Goal: Task Accomplishment & Management: Manage account settings

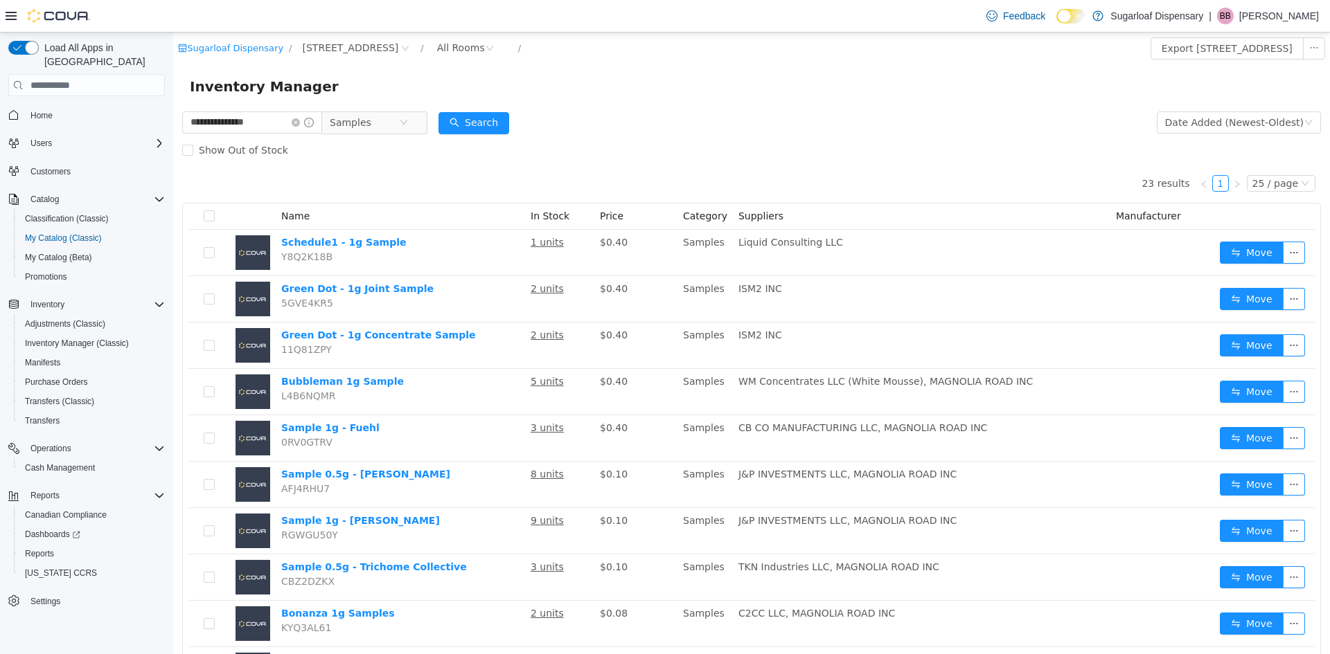
scroll to position [208, 0]
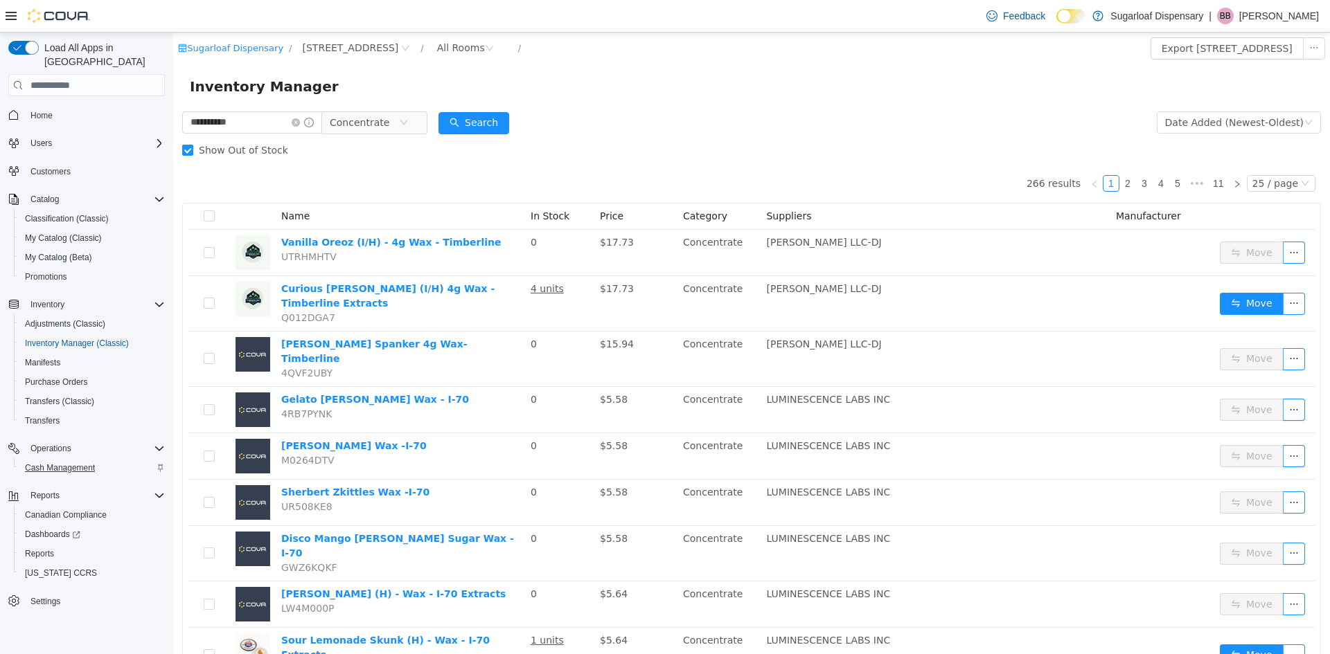
click at [79, 463] on span "Cash Management" at bounding box center [60, 468] width 70 height 11
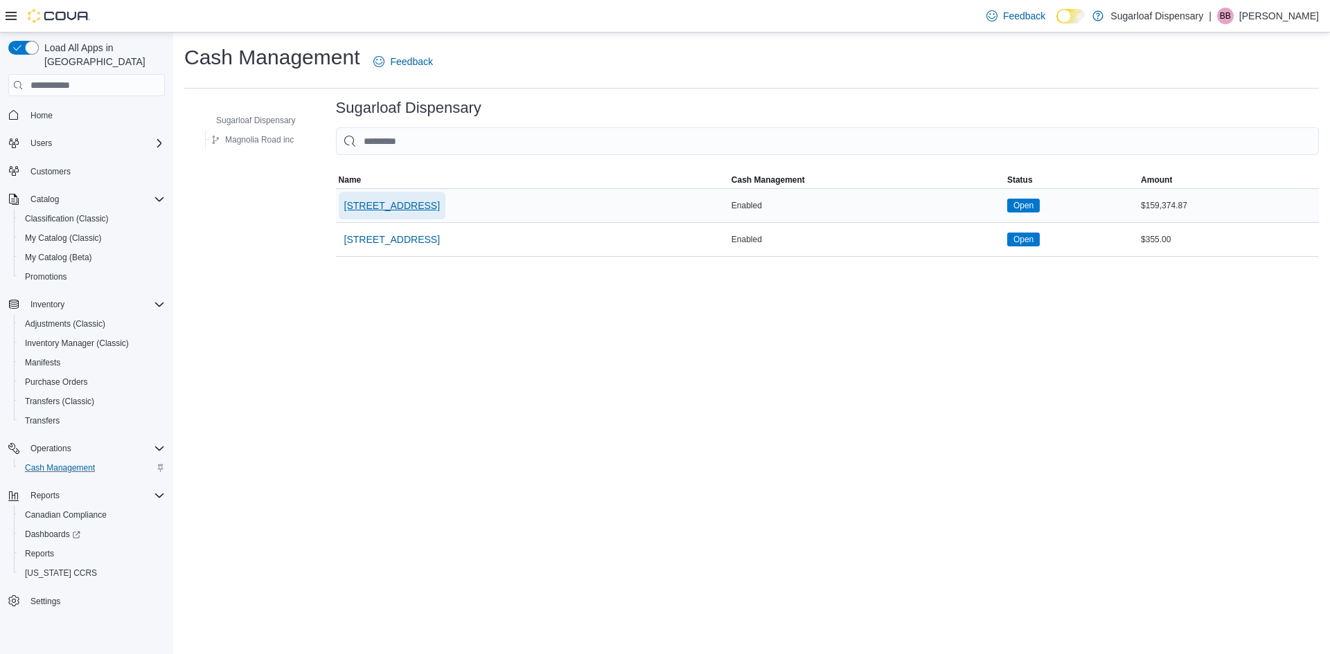
click at [407, 198] on span "[STREET_ADDRESS]" at bounding box center [392, 206] width 96 height 28
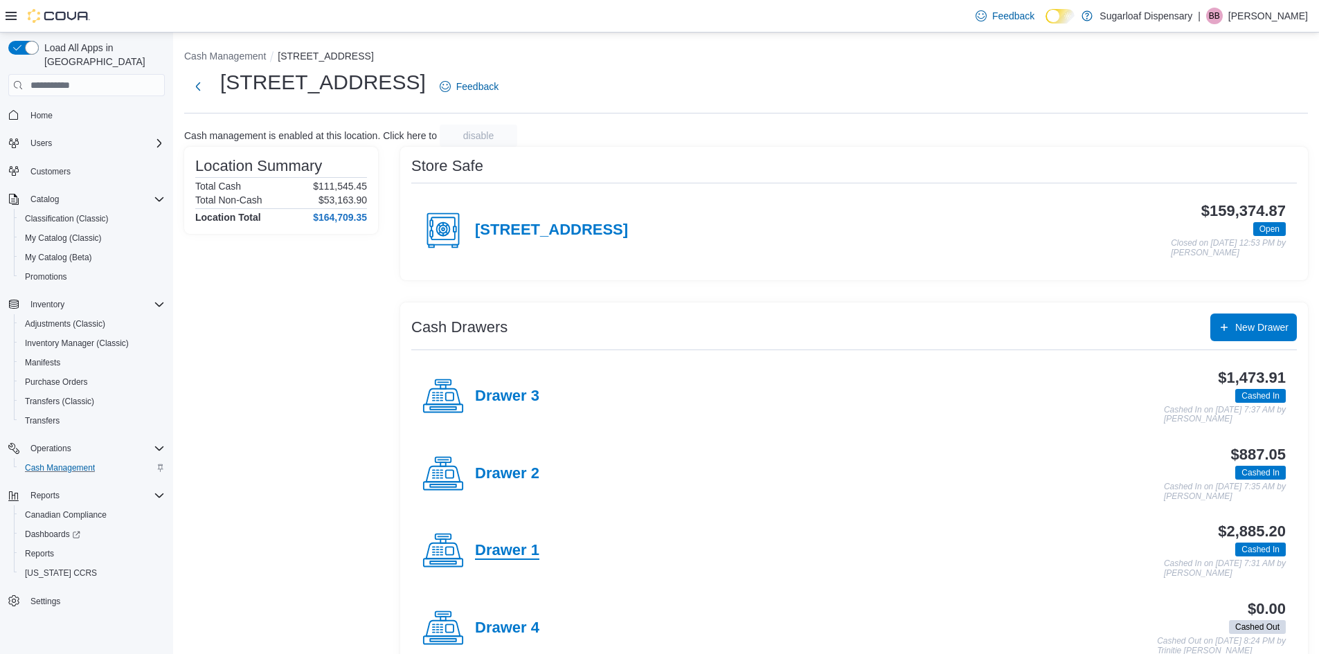
click at [519, 555] on h4 "Drawer 1" at bounding box center [507, 551] width 64 height 18
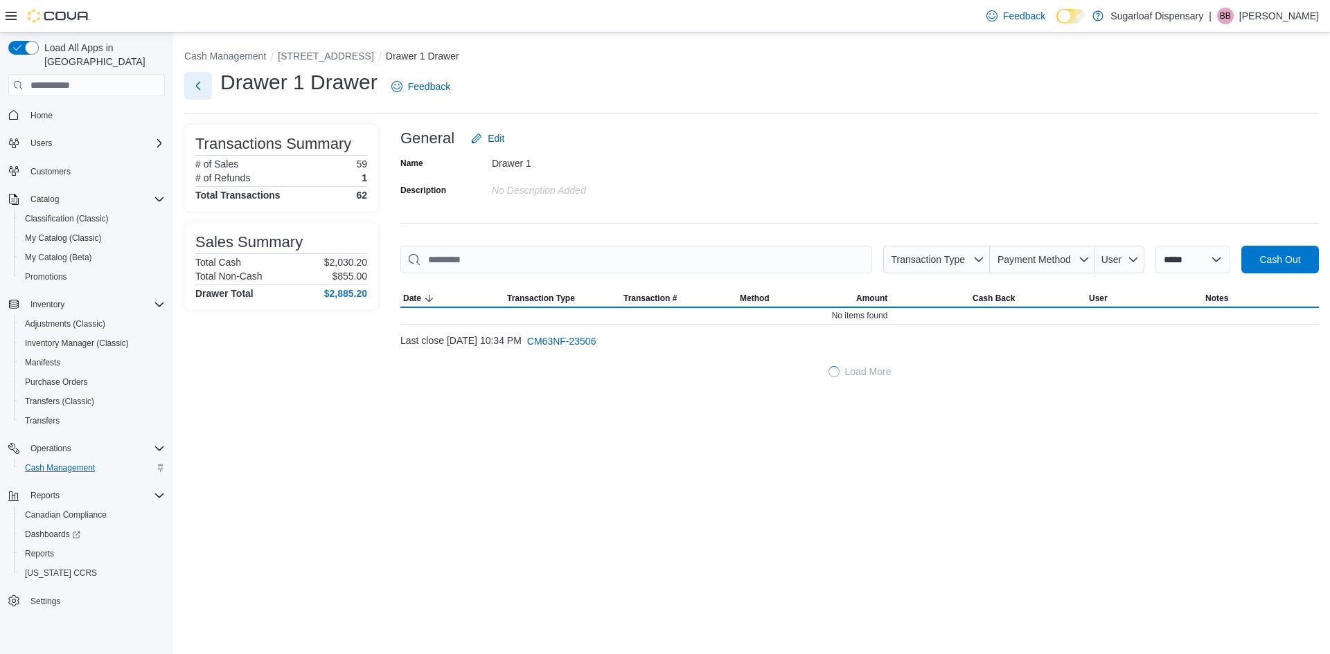
click at [194, 88] on button "Next" at bounding box center [198, 86] width 28 height 28
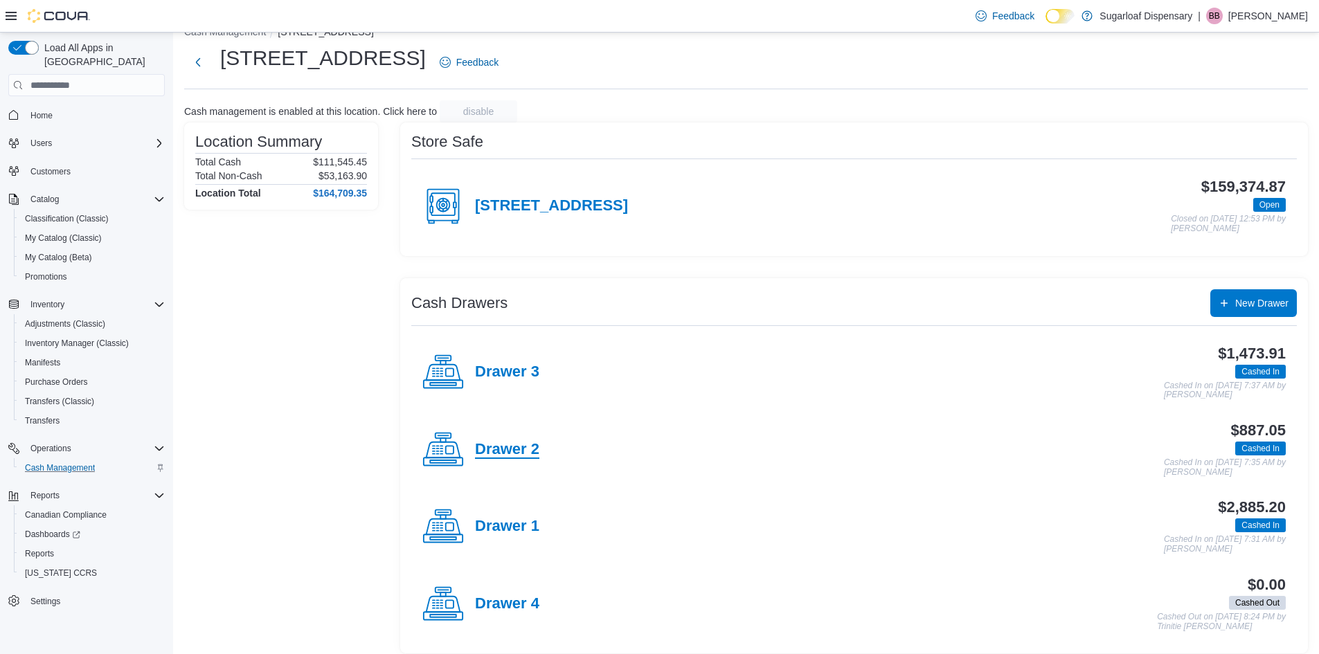
scroll to position [35, 0]
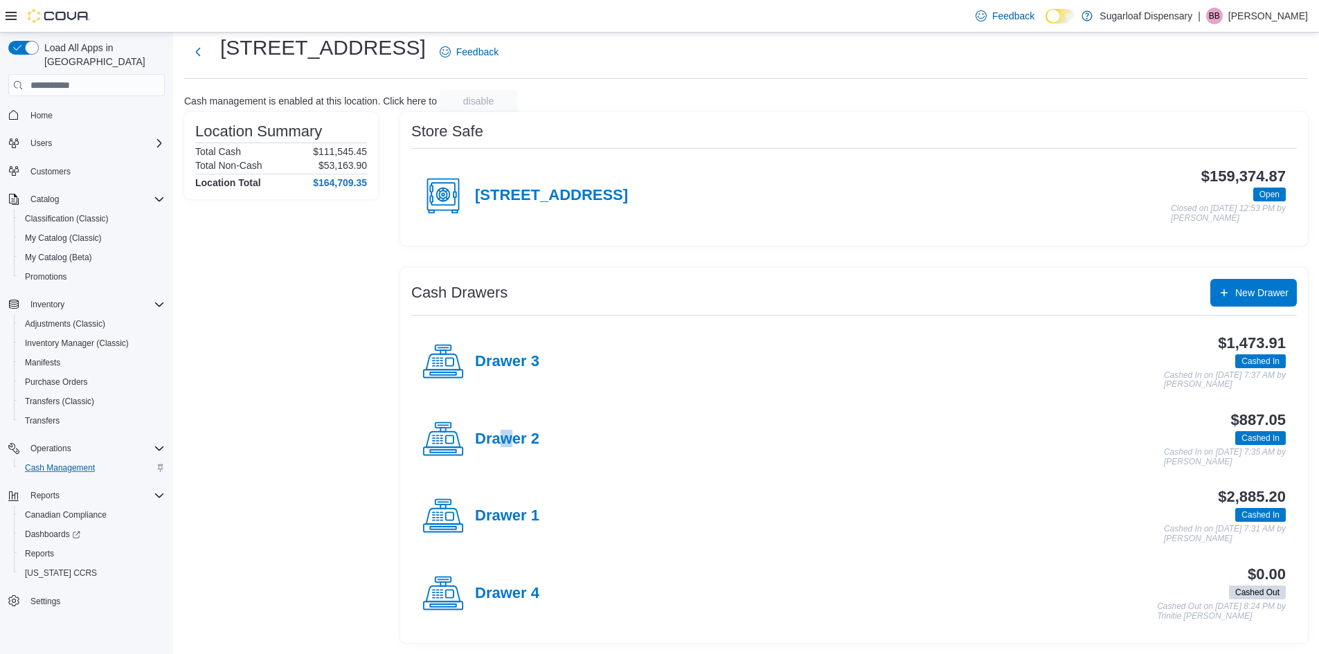
drag, startPoint x: 497, startPoint y: 428, endPoint x: 515, endPoint y: 456, distance: 33.6
click div "Drawer 2"
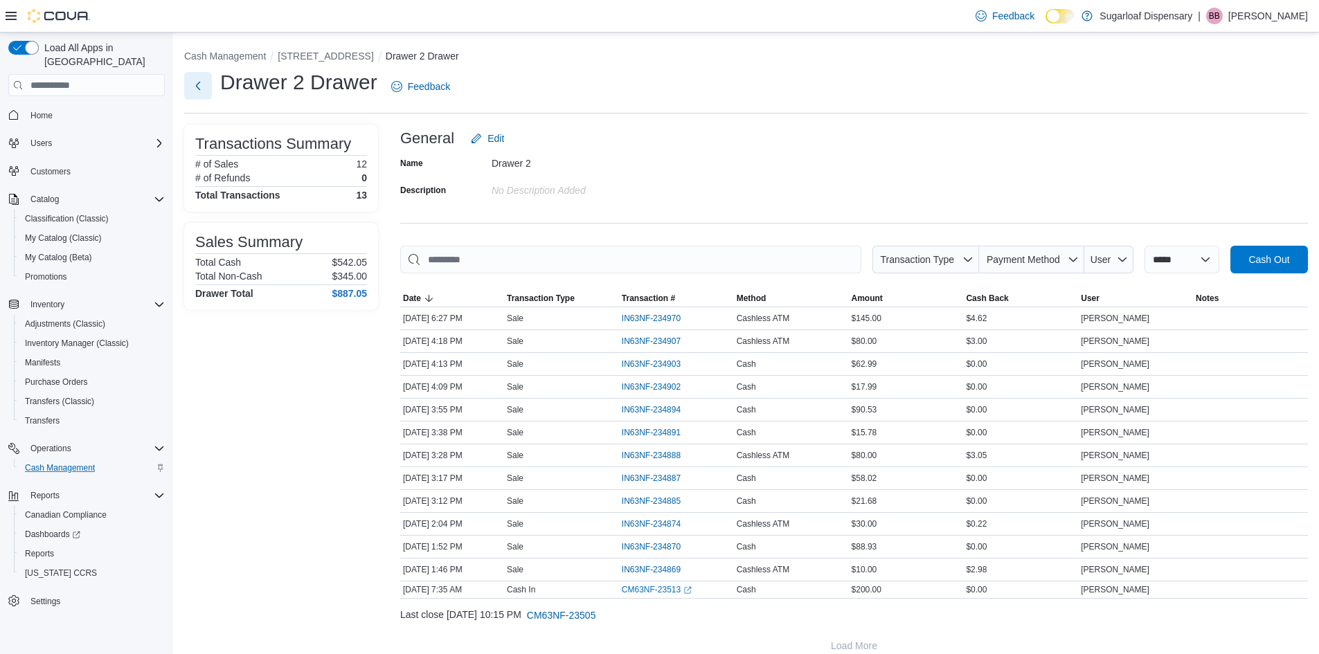
click button "Next"
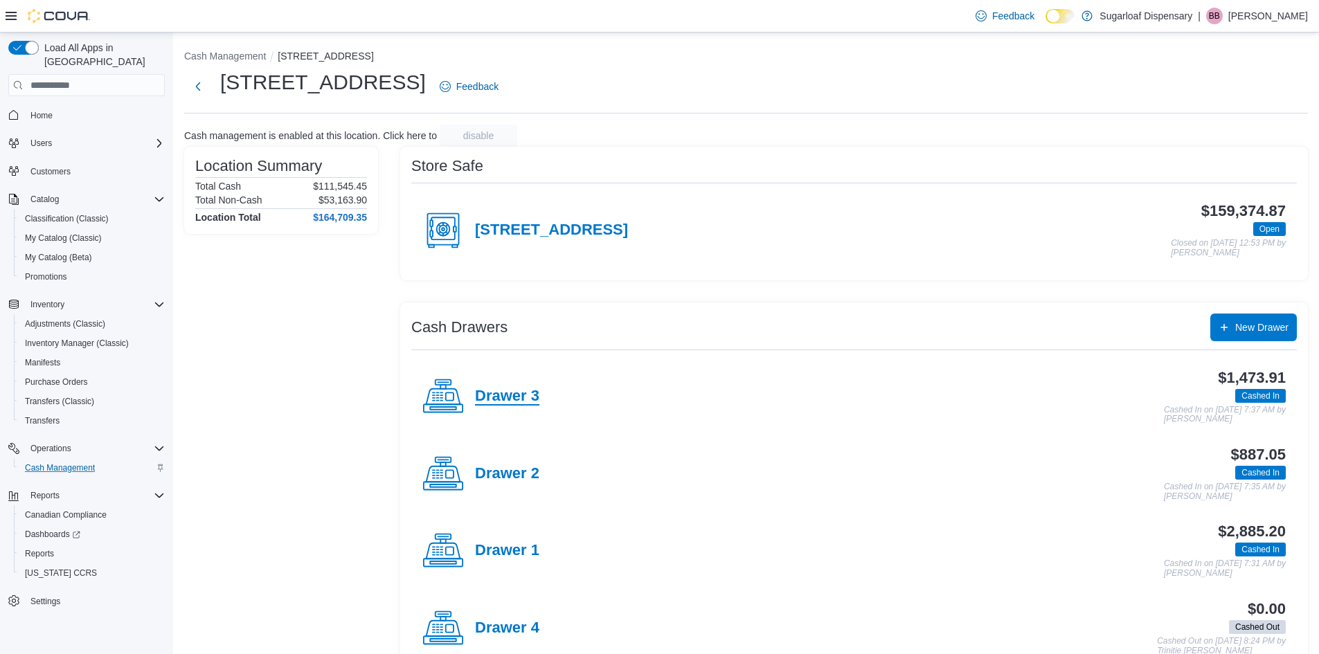
click h4 "Drawer 3"
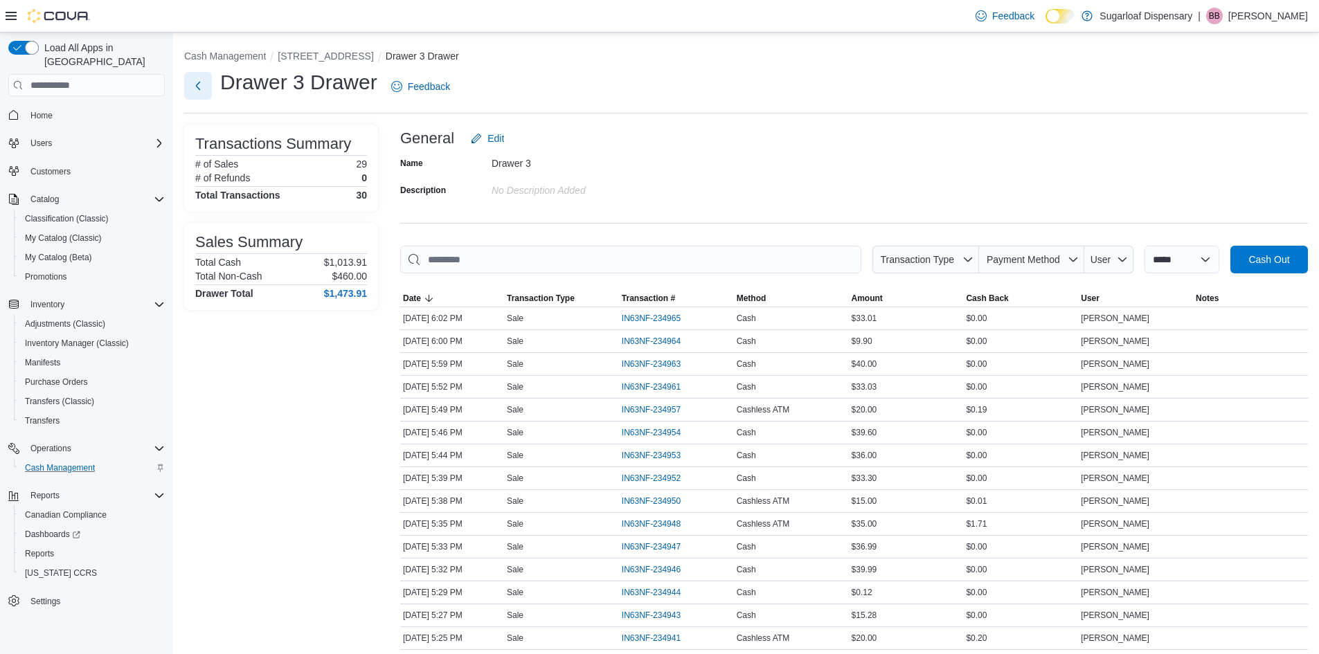
click button "Next"
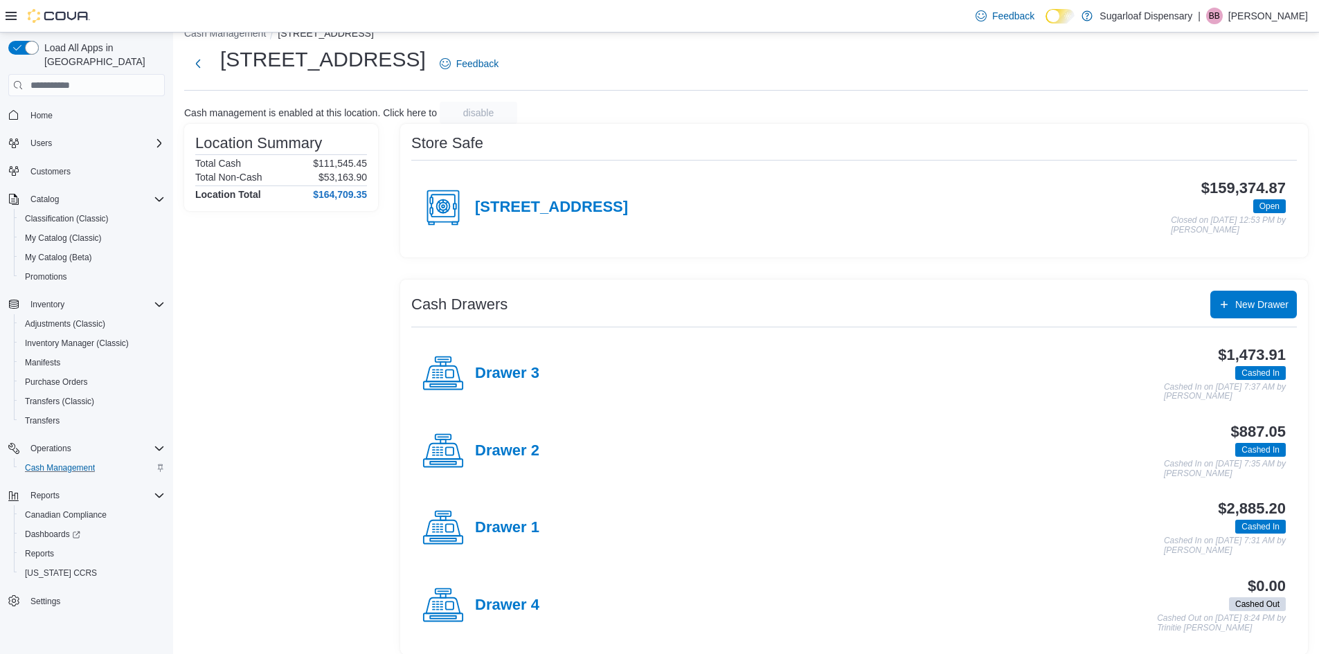
scroll to position [35, 0]
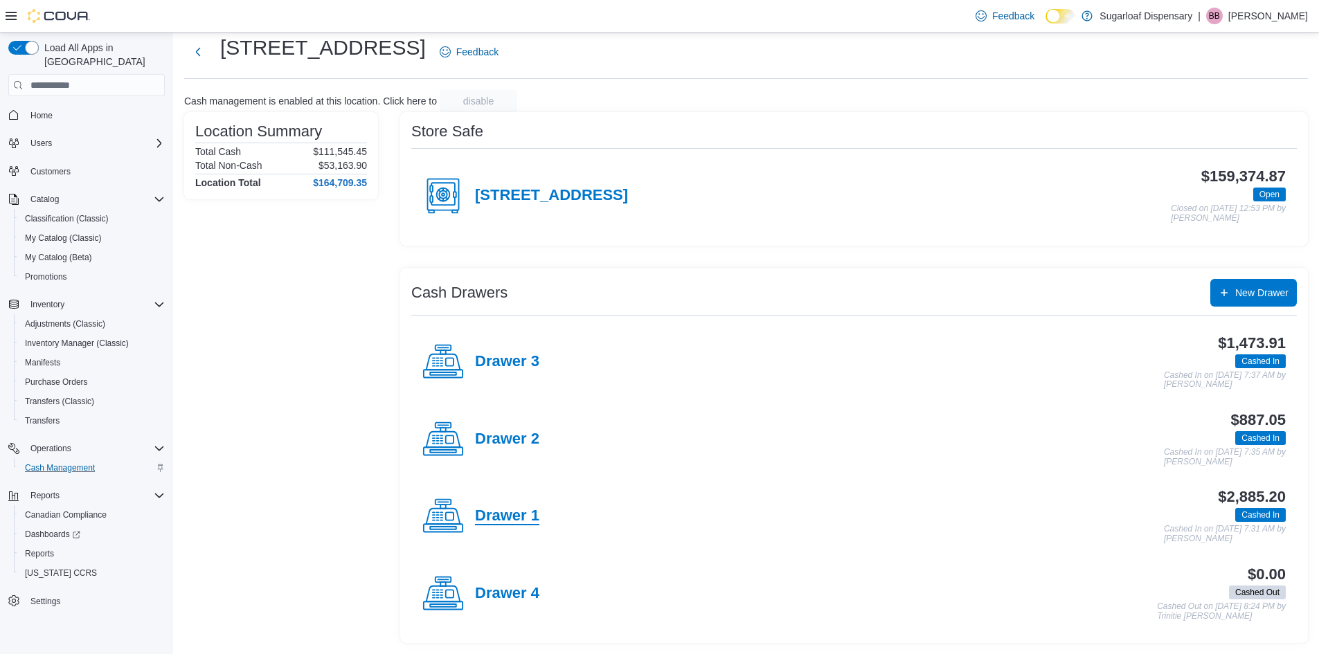
click h4 "Drawer 1"
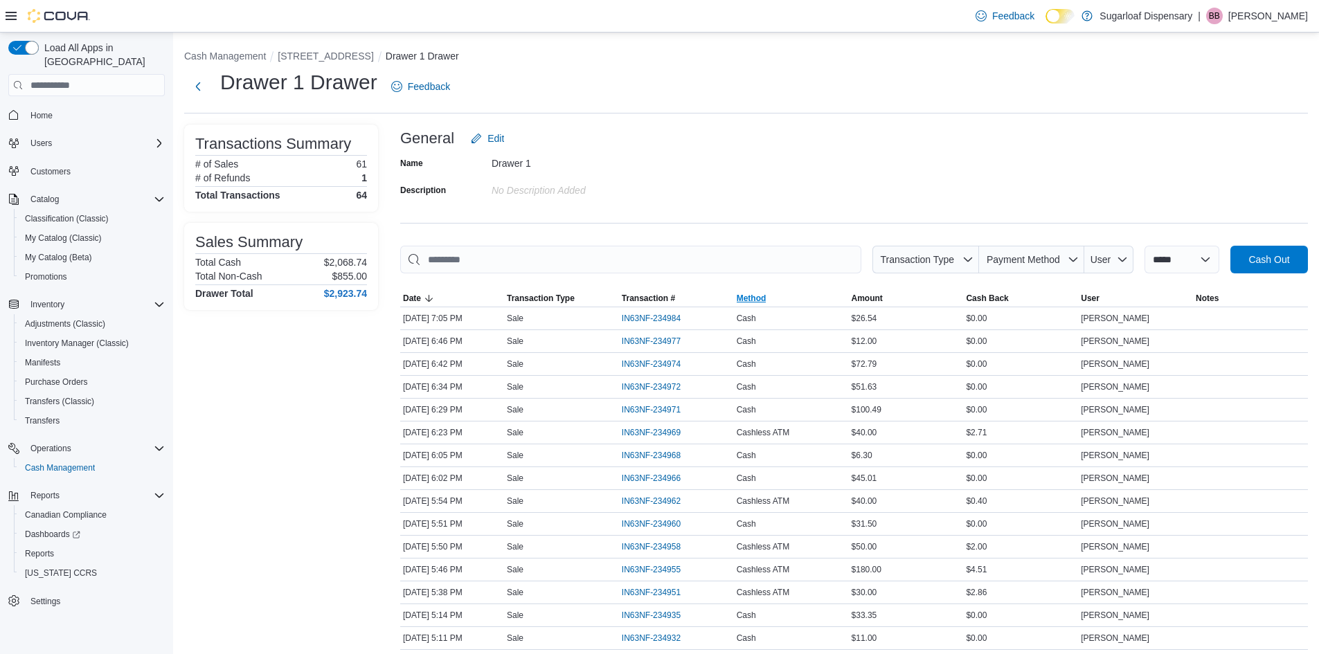
click at [778, 301] on span "Method" at bounding box center [791, 298] width 115 height 17
click at [780, 296] on icon "button" at bounding box center [774, 298] width 11 height 11
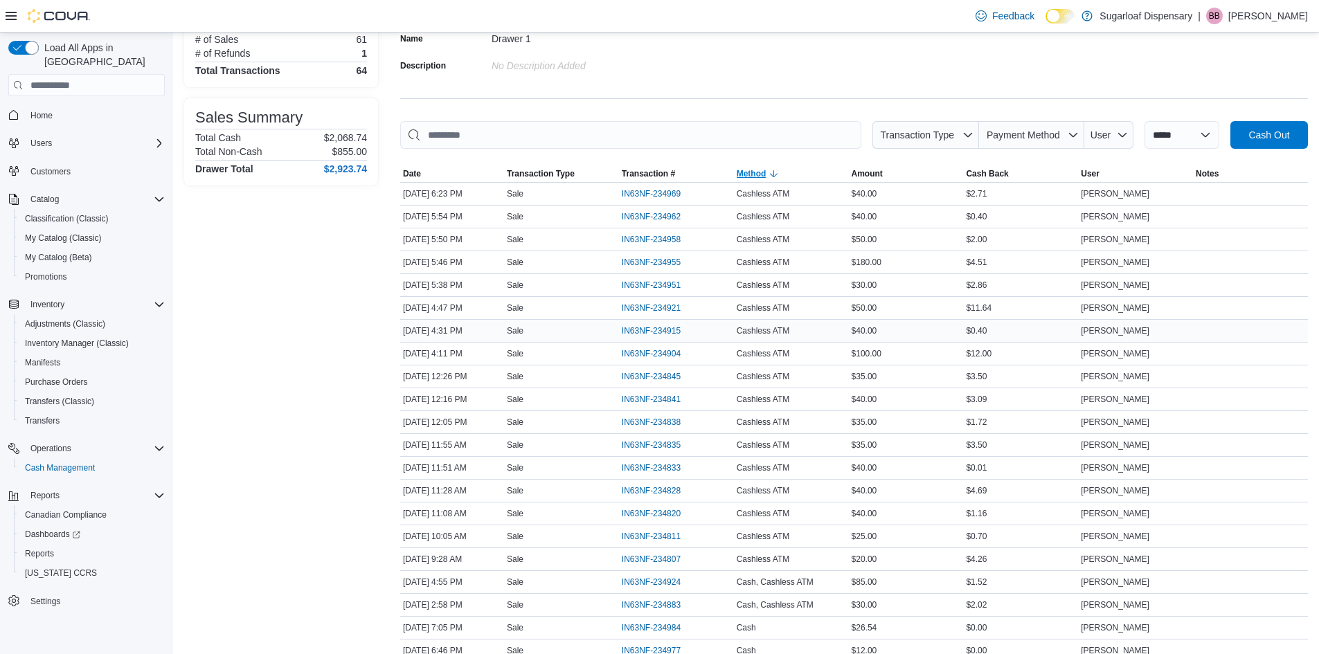
scroll to position [139, 0]
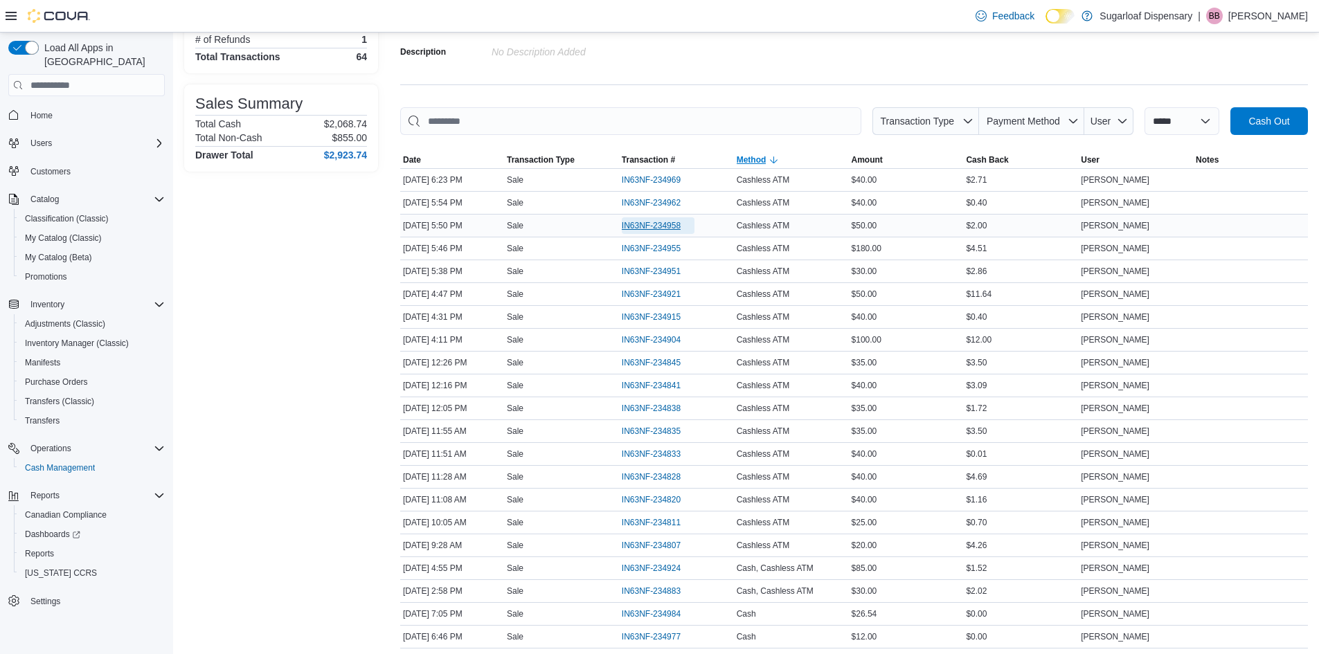
click at [647, 222] on span "IN63NF-234958" at bounding box center [651, 225] width 59 height 11
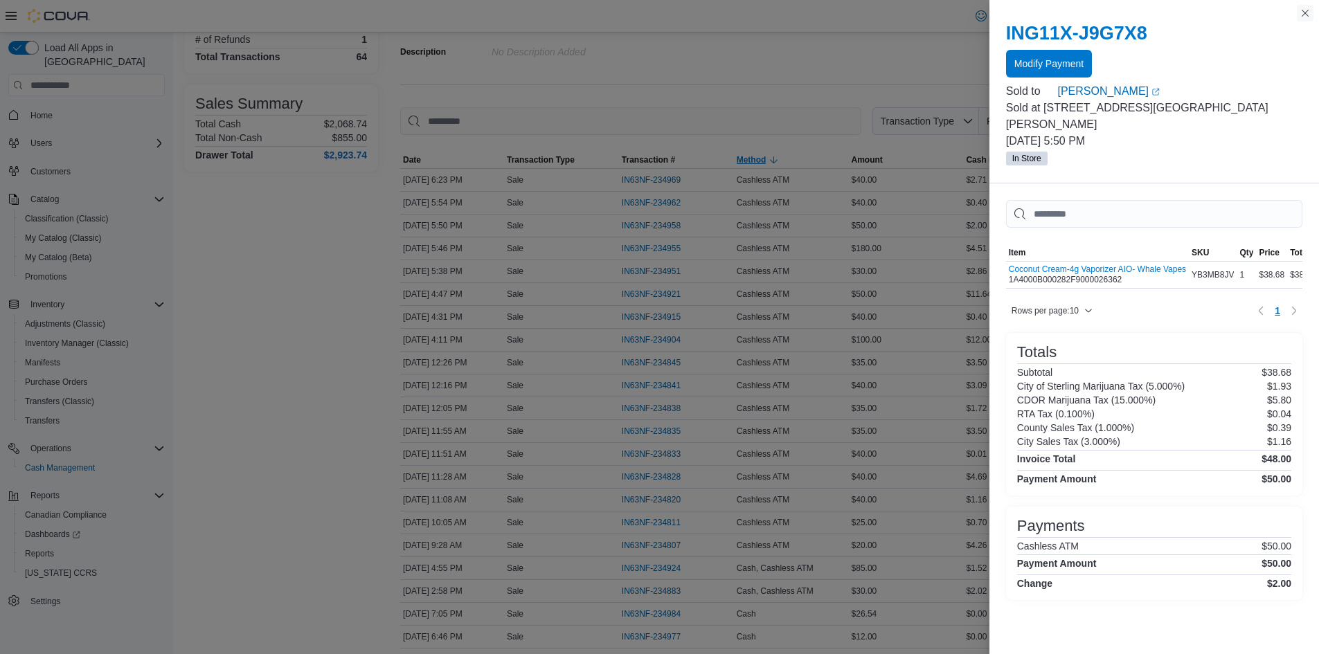
click at [1307, 8] on button "Close this dialog" at bounding box center [1305, 13] width 17 height 17
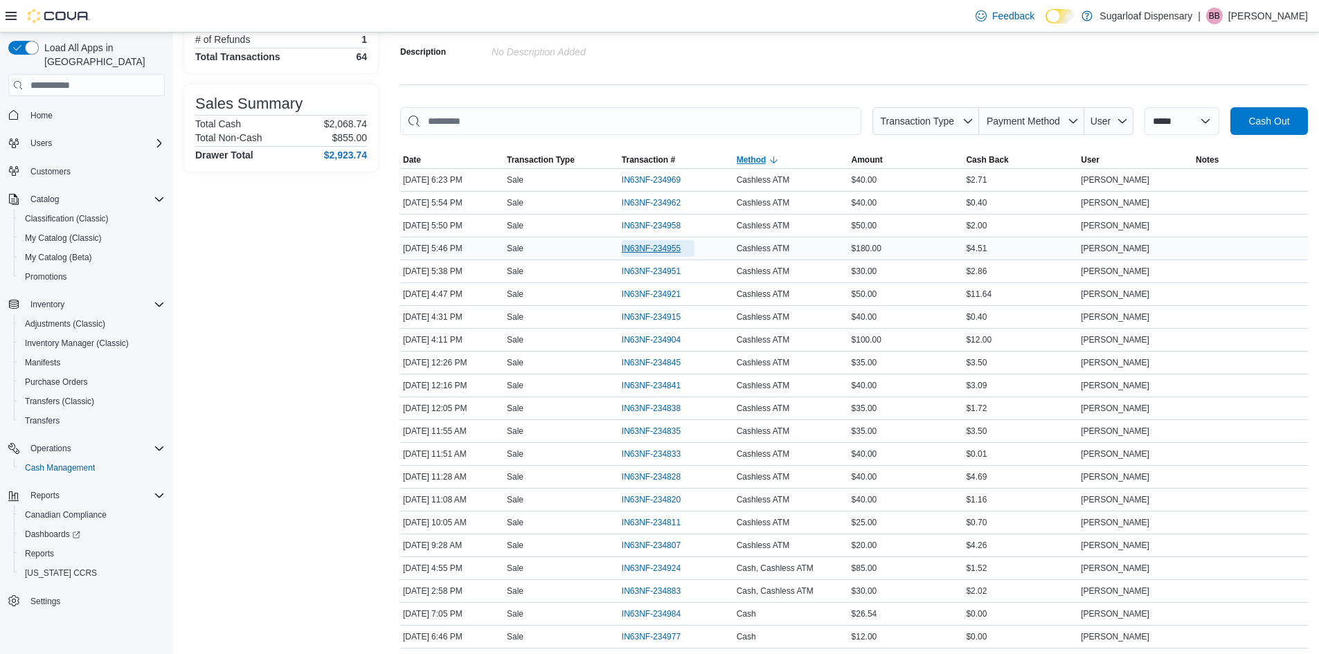
click at [656, 243] on span "IN63NF-234955" at bounding box center [651, 248] width 59 height 11
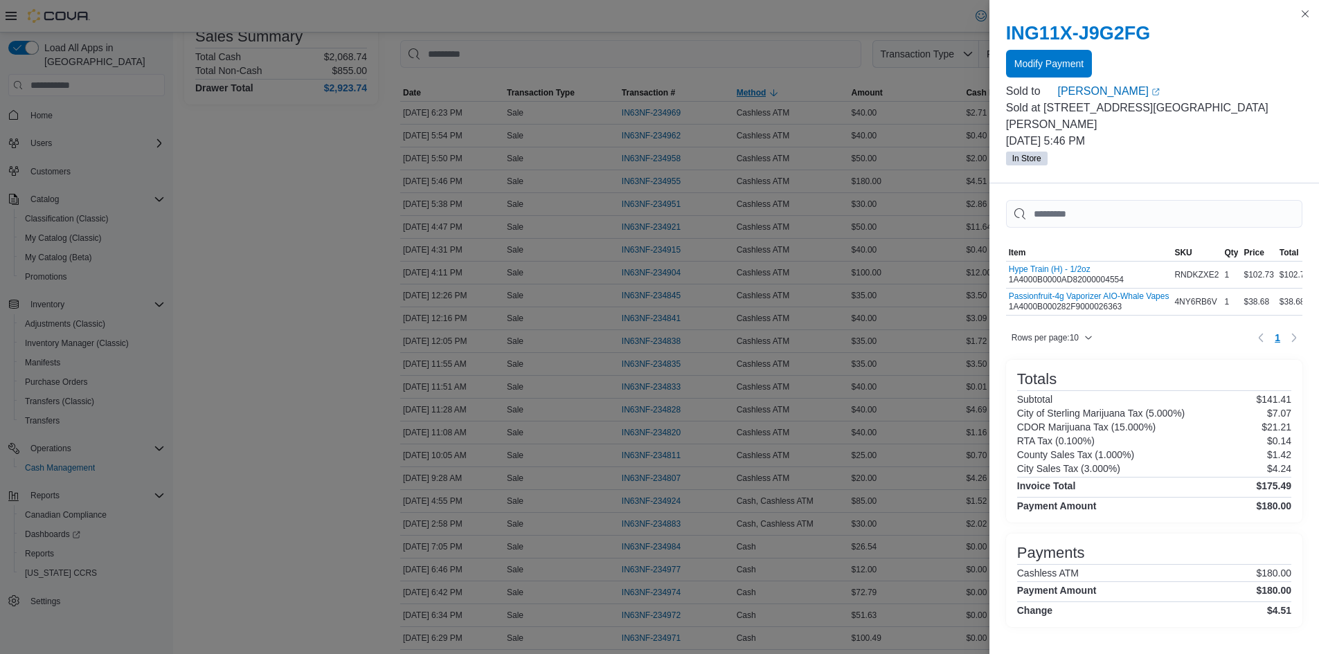
scroll to position [0, 0]
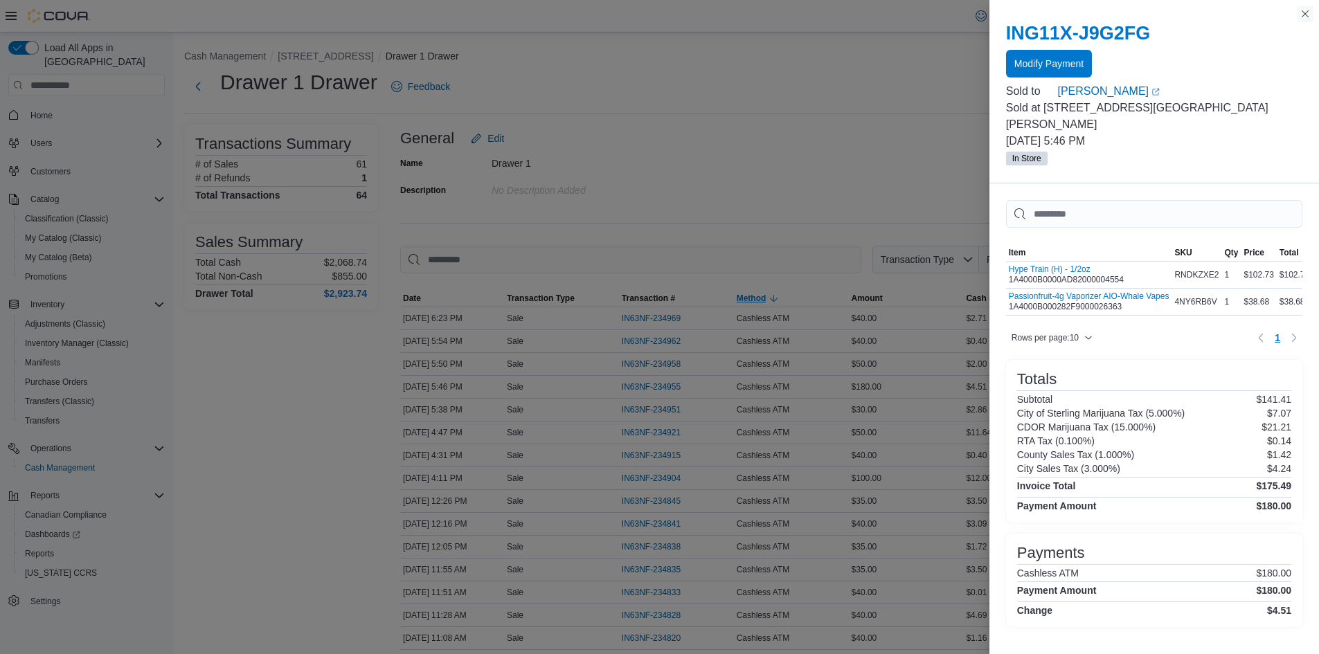
drag, startPoint x: 1310, startPoint y: 18, endPoint x: 1300, endPoint y: 25, distance: 11.9
click at [1309, 18] on button "Close this dialog" at bounding box center [1305, 14] width 17 height 17
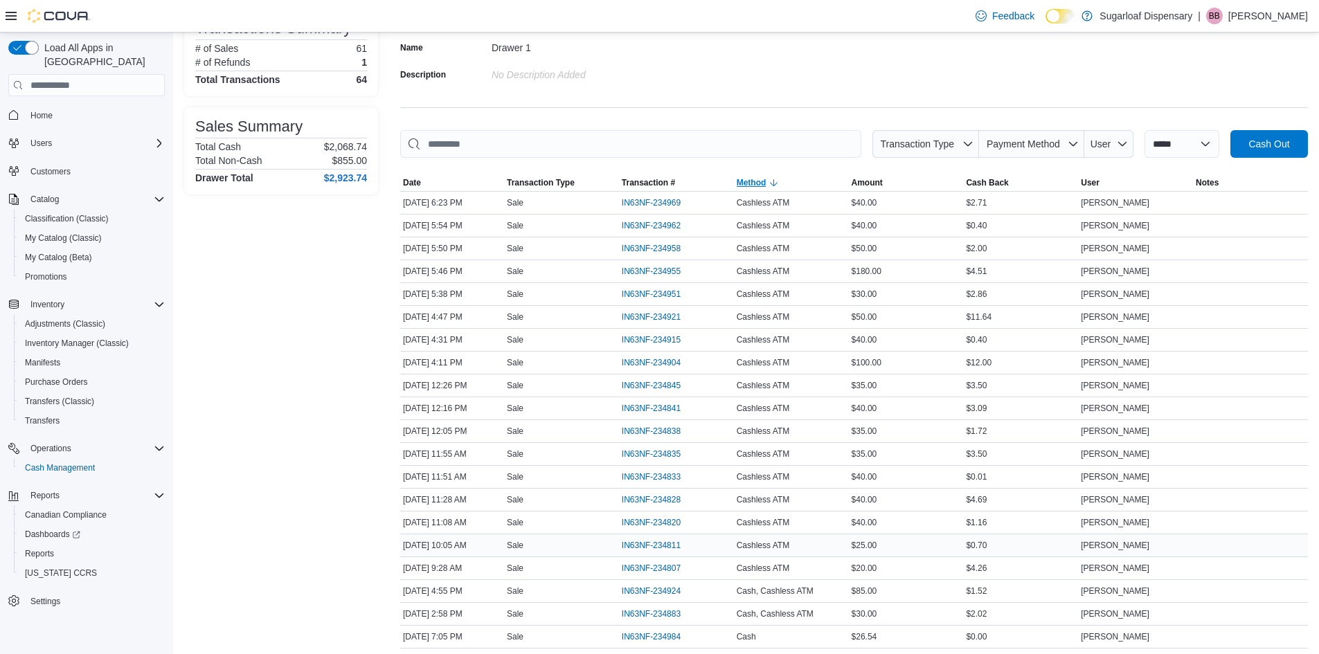
scroll to position [139, 0]
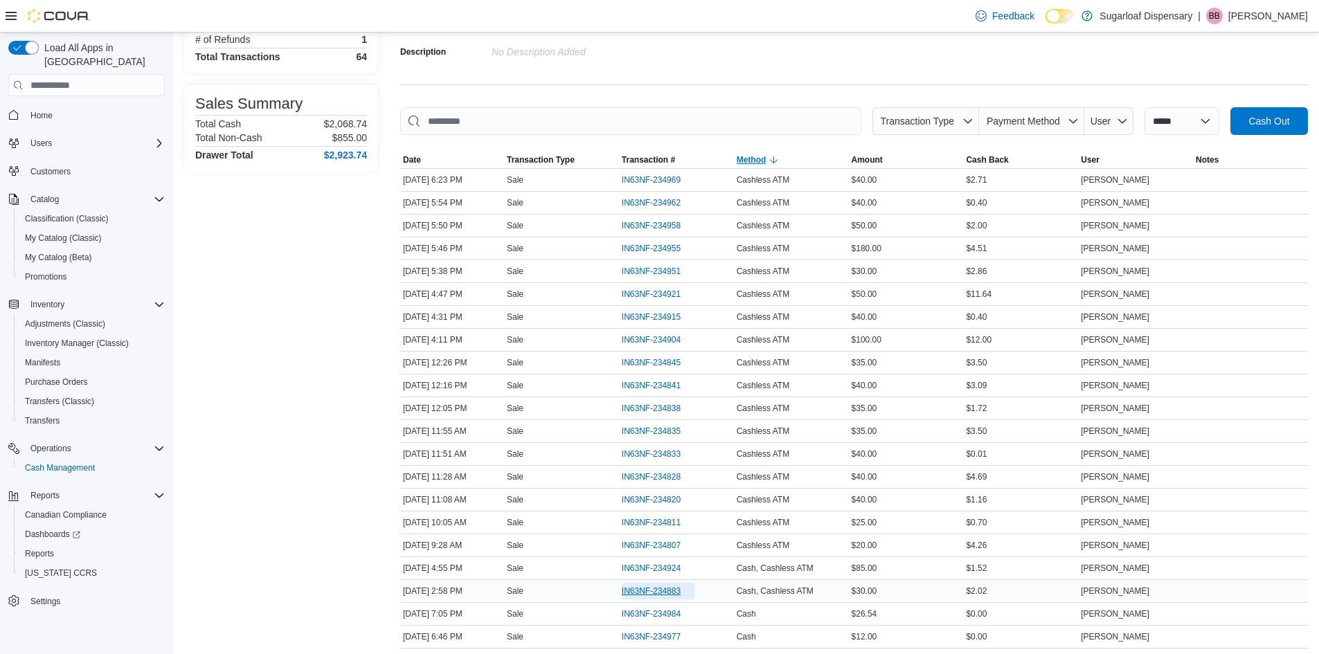
click at [657, 591] on span "IN63NF-234883" at bounding box center [651, 591] width 59 height 11
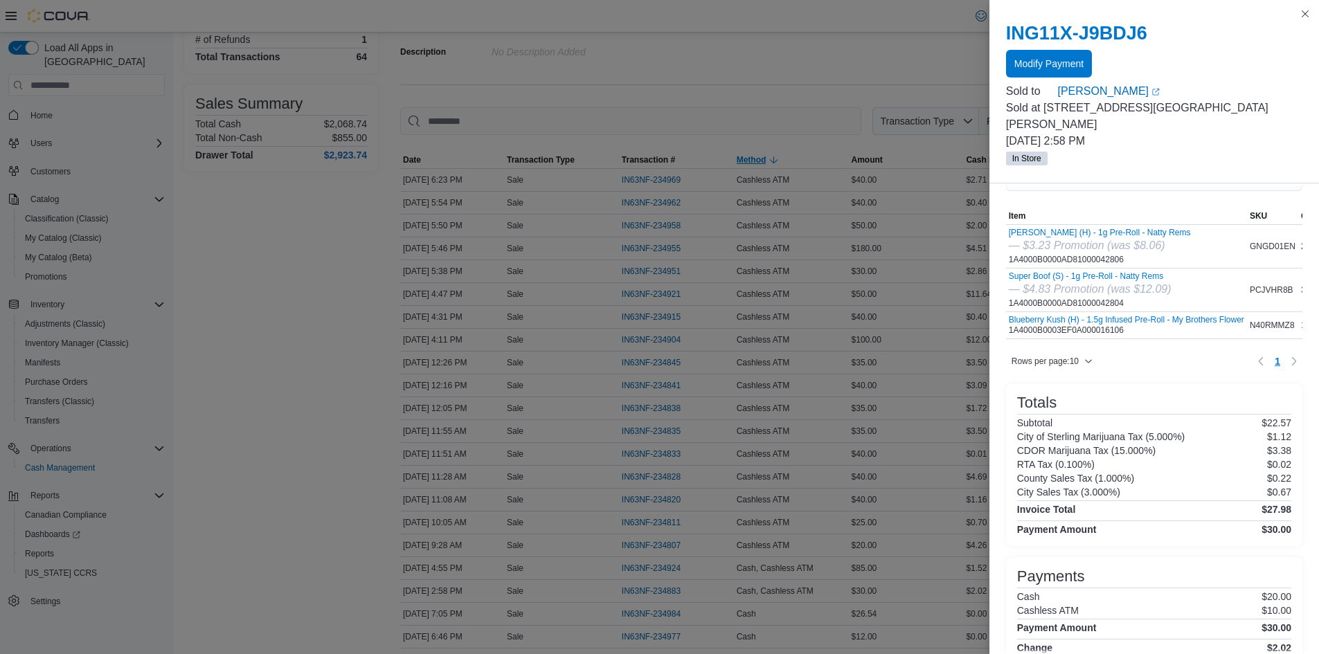
scroll to position [69, 0]
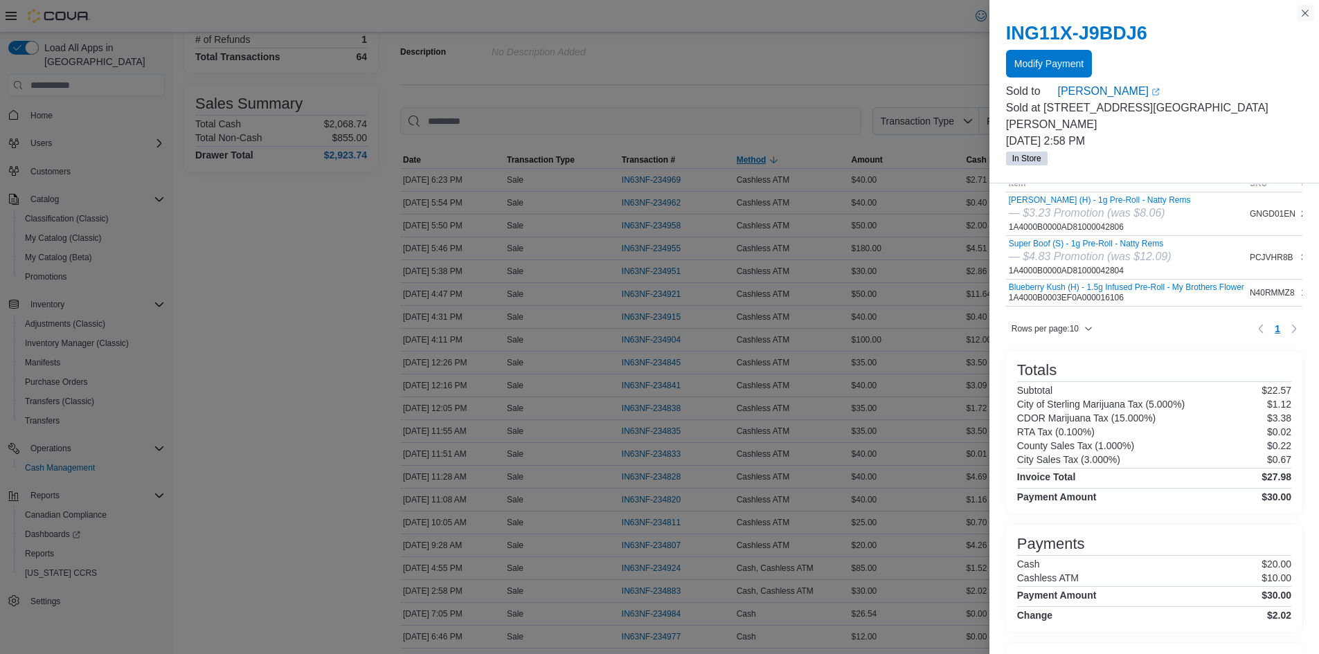
click at [1301, 14] on button "Close this dialog" at bounding box center [1305, 13] width 17 height 17
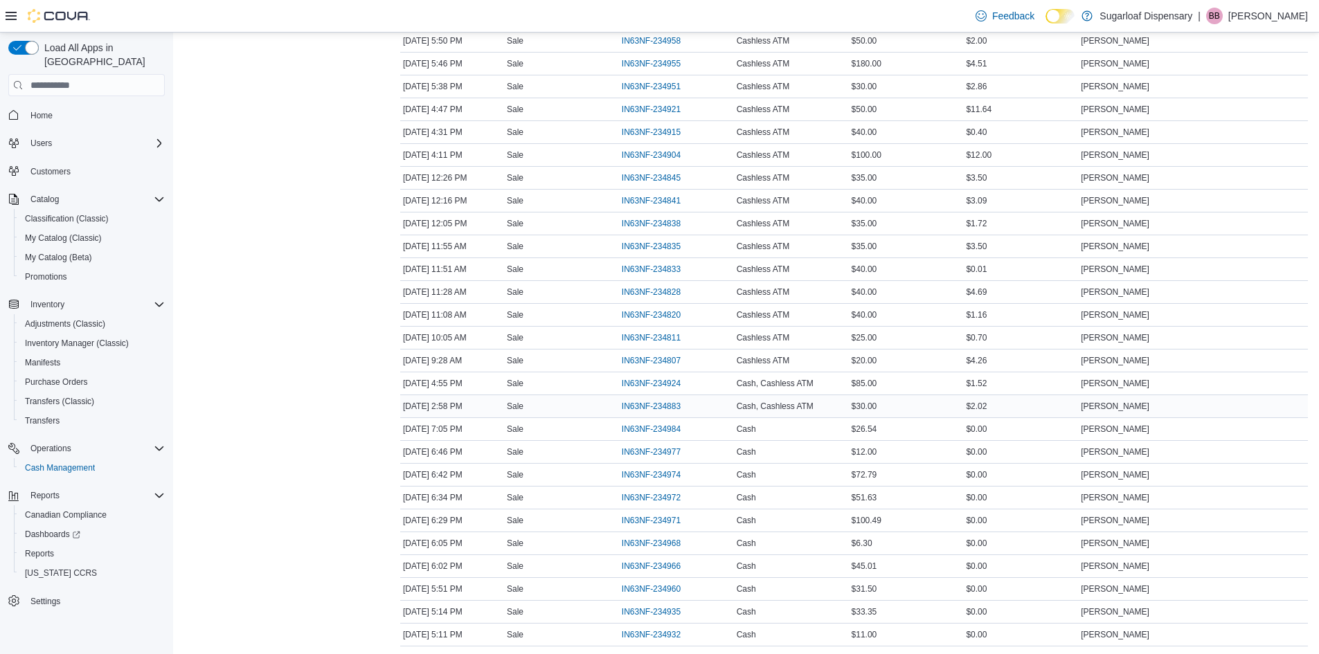
scroll to position [346, 0]
click at [662, 474] on span "IN63NF-234972" at bounding box center [651, 475] width 59 height 11
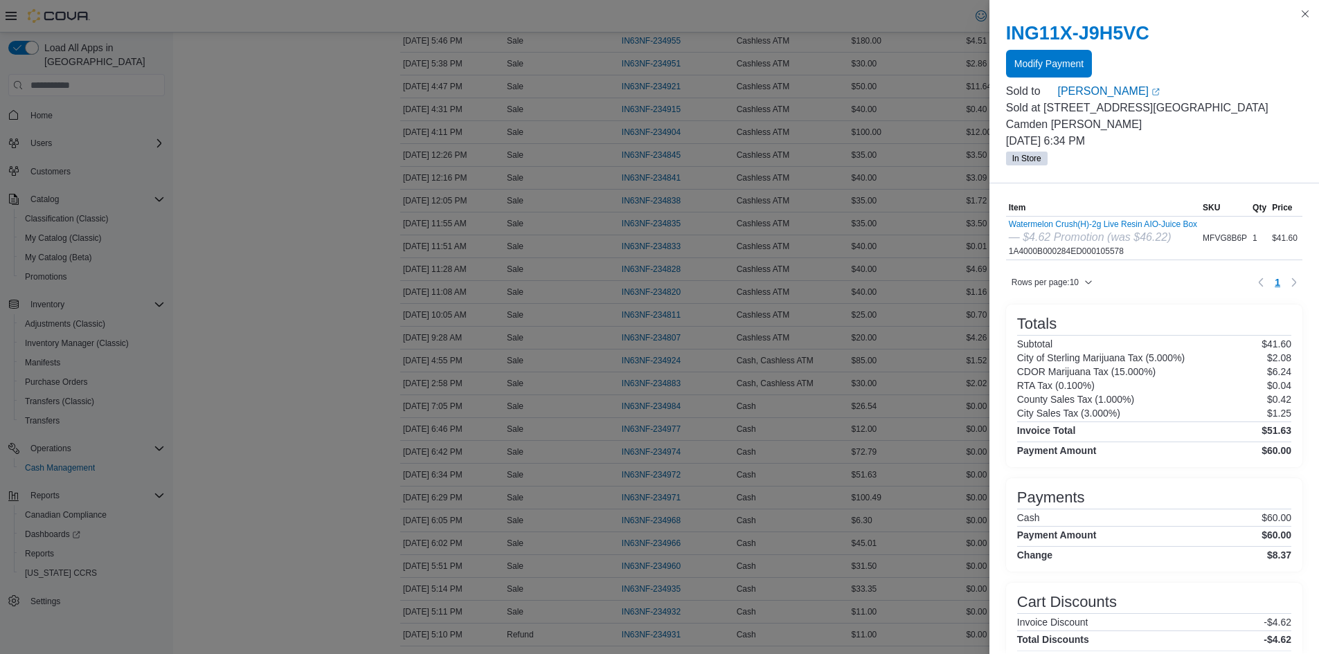
scroll to position [69, 0]
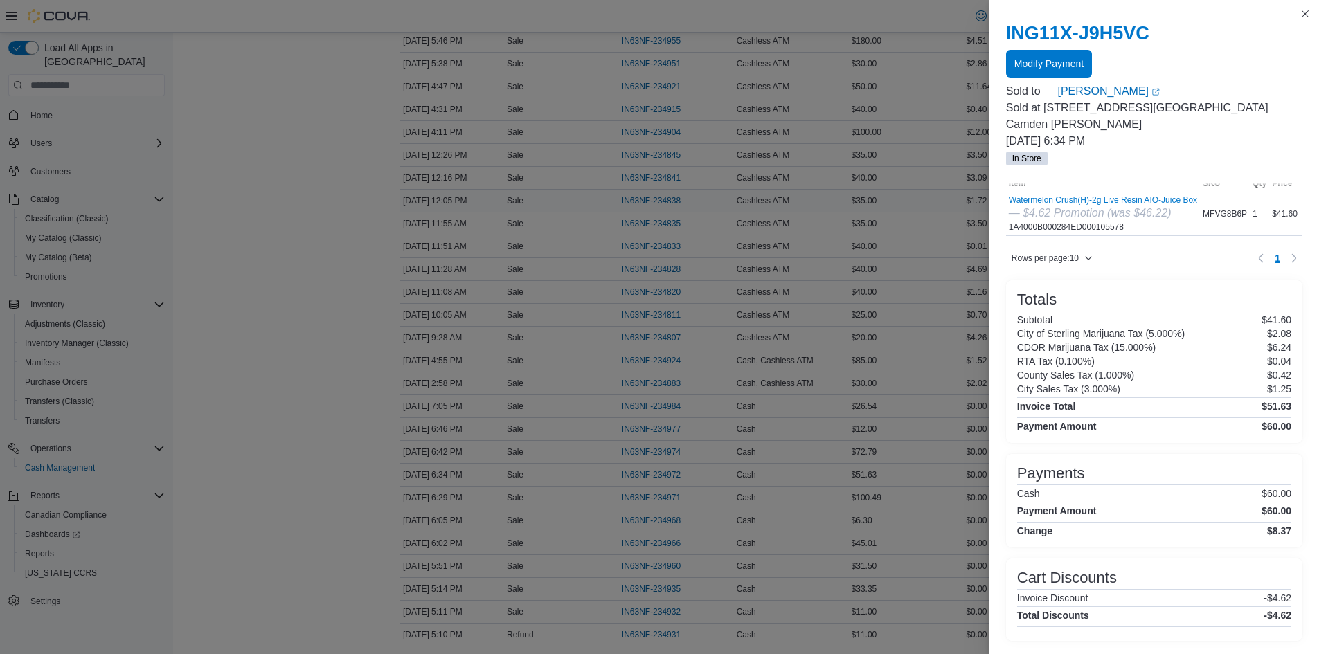
drag, startPoint x: 922, startPoint y: 195, endPoint x: 926, endPoint y: 208, distance: 13.6
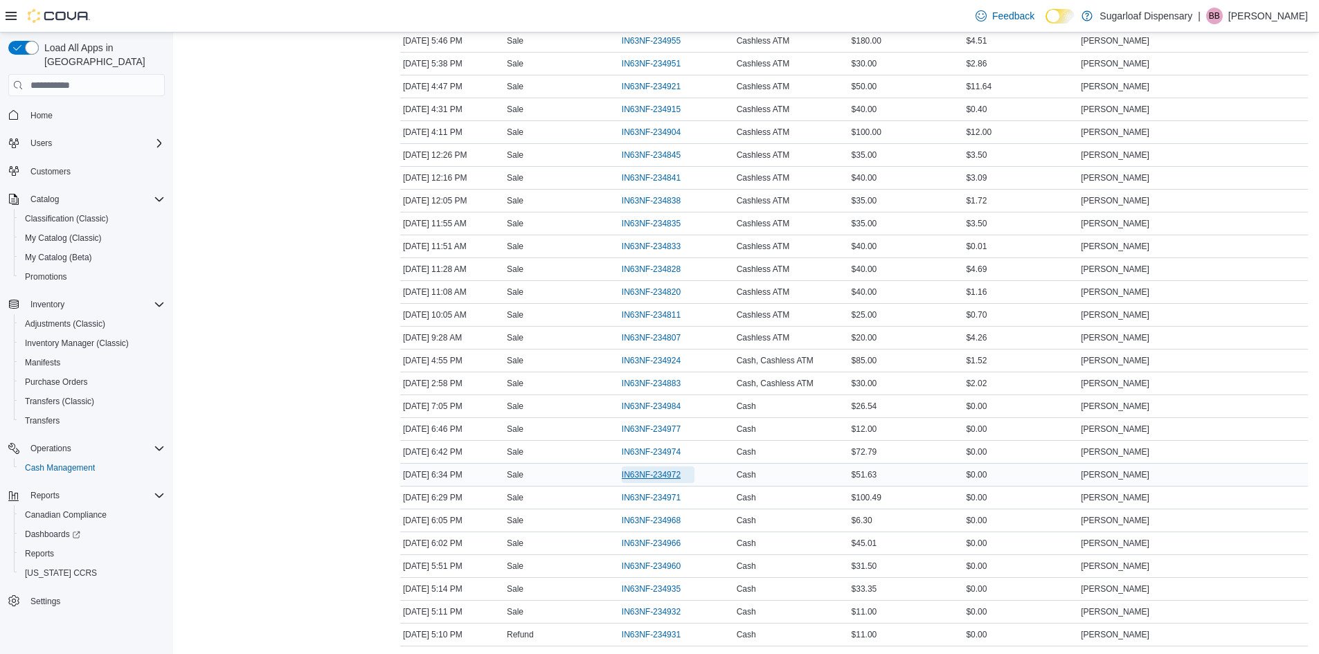
click at [677, 474] on span "IN63NF-234972" at bounding box center [651, 475] width 59 height 11
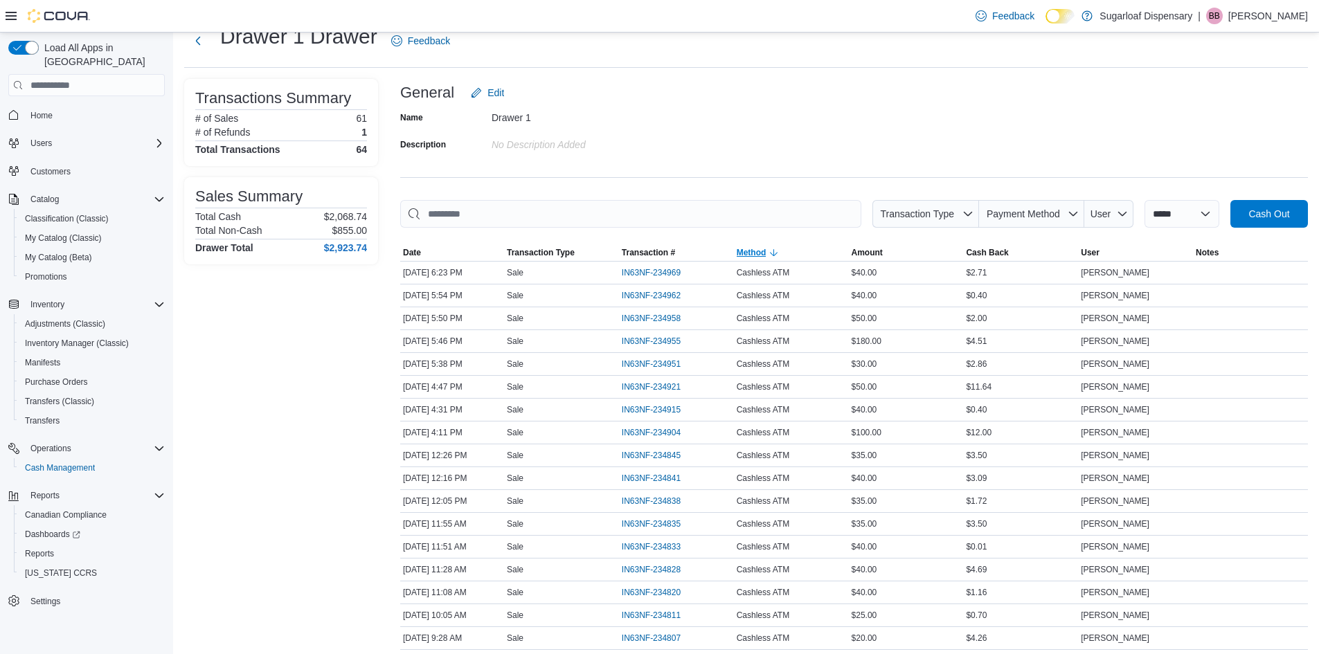
scroll to position [0, 0]
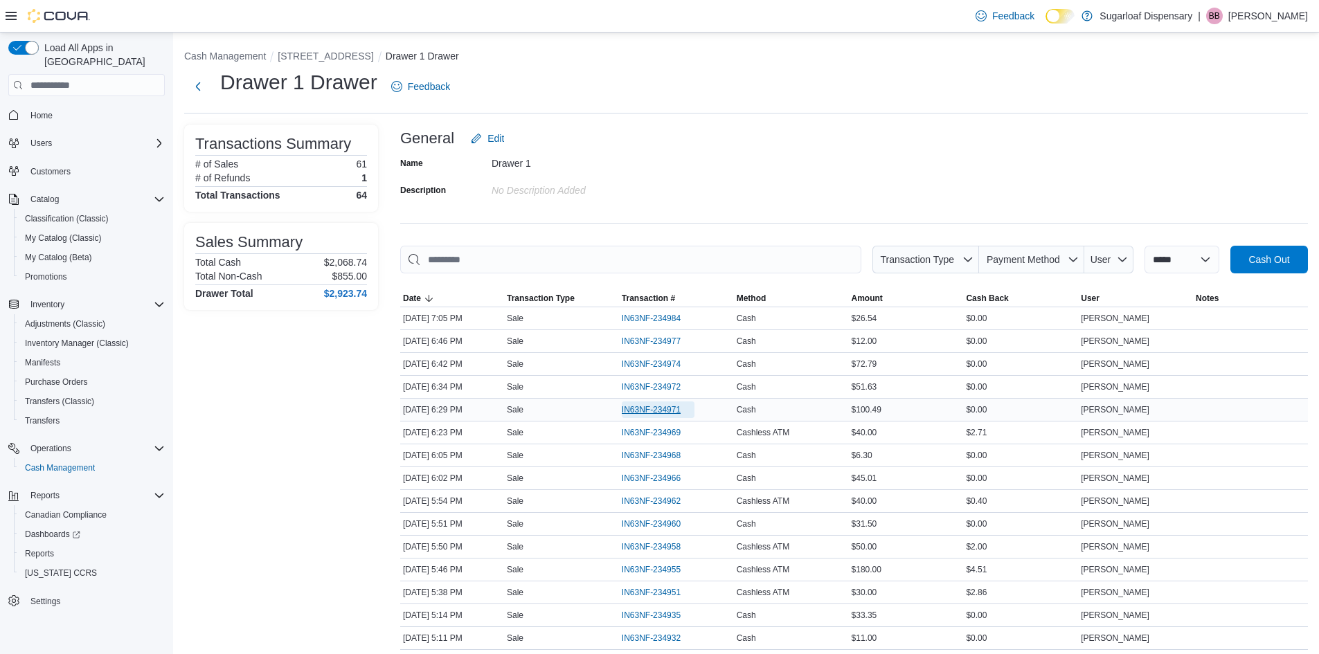
click at [626, 408] on span "IN63NF-234971" at bounding box center [651, 409] width 59 height 11
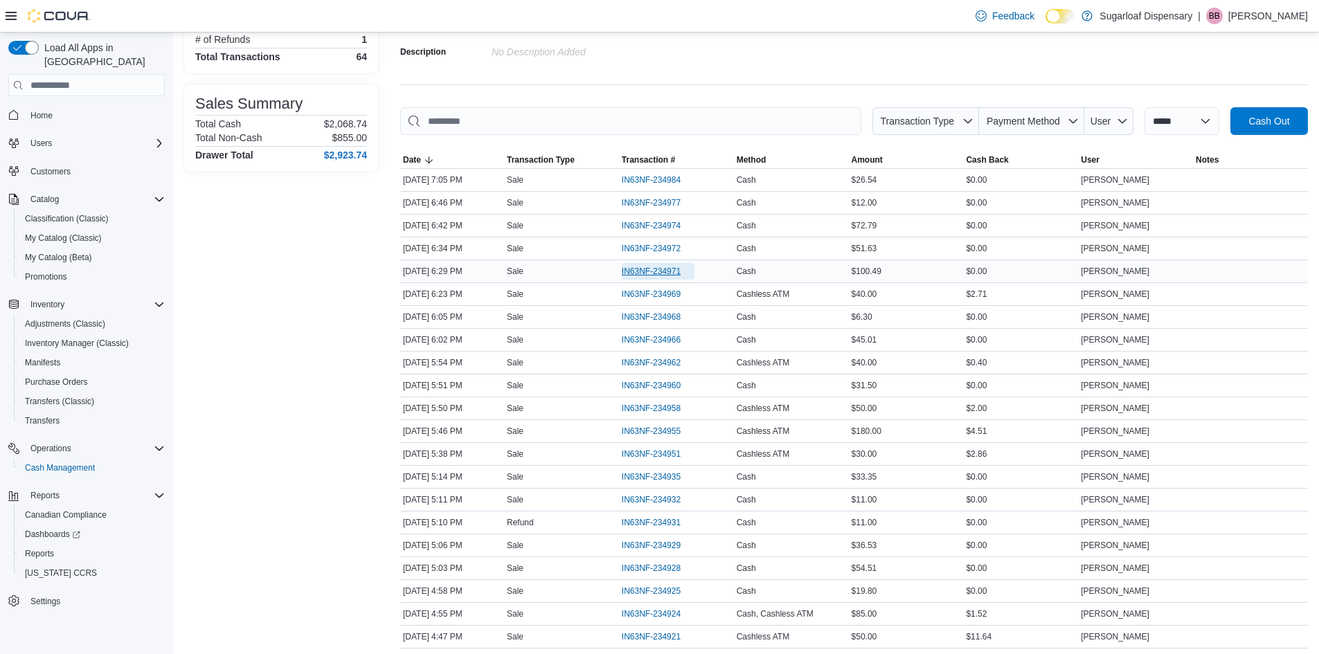
click at [635, 268] on span "IN63NF-234971" at bounding box center [651, 271] width 59 height 11
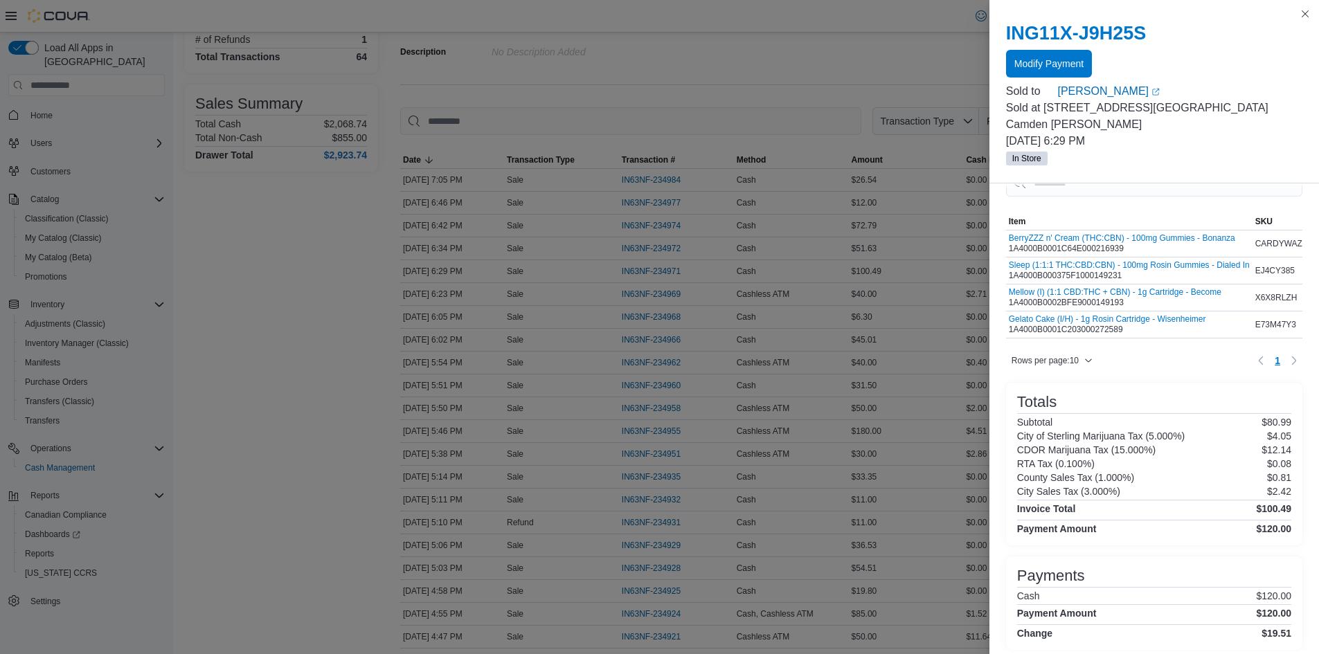
scroll to position [48, 0]
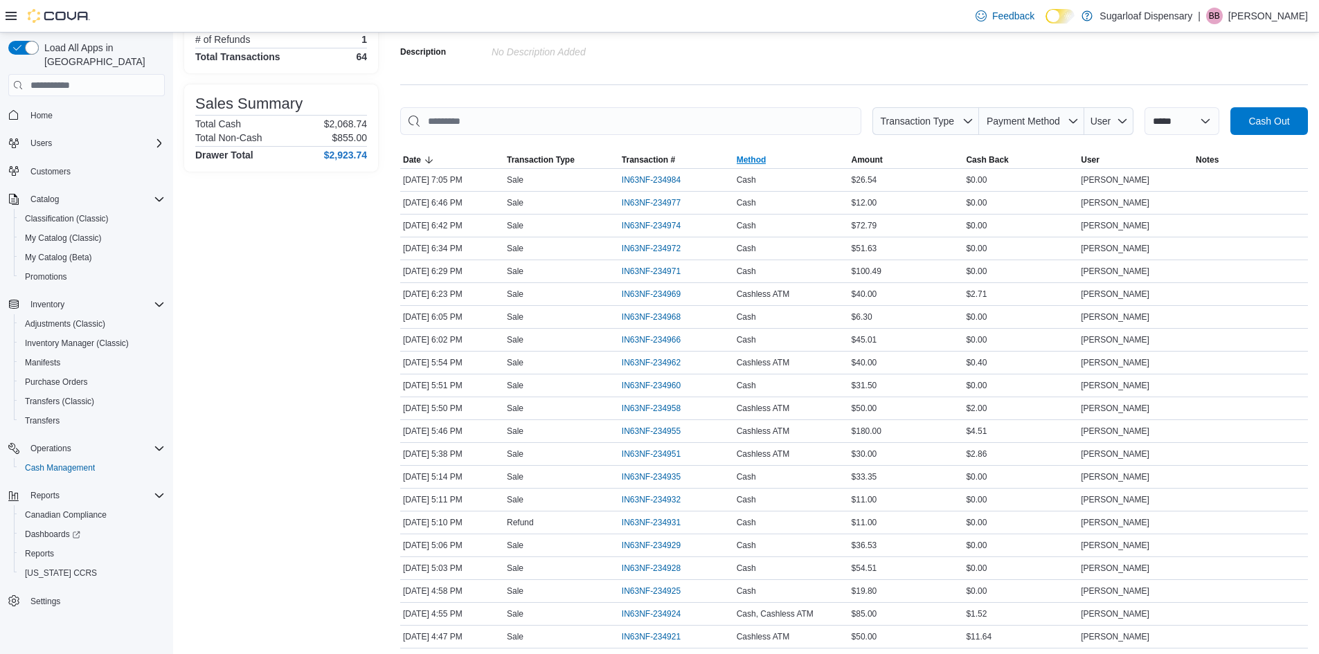
click at [780, 160] on span "Method" at bounding box center [791, 160] width 115 height 17
click at [778, 165] on icon "button" at bounding box center [774, 159] width 11 height 11
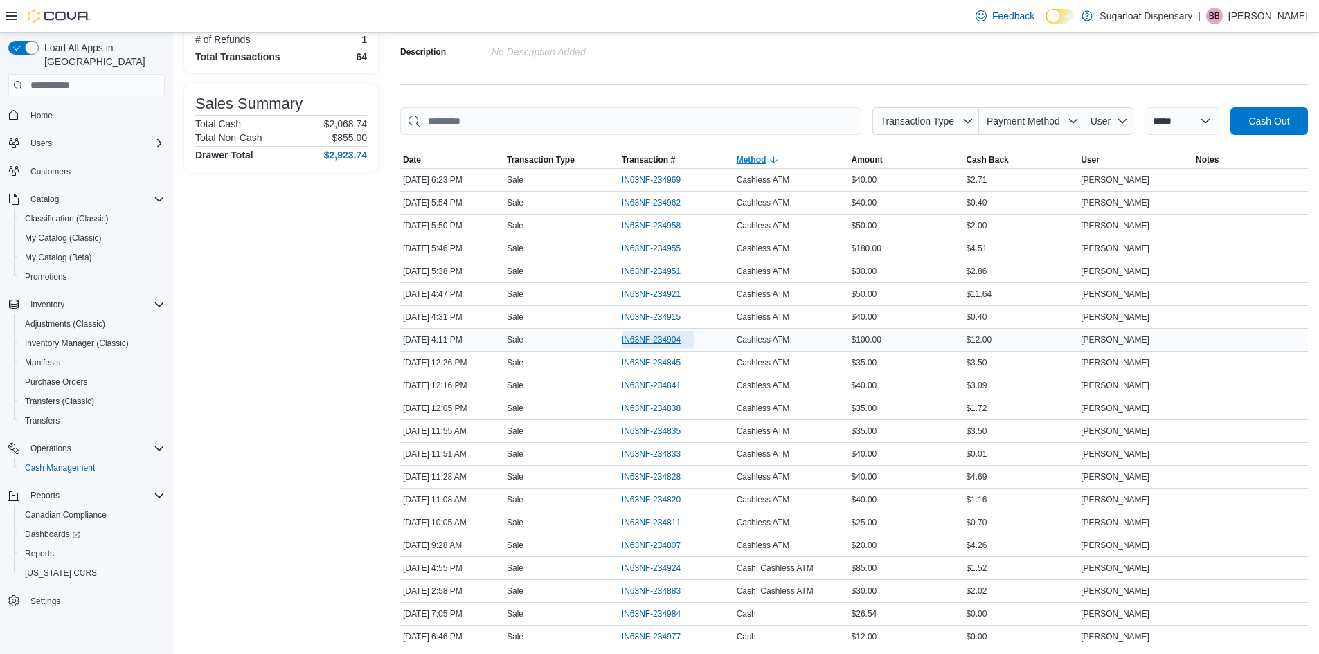
click at [668, 334] on span "IN63NF-234904" at bounding box center [651, 339] width 59 height 11
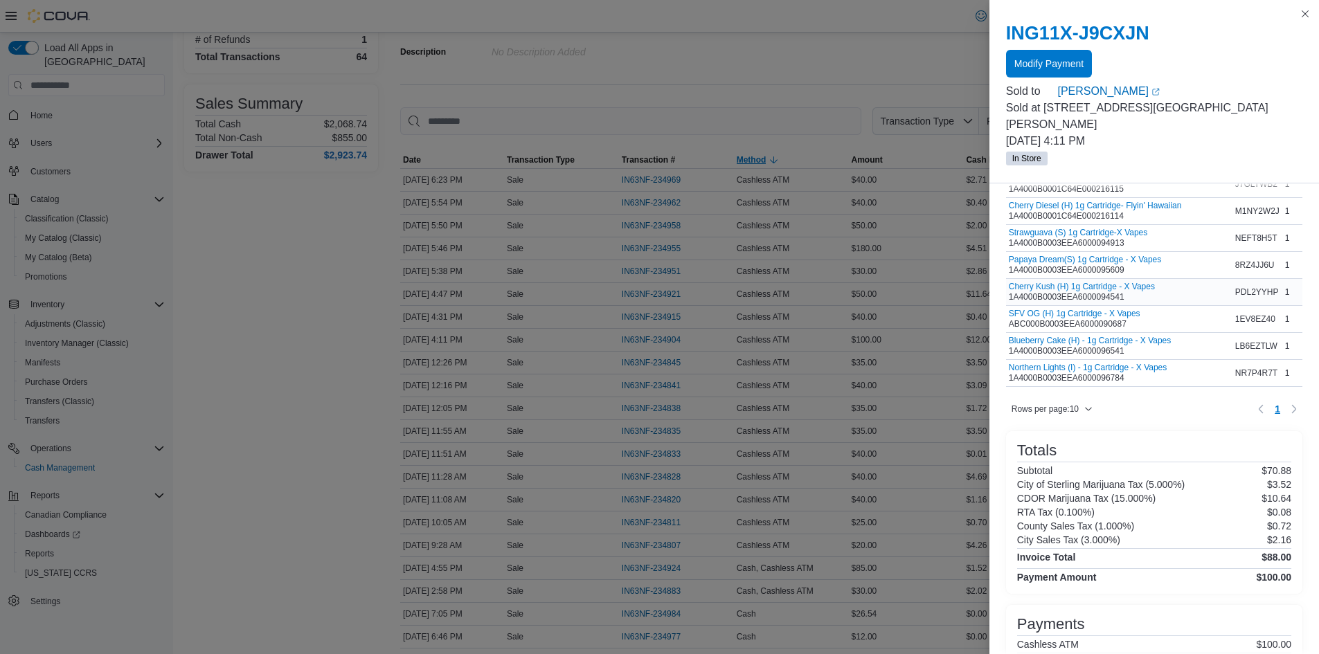
scroll to position [157, 0]
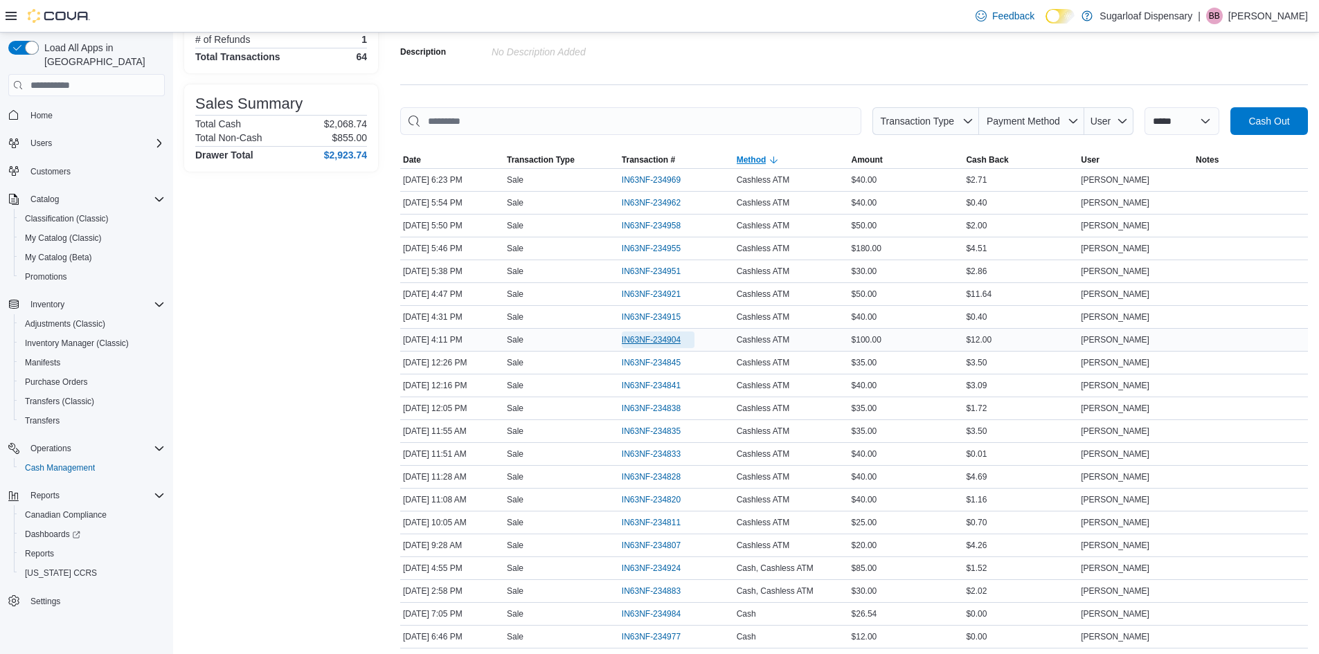
click at [668, 345] on span "IN63NF-234904" at bounding box center [651, 339] width 59 height 11
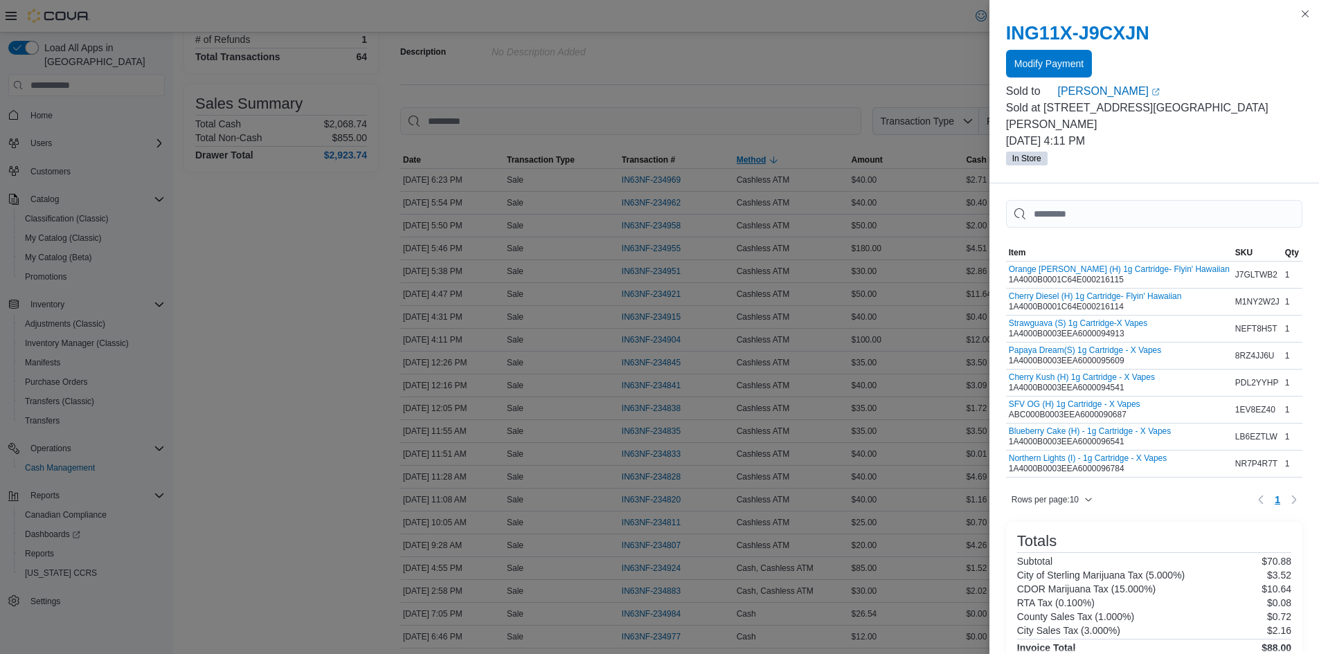
click at [1046, 44] on div "ING11X-J9CXJN Modify Payment" at bounding box center [1154, 49] width 296 height 55
click at [1043, 57] on span "Modify Payment" at bounding box center [1049, 63] width 69 height 14
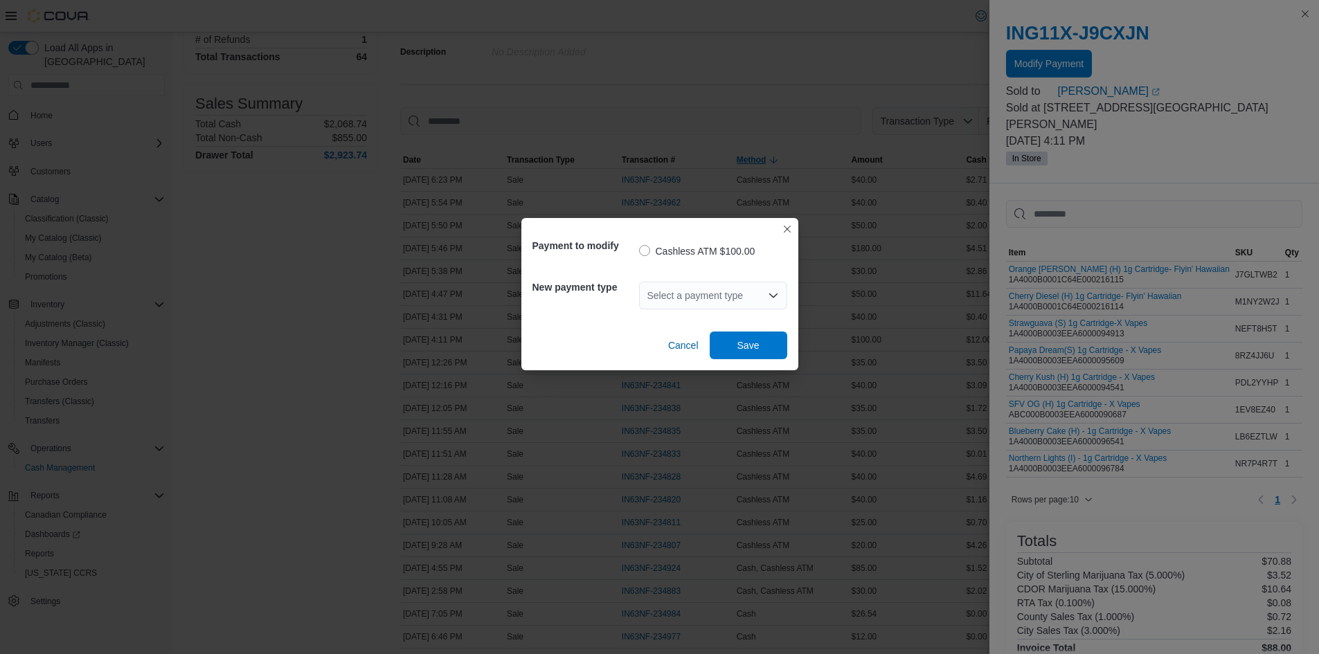
click at [709, 296] on div "Select a payment type" at bounding box center [713, 296] width 148 height 28
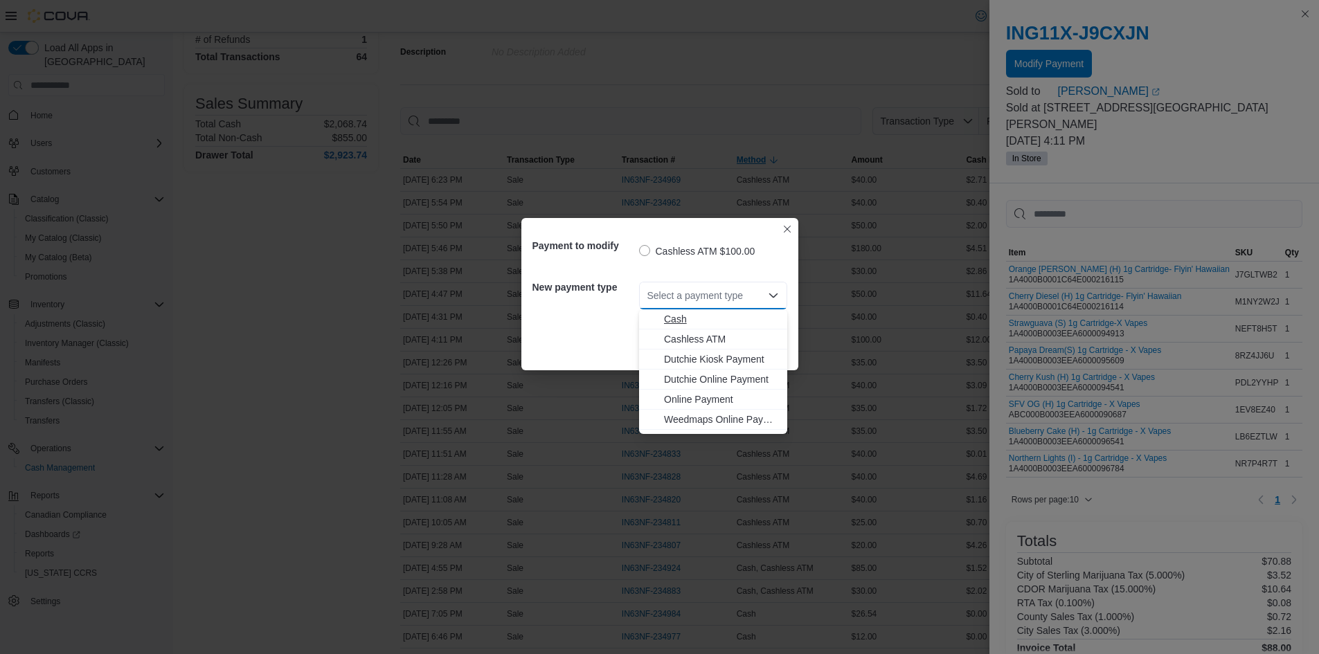
click at [684, 320] on span "Cash" at bounding box center [721, 319] width 115 height 14
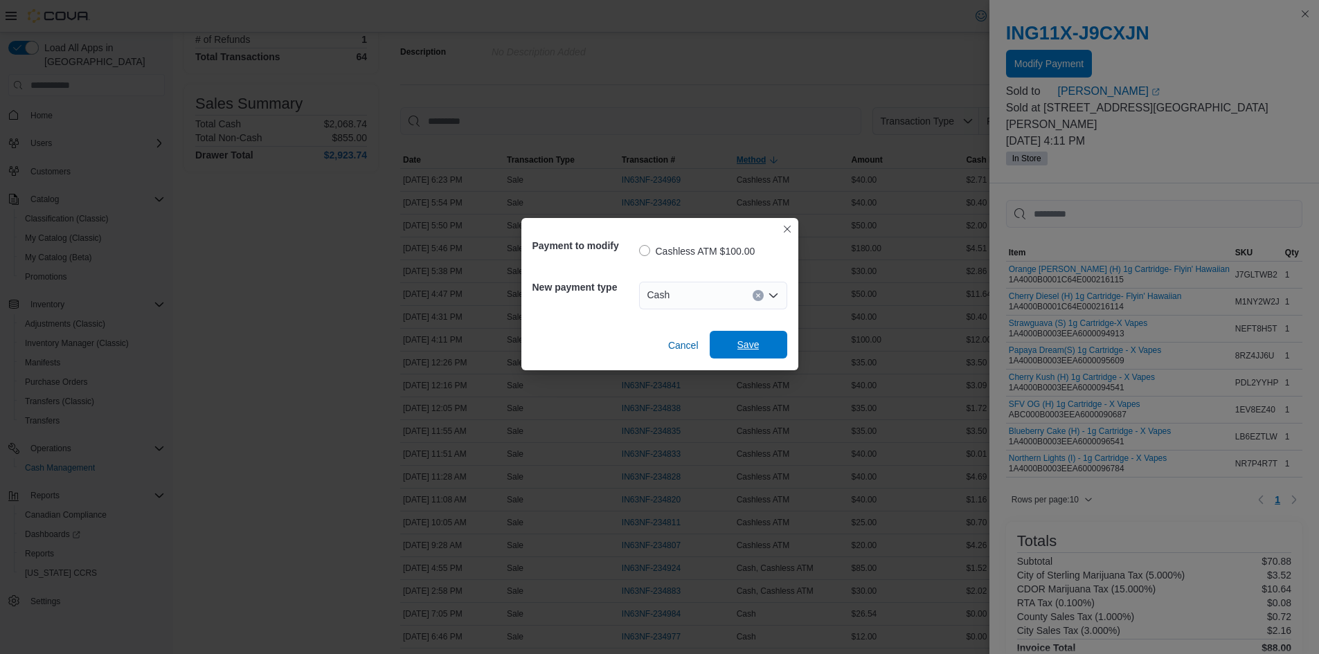
click at [762, 348] on span "Save" at bounding box center [748, 345] width 61 height 28
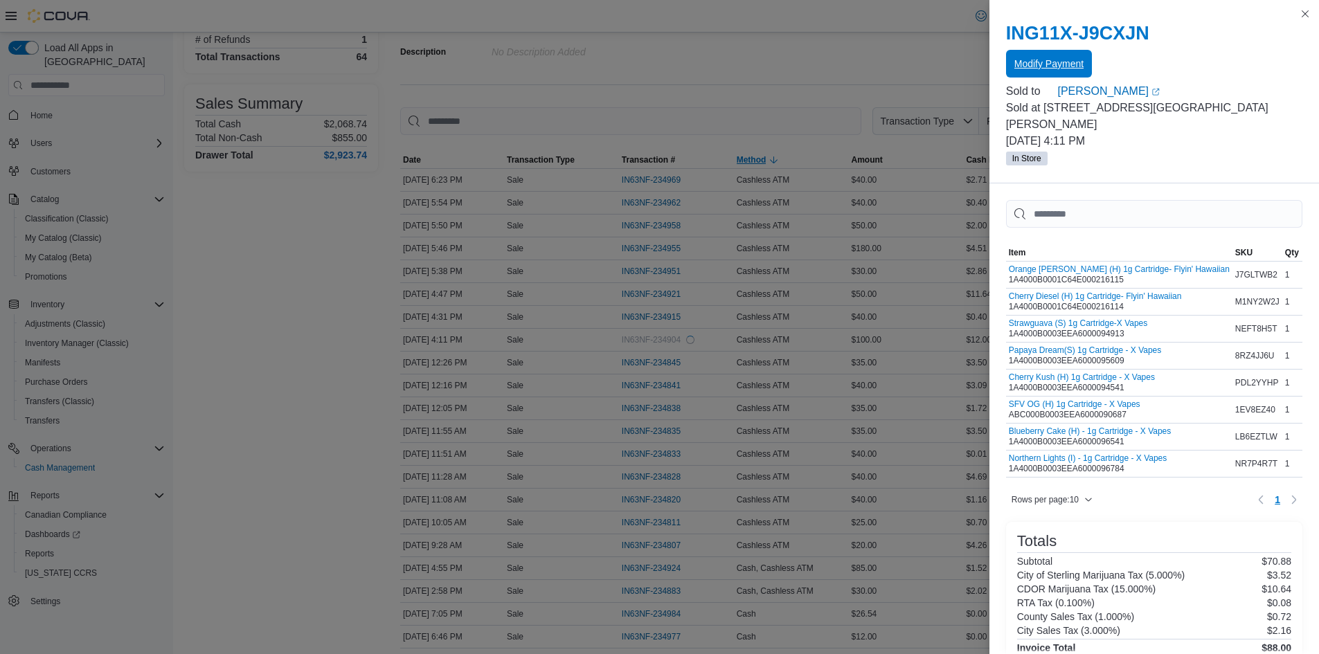
scroll to position [0, 0]
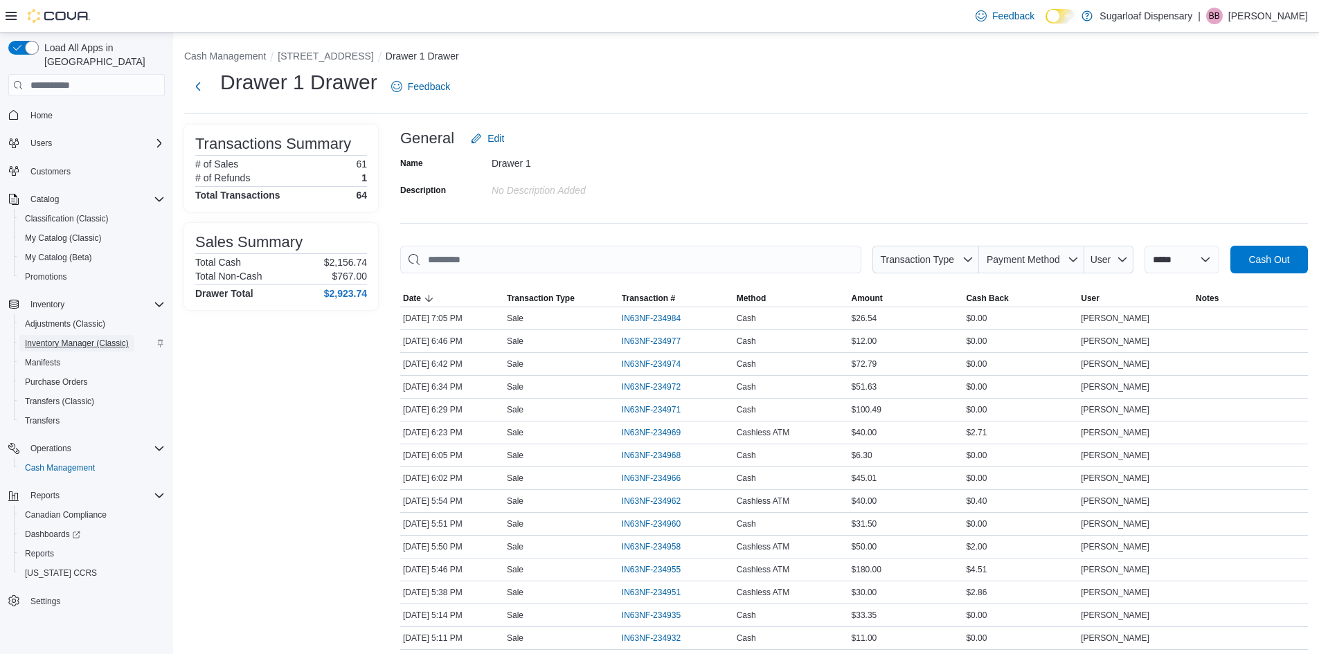
click at [73, 338] on span "Inventory Manager (Classic)" at bounding box center [77, 343] width 104 height 11
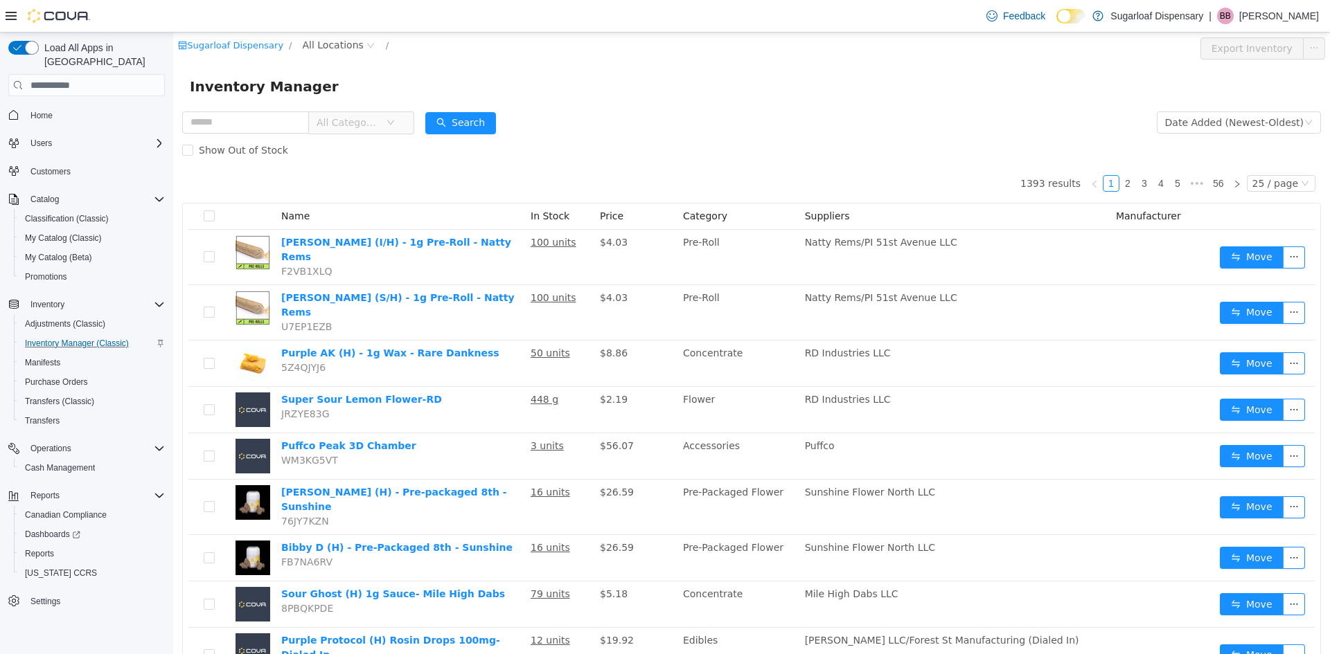
click at [258, 109] on div "All Categories" at bounding box center [298, 123] width 232 height 28
click at [253, 121] on input "text" at bounding box center [245, 122] width 127 height 22
type input "**********"
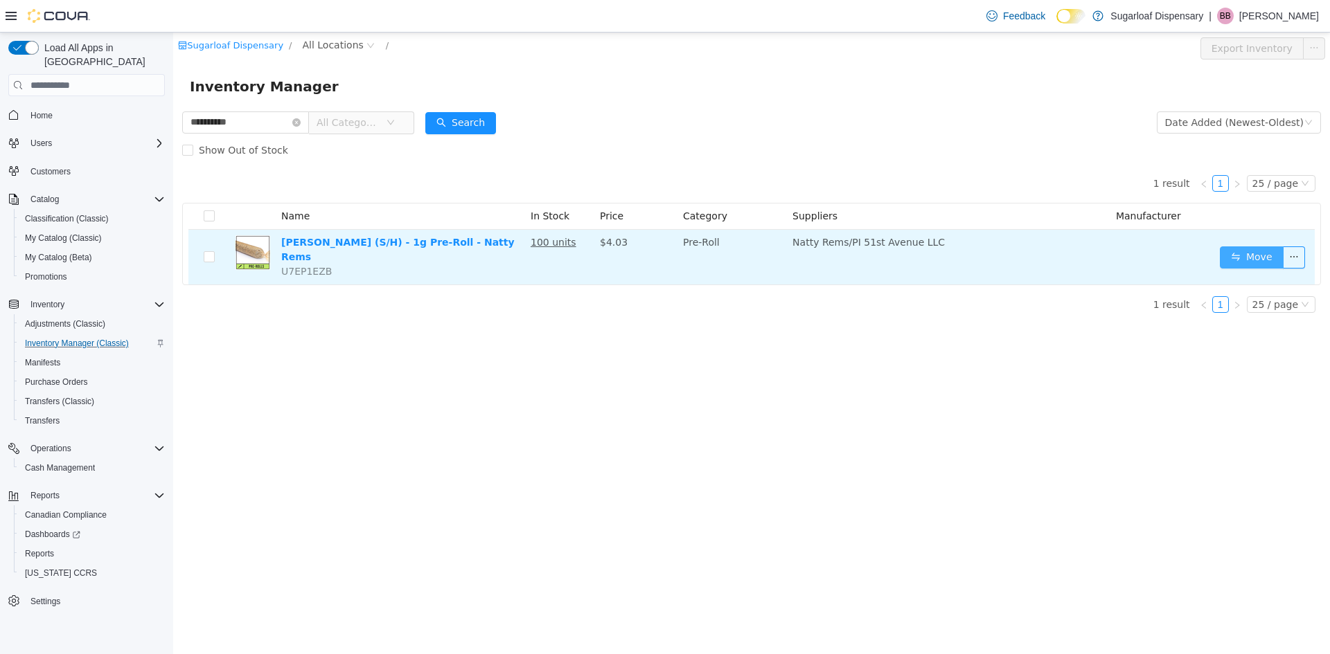
click at [1257, 258] on button "Move" at bounding box center [1252, 258] width 64 height 22
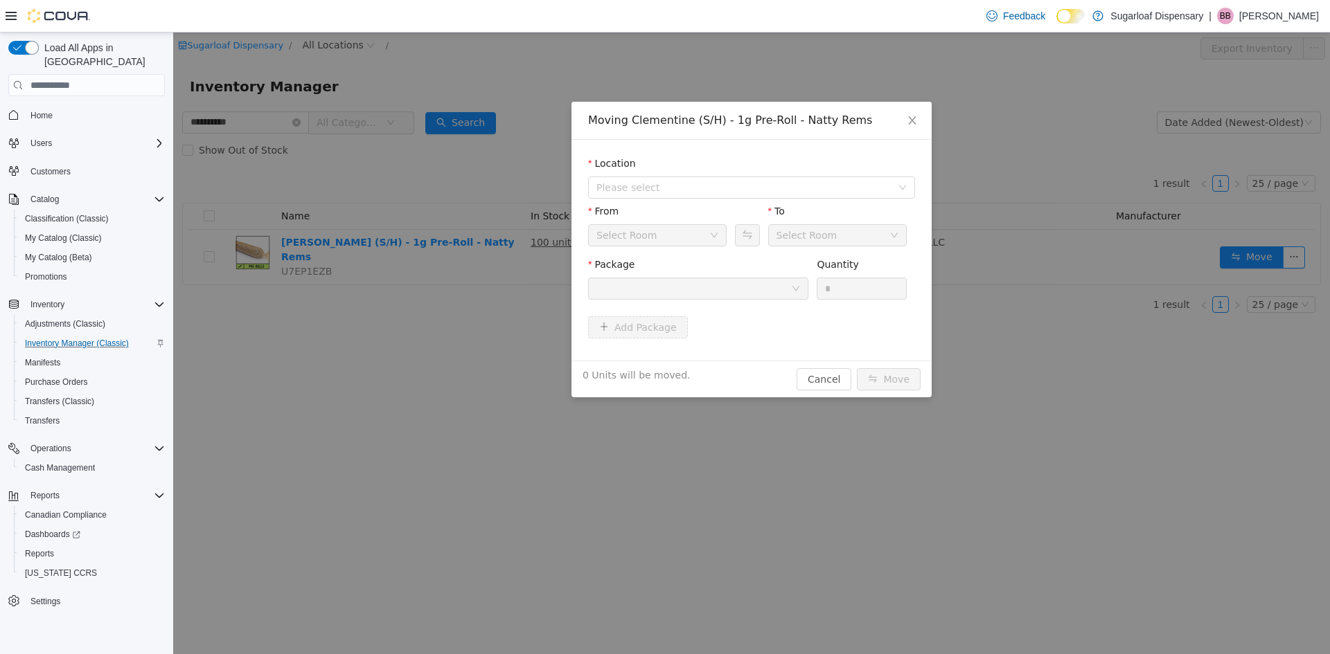
click at [740, 283] on div at bounding box center [693, 288] width 195 height 21
click at [762, 293] on div at bounding box center [693, 288] width 195 height 21
click at [668, 190] on span "Please select" at bounding box center [743, 188] width 295 height 14
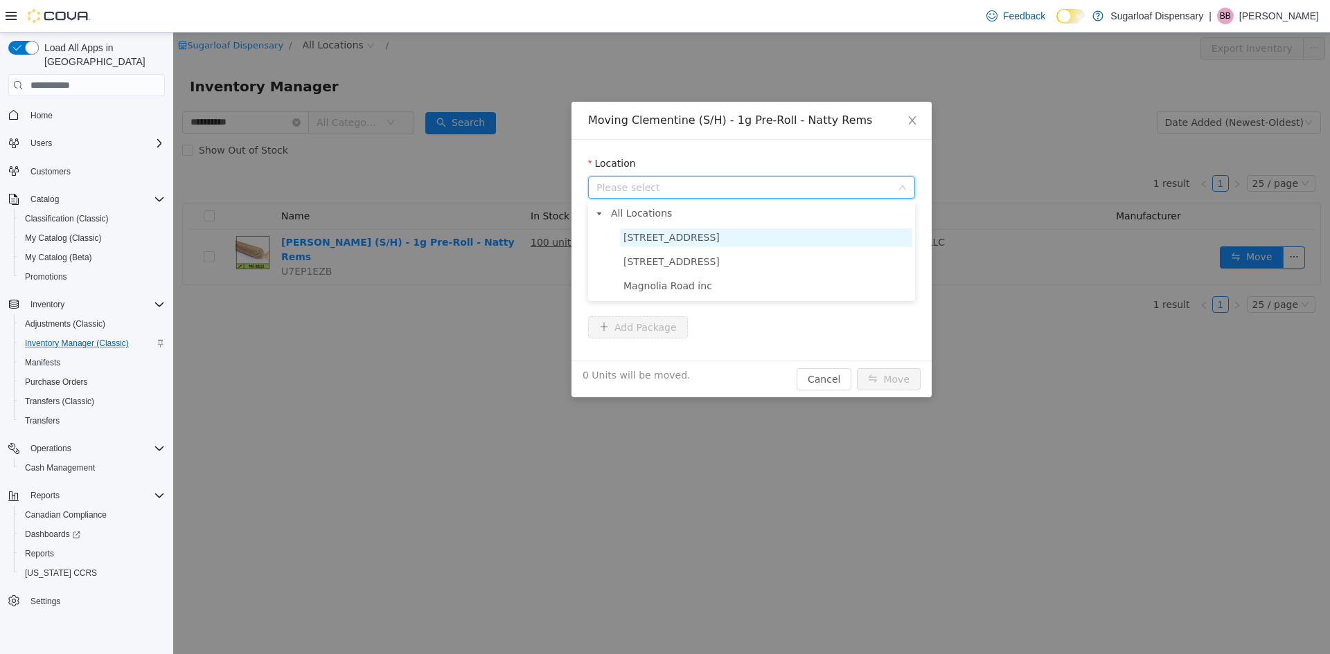
click at [686, 240] on span "[STREET_ADDRESS]" at bounding box center [671, 237] width 96 height 11
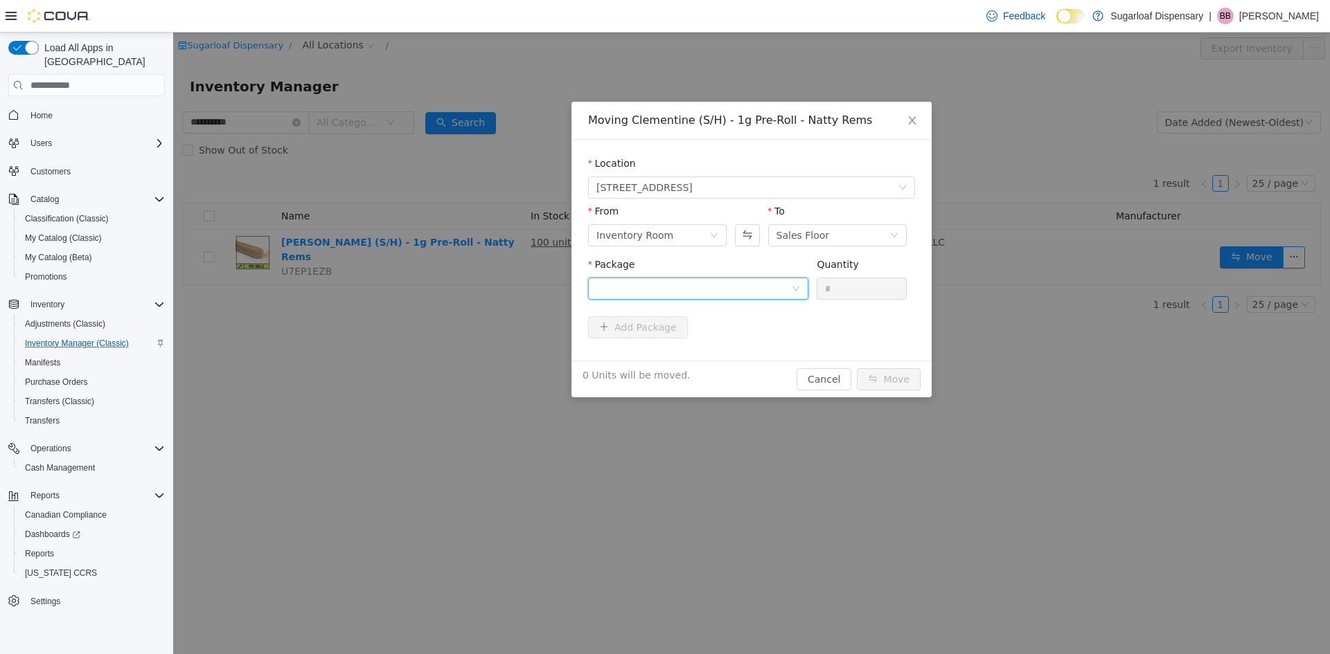
drag, startPoint x: 684, startPoint y: 285, endPoint x: 665, endPoint y: 301, distance: 24.1
click at [685, 287] on div at bounding box center [693, 288] width 195 height 21
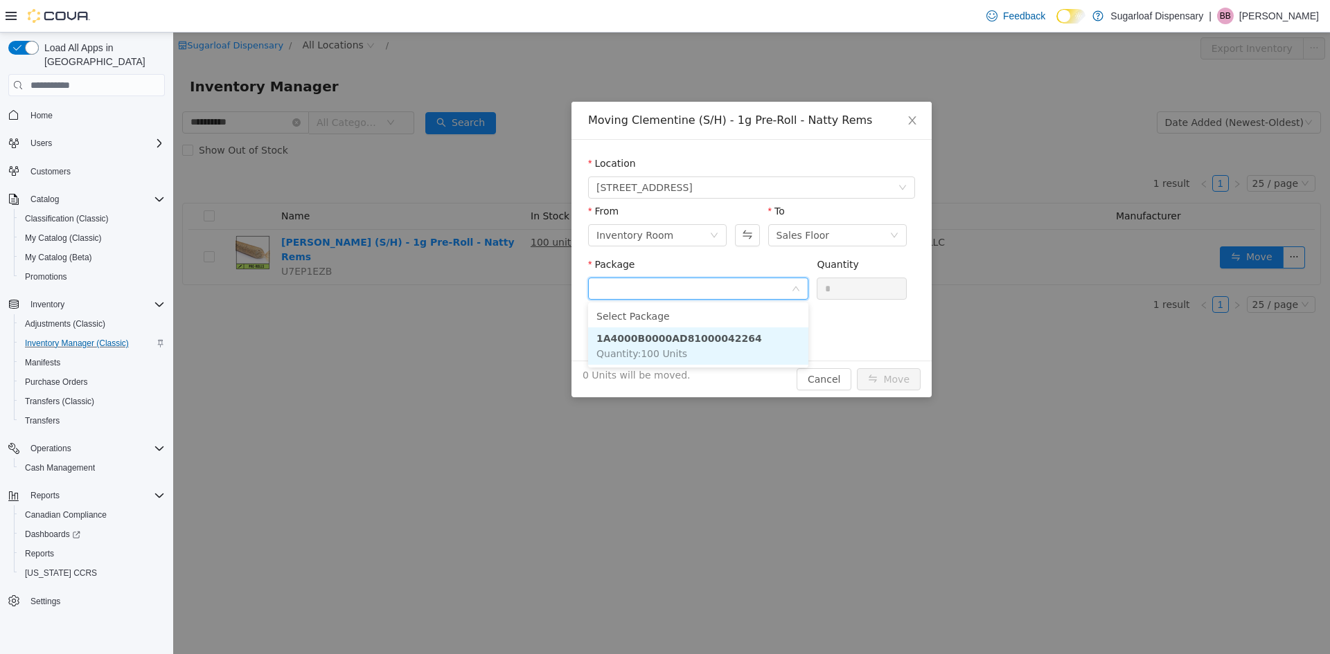
click at [712, 339] on strong "1A4000B0000AD81000042264" at bounding box center [679, 338] width 166 height 11
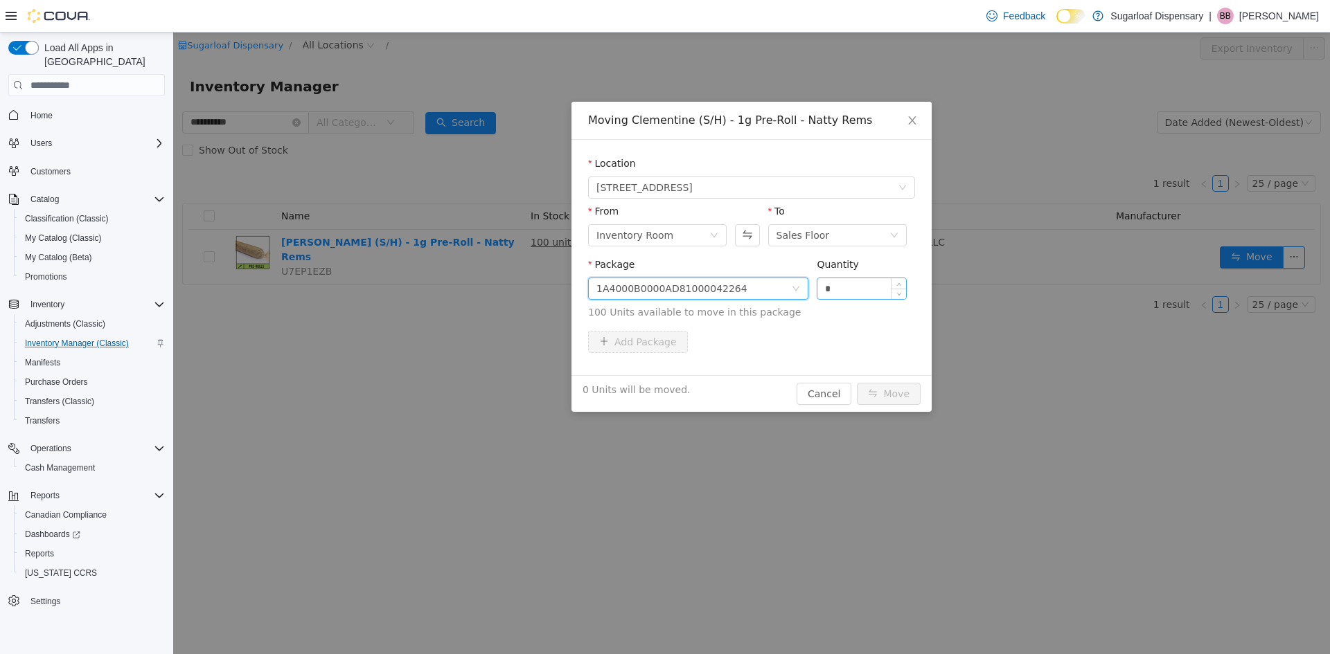
click at [884, 286] on input "*" at bounding box center [861, 288] width 89 height 21
type input "***"
drag, startPoint x: 895, startPoint y: 398, endPoint x: 884, endPoint y: 401, distance: 11.4
click at [884, 401] on button "Move" at bounding box center [889, 394] width 64 height 22
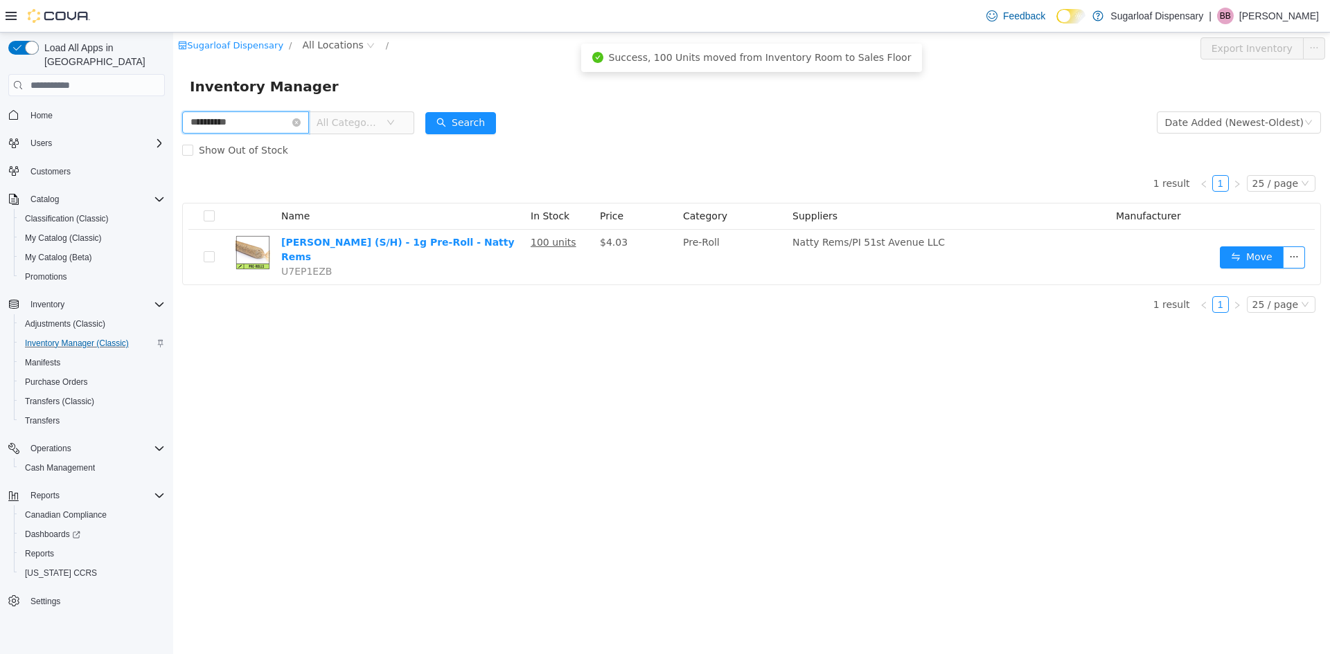
click at [260, 119] on input "**********" at bounding box center [245, 122] width 127 height 22
click at [261, 119] on input "**********" at bounding box center [245, 122] width 127 height 22
click at [259, 120] on input "**********" at bounding box center [245, 122] width 127 height 22
type input "**********"
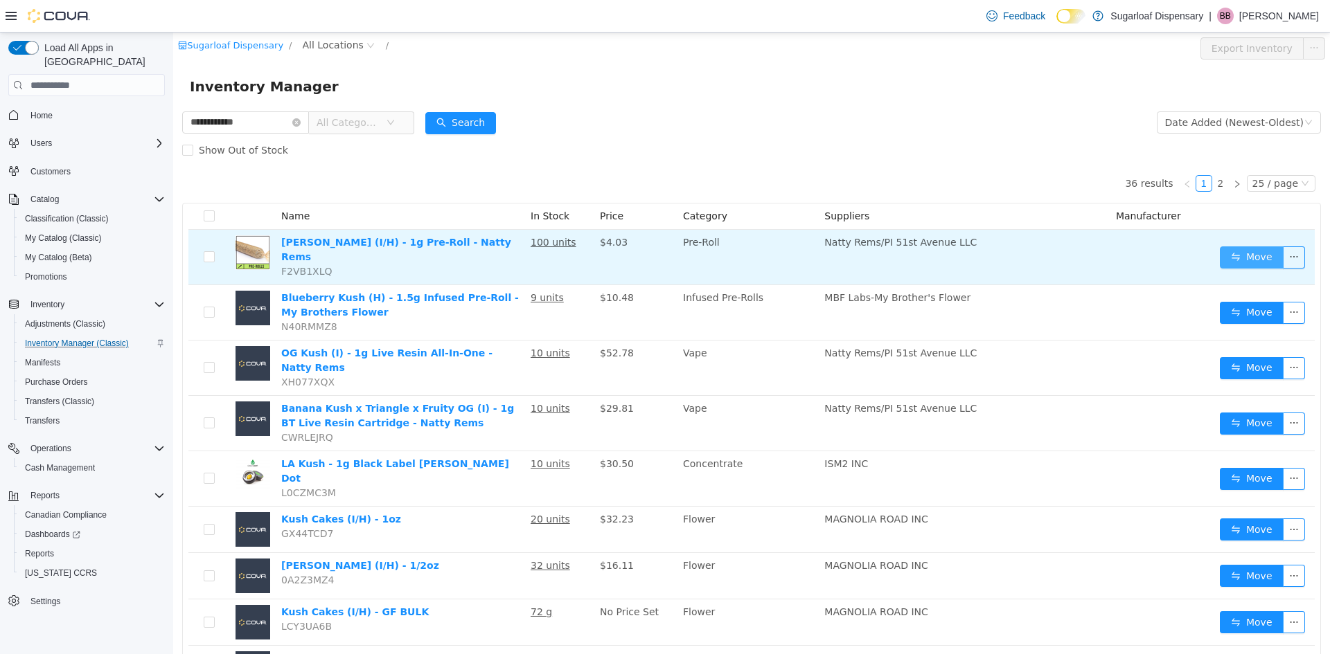
click at [1220, 250] on button "Move" at bounding box center [1252, 258] width 64 height 22
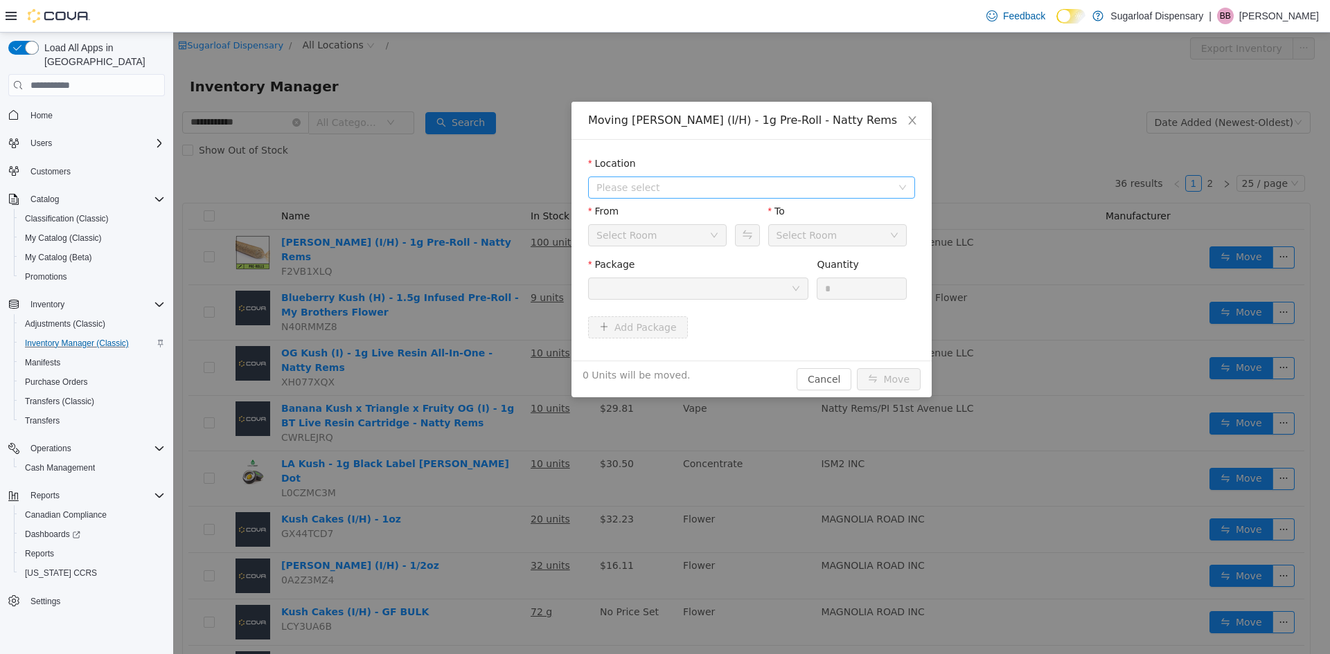
drag, startPoint x: 607, startPoint y: 189, endPoint x: 596, endPoint y: 189, distance: 11.1
click at [606, 189] on span "Please select" at bounding box center [743, 188] width 295 height 14
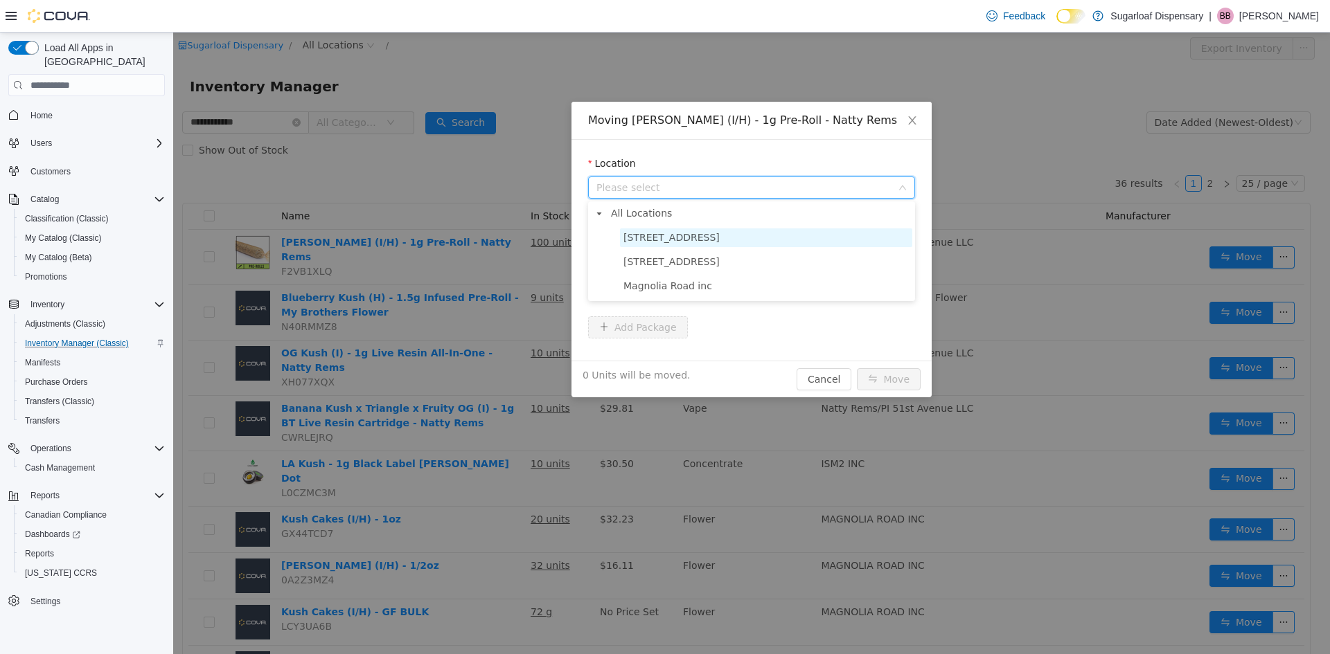
click at [667, 232] on span "[STREET_ADDRESS]" at bounding box center [671, 237] width 96 height 11
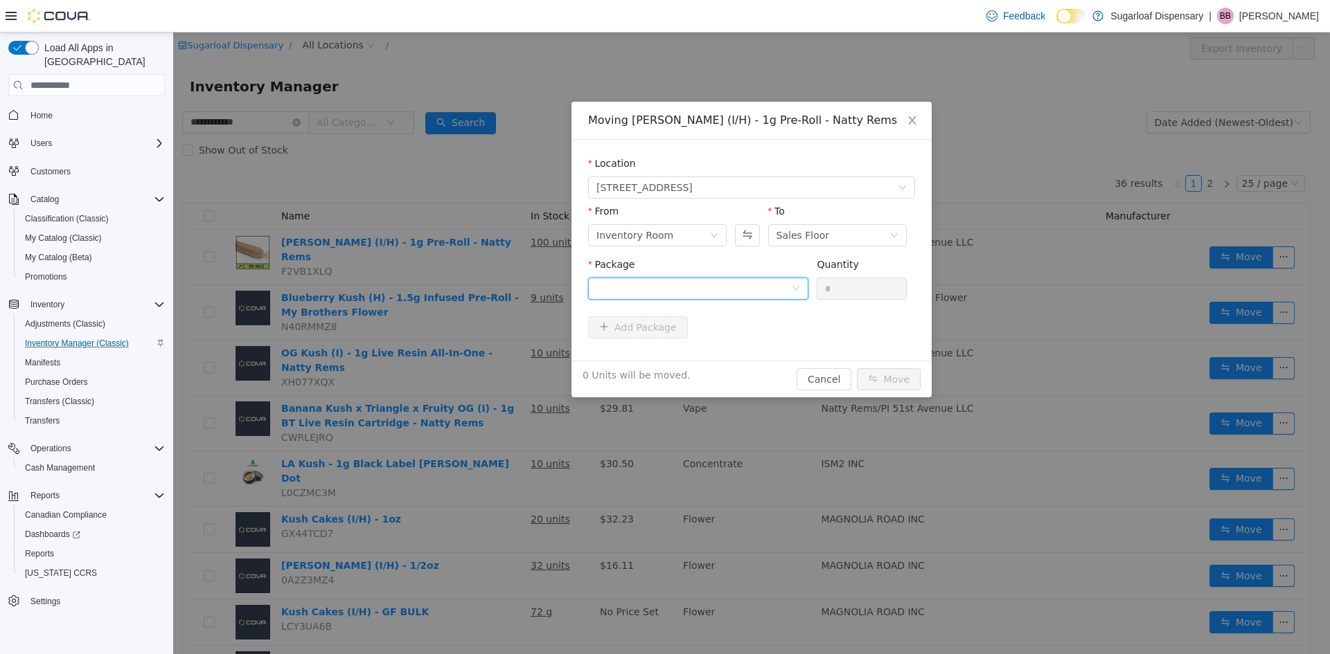
drag, startPoint x: 706, startPoint y: 280, endPoint x: 679, endPoint y: 289, distance: 28.3
click at [706, 281] on div at bounding box center [693, 288] width 195 height 21
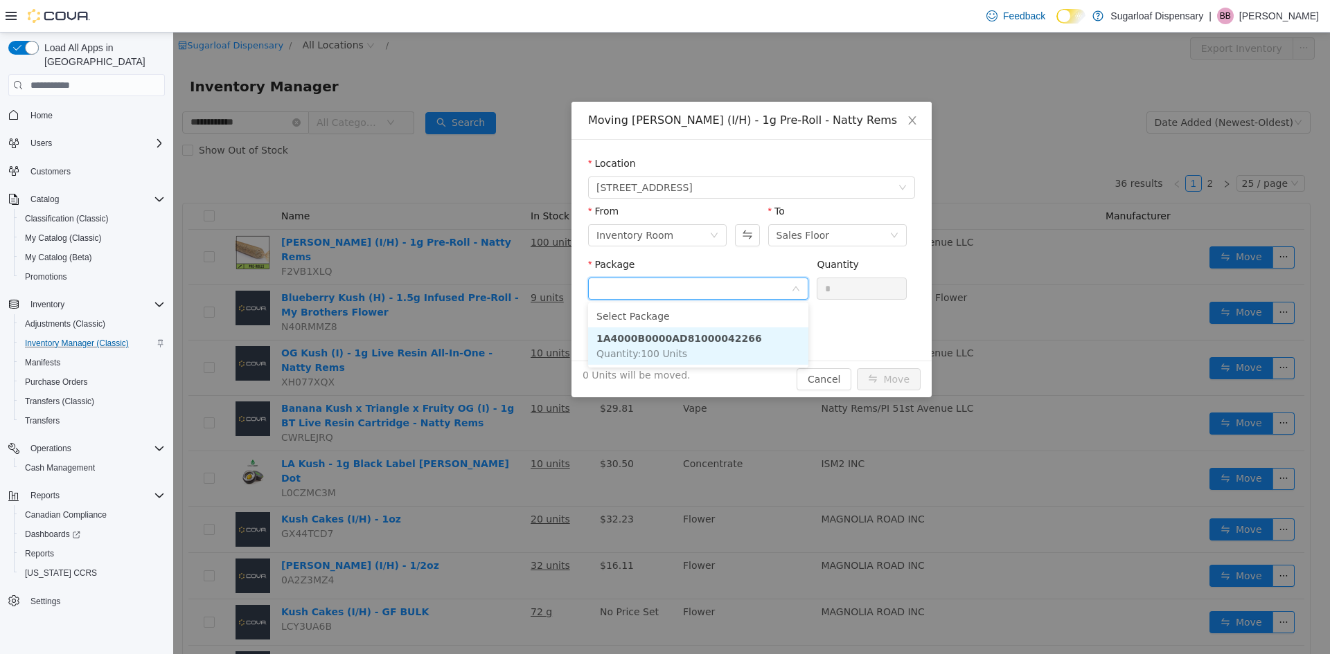
drag, startPoint x: 747, startPoint y: 336, endPoint x: 772, endPoint y: 334, distance: 25.0
click at [760, 335] on li "1A4000B0000AD81000042266 Quantity : 100 Units" at bounding box center [698, 346] width 220 height 37
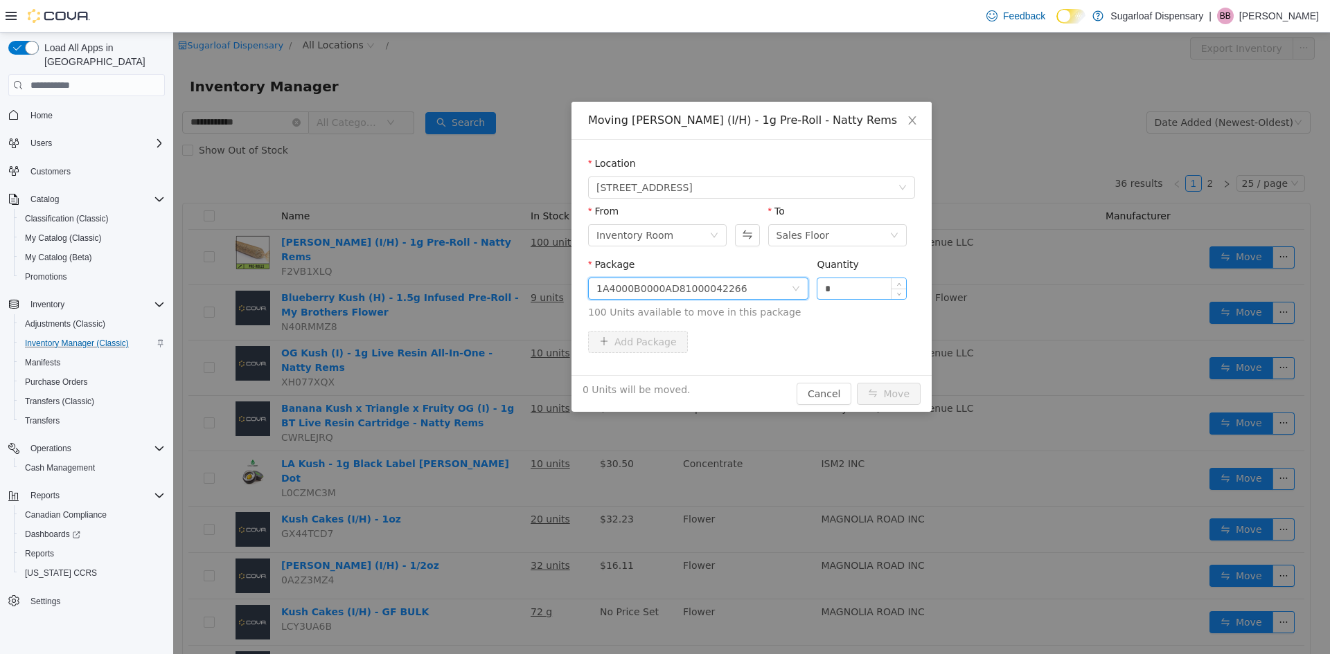
click at [840, 293] on input "*" at bounding box center [861, 288] width 89 height 21
type input "***"
click at [916, 395] on button "Move" at bounding box center [889, 394] width 64 height 22
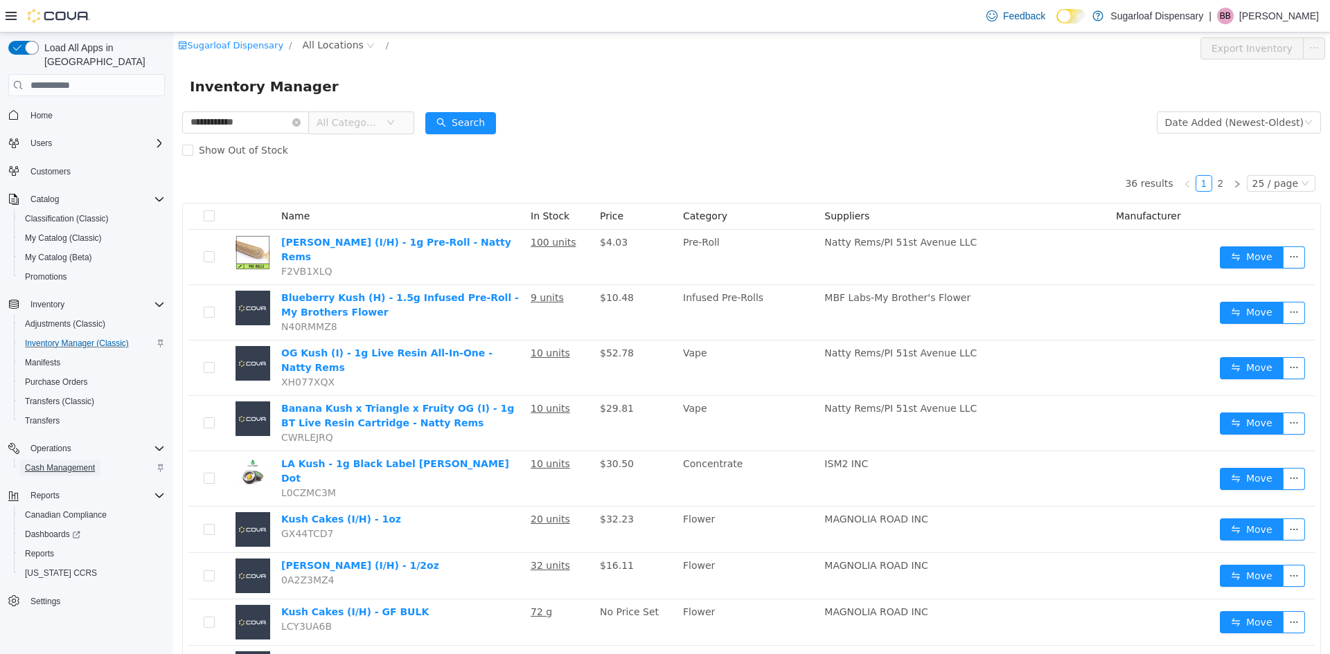
click at [74, 463] on span "Cash Management" at bounding box center [60, 468] width 70 height 11
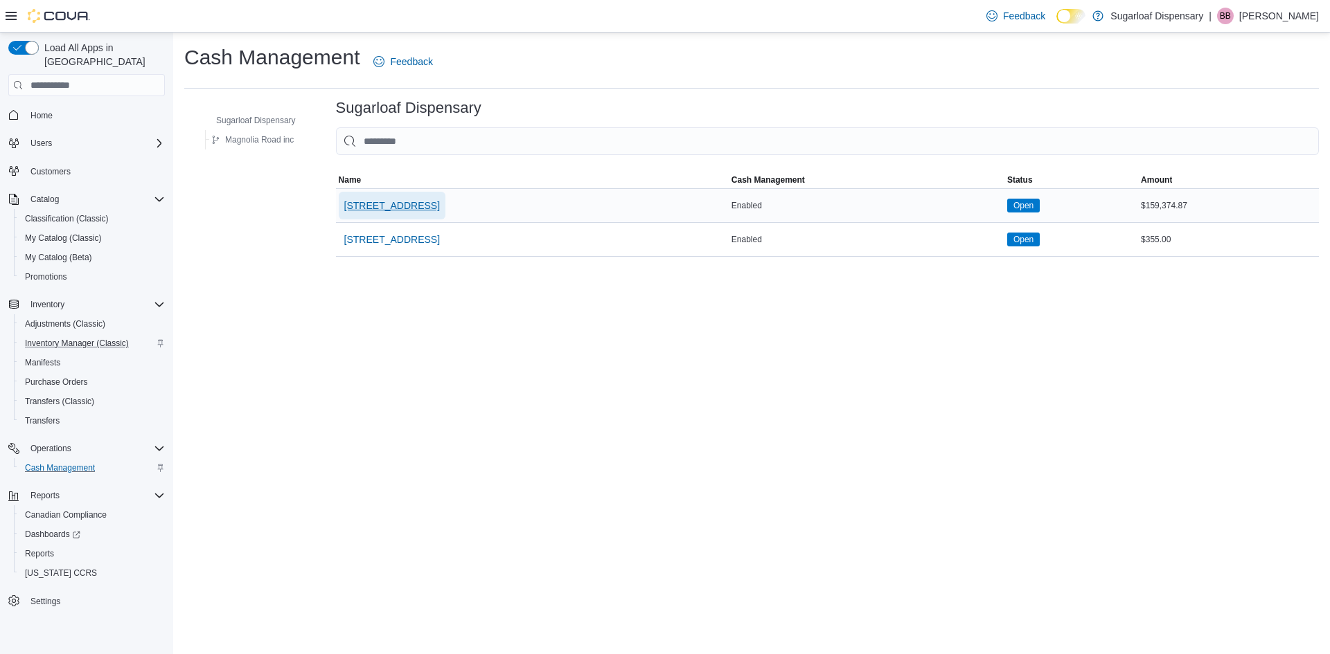
click at [403, 204] on span "[STREET_ADDRESS]" at bounding box center [392, 206] width 96 height 14
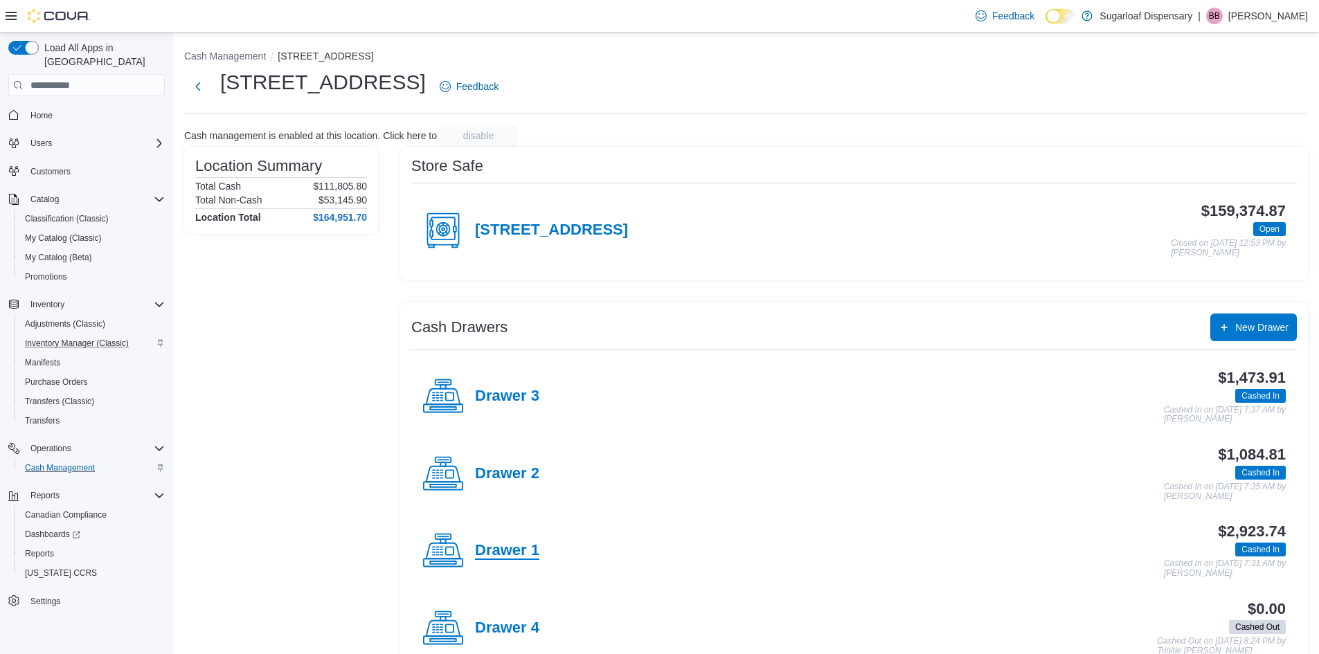
click at [518, 544] on h4 "Drawer 1" at bounding box center [507, 551] width 64 height 18
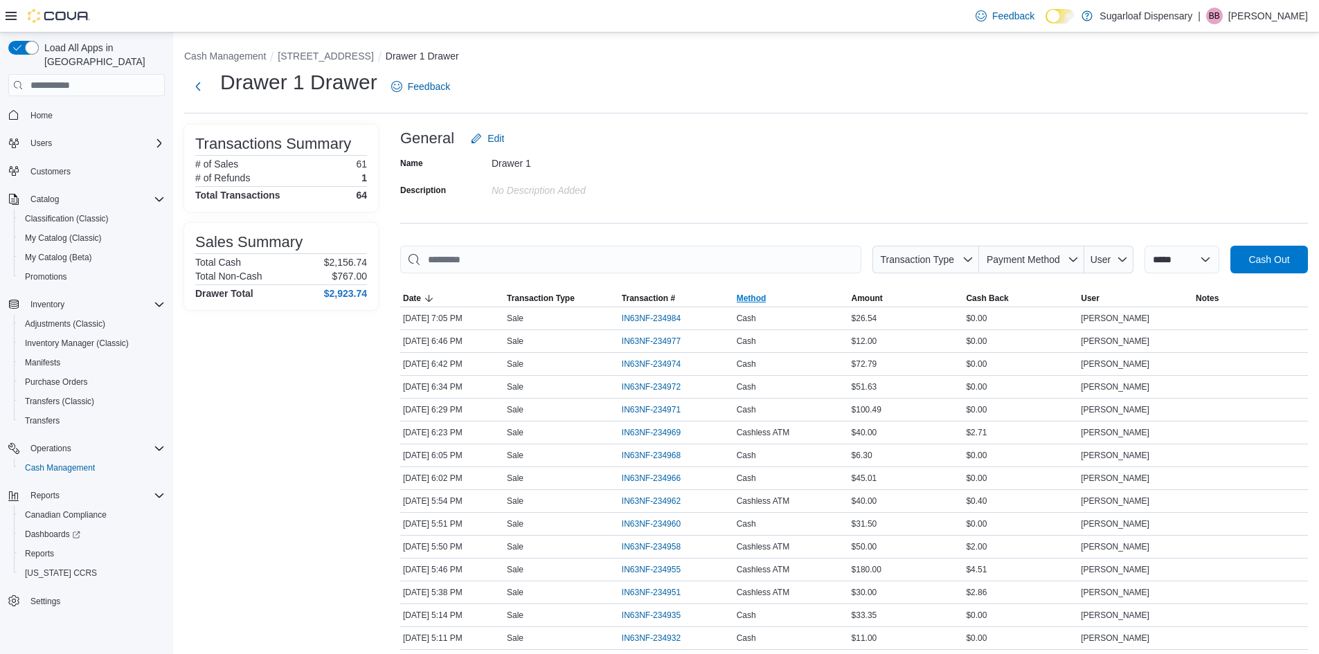
click at [776, 298] on span "Method" at bounding box center [791, 298] width 115 height 17
click at [777, 298] on icon "button" at bounding box center [774, 298] width 8 height 7
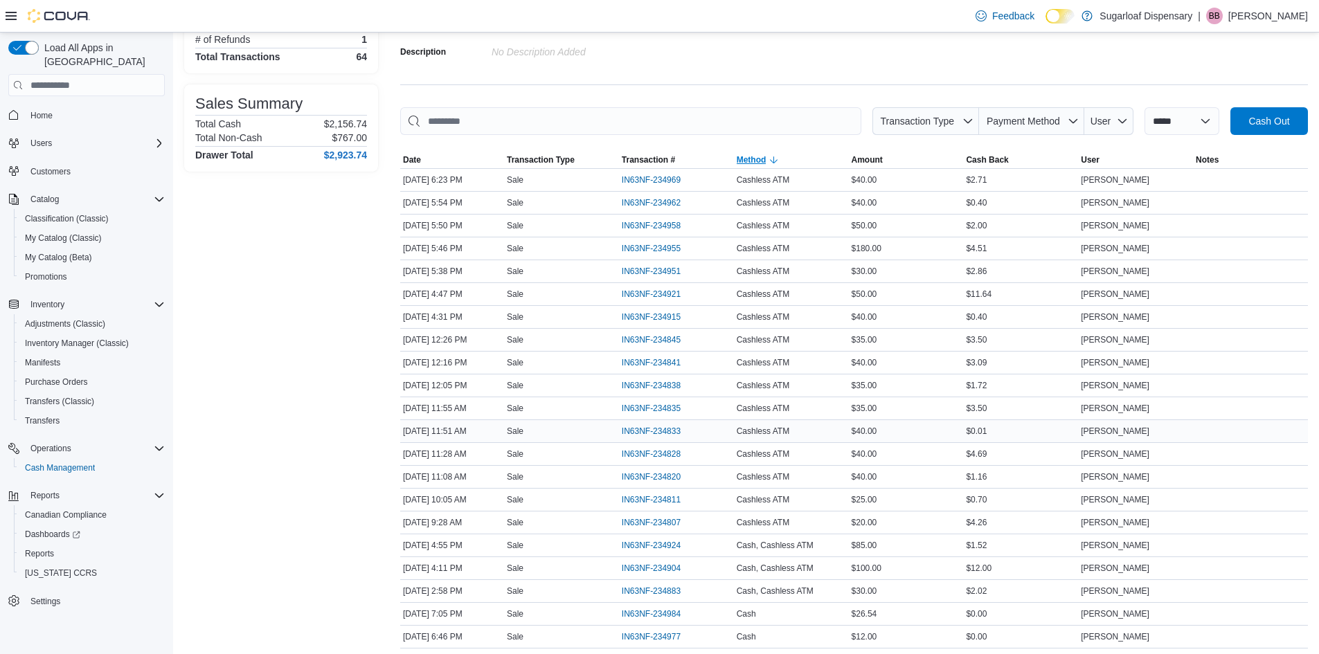
scroll to position [208, 0]
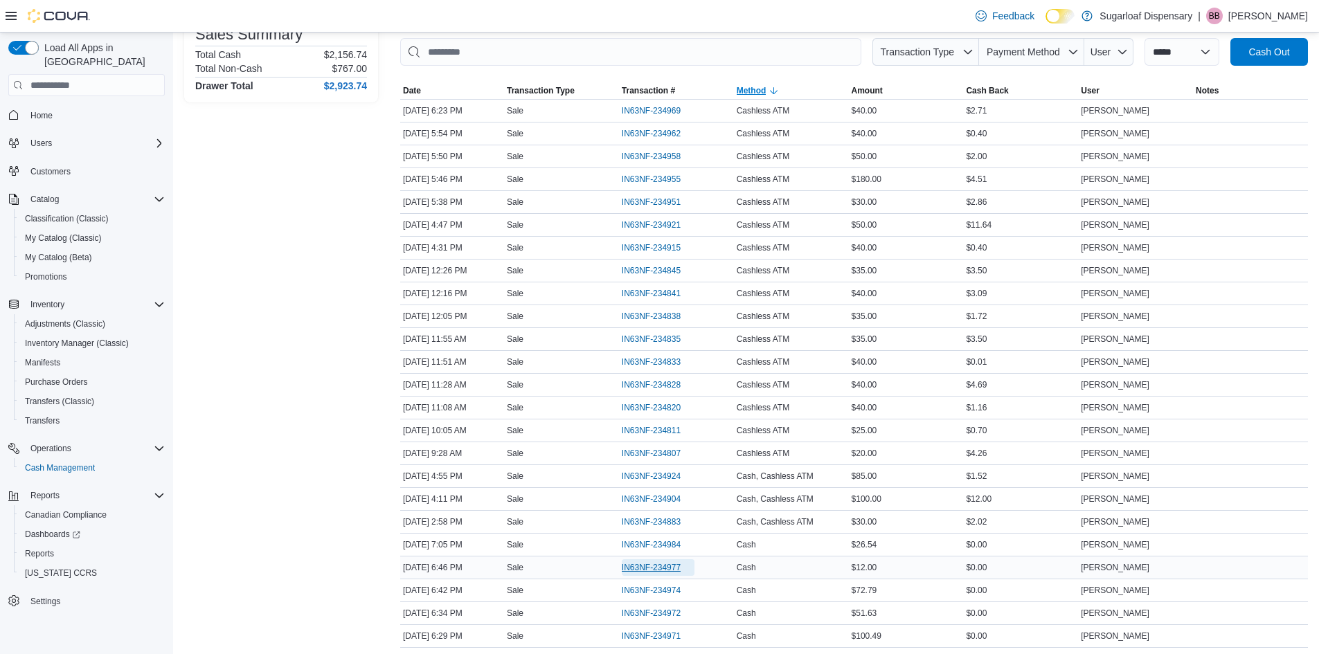
click at [639, 566] on span "IN63NF-234977" at bounding box center [651, 567] width 59 height 11
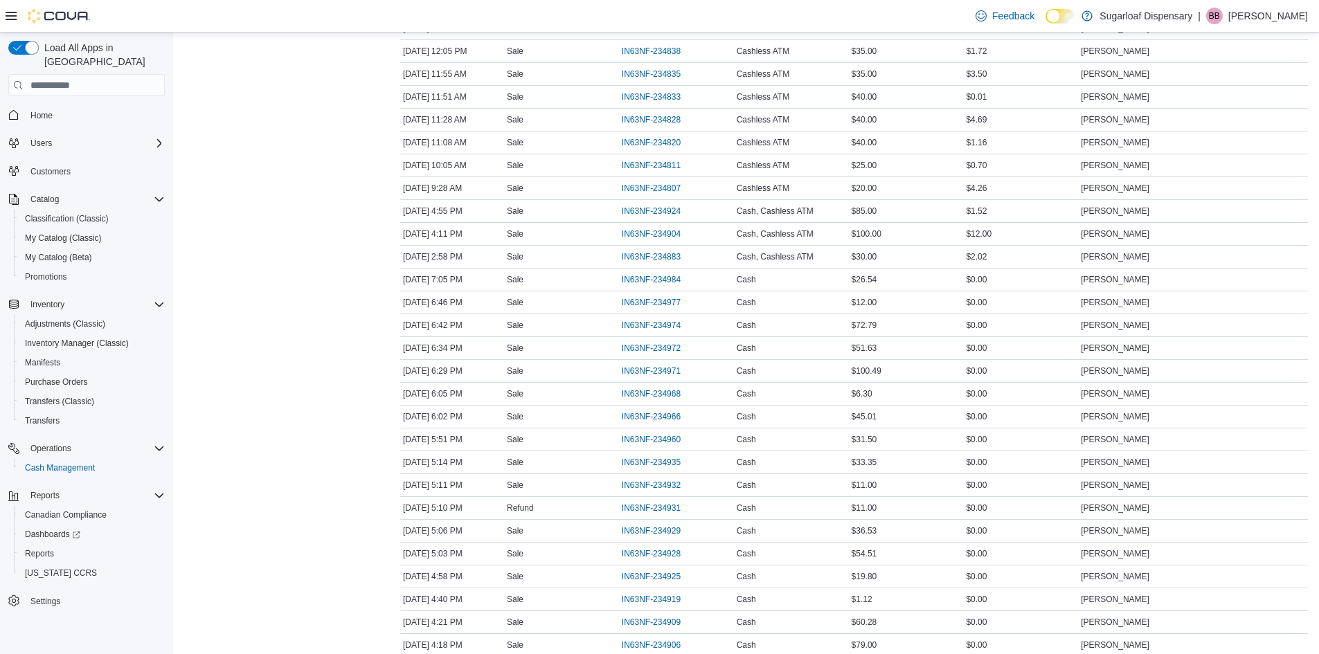
scroll to position [276, 0]
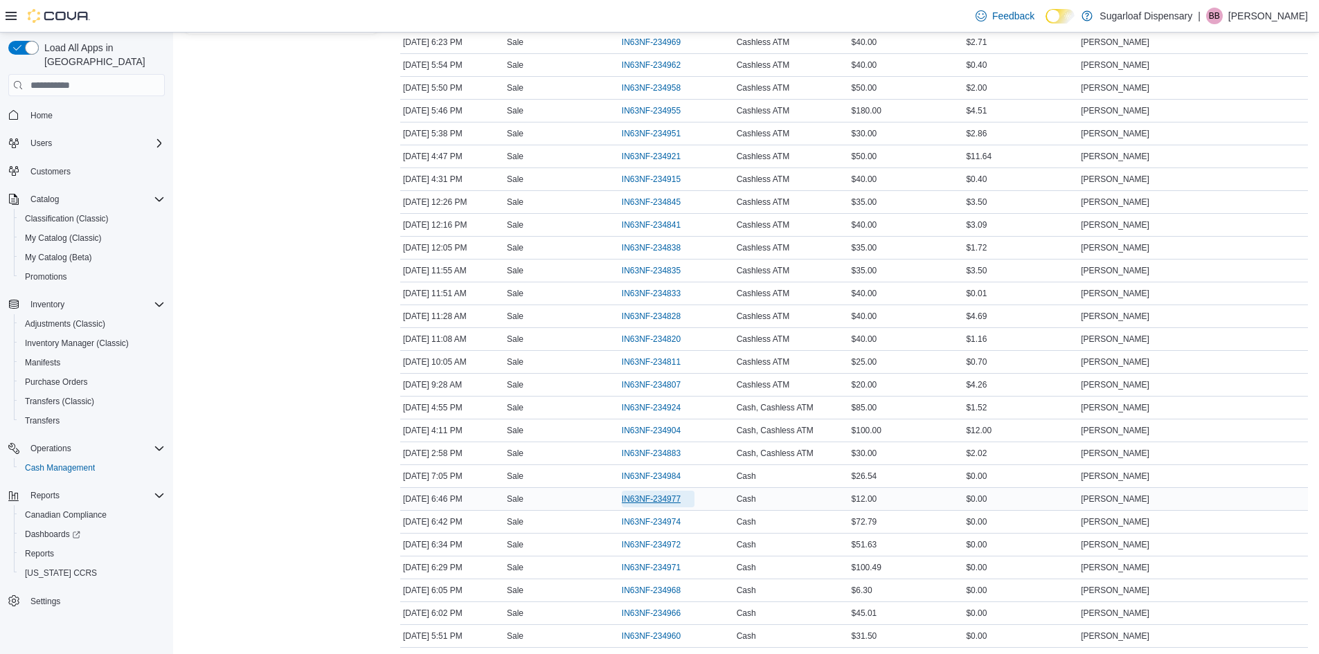
click at [676, 499] on span "IN63NF-234977" at bounding box center [651, 499] width 59 height 11
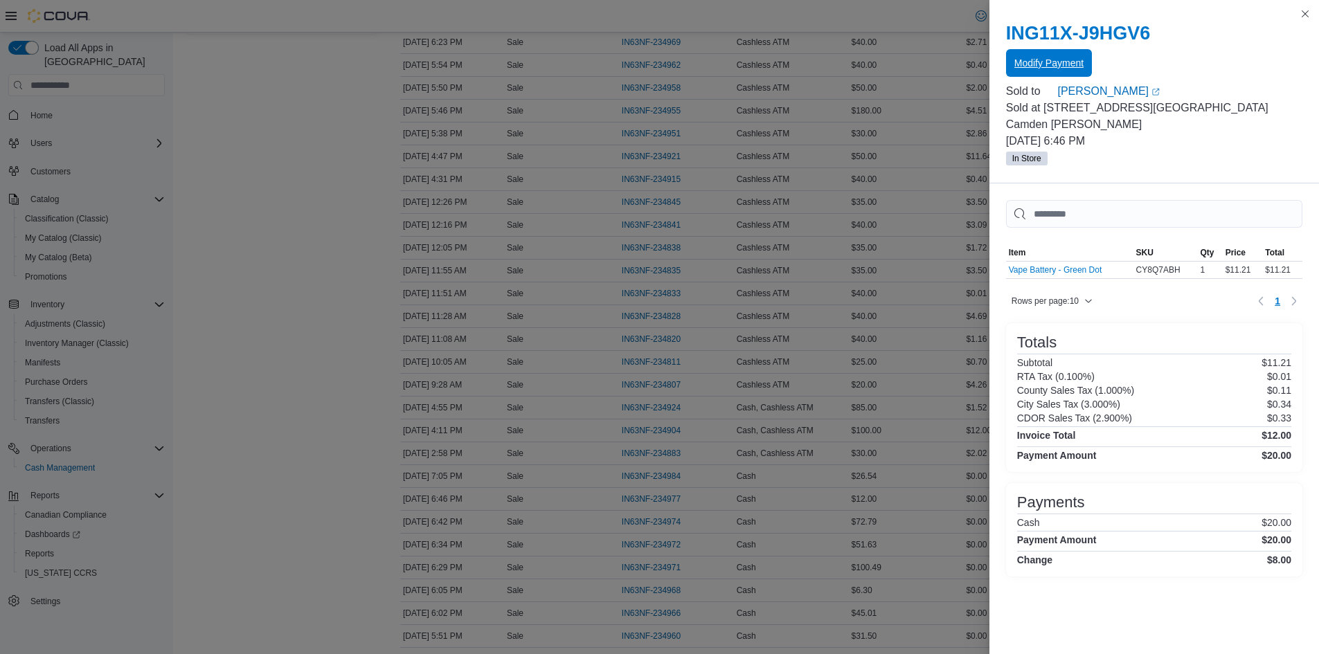
click at [1060, 60] on span "Modify Payment" at bounding box center [1049, 63] width 69 height 14
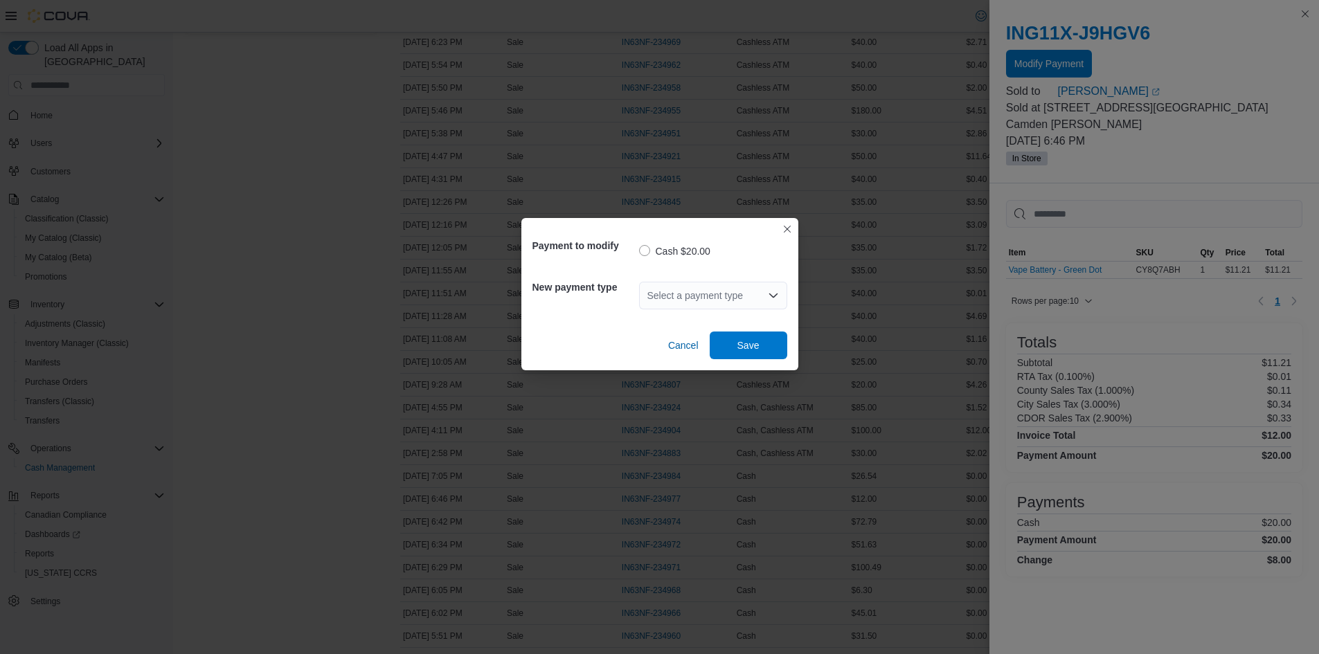
click at [740, 303] on div "Select a payment type" at bounding box center [713, 296] width 148 height 28
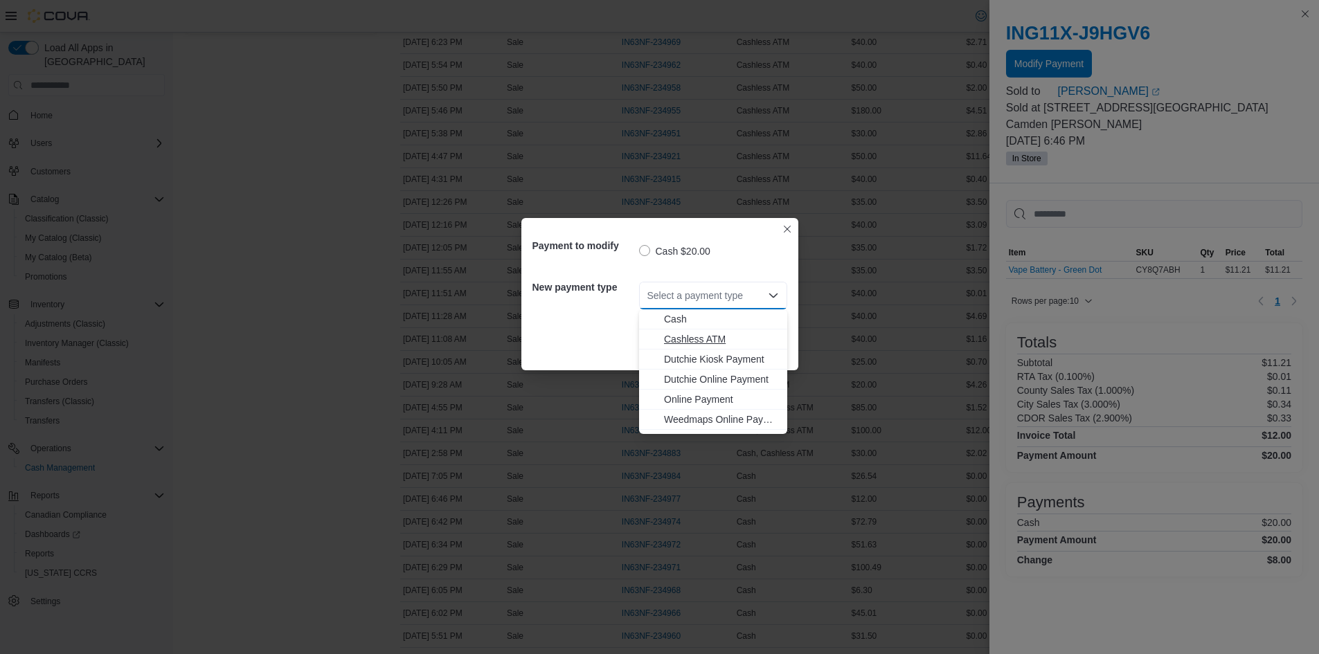
click at [692, 340] on span "Cashless ATM" at bounding box center [721, 339] width 115 height 14
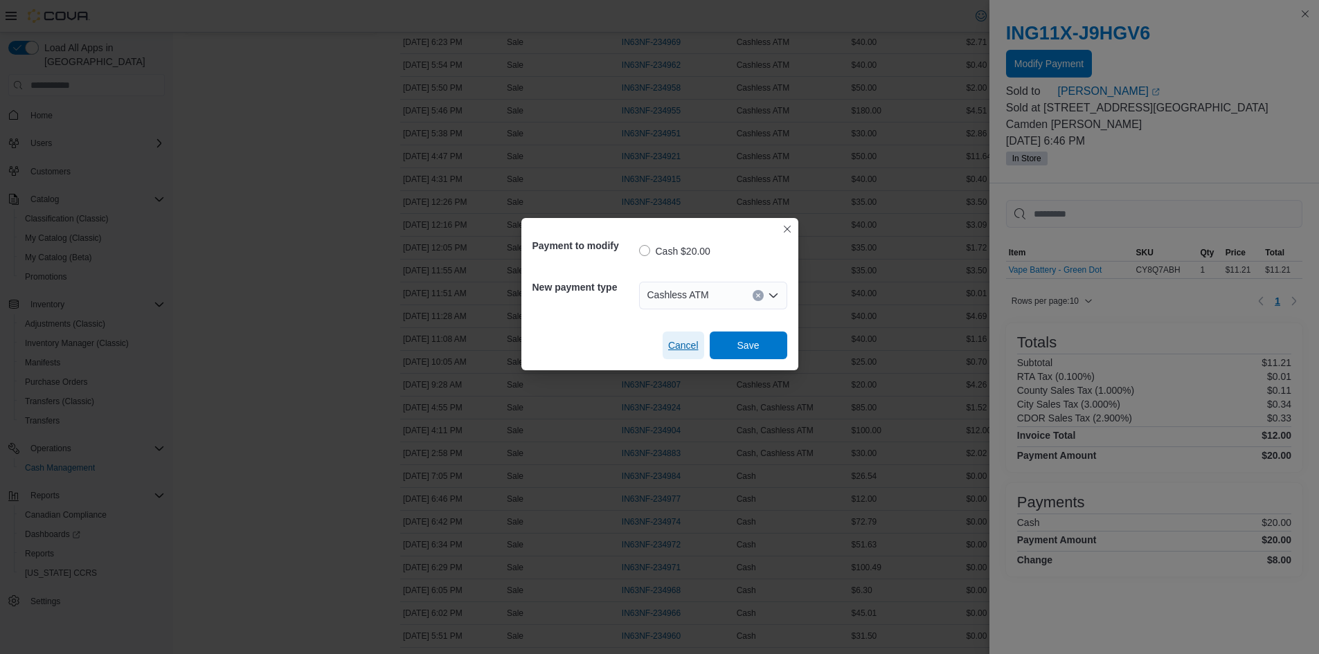
drag, startPoint x: 688, startPoint y: 342, endPoint x: 672, endPoint y: 384, distance: 45.1
click at [689, 342] on span "Cancel" at bounding box center [683, 346] width 30 height 14
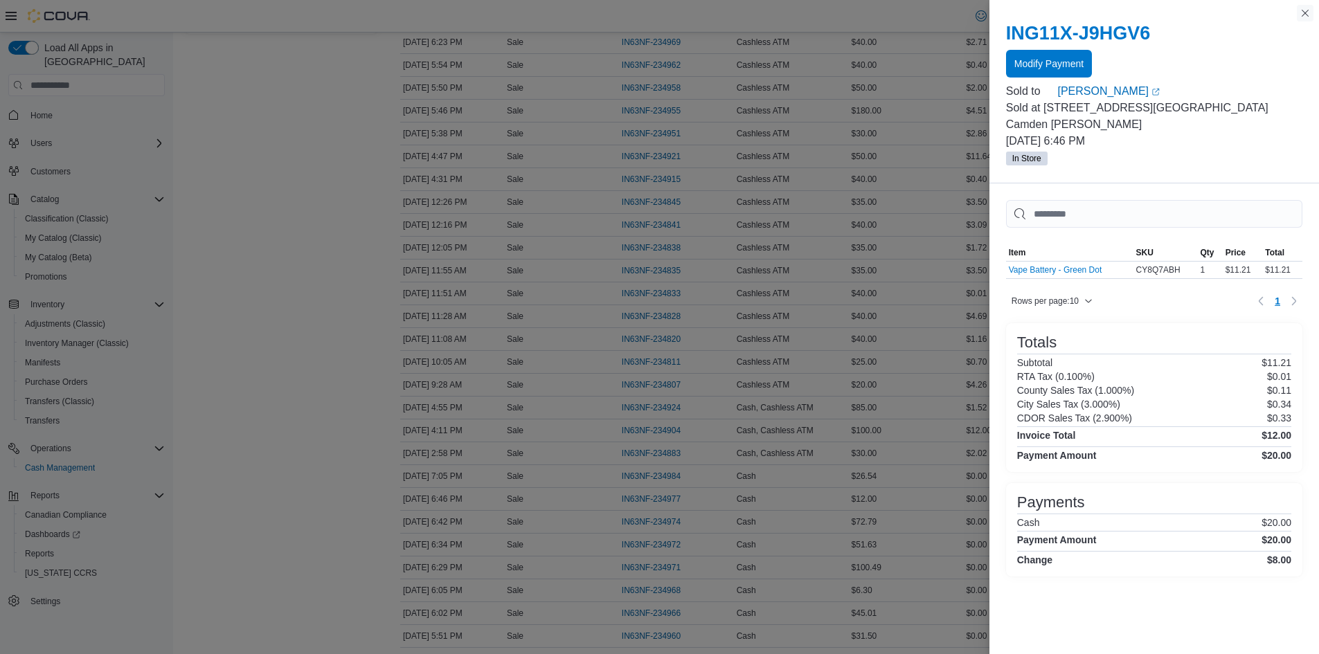
click at [1301, 12] on button "Close this dialog" at bounding box center [1305, 13] width 17 height 17
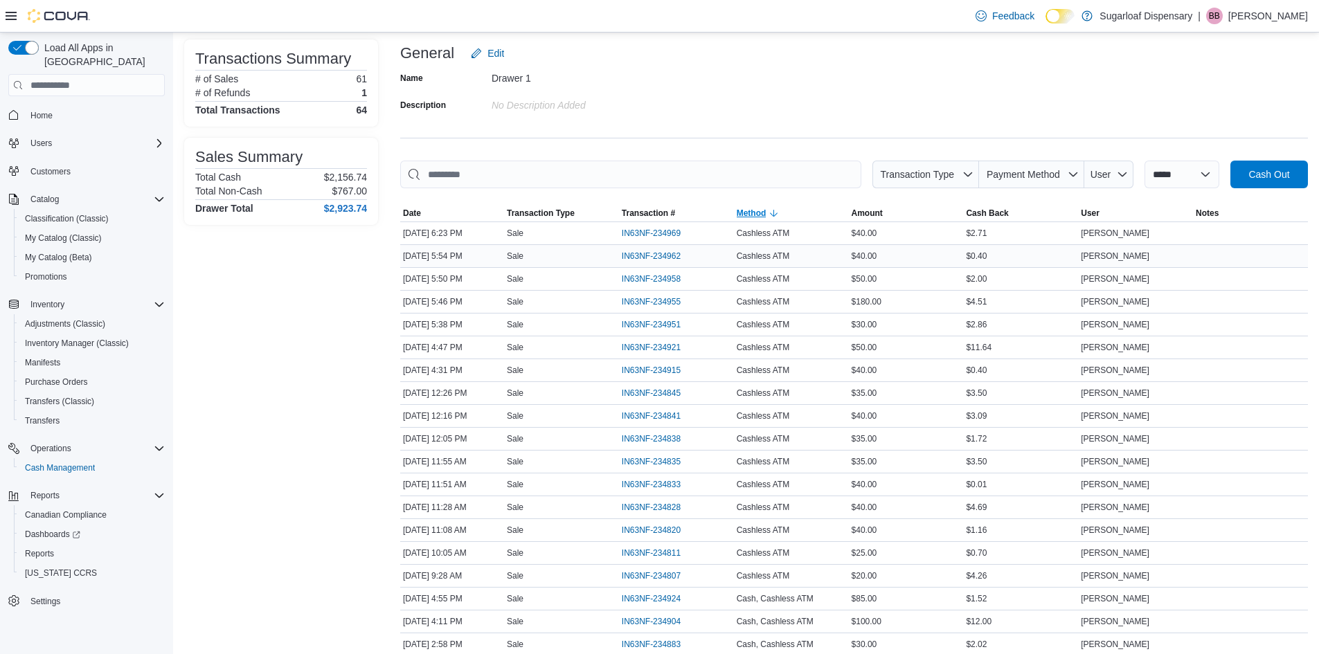
scroll to position [0, 0]
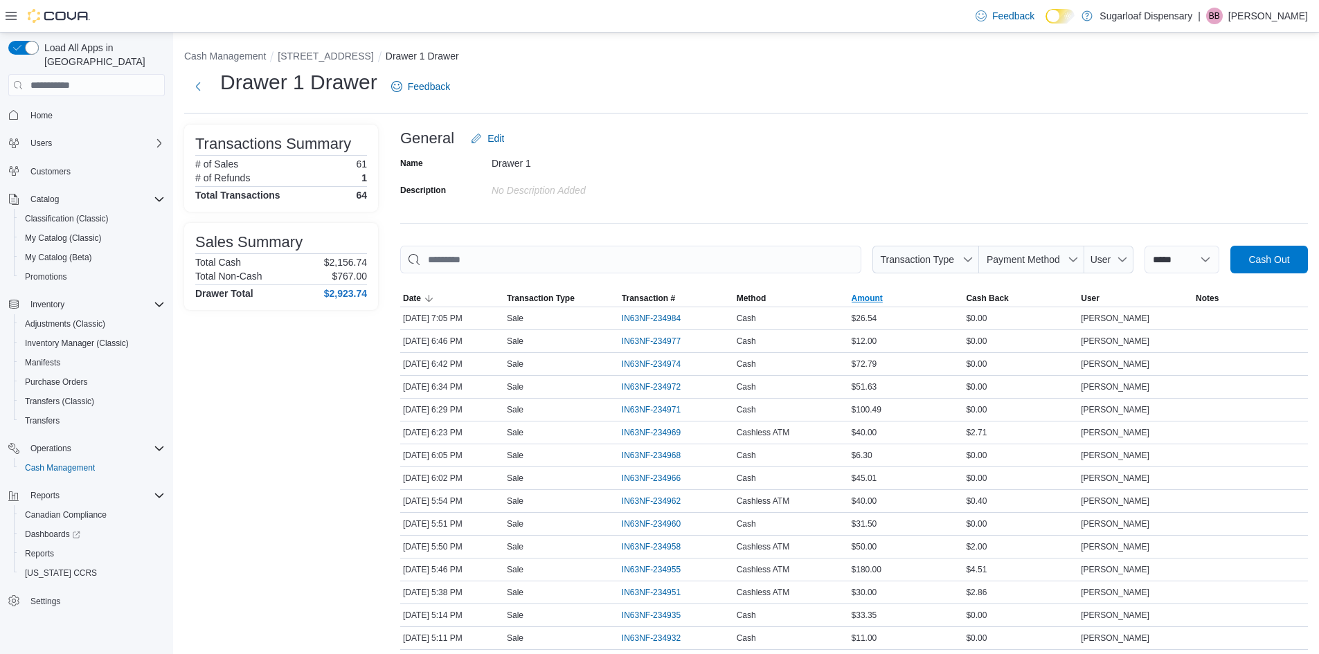
drag, startPoint x: 920, startPoint y: 301, endPoint x: 909, endPoint y: 301, distance: 11.1
click at [919, 301] on span "Amount" at bounding box center [906, 298] width 115 height 17
click at [909, 301] on span "Amount" at bounding box center [906, 298] width 115 height 17
click at [785, 301] on span "Method" at bounding box center [791, 298] width 115 height 17
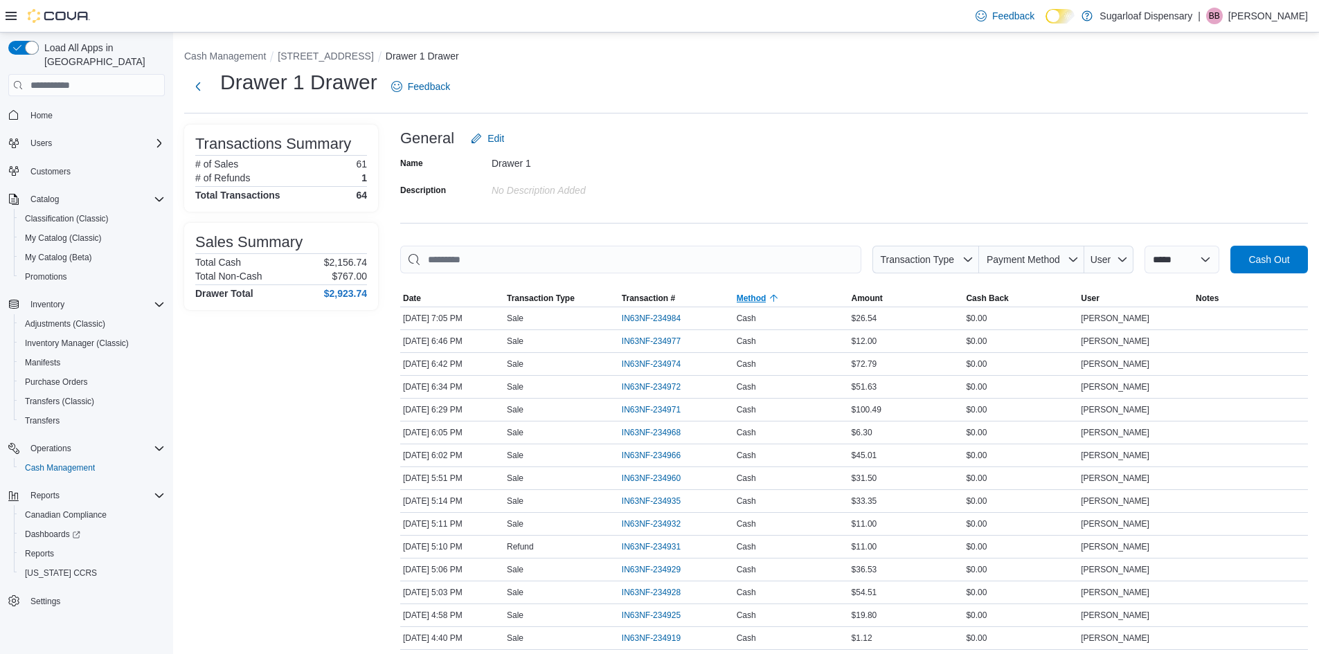
click at [785, 301] on span "Method" at bounding box center [791, 298] width 115 height 17
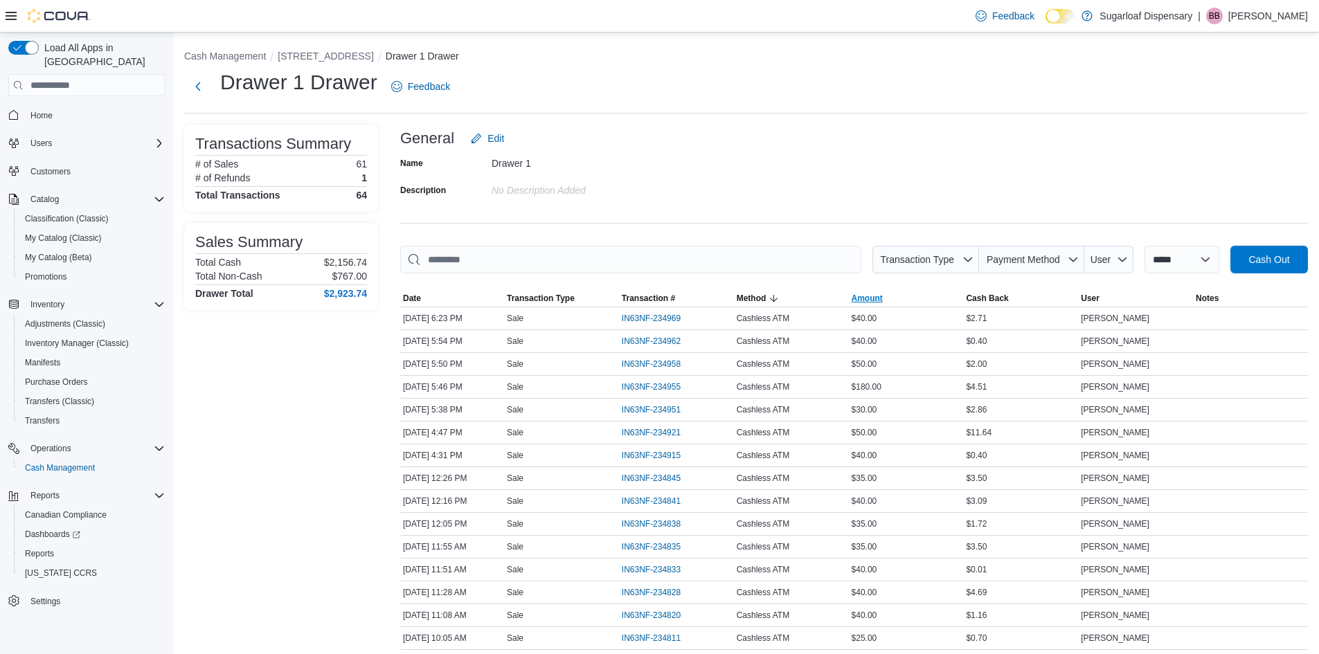
click at [909, 299] on span "Amount" at bounding box center [906, 298] width 115 height 17
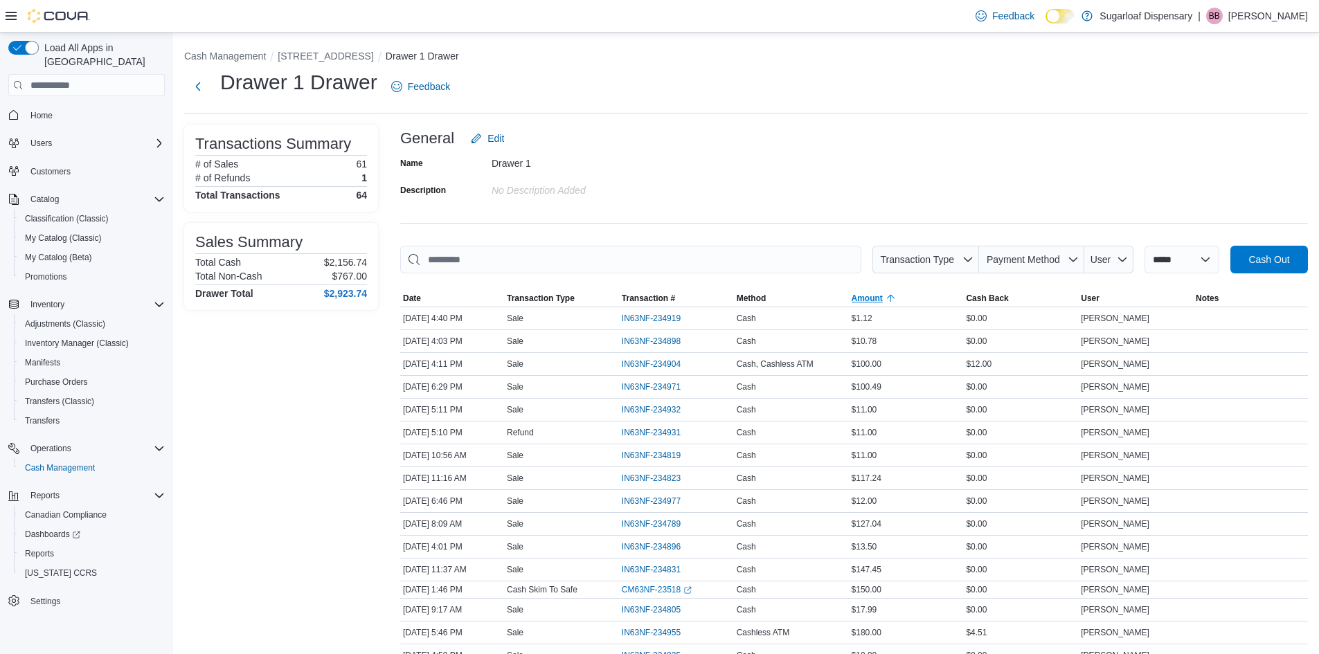
click at [909, 299] on span "Amount" at bounding box center [906, 298] width 115 height 17
click at [810, 296] on span "Method" at bounding box center [791, 298] width 115 height 17
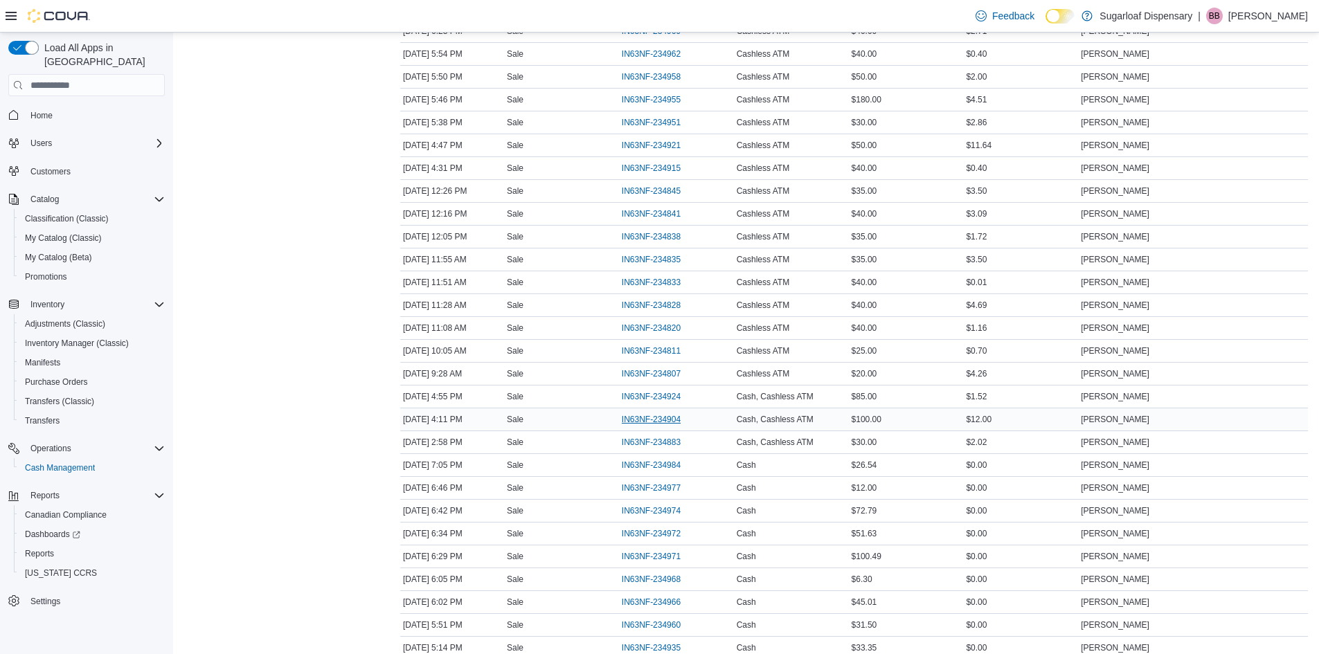
scroll to position [346, 0]
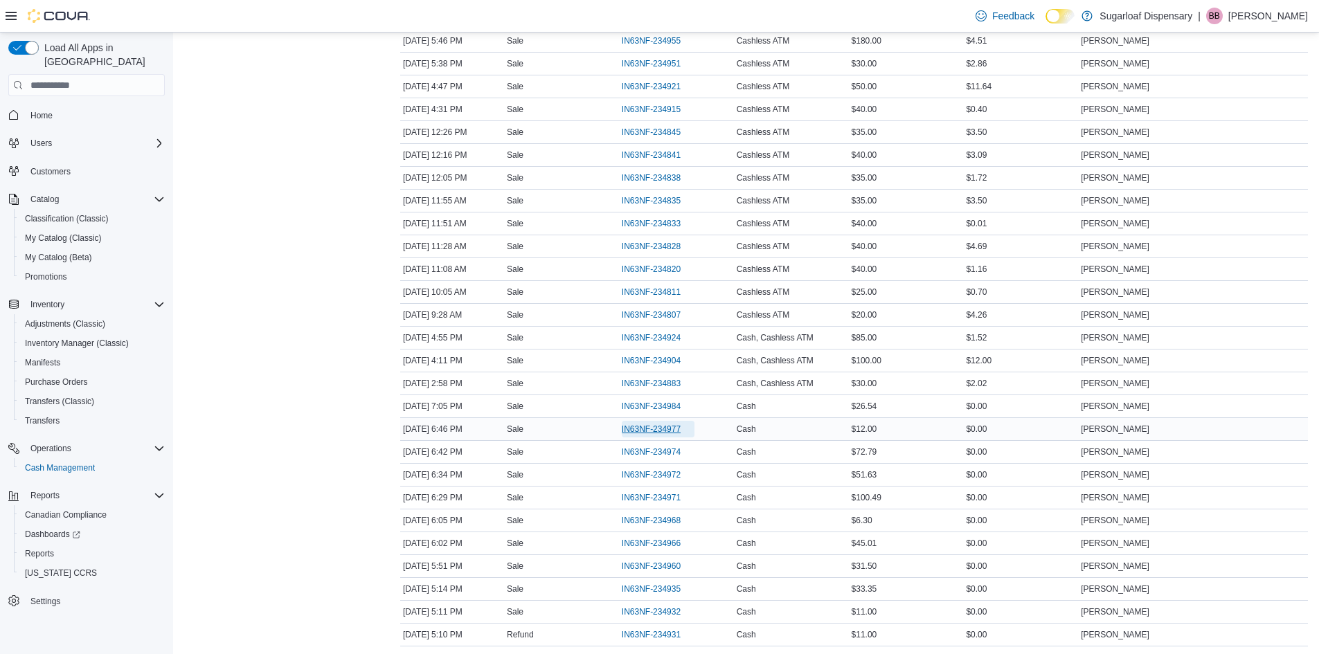
click at [664, 425] on span "IN63NF-234977" at bounding box center [651, 429] width 59 height 11
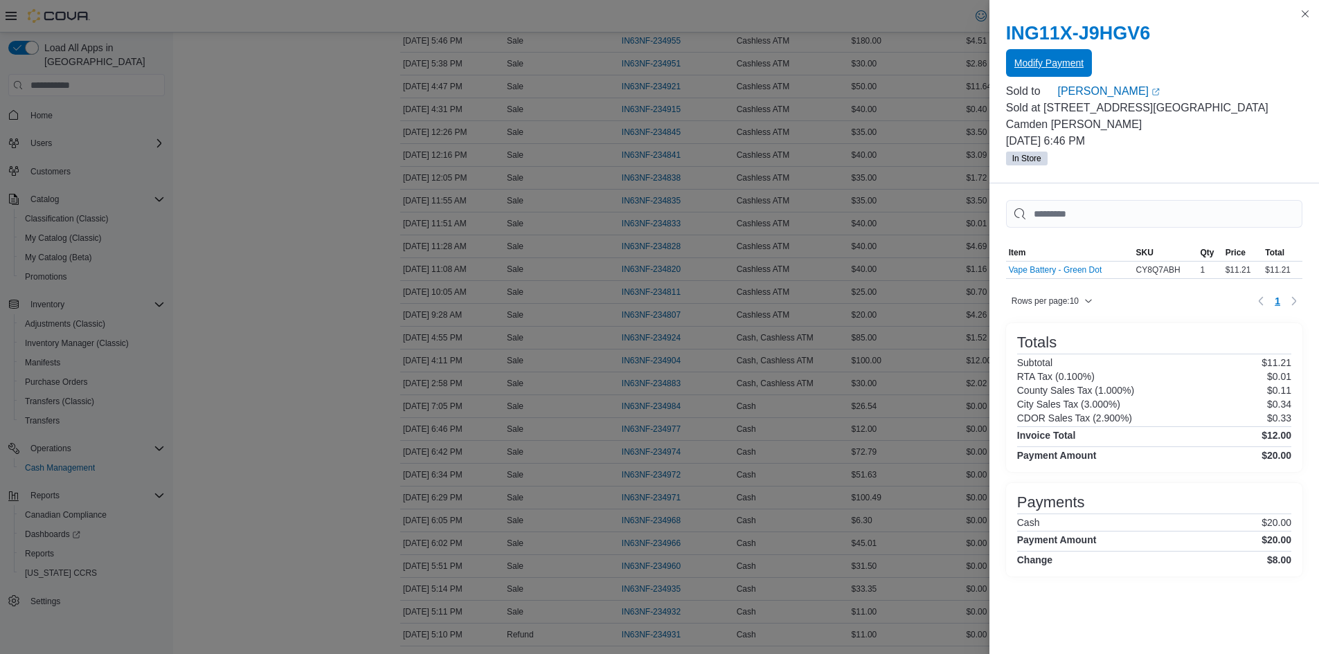
click at [1021, 61] on span "Modify Payment" at bounding box center [1049, 63] width 69 height 14
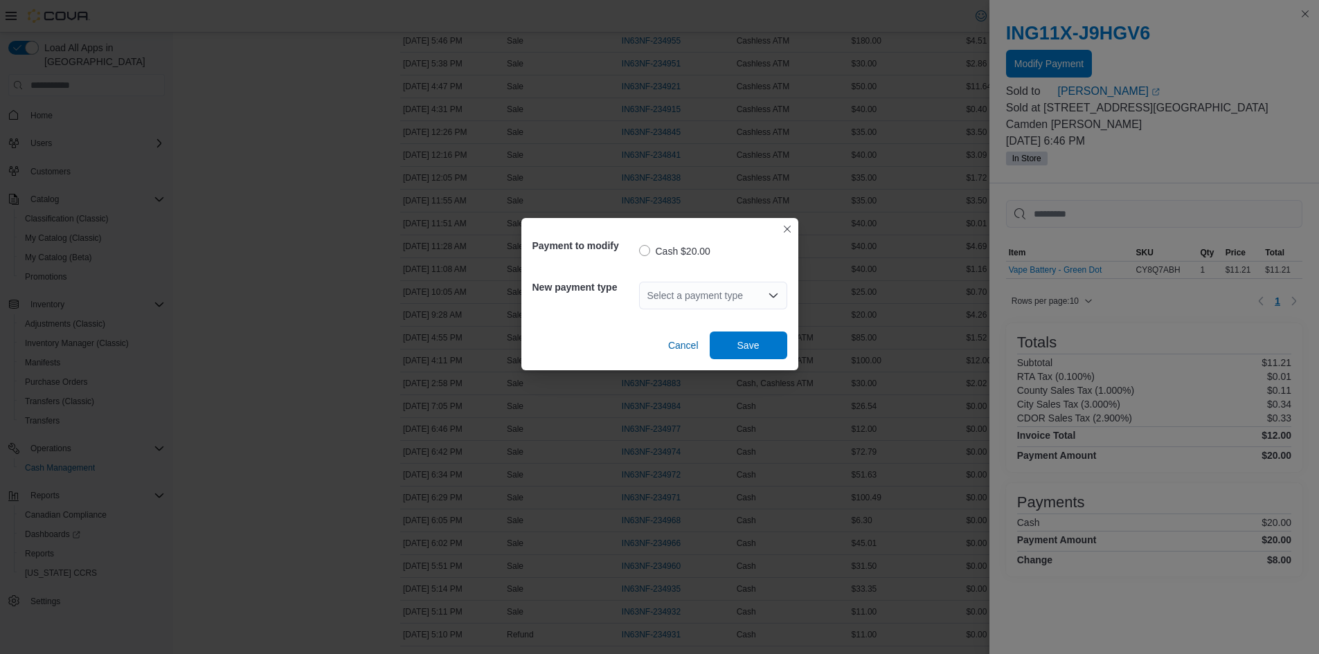
drag, startPoint x: 731, startPoint y: 292, endPoint x: 717, endPoint y: 307, distance: 21.1
click at [731, 292] on div "Select a payment type" at bounding box center [713, 296] width 148 height 28
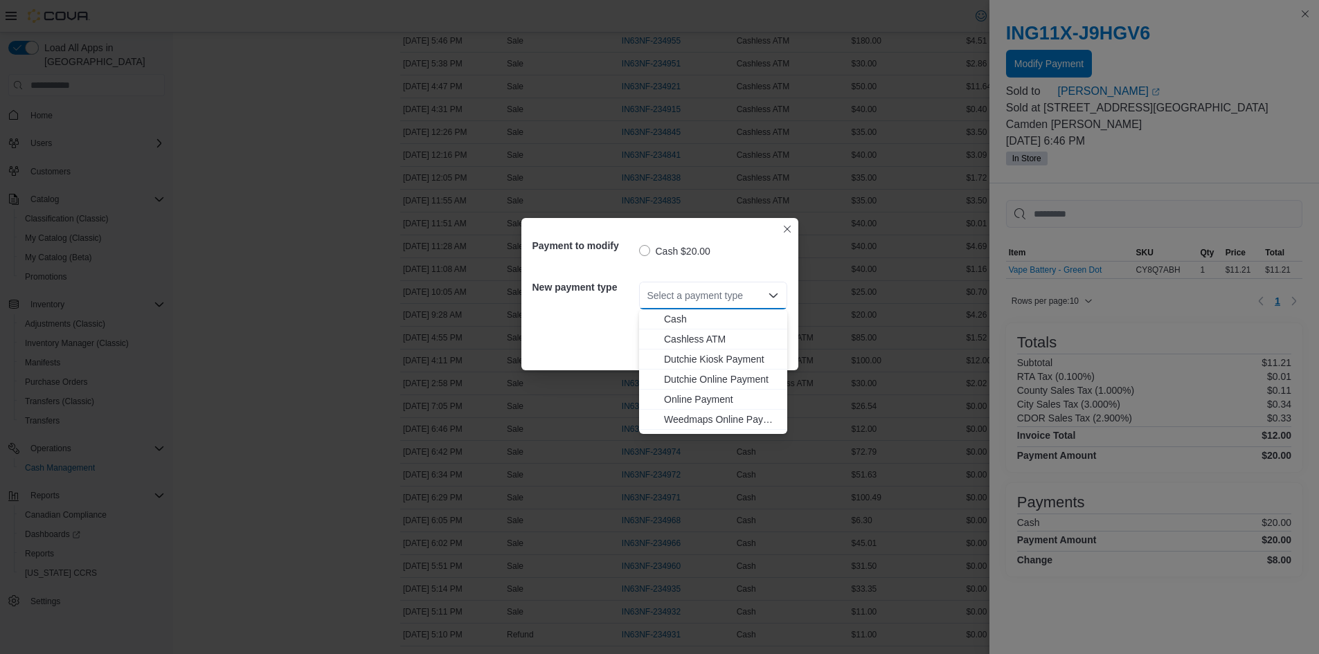
click at [720, 340] on span "Cashless ATM" at bounding box center [721, 339] width 115 height 14
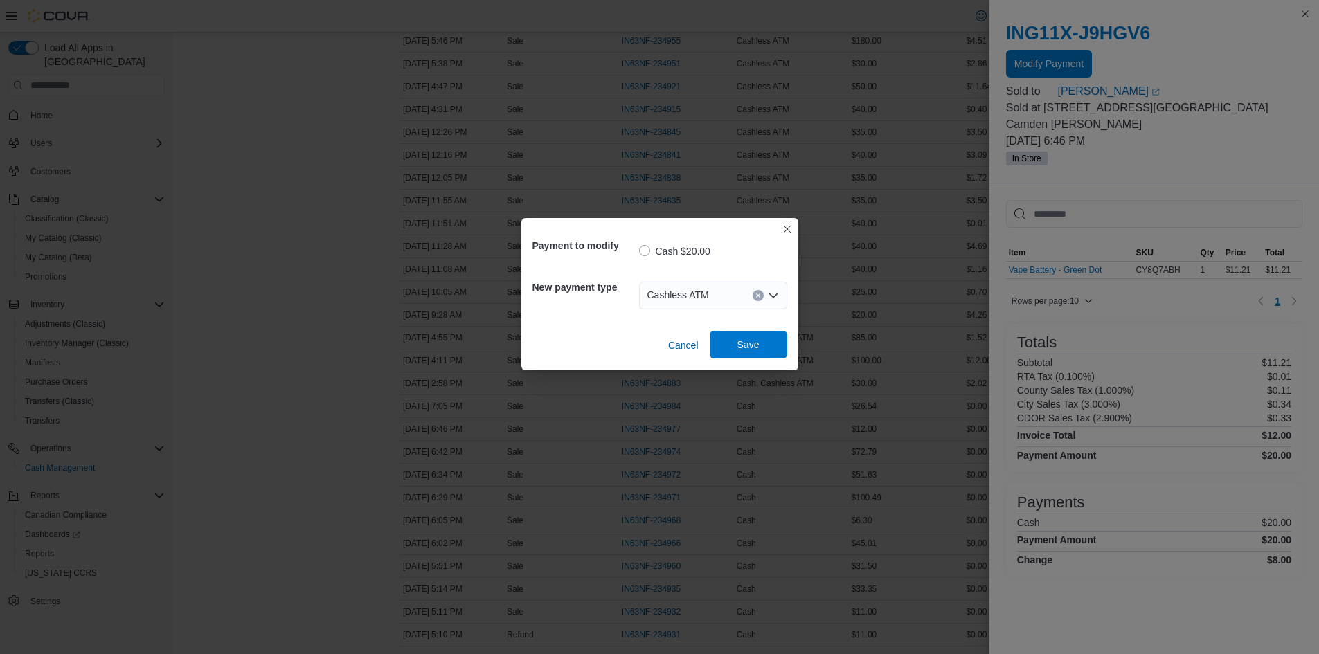
click at [736, 346] on span "Save" at bounding box center [748, 345] width 61 height 28
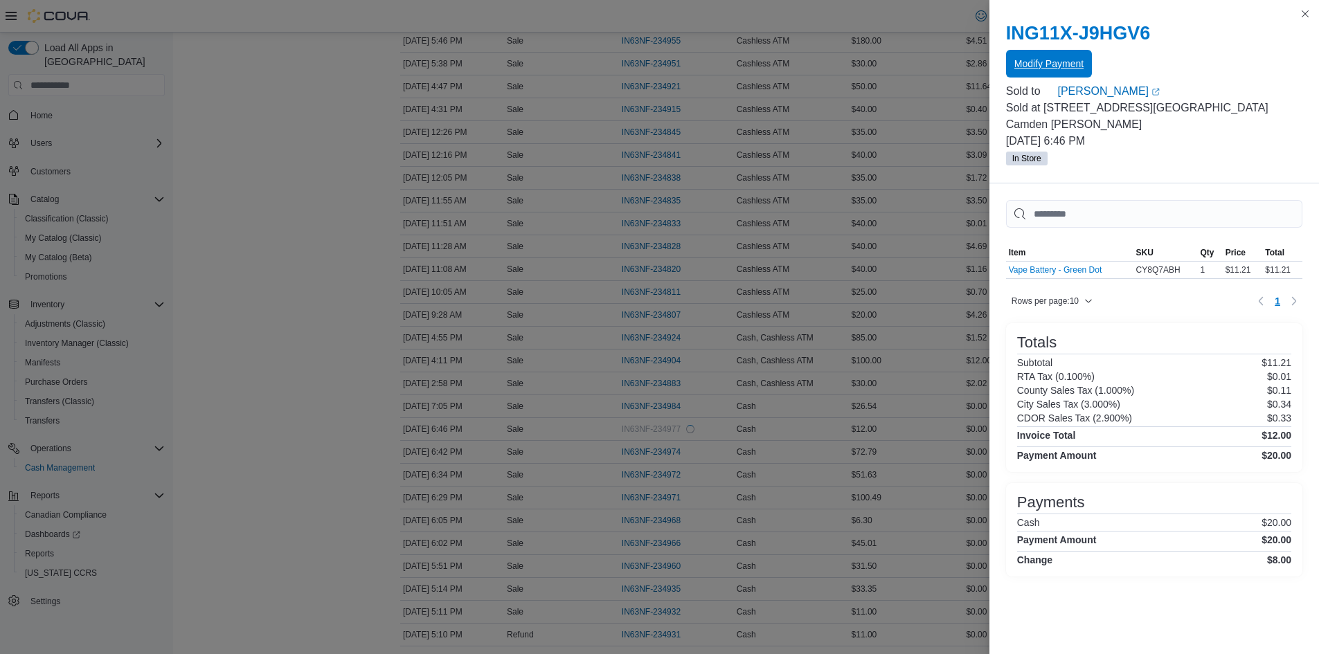
scroll to position [0, 0]
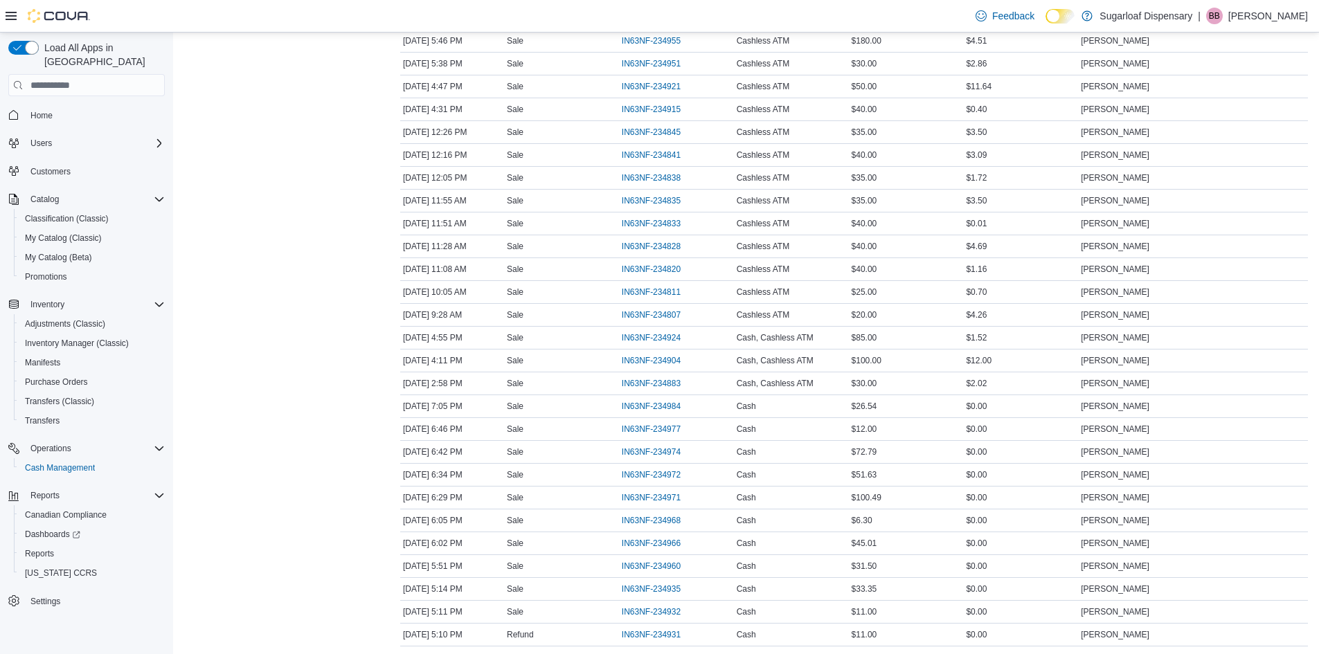
drag, startPoint x: 280, startPoint y: 195, endPoint x: 298, endPoint y: 124, distance: 73.1
click at [298, 118] on div "Transactions Summary # of Sales 61 # of Refunds 1 Total Transactions 64 Sales S…" at bounding box center [281, 625] width 194 height 1695
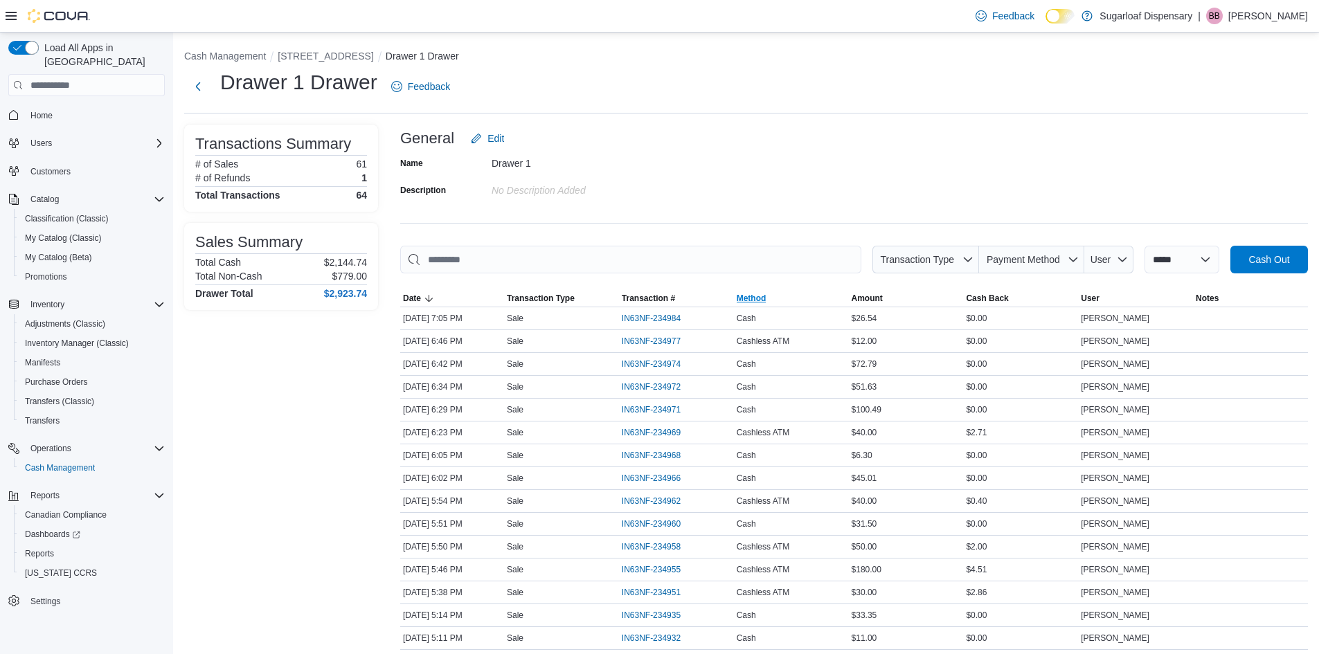
click at [774, 295] on span "Method" at bounding box center [791, 298] width 115 height 17
click at [774, 295] on icon "button" at bounding box center [774, 298] width 11 height 11
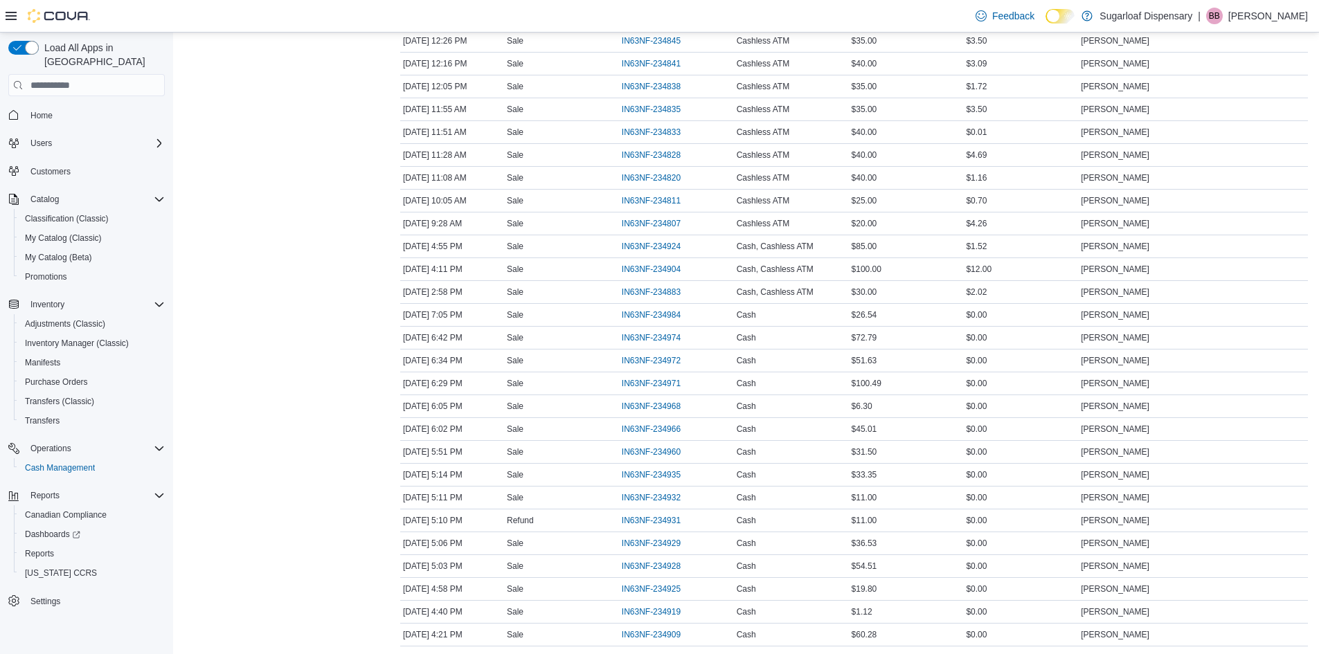
scroll to position [485, 0]
click at [667, 291] on span "IN63NF-234984" at bounding box center [651, 290] width 59 height 11
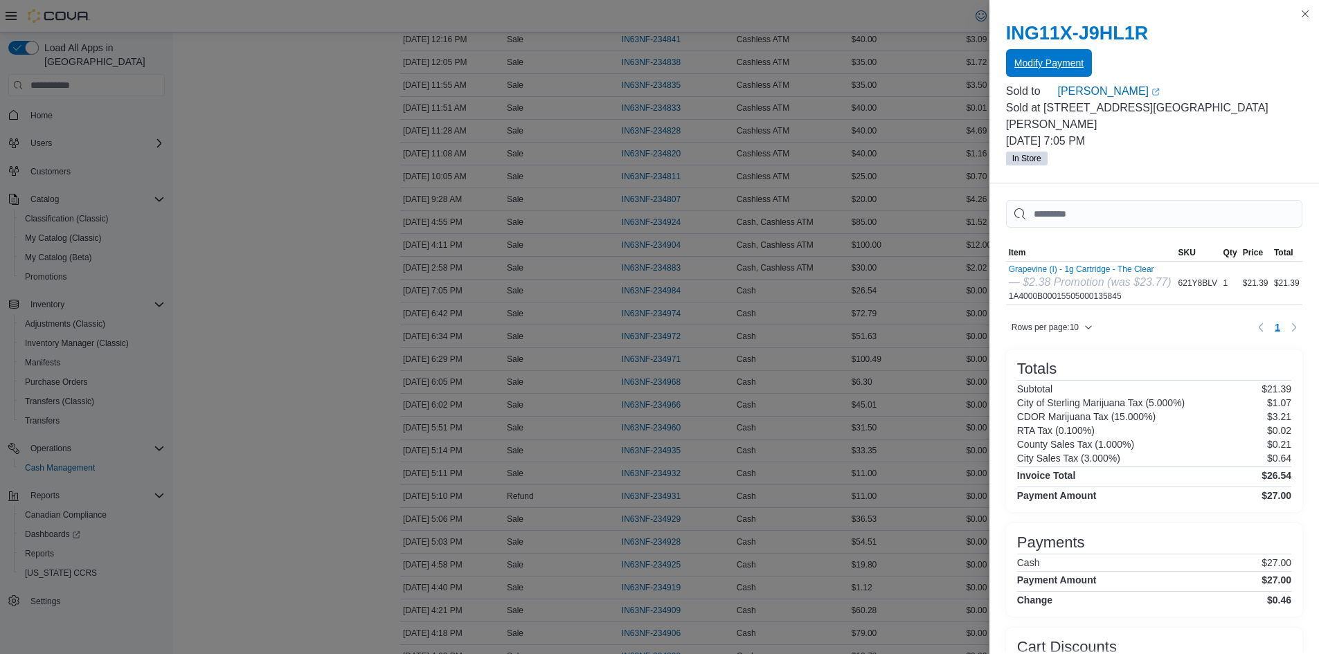
click at [1031, 61] on span "Modify Payment" at bounding box center [1049, 63] width 69 height 14
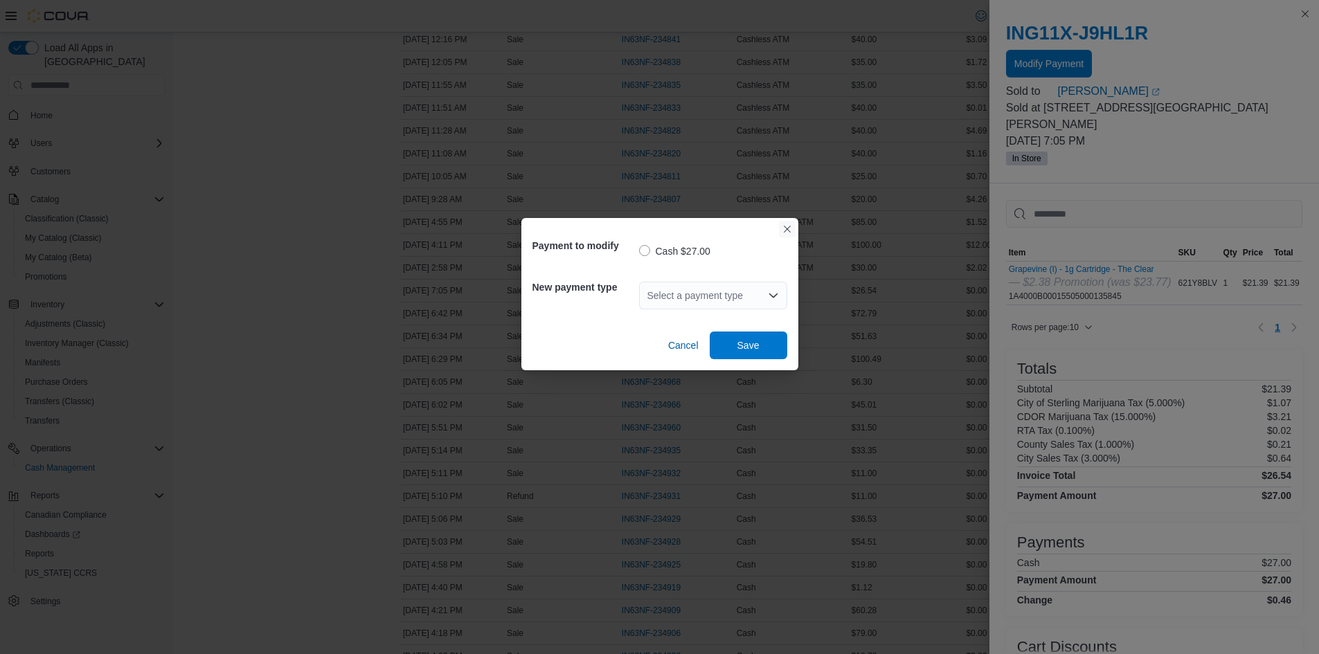
click at [789, 231] on button "Closes this modal window" at bounding box center [787, 229] width 17 height 17
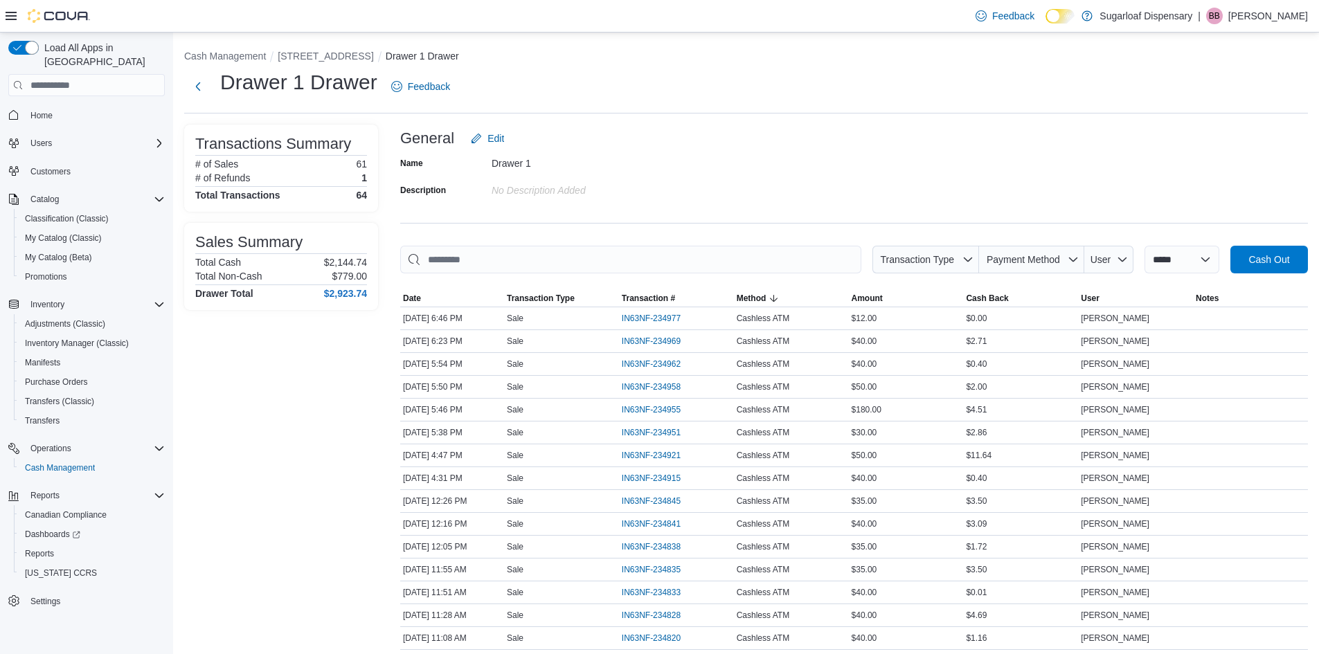
scroll to position [416, 0]
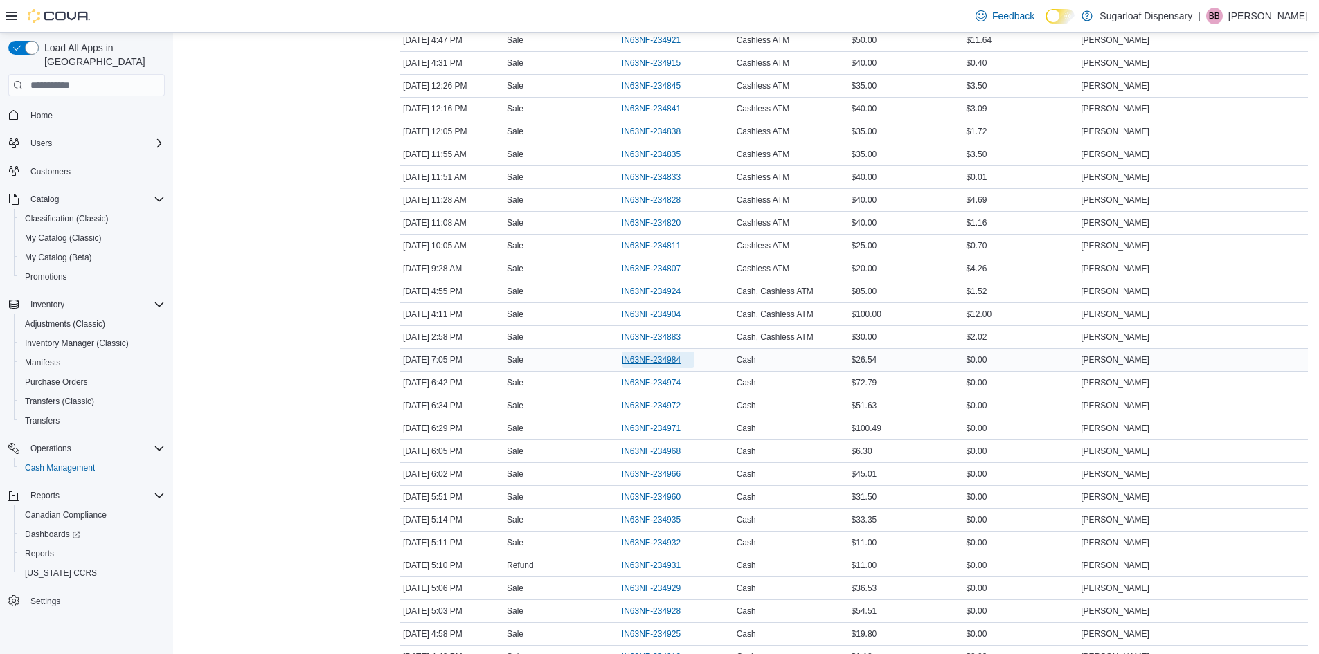
click at [672, 359] on span "IN63NF-234984" at bounding box center [651, 360] width 59 height 11
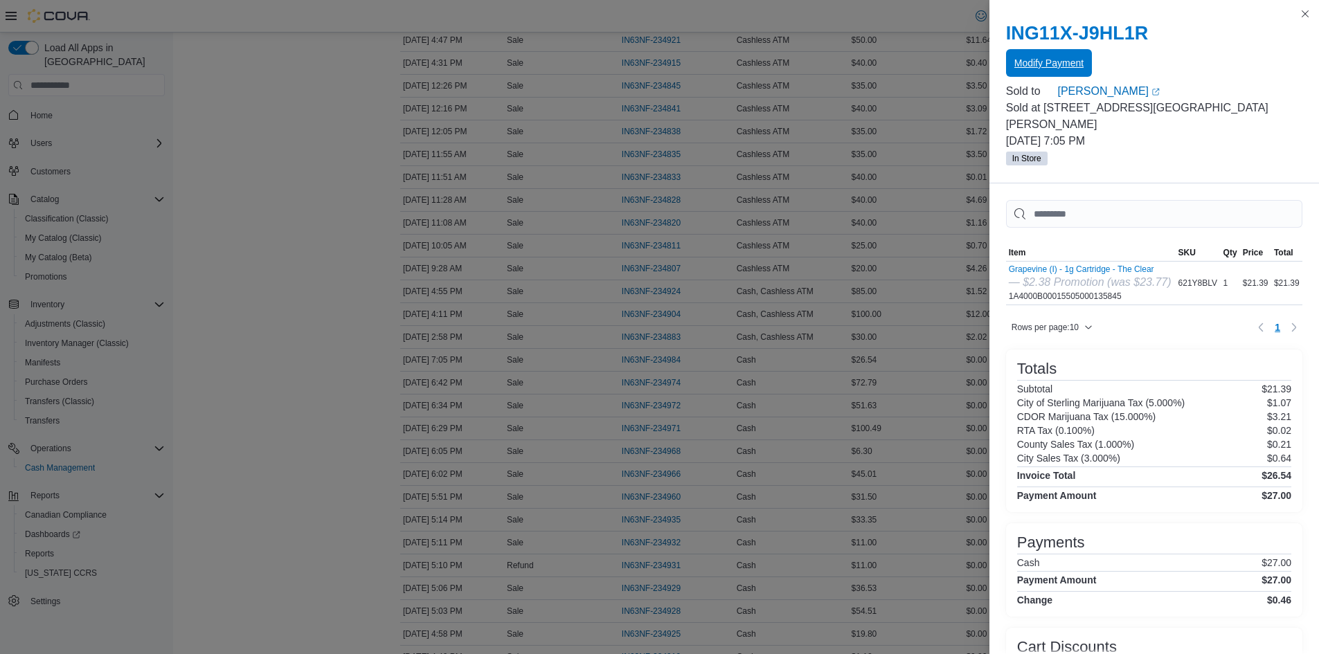
click at [1051, 64] on span "Modify Payment" at bounding box center [1049, 63] width 69 height 14
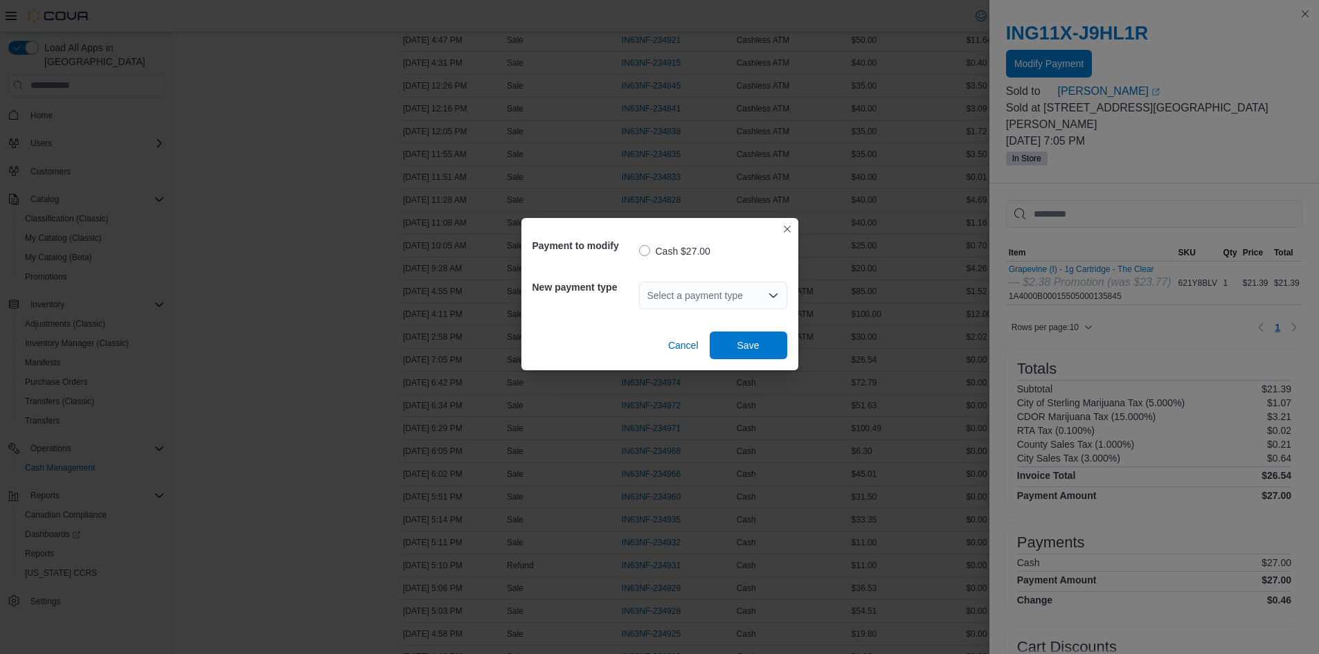
click at [733, 298] on div "Select a payment type" at bounding box center [713, 296] width 148 height 28
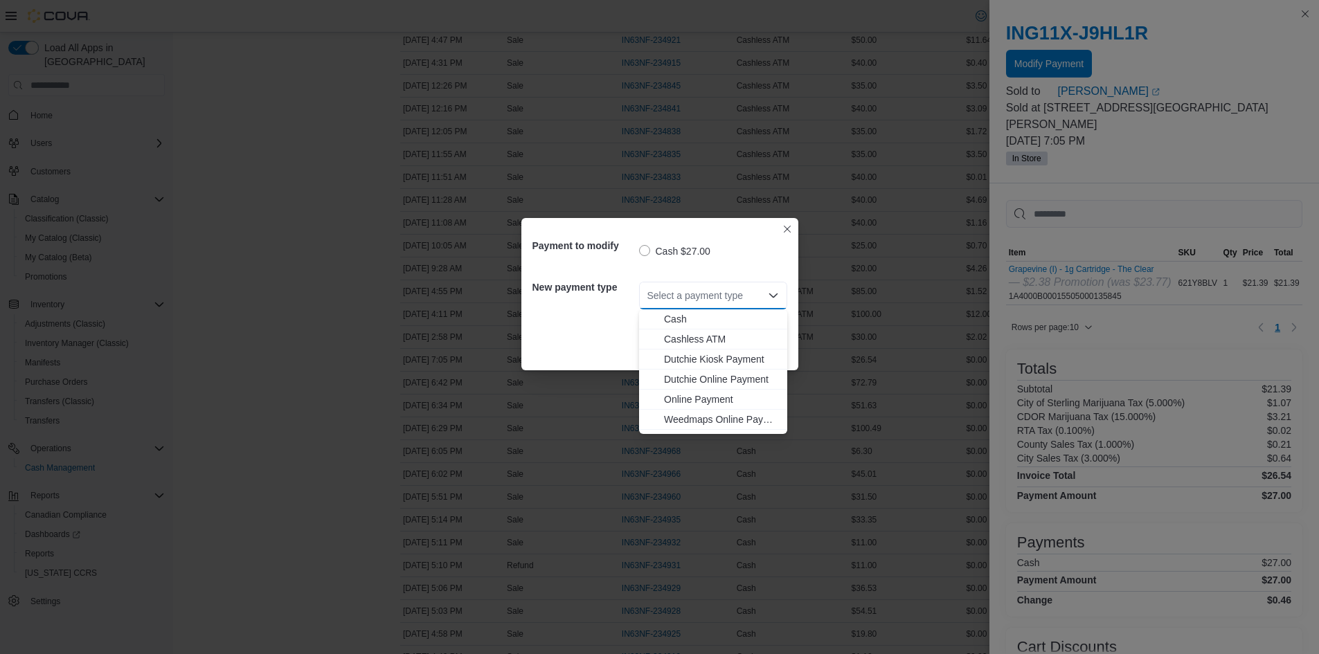
click at [708, 340] on span "Cashless ATM" at bounding box center [721, 339] width 115 height 14
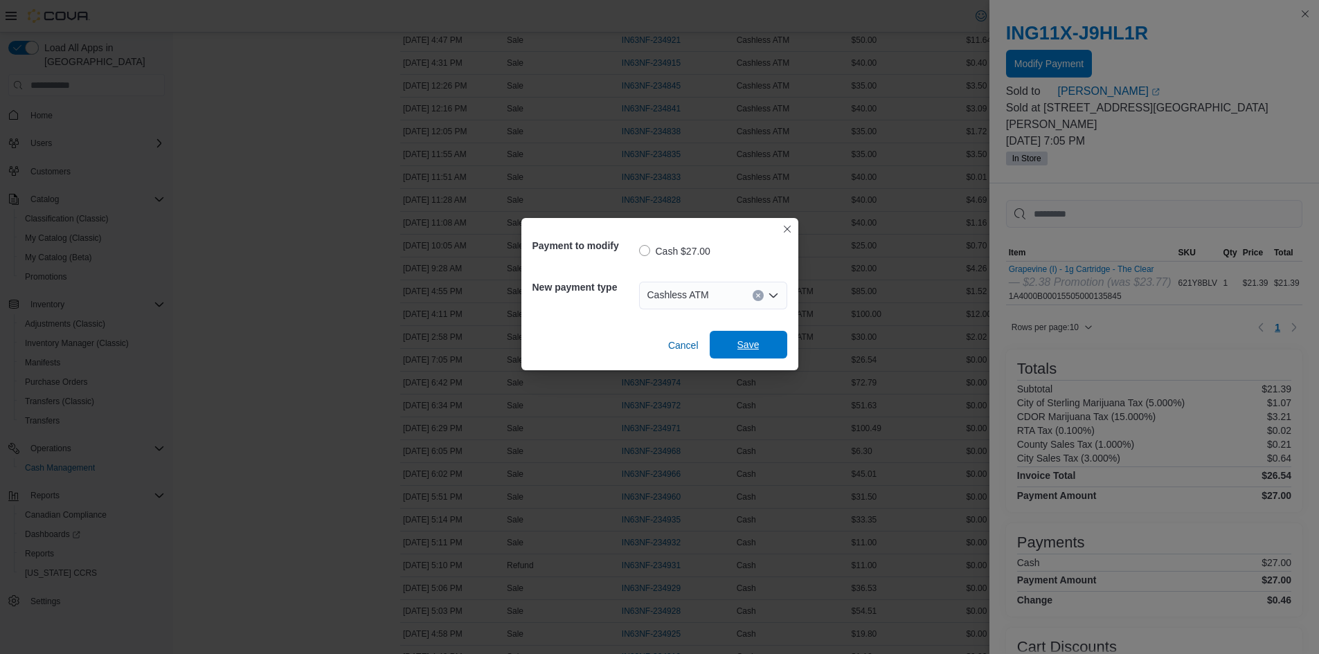
click at [747, 341] on span "Save" at bounding box center [749, 345] width 22 height 14
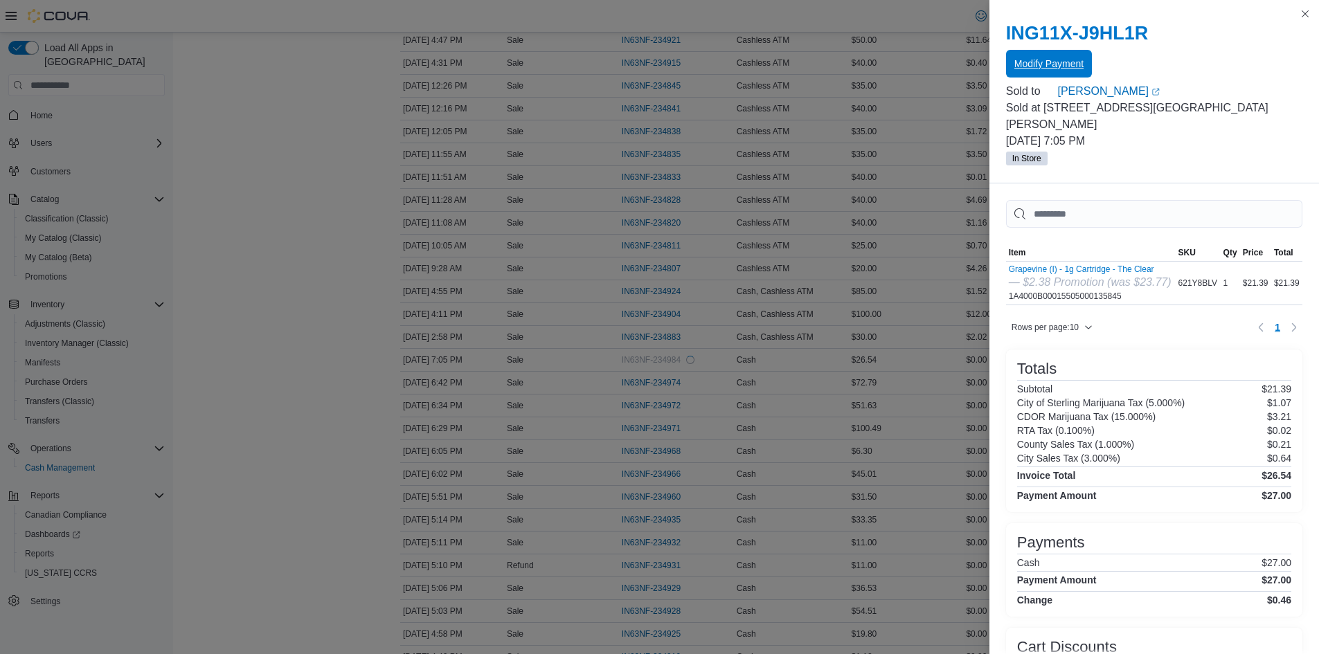
scroll to position [0, 0]
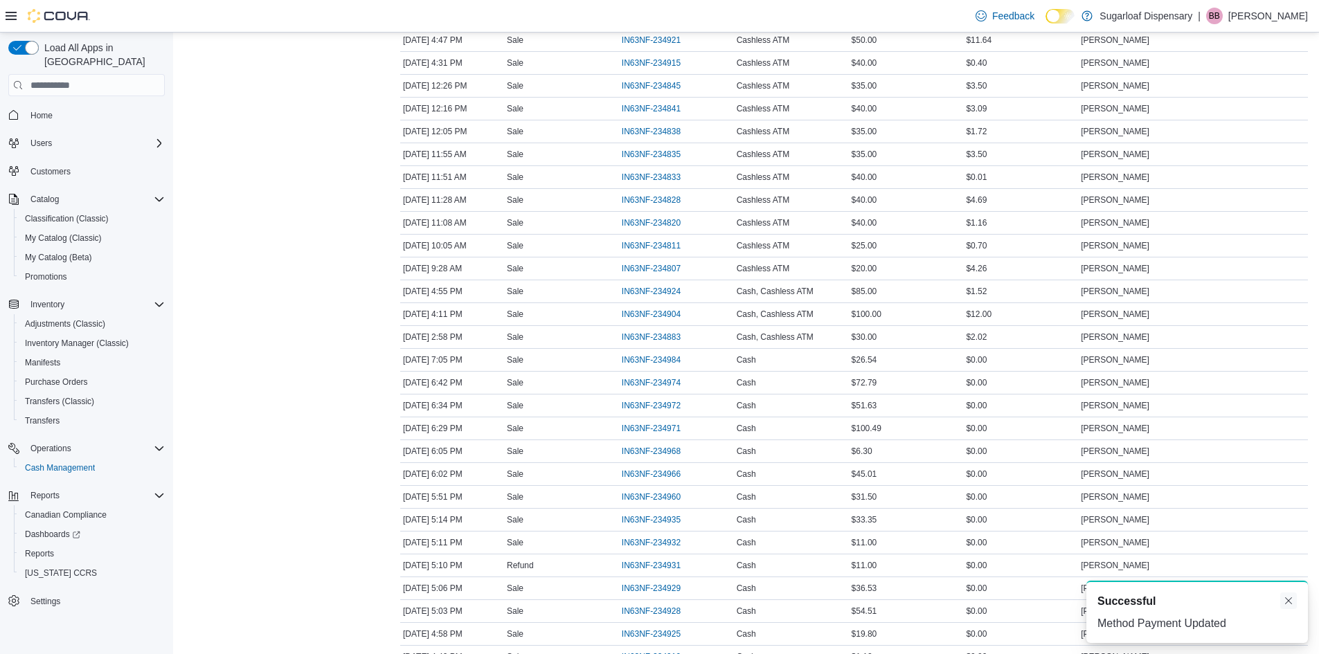
click at [1289, 595] on button "Dismiss toast" at bounding box center [1288, 601] width 17 height 17
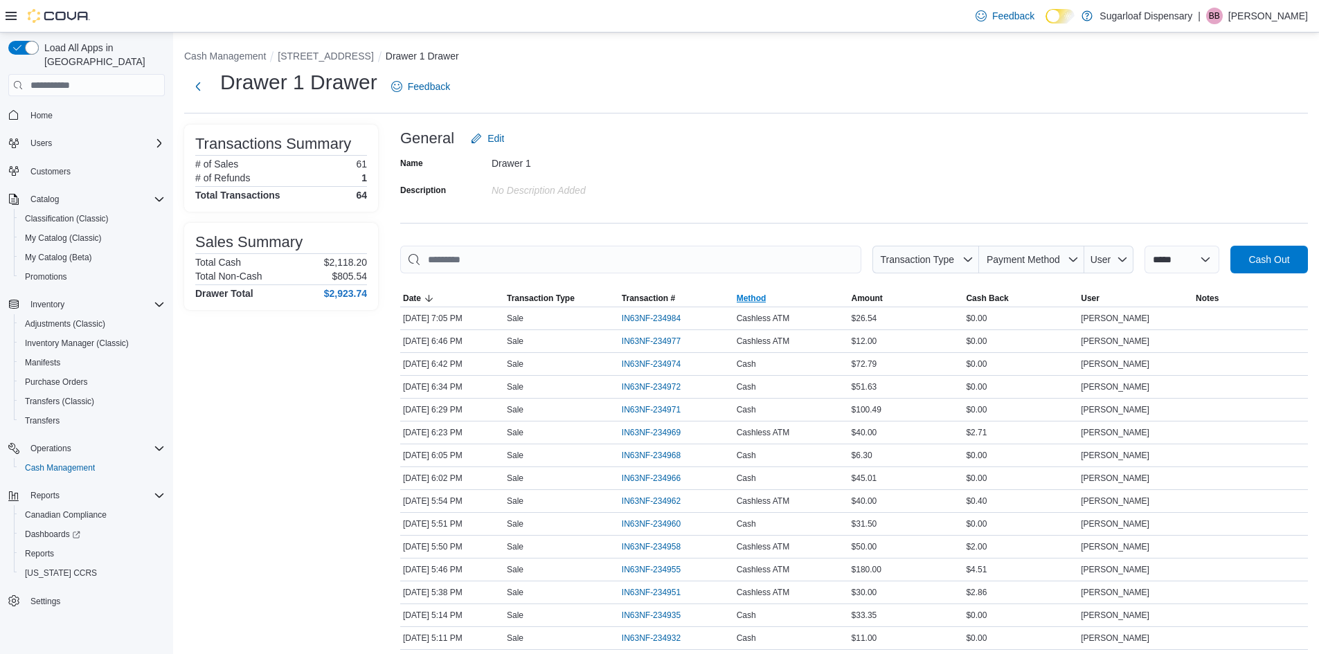
click at [794, 299] on span "Method" at bounding box center [791, 298] width 115 height 17
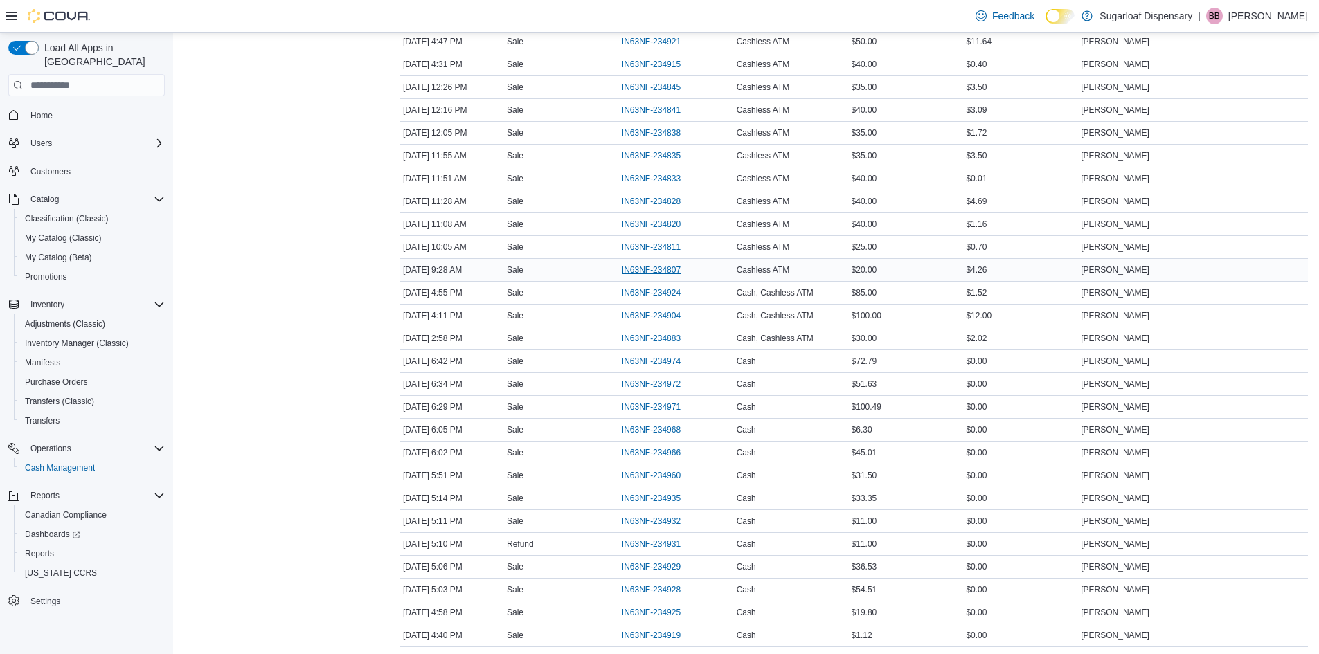
scroll to position [416, 0]
click at [659, 292] on span "IN63NF-234807" at bounding box center [651, 291] width 59 height 11
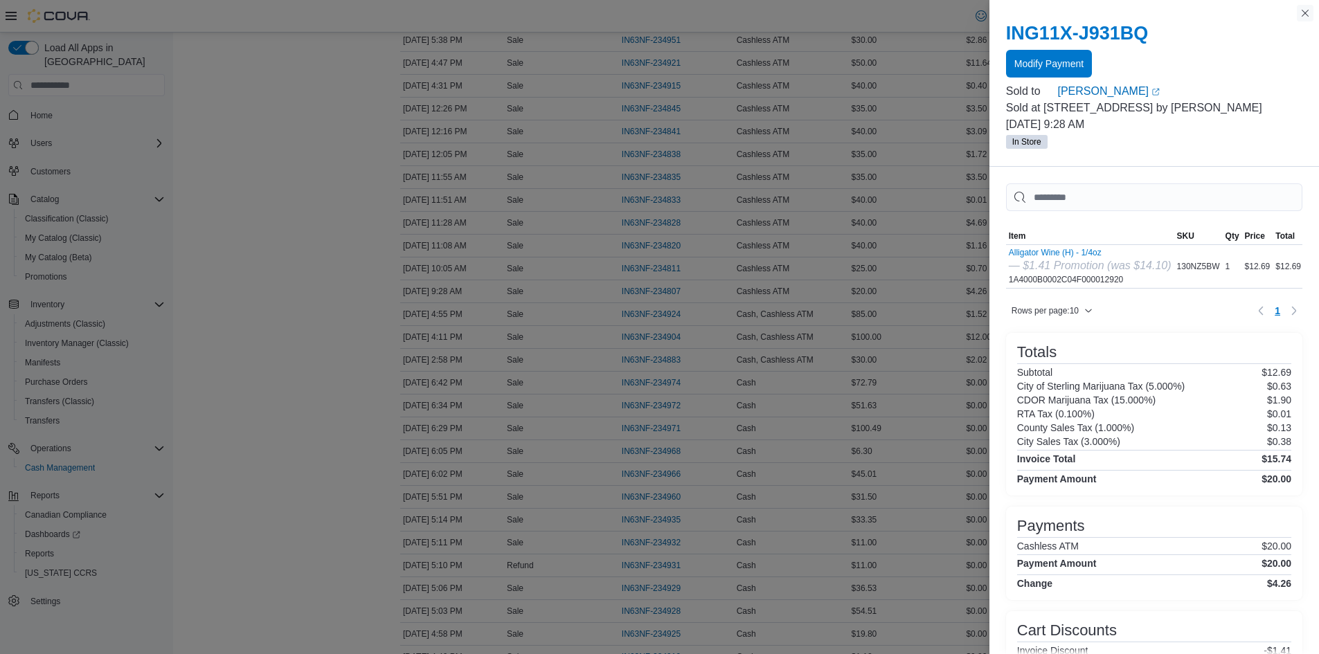
click at [1312, 17] on button "Close this dialog" at bounding box center [1305, 13] width 17 height 17
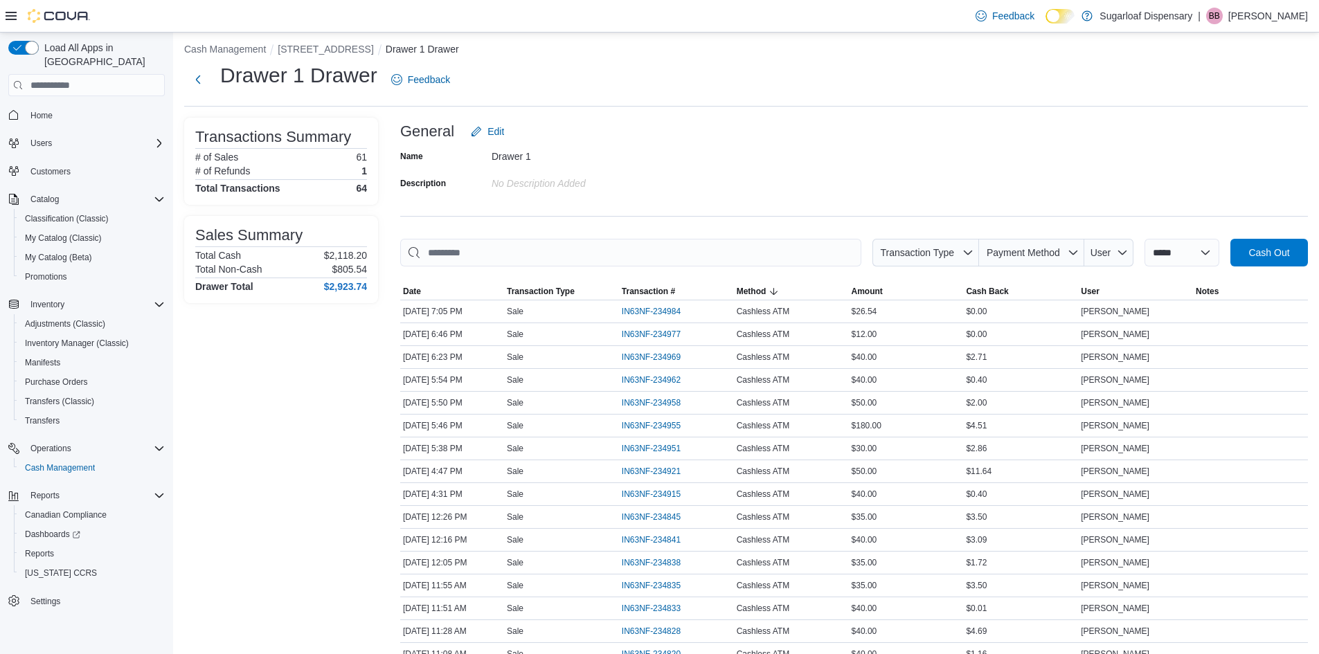
scroll to position [0, 0]
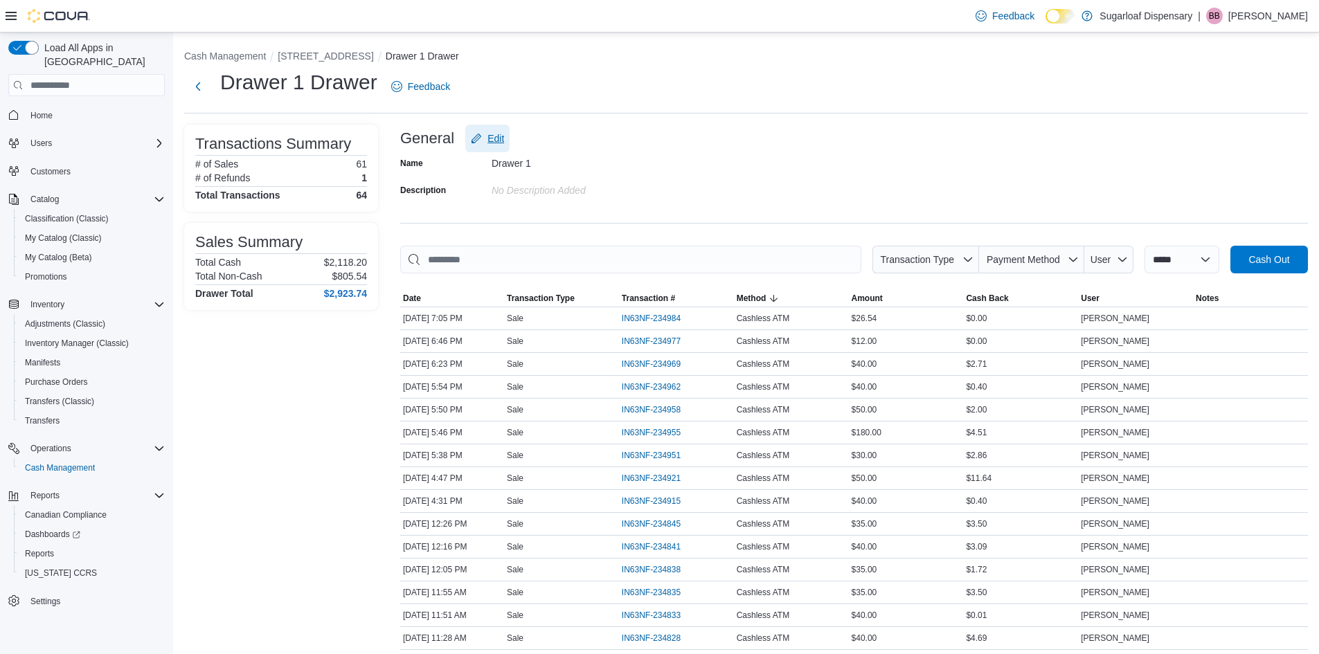
click at [493, 141] on span "Edit" at bounding box center [496, 139] width 17 height 14
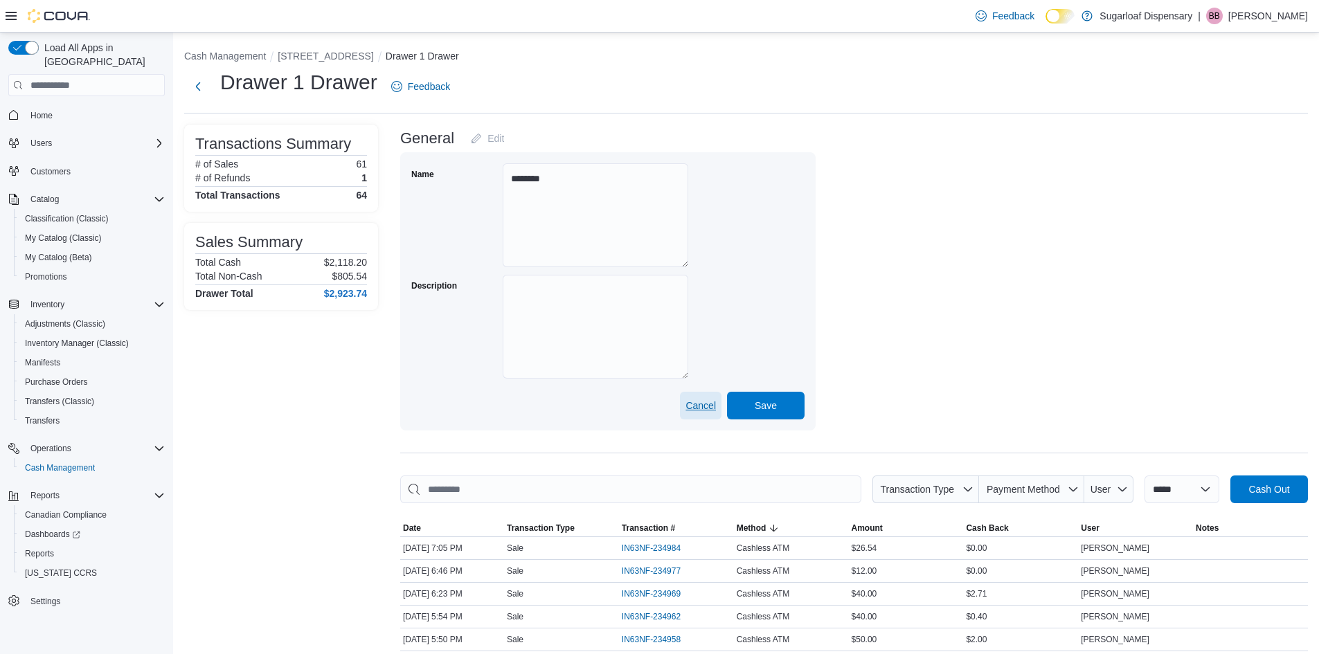
click at [699, 409] on span "Cancel" at bounding box center [701, 406] width 30 height 14
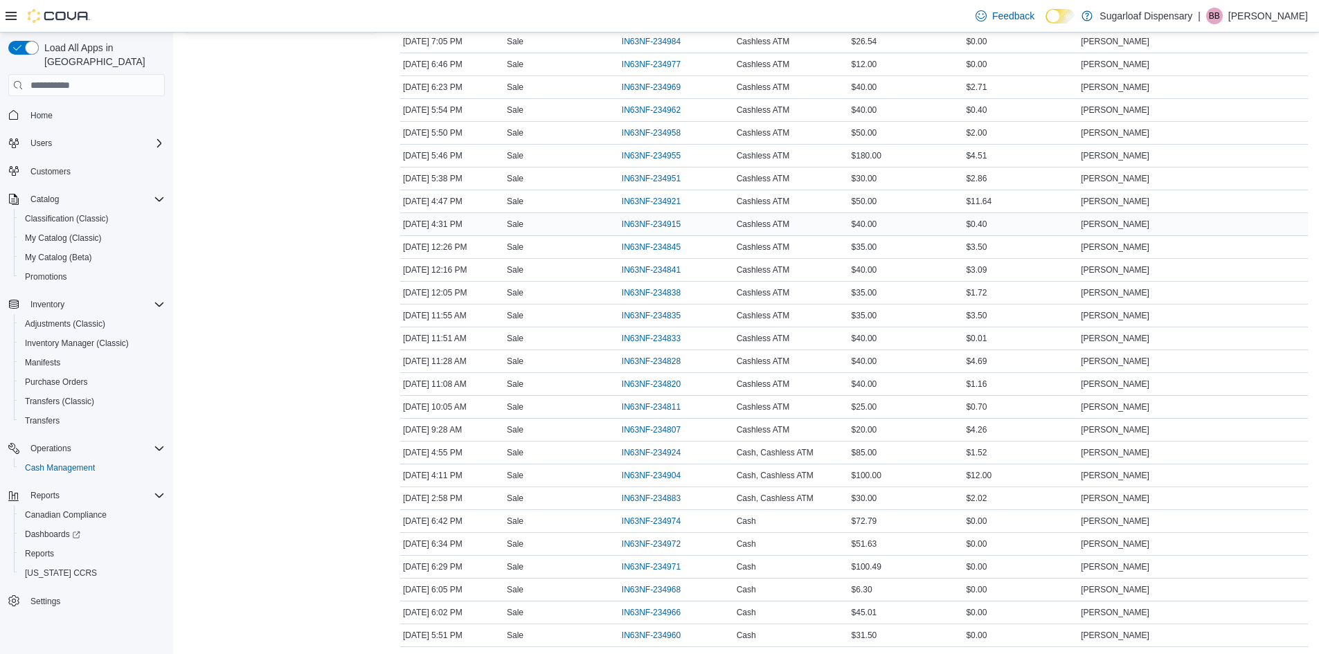
scroll to position [69, 0]
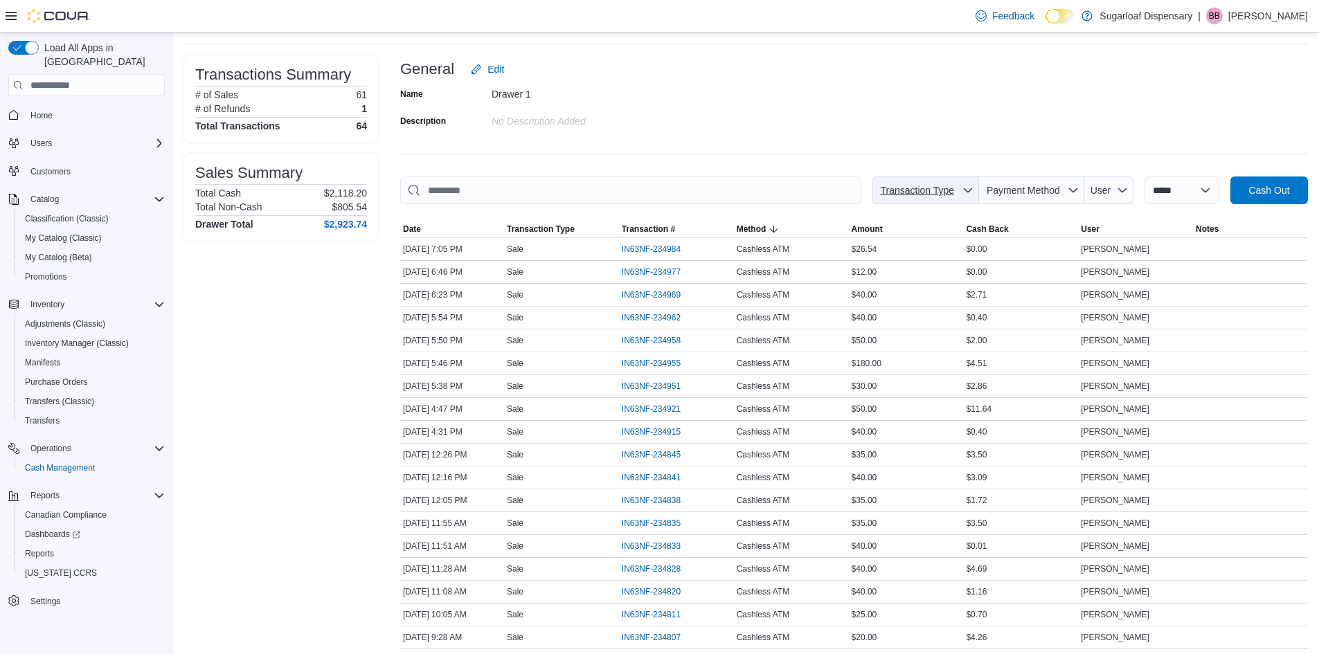
click at [952, 191] on span "Transaction Type" at bounding box center [917, 191] width 79 height 14
click at [956, 193] on span "Transaction Type" at bounding box center [926, 191] width 96 height 28
click at [1029, 190] on span "Payment Method" at bounding box center [1023, 190] width 73 height 11
click at [1099, 191] on span "User" at bounding box center [1101, 190] width 21 height 11
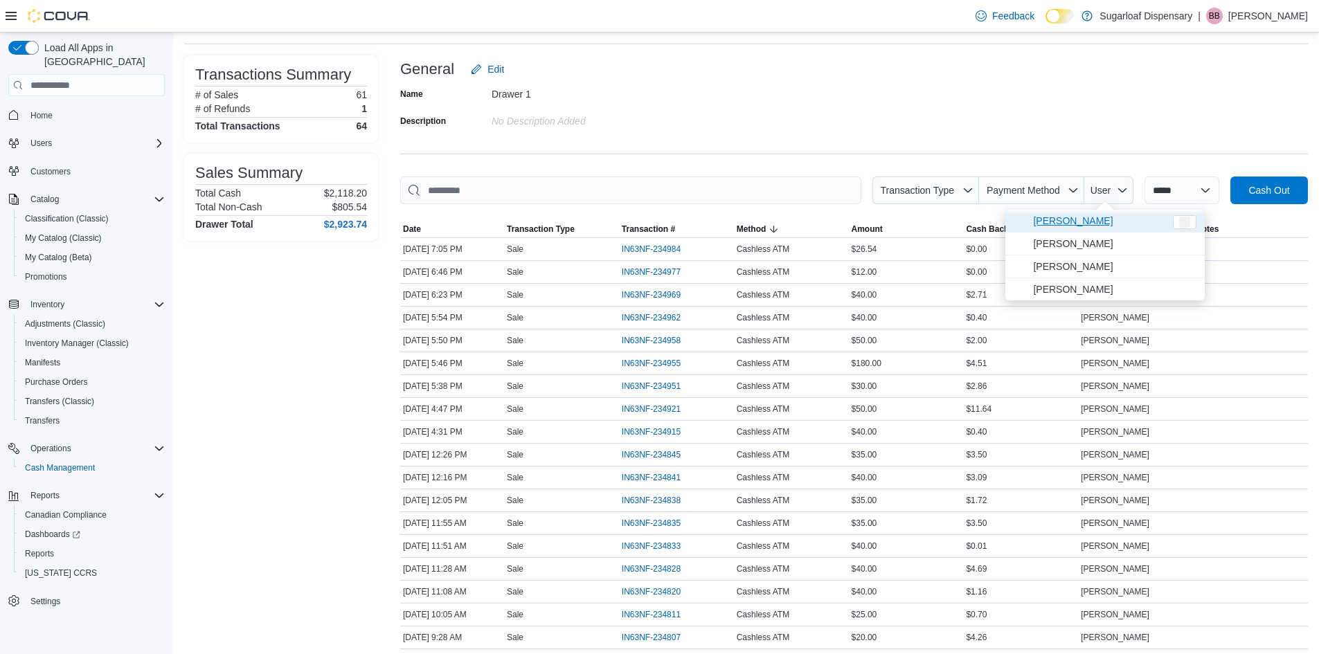
click at [1089, 215] on span "[PERSON_NAME]" at bounding box center [1099, 221] width 132 height 17
type input "**********"
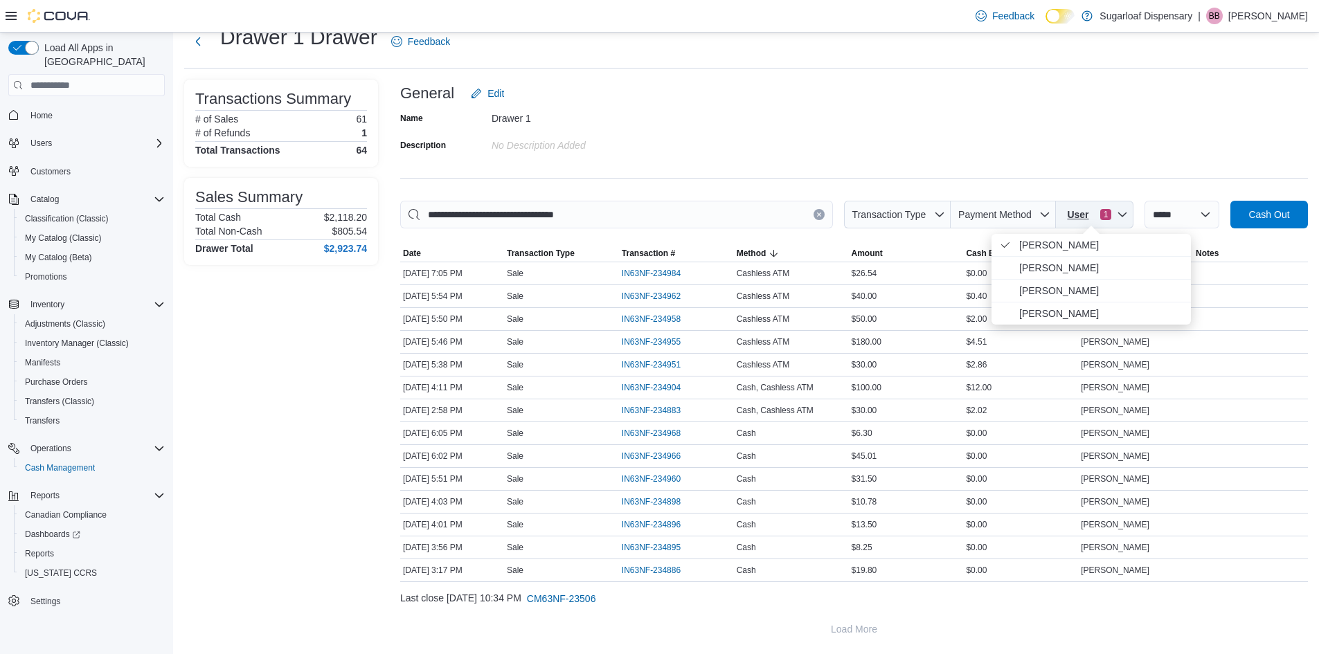
click at [1117, 213] on icon "button" at bounding box center [1122, 214] width 11 height 11
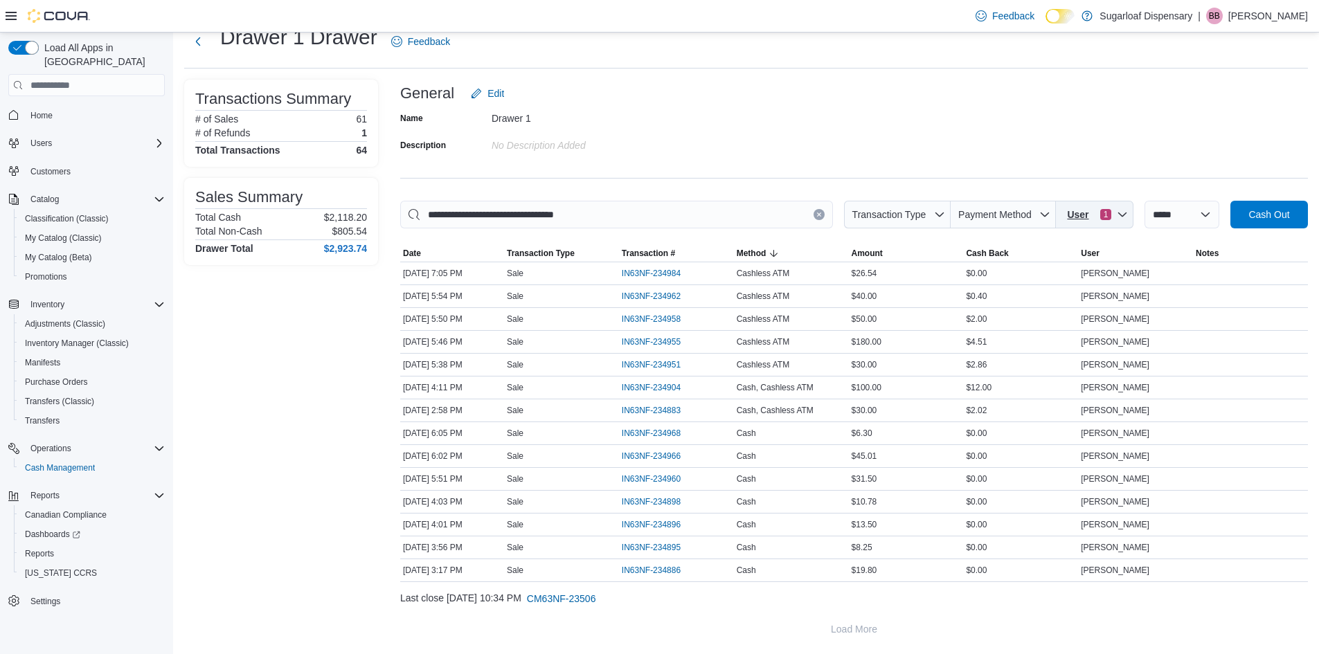
click at [1100, 216] on span "1" at bounding box center [1105, 214] width 11 height 11
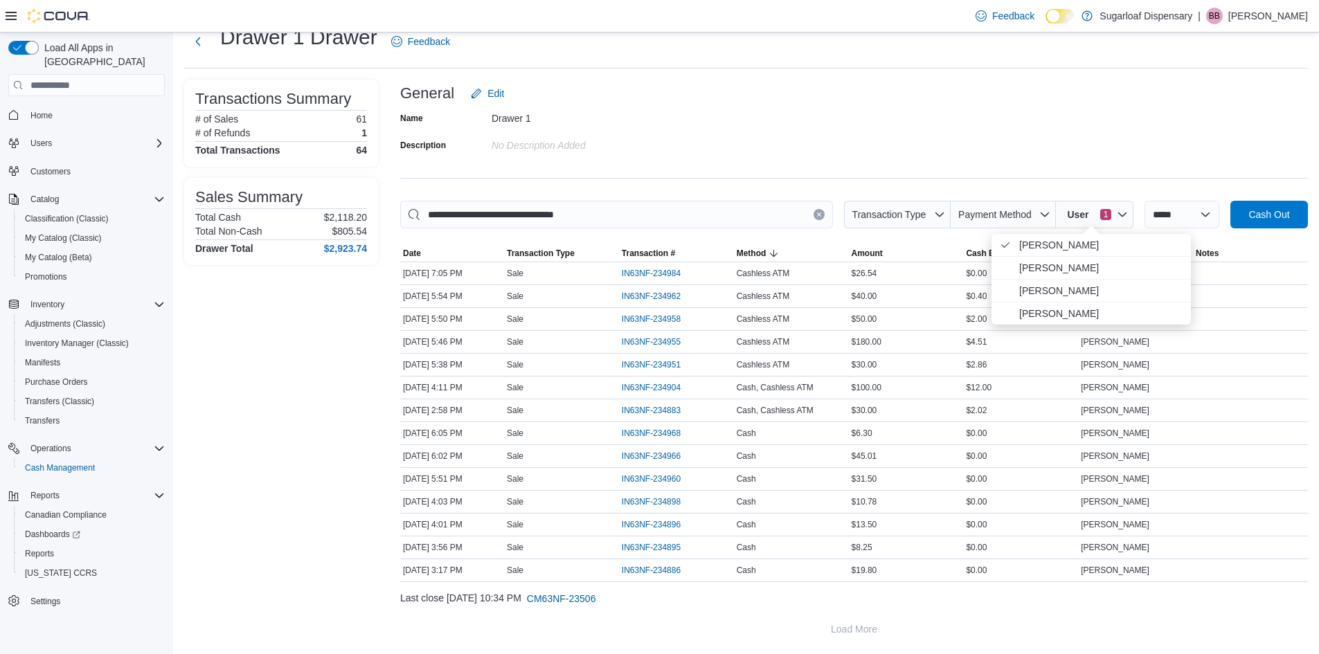
click at [1083, 148] on div "Name Drawer 1 Description No Description added" at bounding box center [854, 131] width 908 height 48
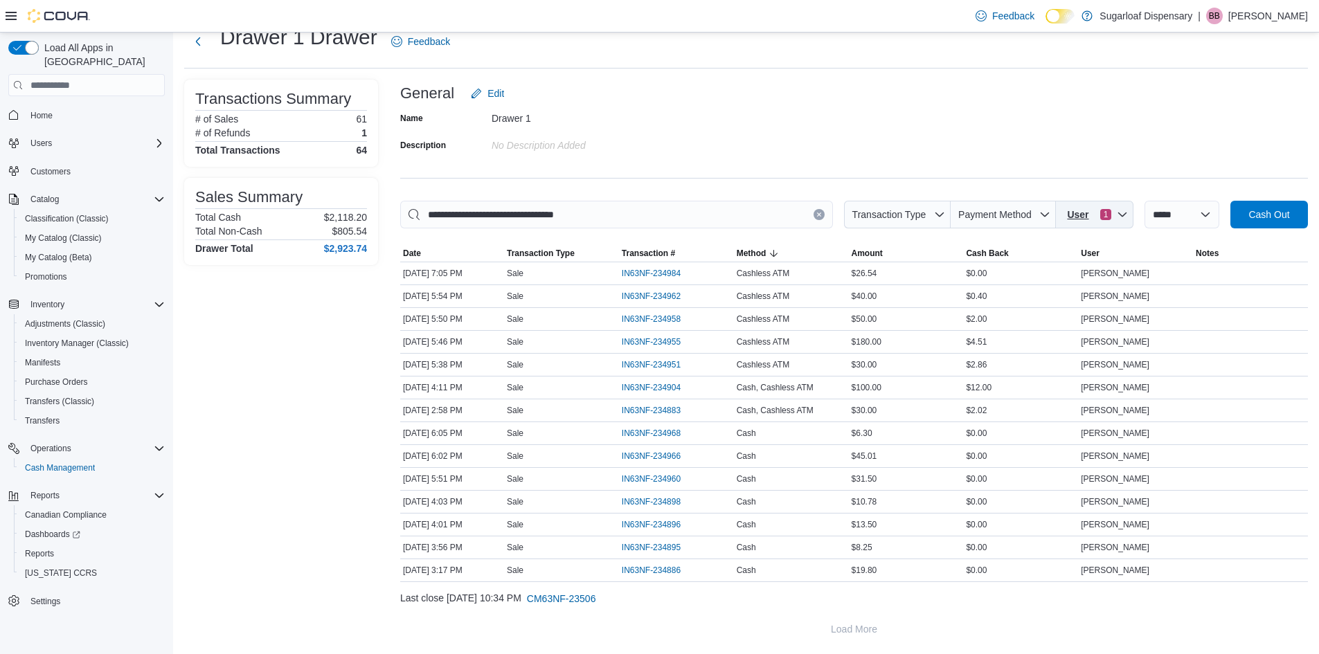
click at [1123, 215] on icon "button" at bounding box center [1122, 214] width 11 height 11
click at [1071, 167] on div "**********" at bounding box center [854, 362] width 908 height 564
click at [816, 215] on icon "Clear input" at bounding box center [819, 215] width 6 height 6
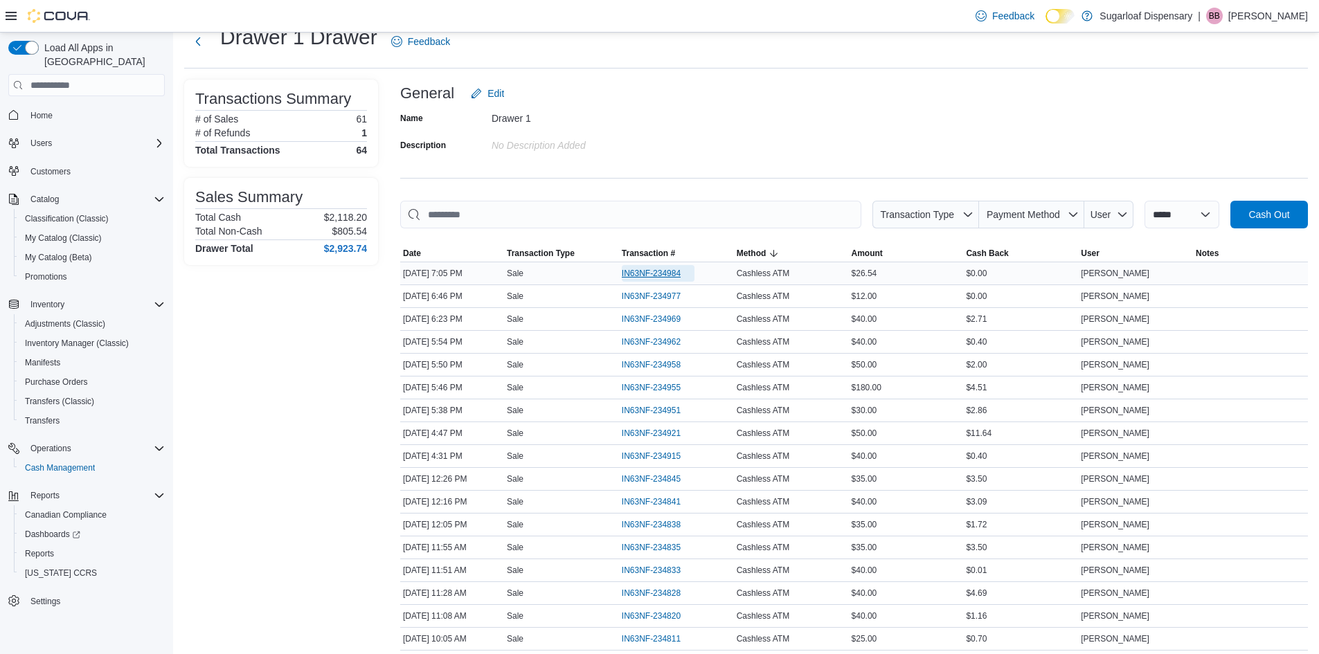
click at [641, 271] on span "IN63NF-234984" at bounding box center [651, 273] width 59 height 11
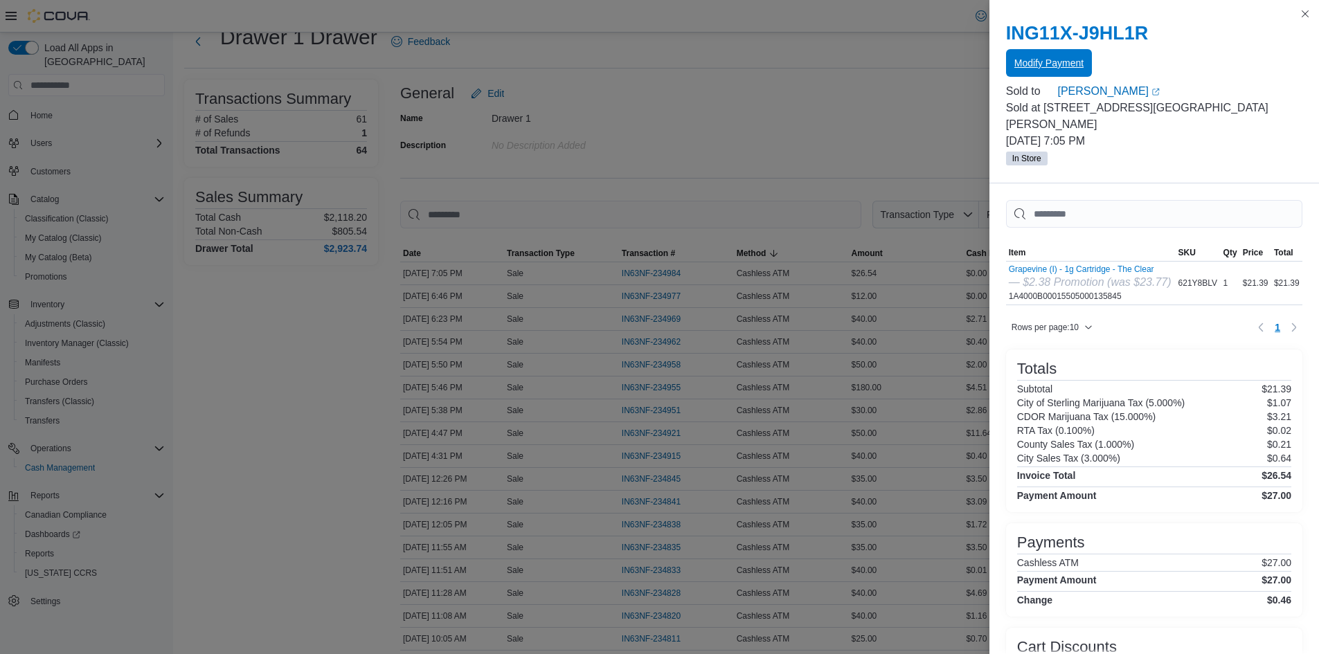
click at [1054, 58] on span "Modify Payment" at bounding box center [1049, 63] width 69 height 14
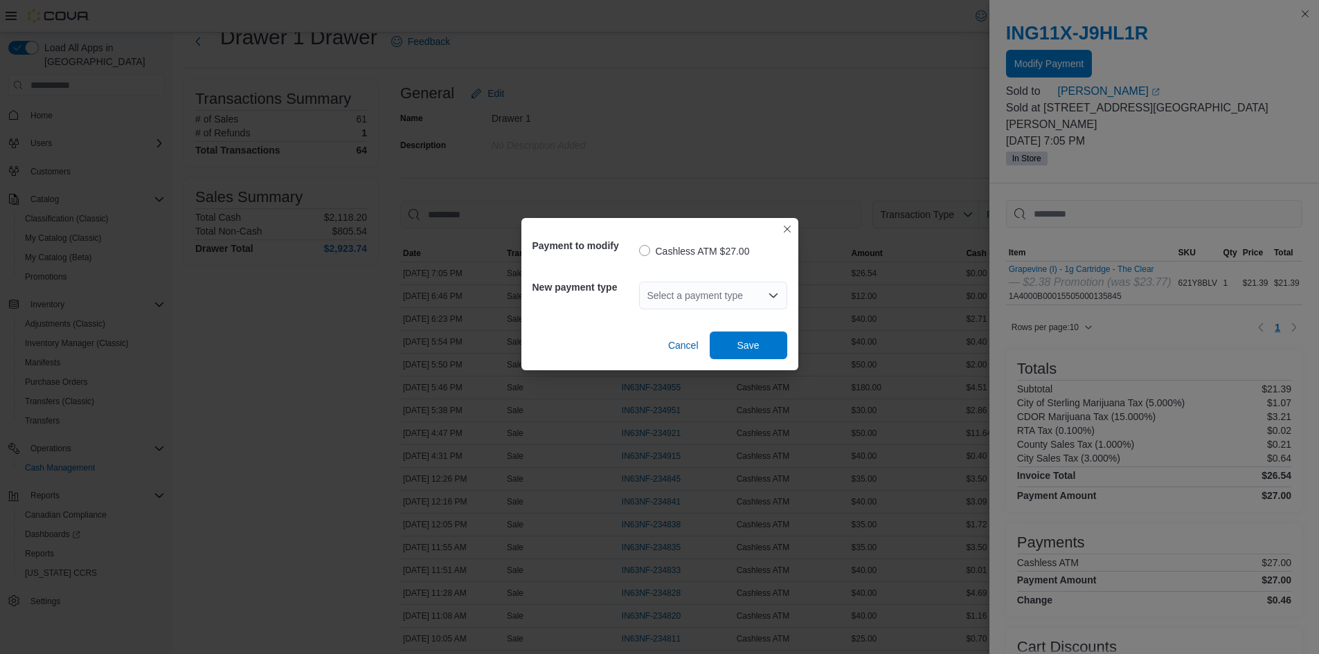
click at [684, 297] on div "Select a payment type" at bounding box center [713, 296] width 148 height 28
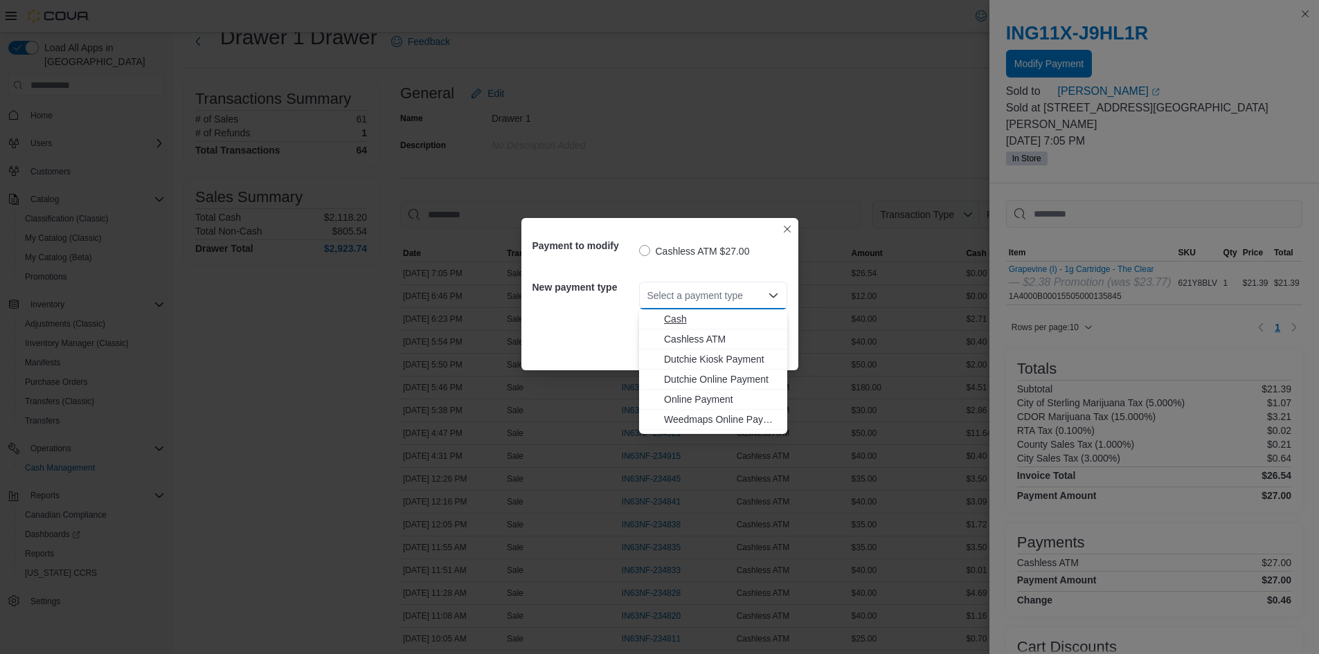
click at [681, 323] on span "Cash" at bounding box center [721, 319] width 115 height 14
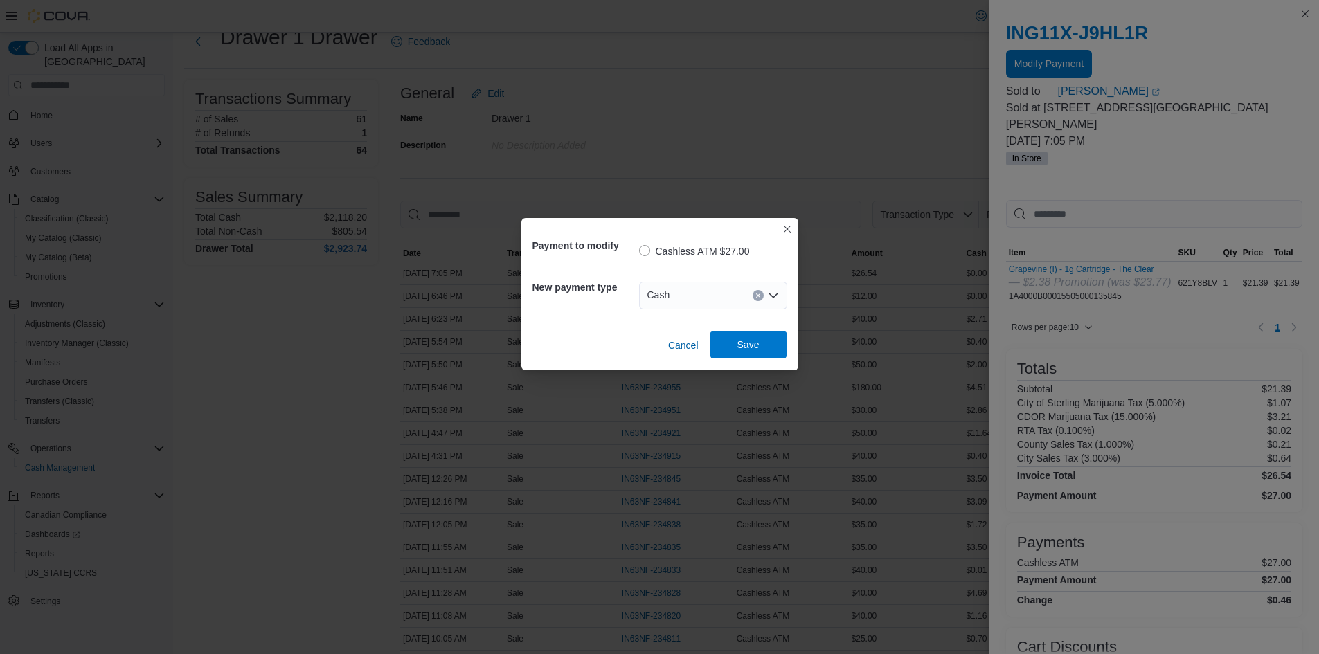
click at [777, 342] on span "Save" at bounding box center [748, 345] width 61 height 28
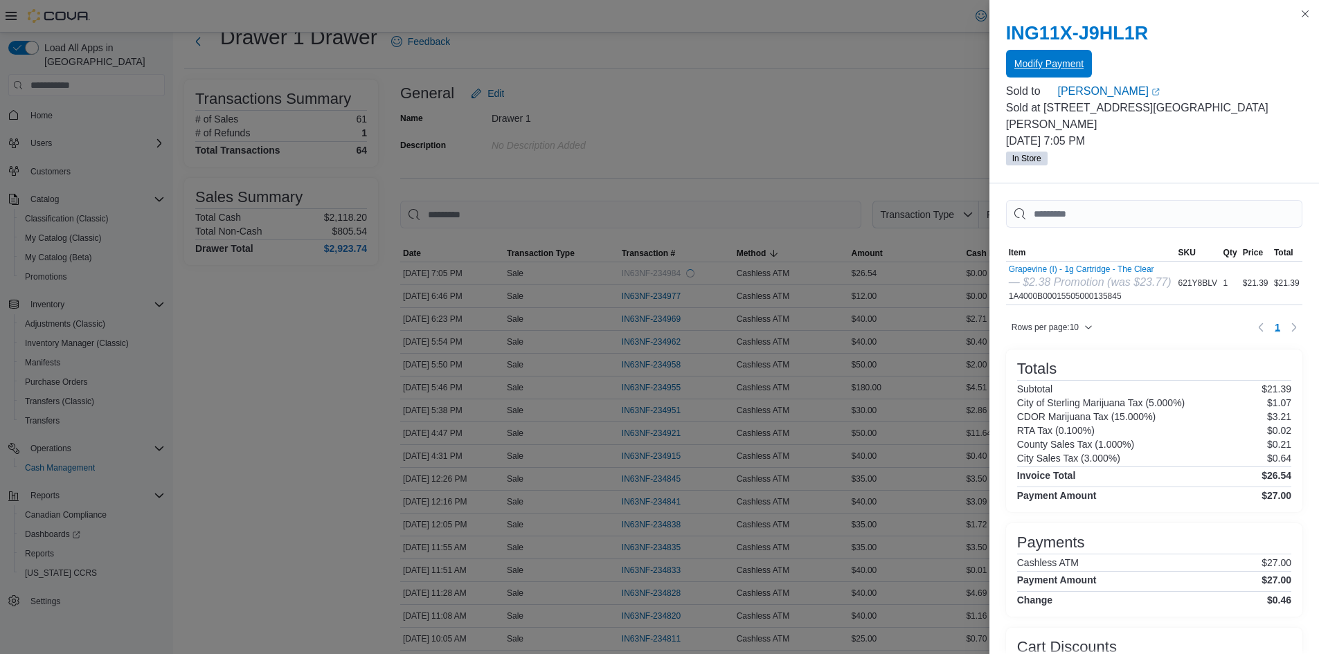
scroll to position [0, 0]
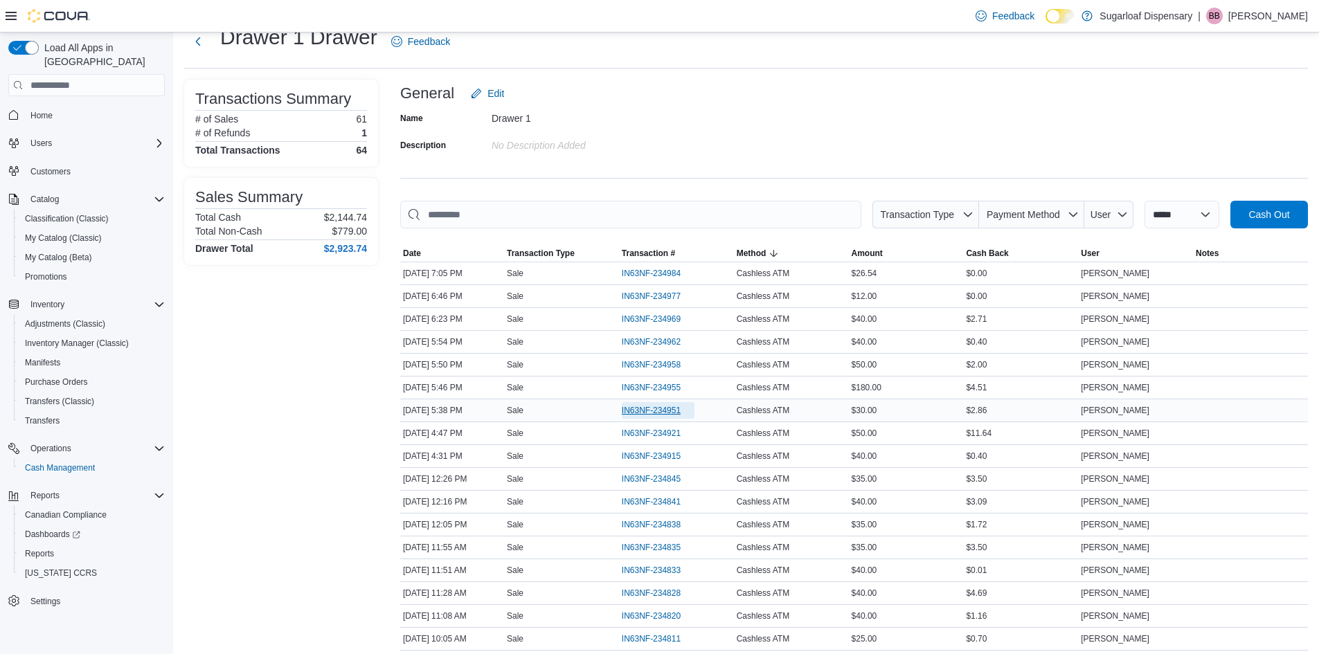
click at [665, 409] on span "IN63NF-234951" at bounding box center [651, 410] width 59 height 11
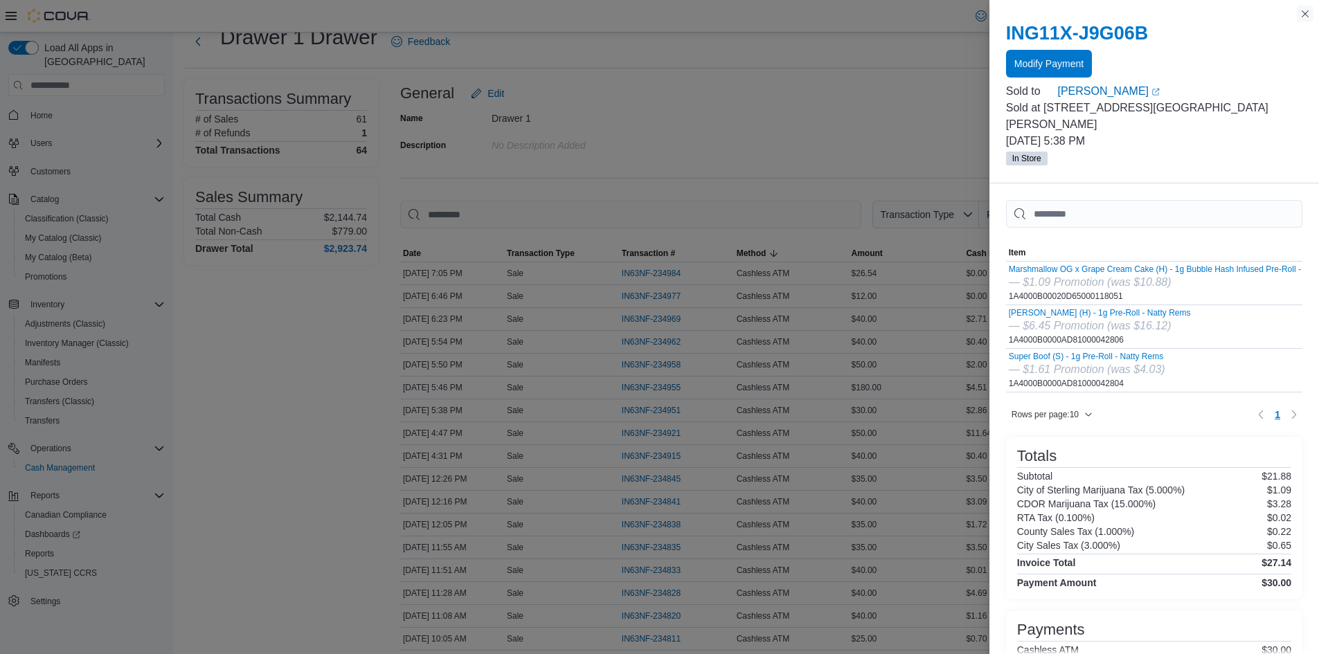
drag, startPoint x: 1299, startPoint y: 15, endPoint x: 1292, endPoint y: 19, distance: 8.5
click at [1298, 15] on button "Close this dialog" at bounding box center [1305, 14] width 17 height 17
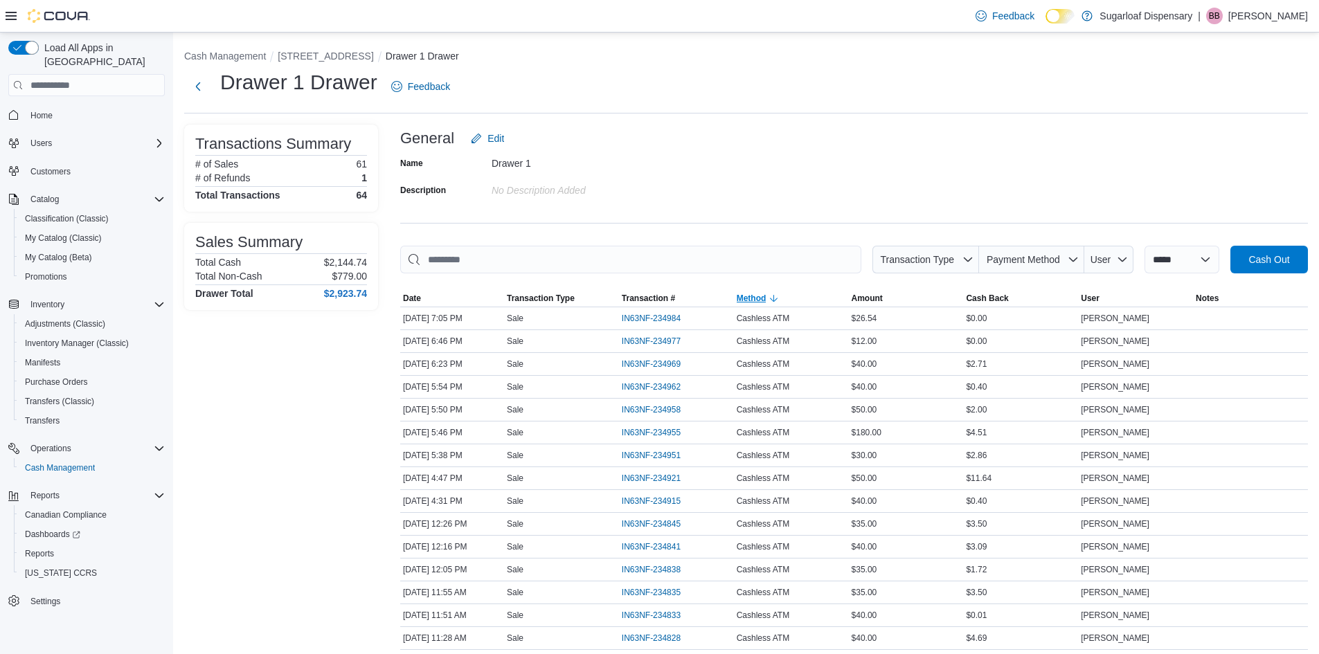
click at [802, 300] on span "Method" at bounding box center [791, 298] width 115 height 17
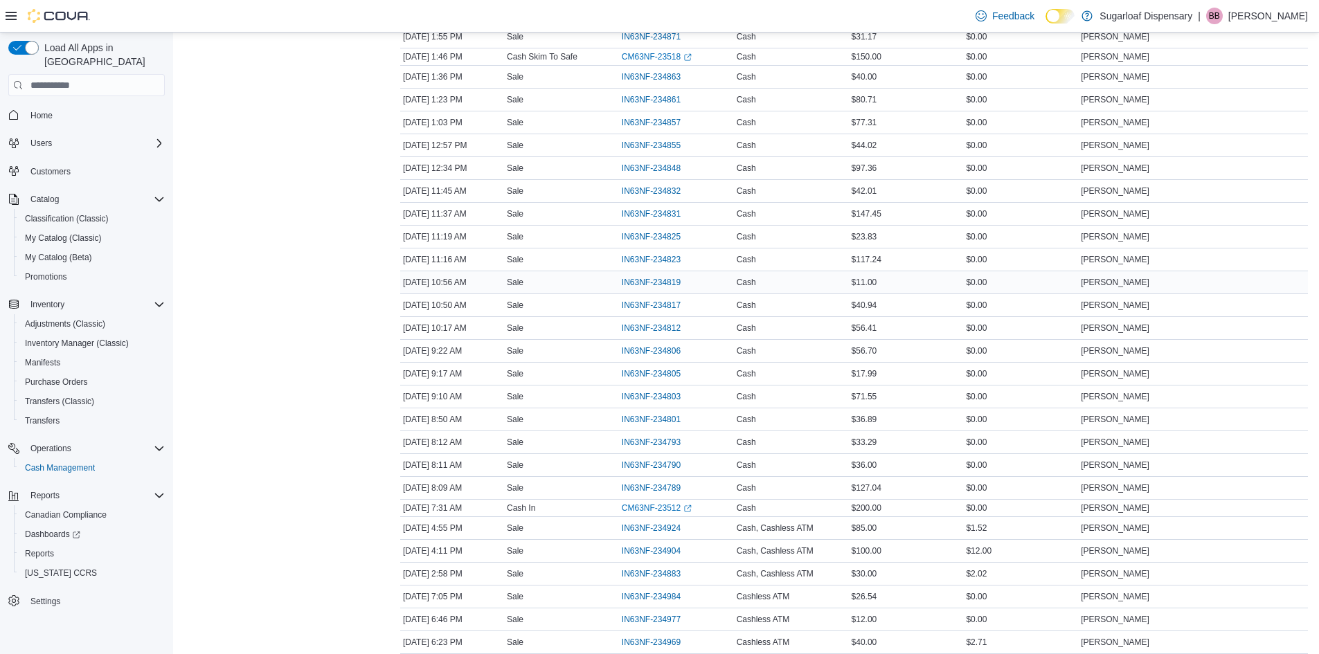
scroll to position [693, 0]
drag, startPoint x: 857, startPoint y: 305, endPoint x: 882, endPoint y: 310, distance: 25.4
click at [882, 310] on div "$23.83" at bounding box center [906, 306] width 115 height 17
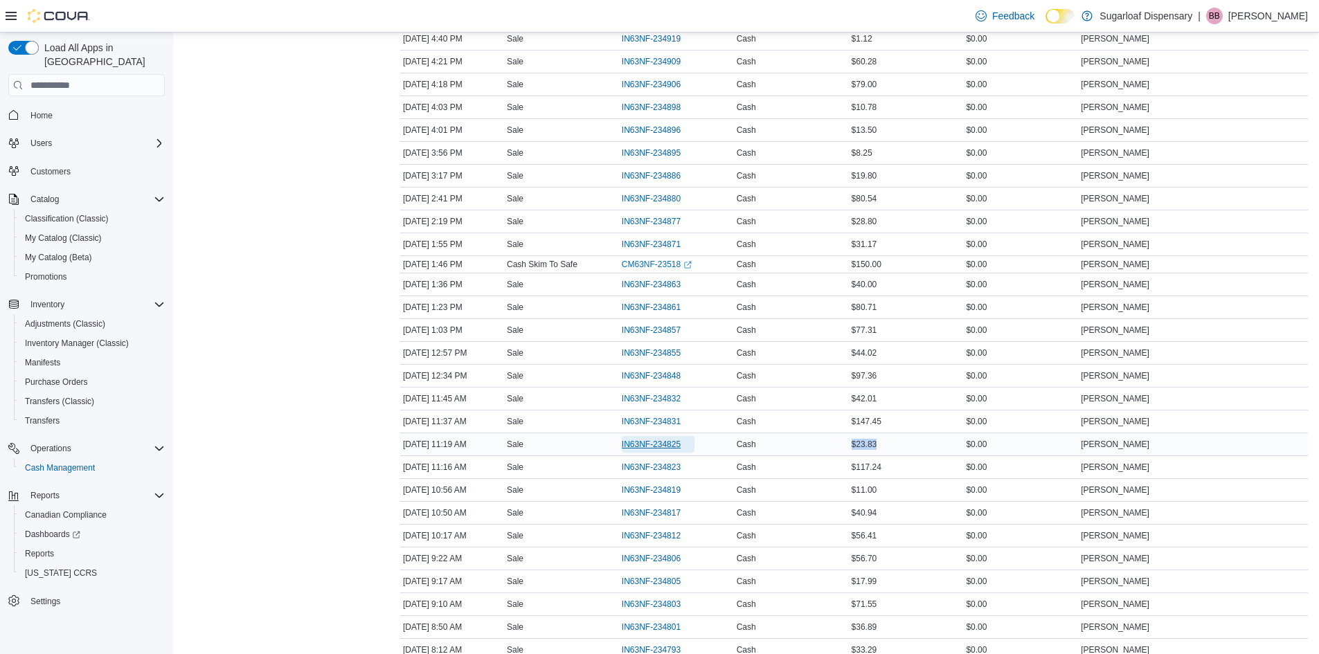
click at [639, 437] on span "IN63NF-234825" at bounding box center [658, 444] width 73 height 17
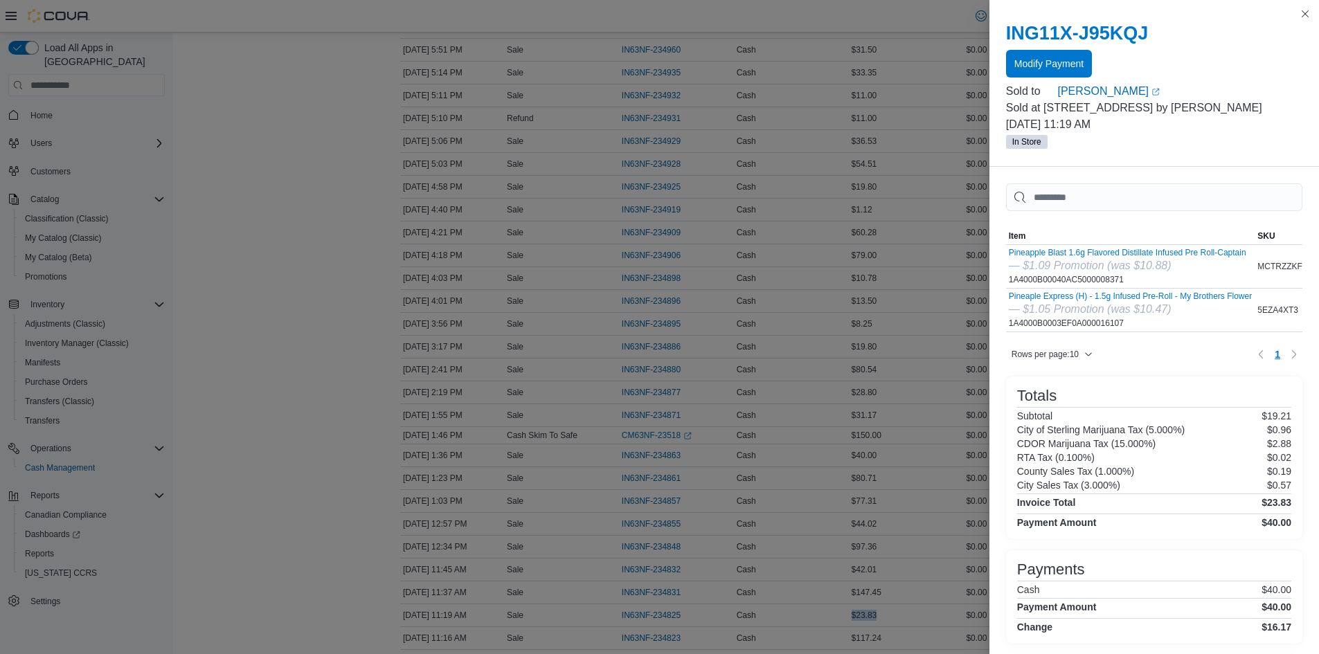
scroll to position [208, 0]
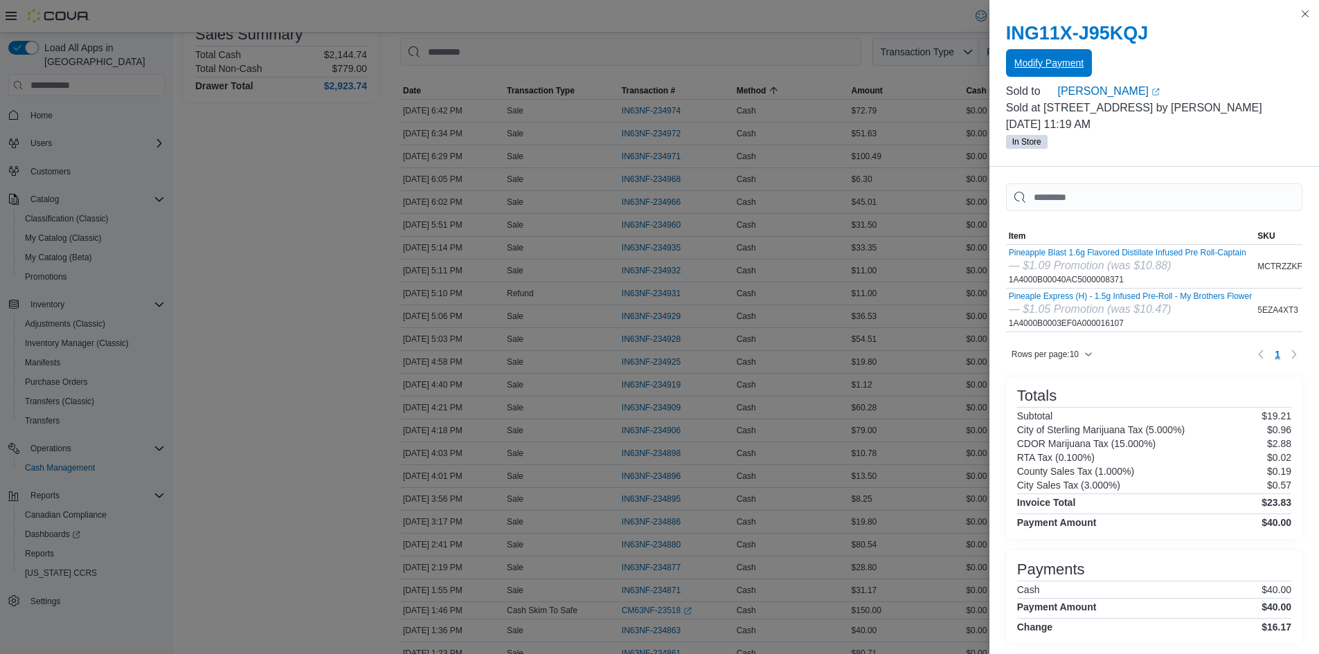
click at [1044, 60] on span "Modify Payment" at bounding box center [1049, 63] width 69 height 14
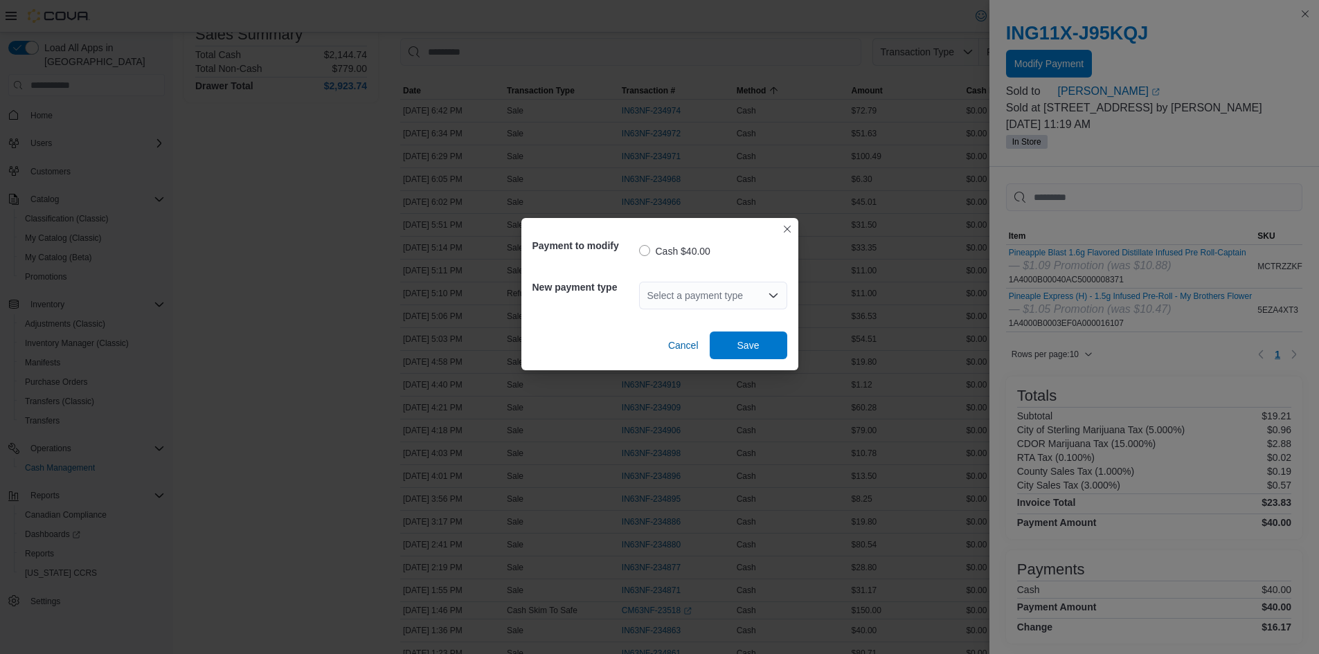
click at [722, 287] on div "Select a payment type" at bounding box center [713, 296] width 148 height 28
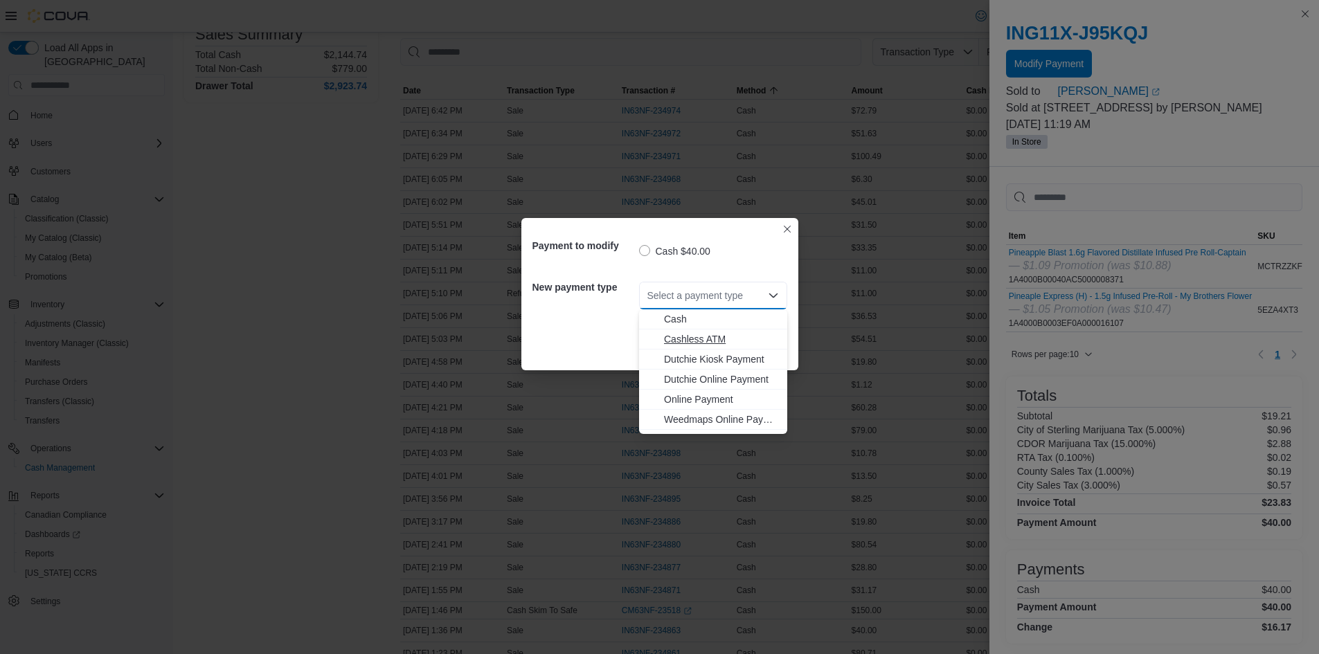
click at [707, 336] on span "Cashless ATM" at bounding box center [721, 339] width 115 height 14
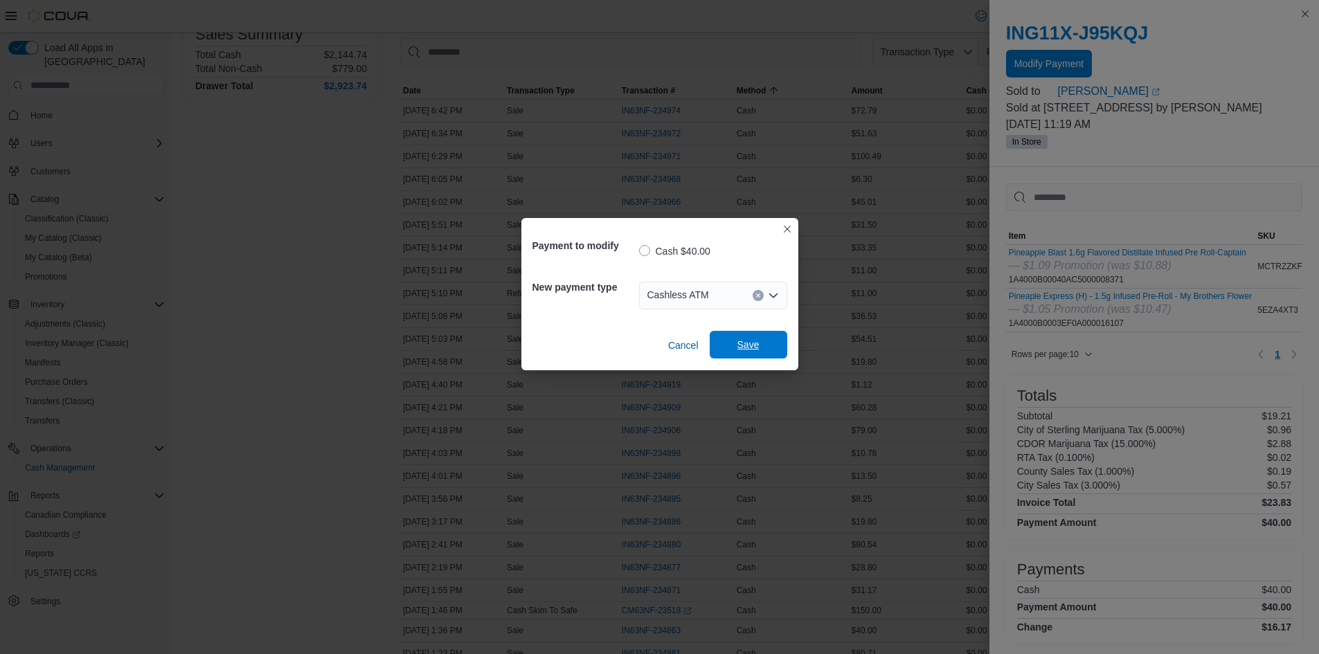
click at [765, 354] on span "Save" at bounding box center [748, 345] width 61 height 28
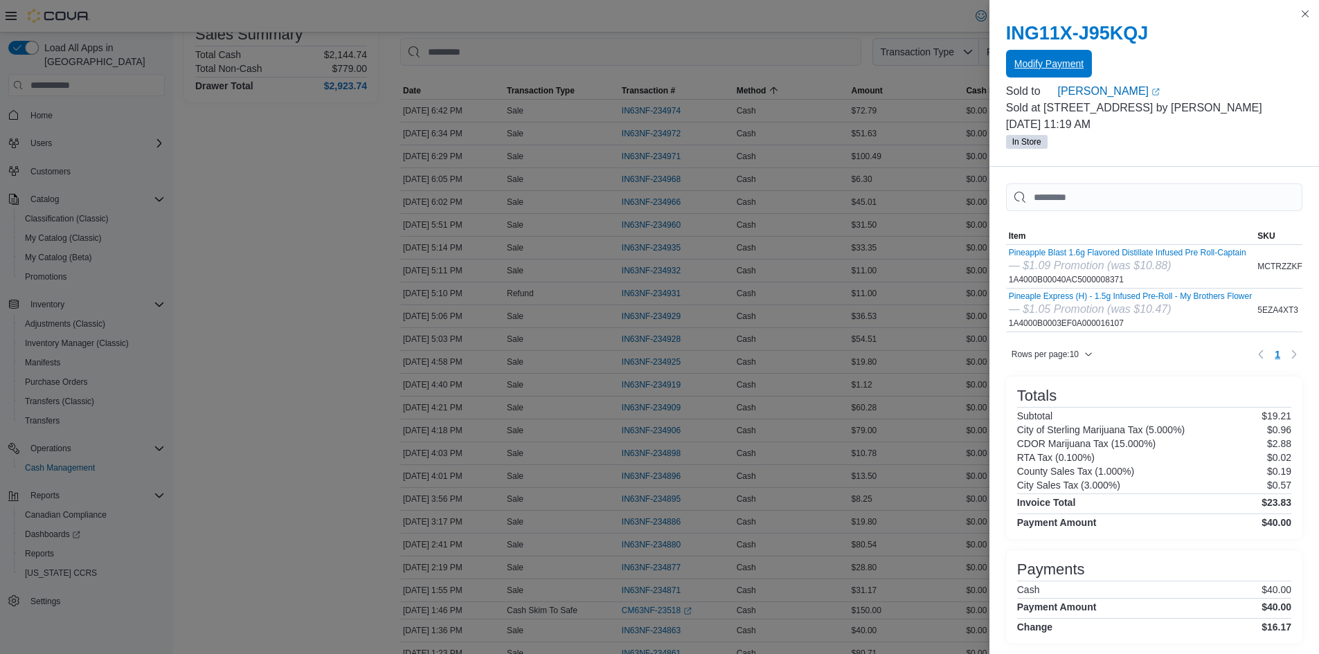
scroll to position [0, 0]
click at [1307, 18] on button "Close this dialog" at bounding box center [1305, 13] width 17 height 17
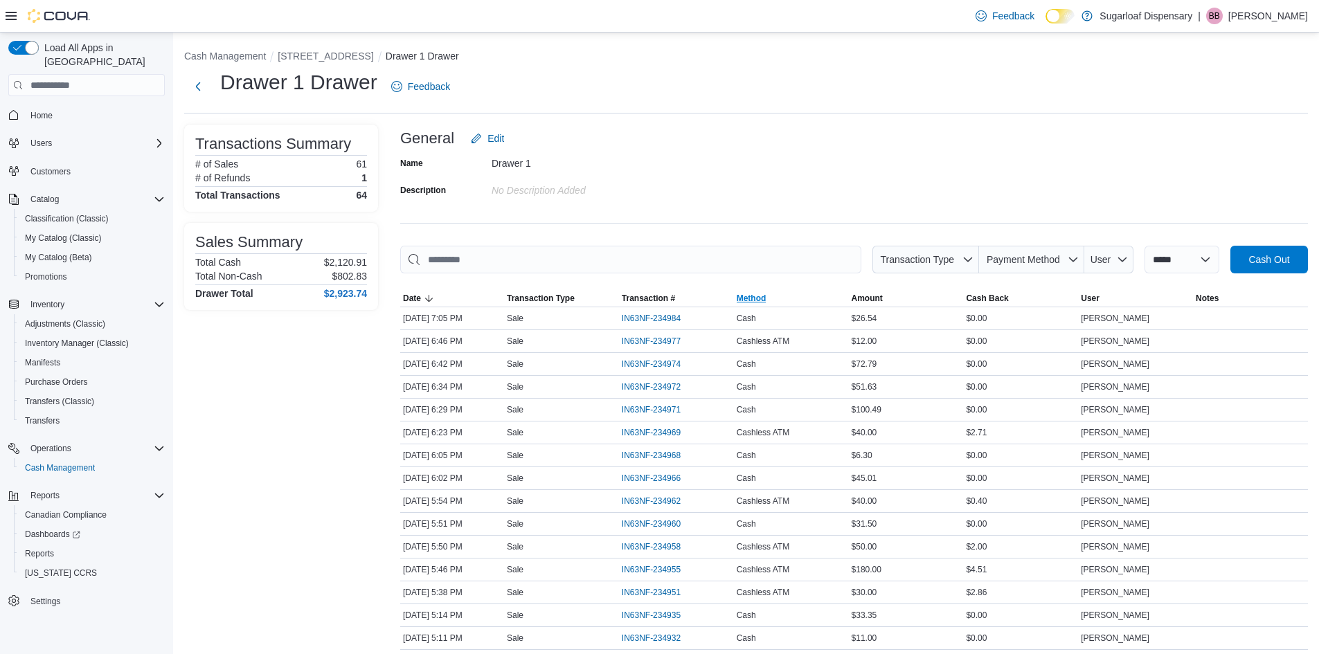
click at [787, 298] on span "Method" at bounding box center [791, 298] width 115 height 17
click at [774, 297] on icon "button" at bounding box center [774, 298] width 11 height 11
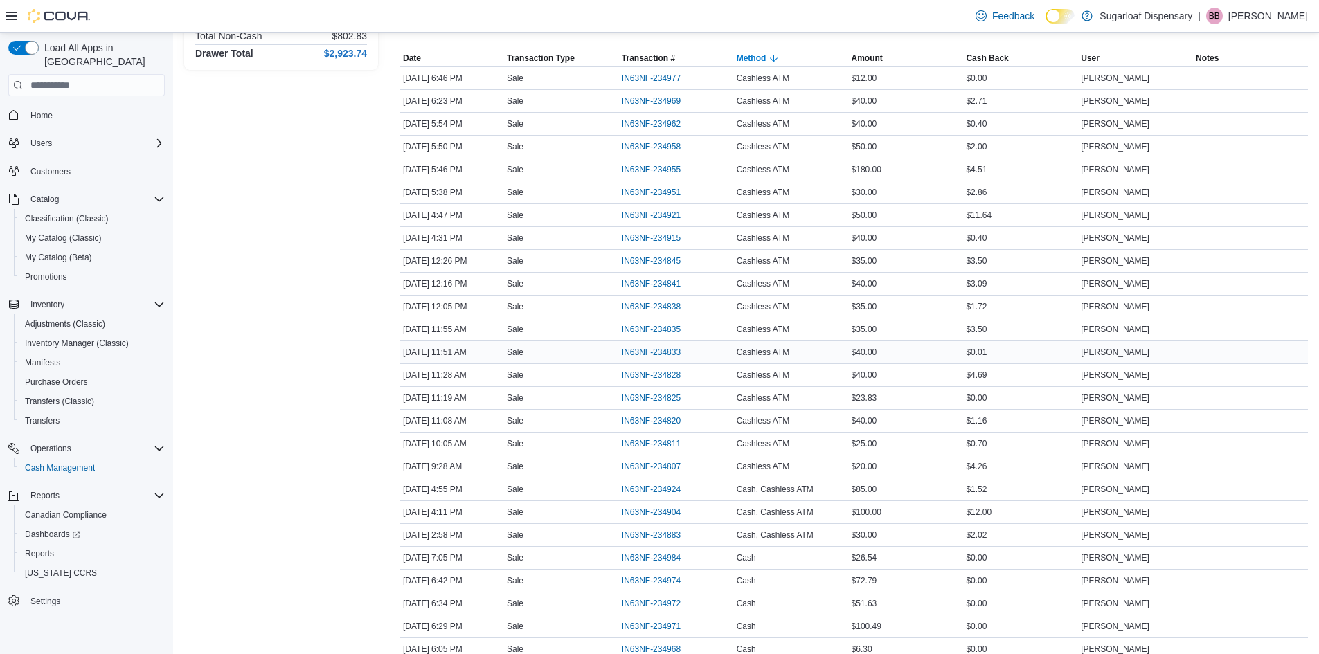
scroll to position [208, 0]
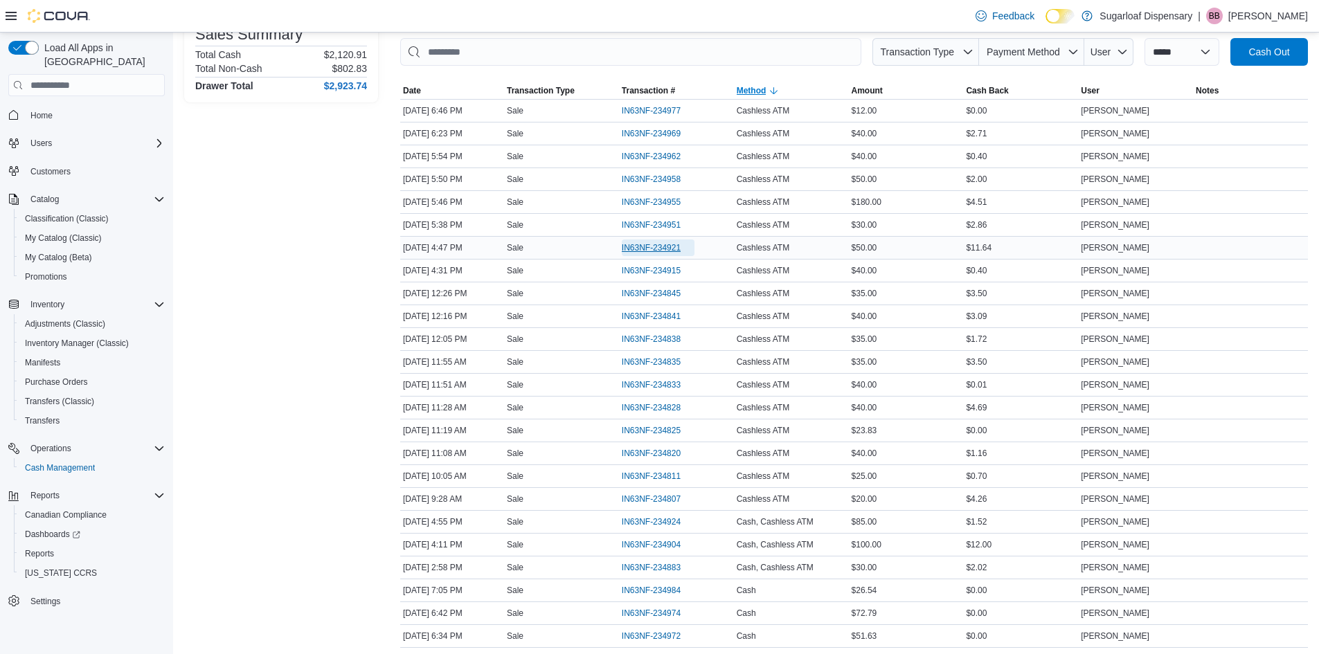
click at [640, 246] on span "IN63NF-234921" at bounding box center [651, 247] width 59 height 11
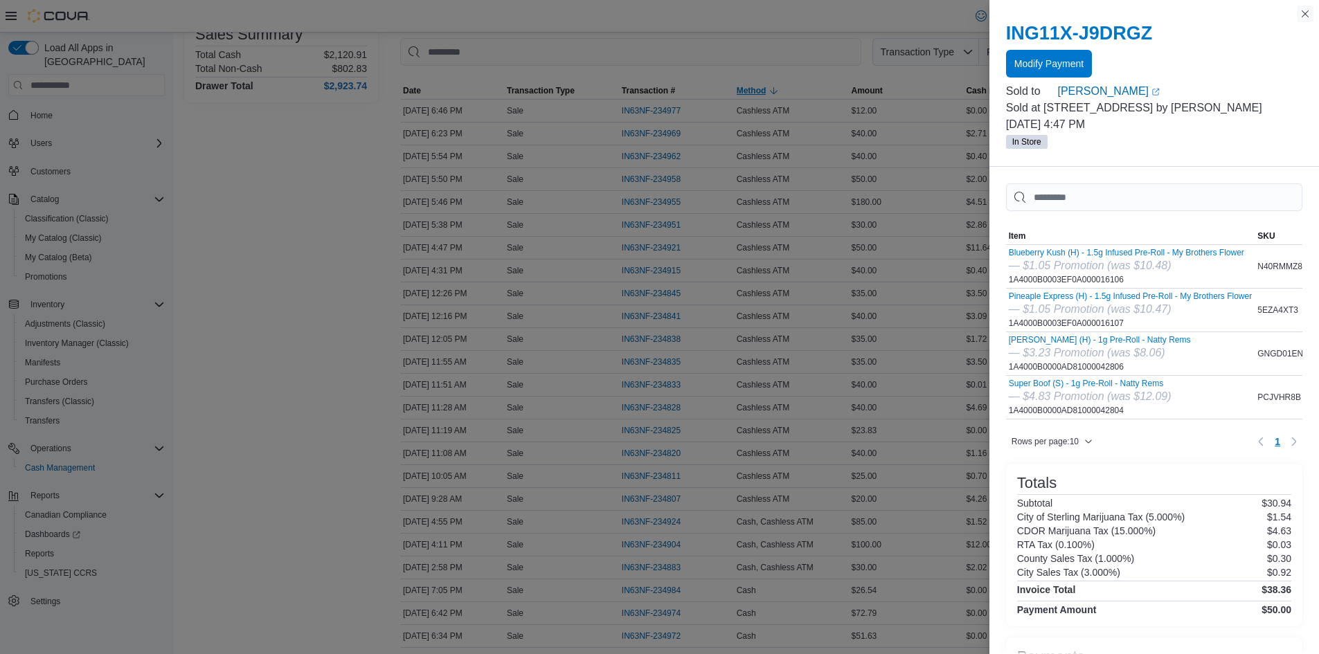
drag, startPoint x: 1307, startPoint y: 11, endPoint x: 1287, endPoint y: 8, distance: 19.7
click at [1306, 10] on button "Close this dialog" at bounding box center [1305, 14] width 17 height 17
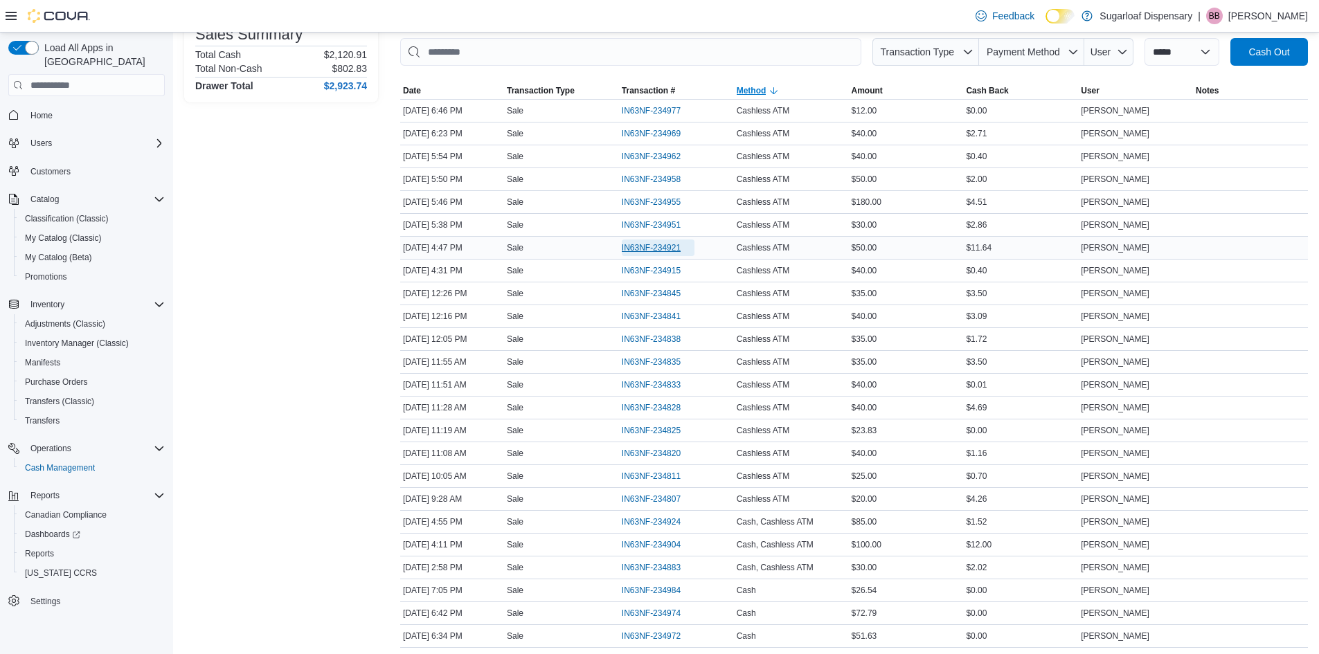
click at [659, 249] on span "IN63NF-234921" at bounding box center [651, 247] width 59 height 11
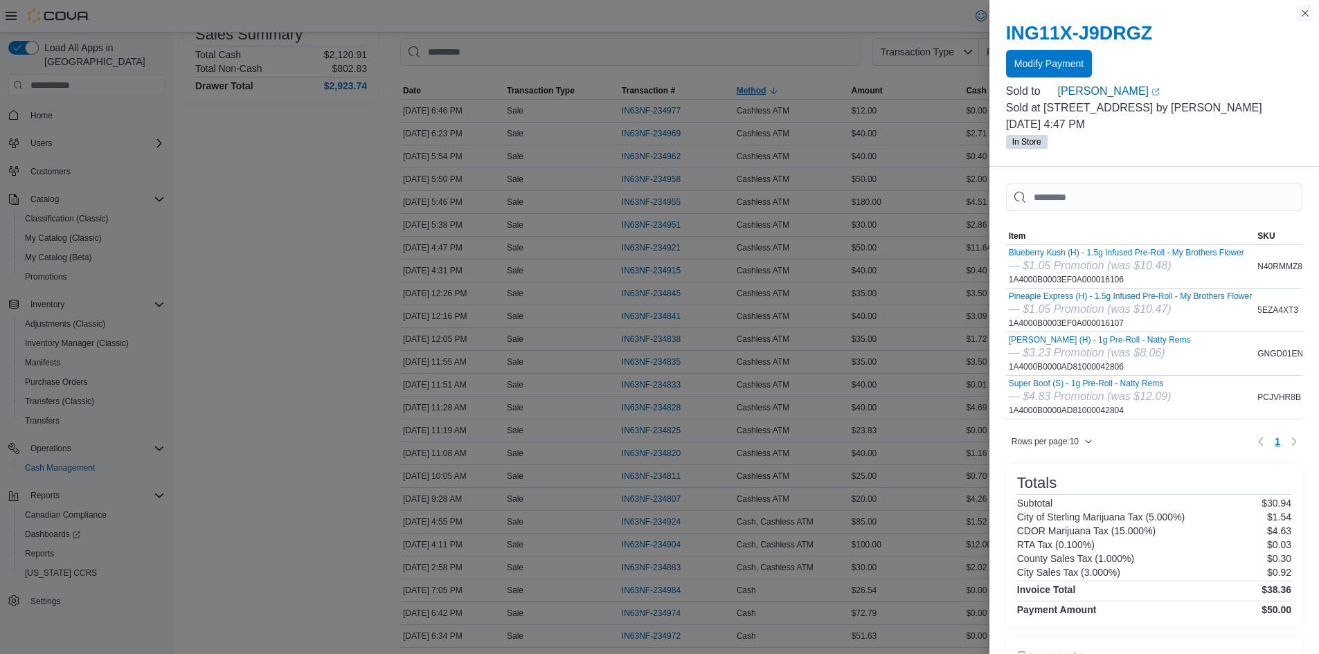
click at [1304, 10] on button "Close this dialog" at bounding box center [1305, 13] width 17 height 17
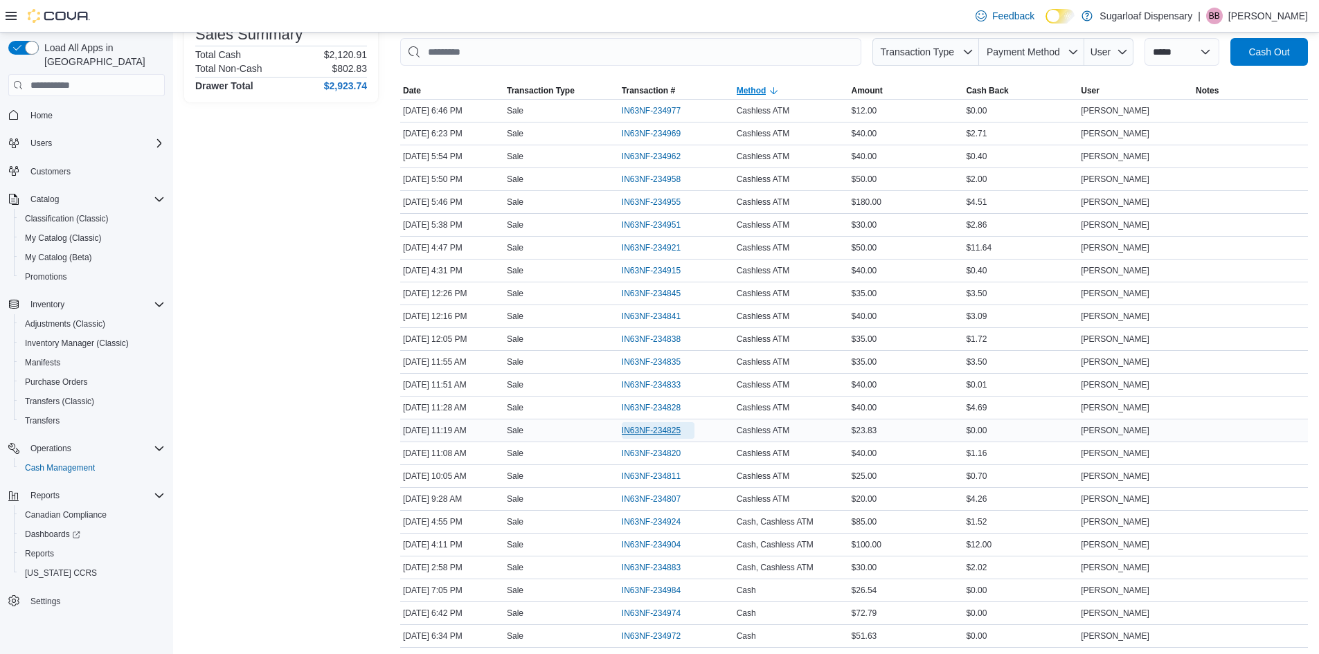
click at [641, 427] on span "IN63NF-234825" at bounding box center [651, 430] width 59 height 11
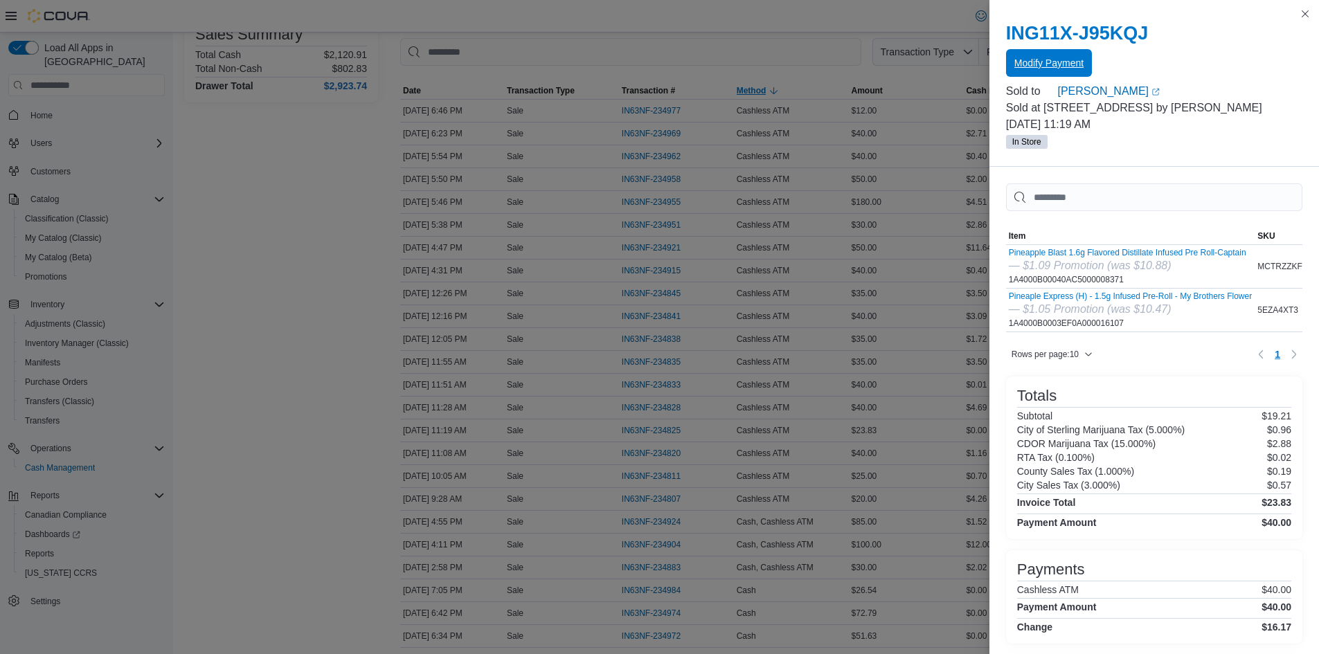
click at [1048, 63] on span "Modify Payment" at bounding box center [1049, 63] width 69 height 14
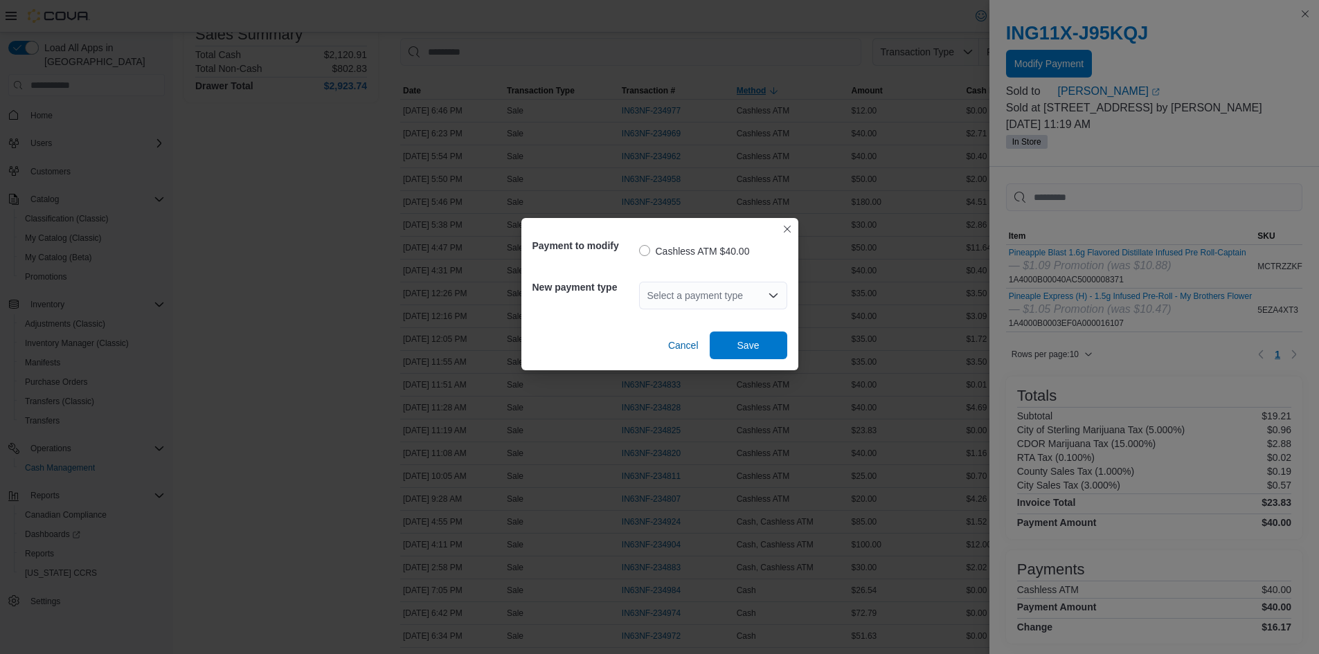
click at [760, 288] on div "Select a payment type" at bounding box center [713, 296] width 148 height 28
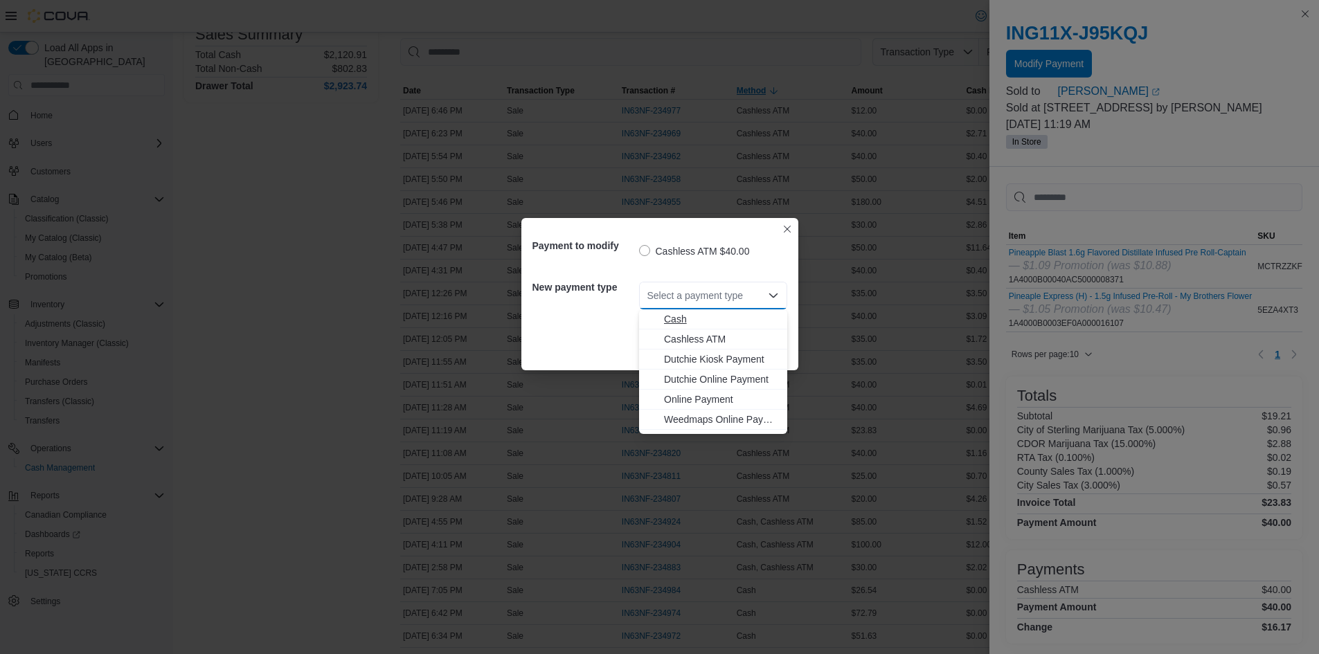
click at [680, 312] on span "Cash" at bounding box center [721, 319] width 115 height 14
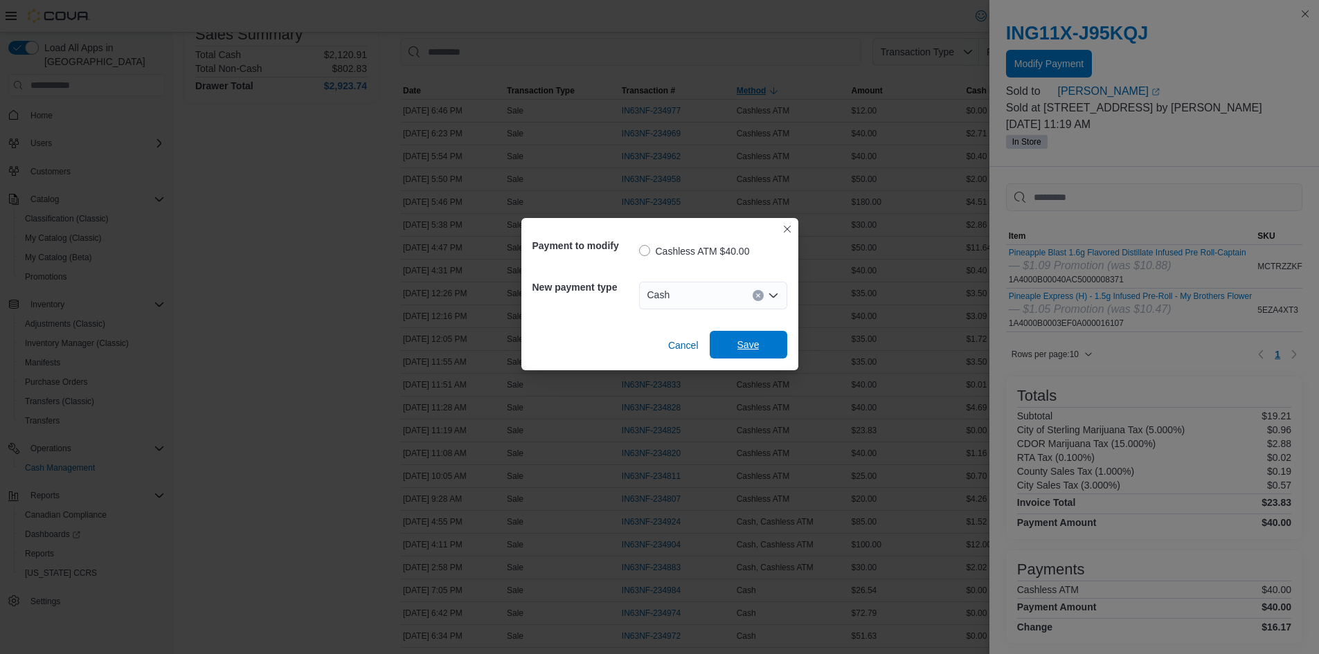
click at [756, 338] on span "Save" at bounding box center [748, 345] width 61 height 28
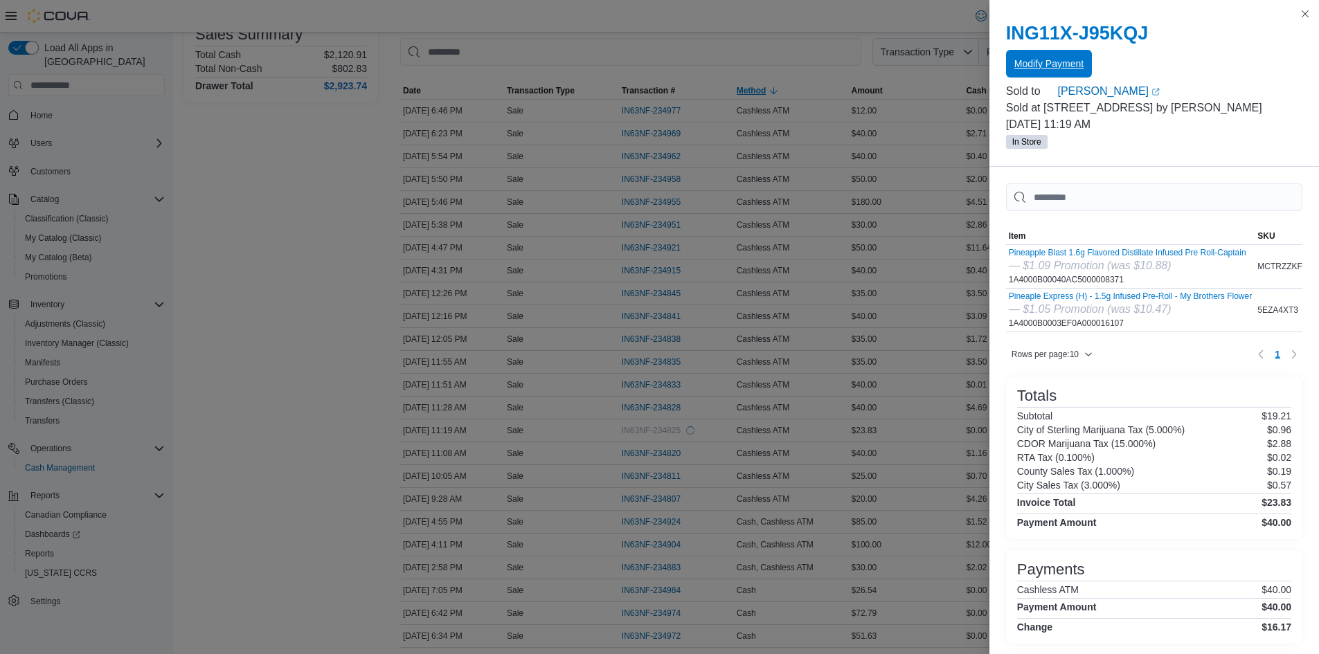
scroll to position [0, 0]
click at [1306, 22] on div "ING11X-J95KQJ Modify Payment Sold to Jerome Jones (opens in a new tab or window…" at bounding box center [1155, 86] width 330 height 161
click at [1313, 8] on button "Close this dialog" at bounding box center [1305, 13] width 17 height 17
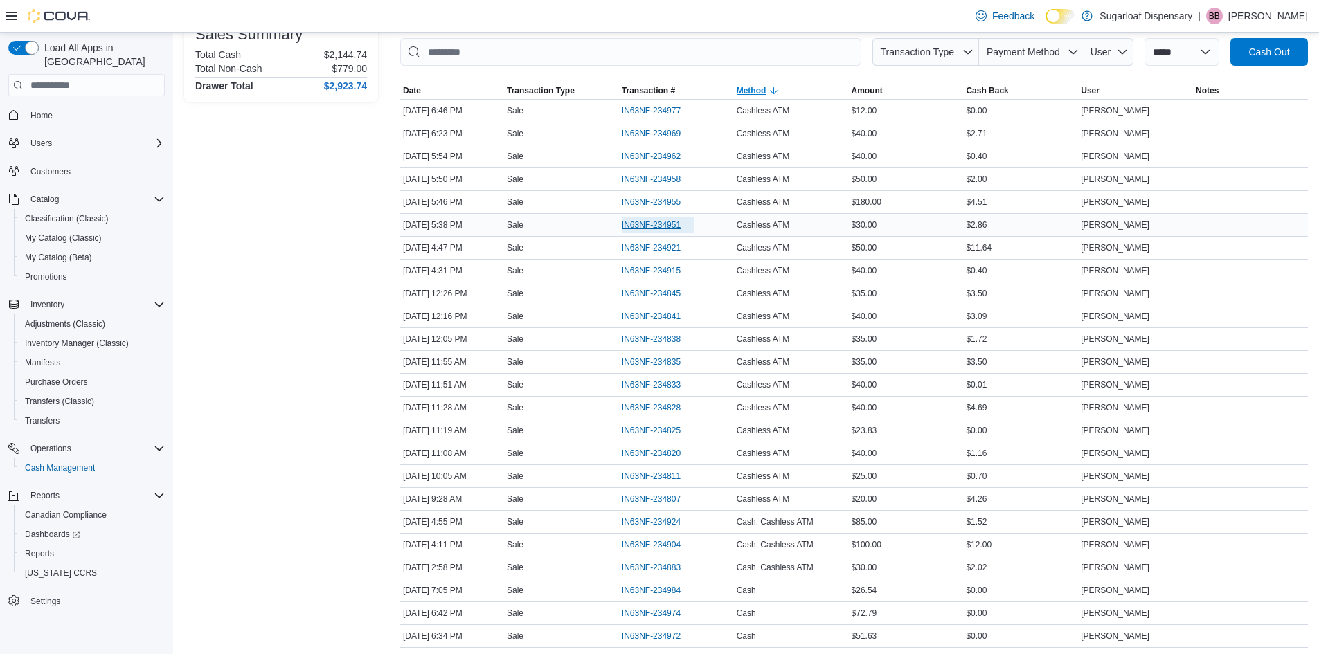
click at [668, 220] on span "IN63NF-234951" at bounding box center [651, 225] width 59 height 11
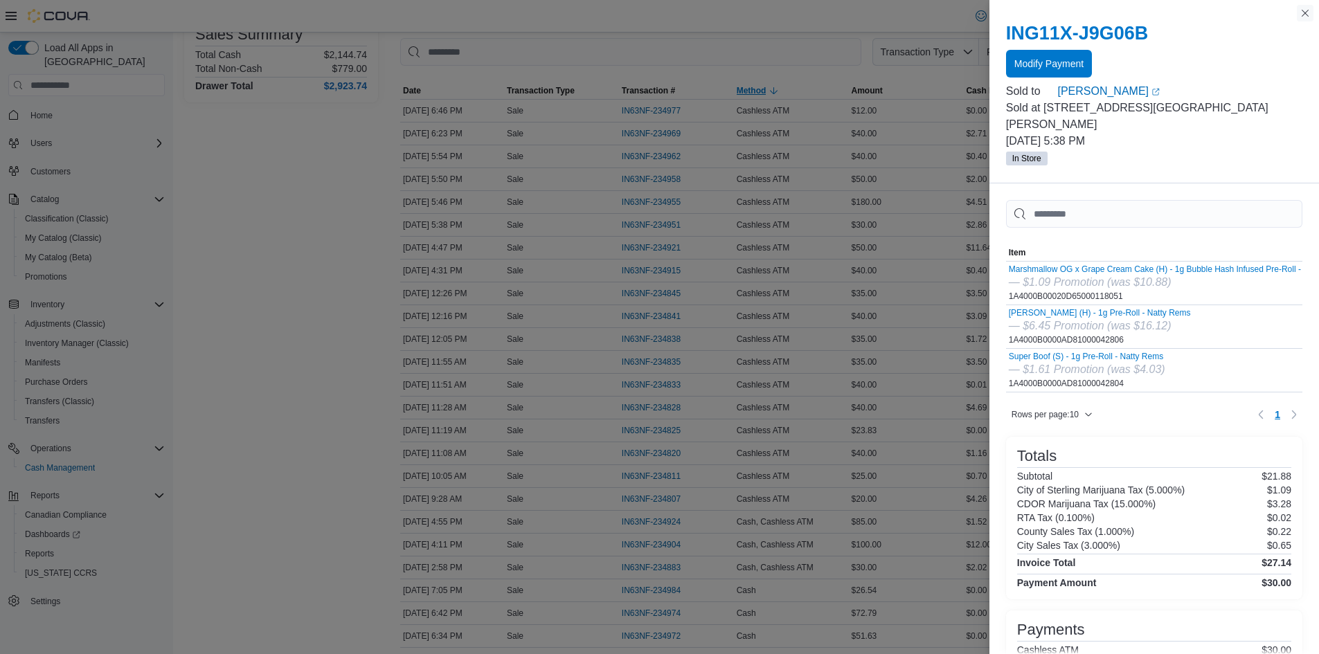
click at [1307, 14] on button "Close this dialog" at bounding box center [1305, 13] width 17 height 17
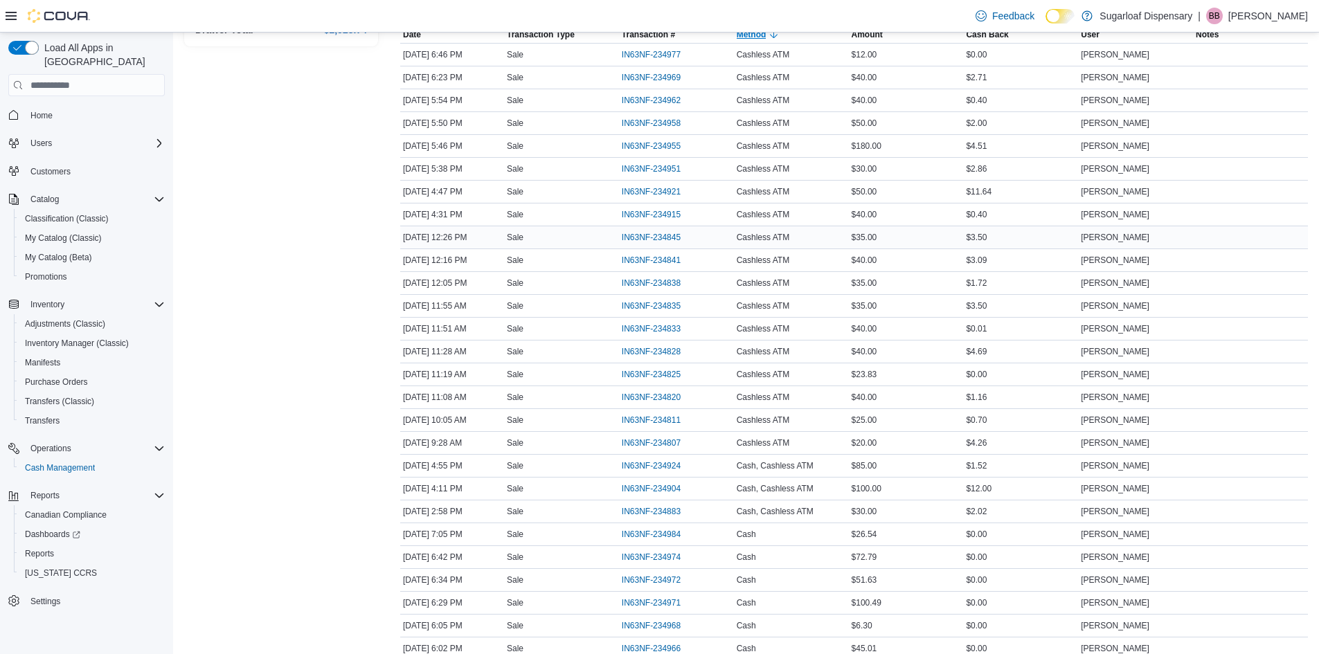
scroll to position [346, 0]
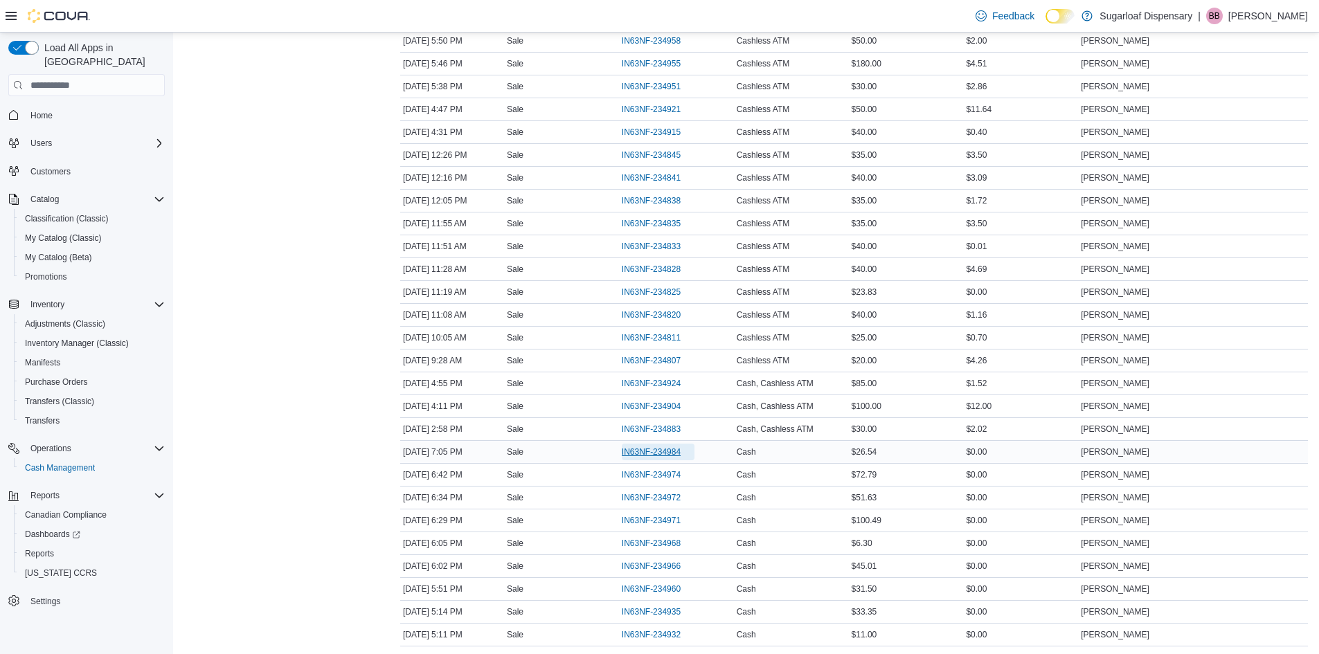
drag, startPoint x: 652, startPoint y: 447, endPoint x: 656, endPoint y: 456, distance: 9.3
click at [652, 448] on span "IN63NF-234984" at bounding box center [651, 452] width 59 height 11
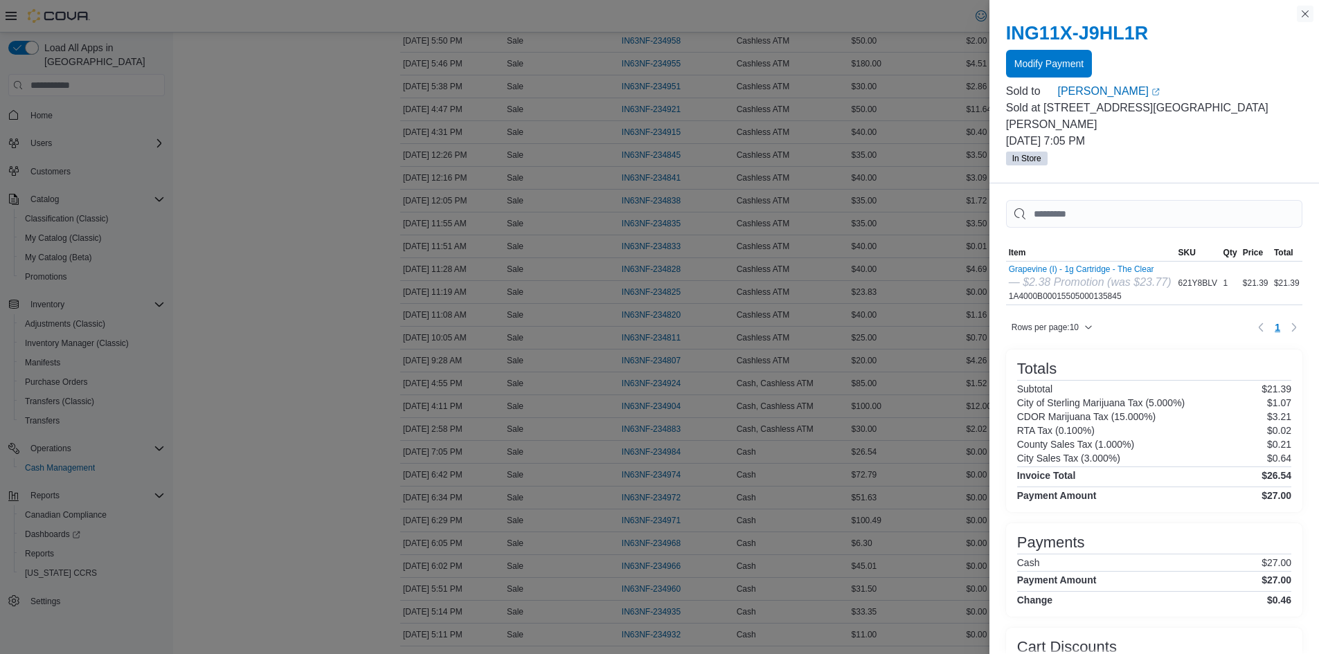
drag, startPoint x: 1305, startPoint y: 11, endPoint x: 1287, endPoint y: 19, distance: 18.9
click at [1305, 11] on button "Close this dialog" at bounding box center [1305, 14] width 17 height 17
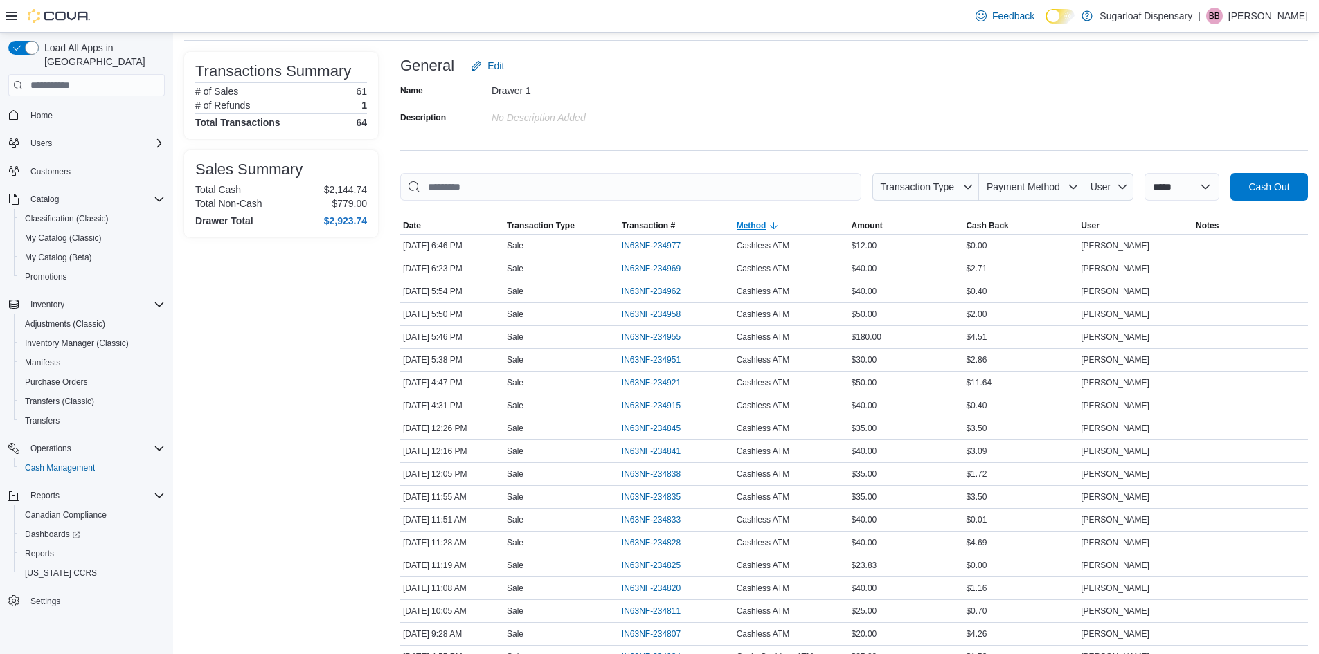
scroll to position [0, 0]
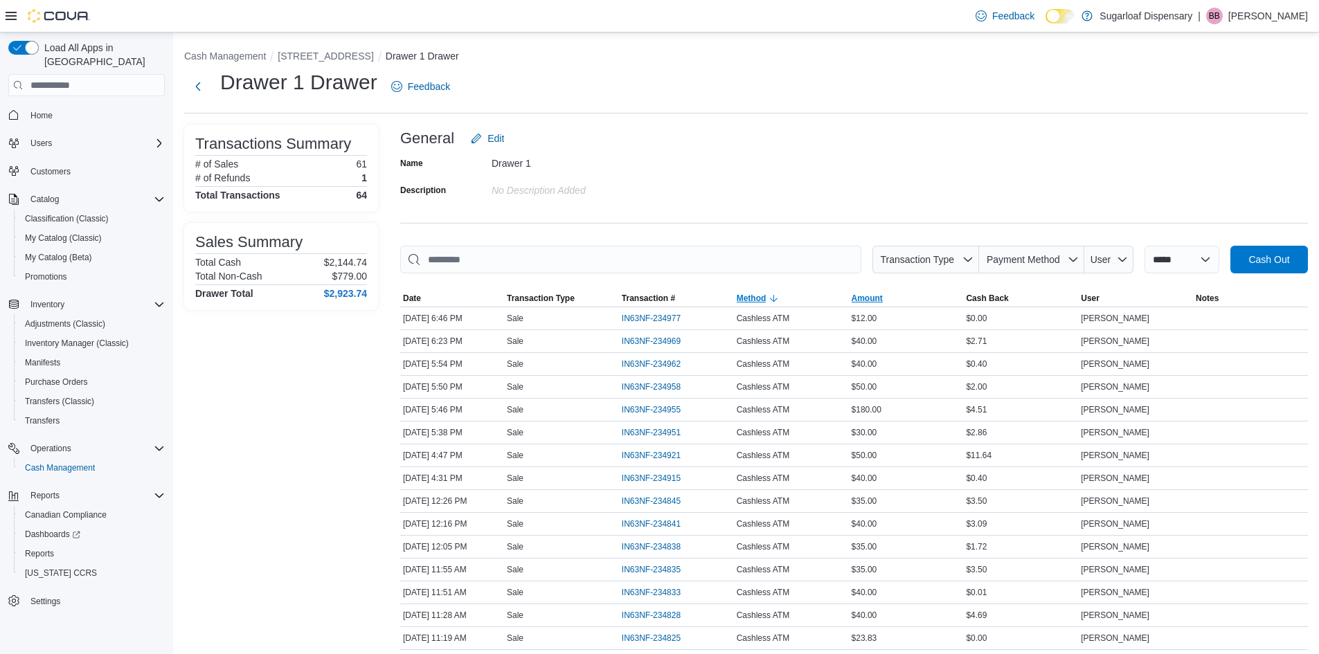
click at [913, 291] on span "Amount" at bounding box center [906, 298] width 115 height 17
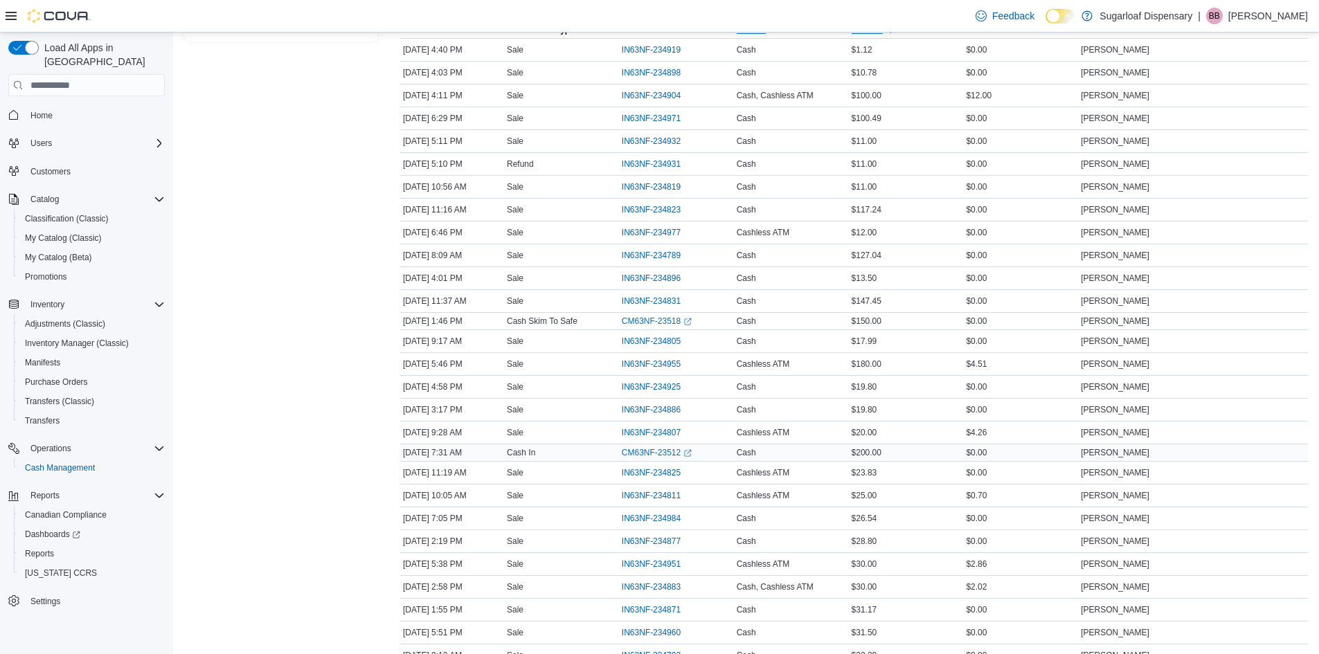
scroll to position [277, 0]
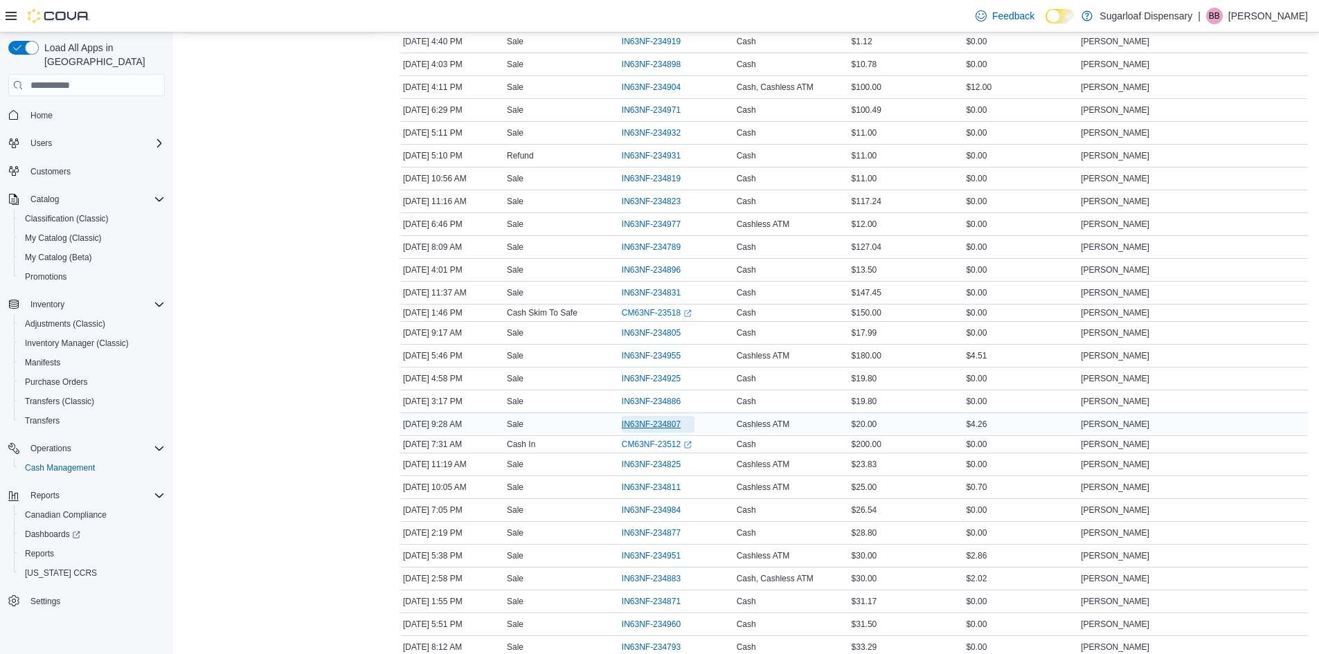
click at [661, 420] on span "IN63NF-234807" at bounding box center [651, 424] width 59 height 11
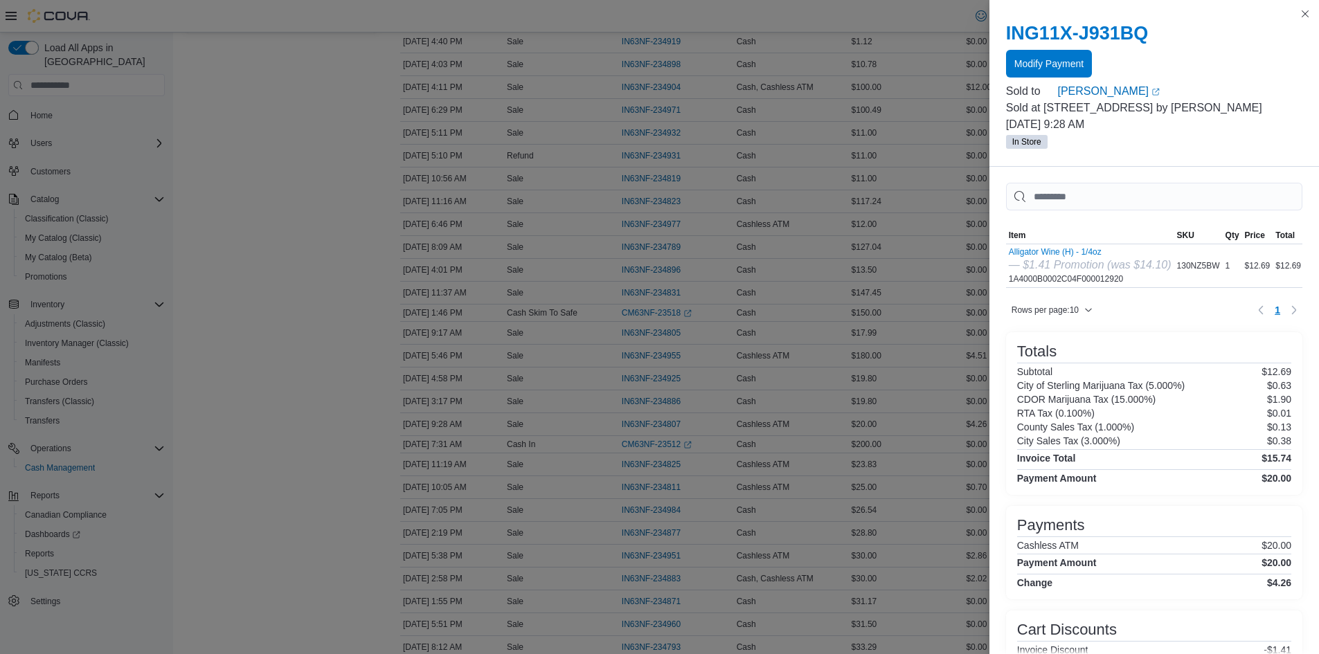
scroll to position [0, 0]
click at [1072, 55] on span "Modify Payment" at bounding box center [1049, 63] width 69 height 28
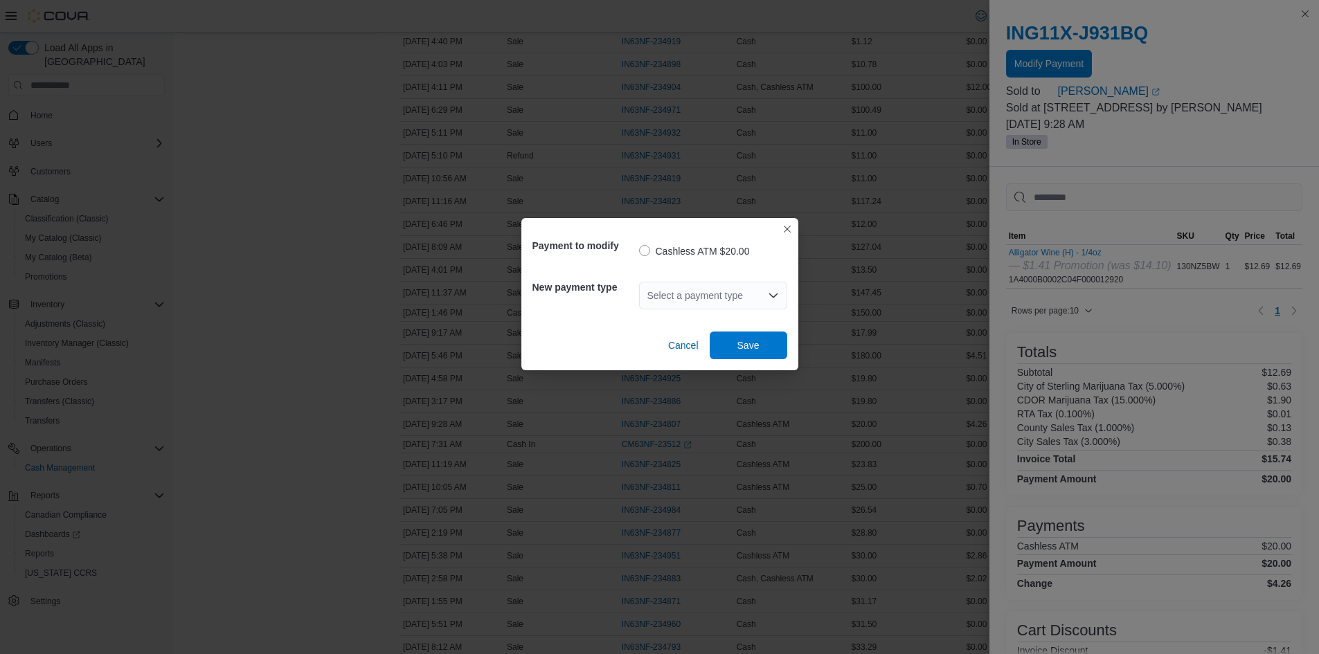
click at [765, 287] on div "Select a payment type" at bounding box center [713, 296] width 148 height 28
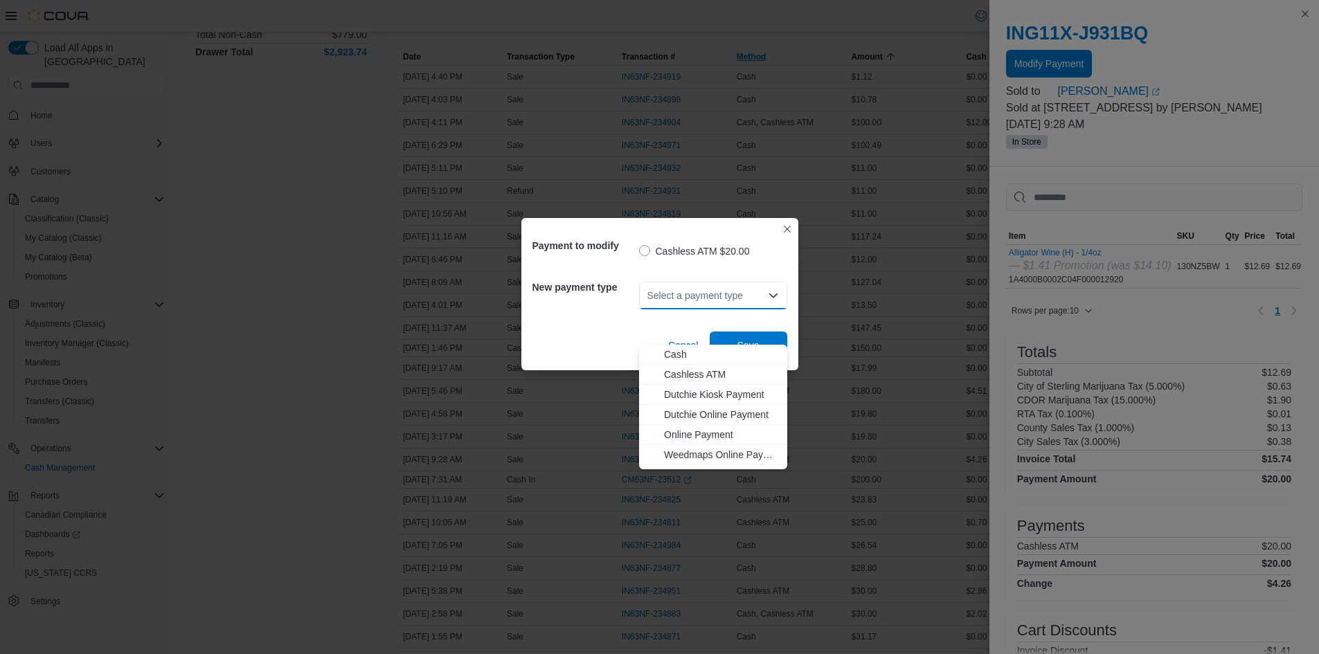
scroll to position [208, 0]
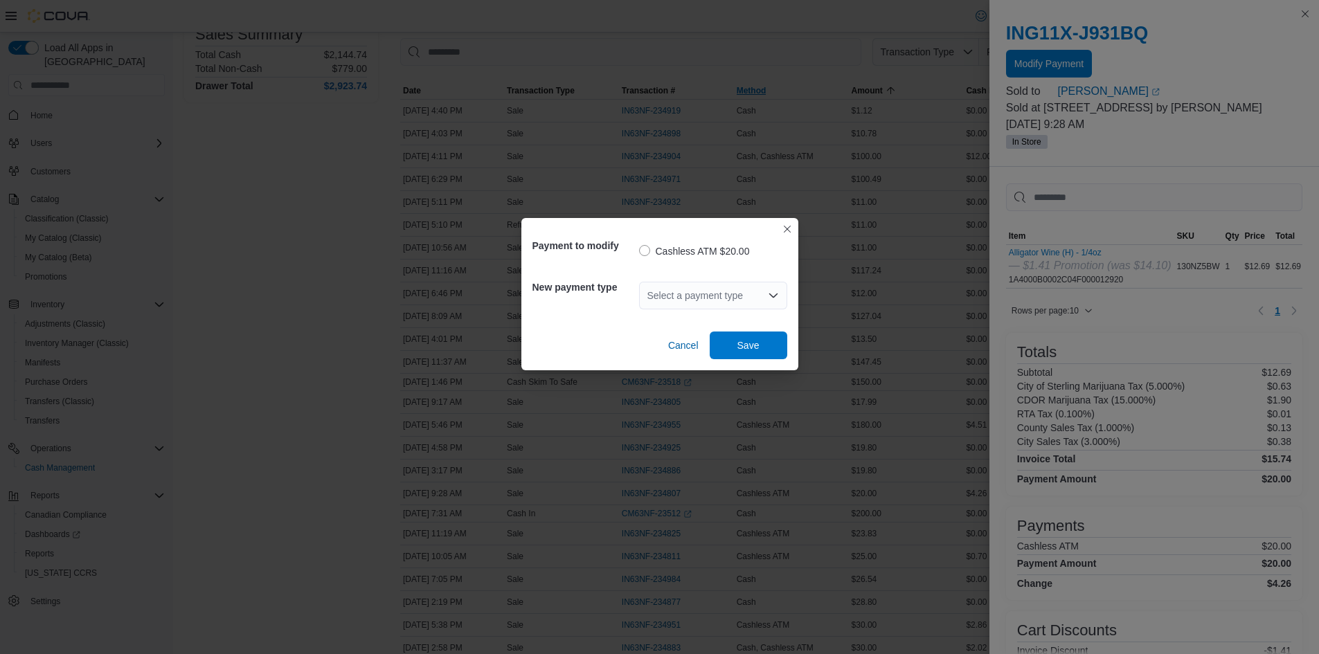
click at [767, 303] on div "Select a payment type Combo box. Selected. Combo box input. Select a payment ty…" at bounding box center [713, 296] width 148 height 28
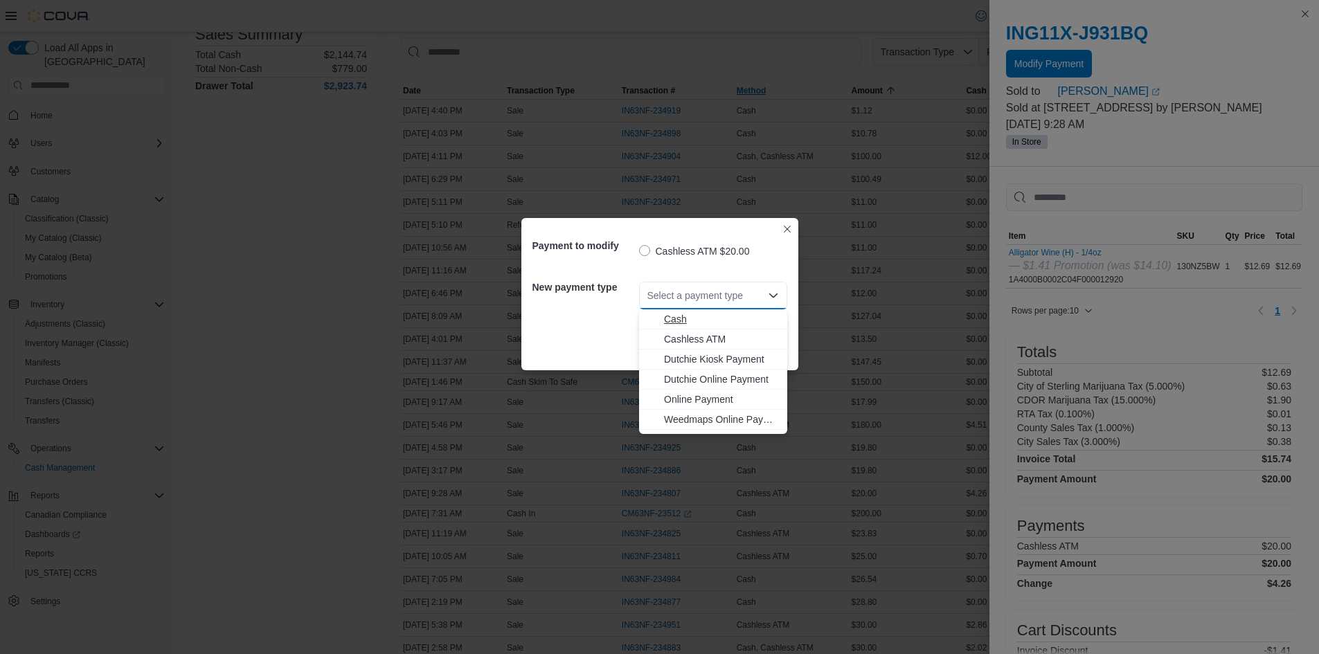
click at [681, 319] on span "Cash" at bounding box center [721, 319] width 115 height 14
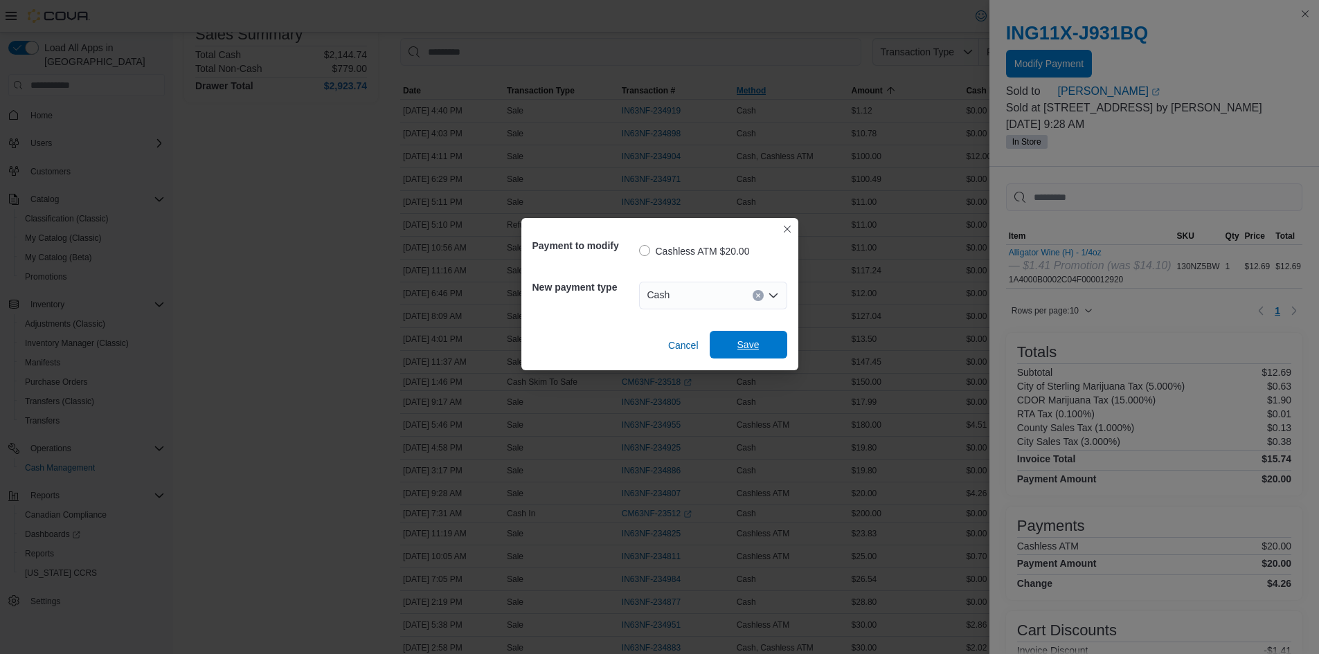
click at [744, 341] on span "Save" at bounding box center [749, 345] width 22 height 14
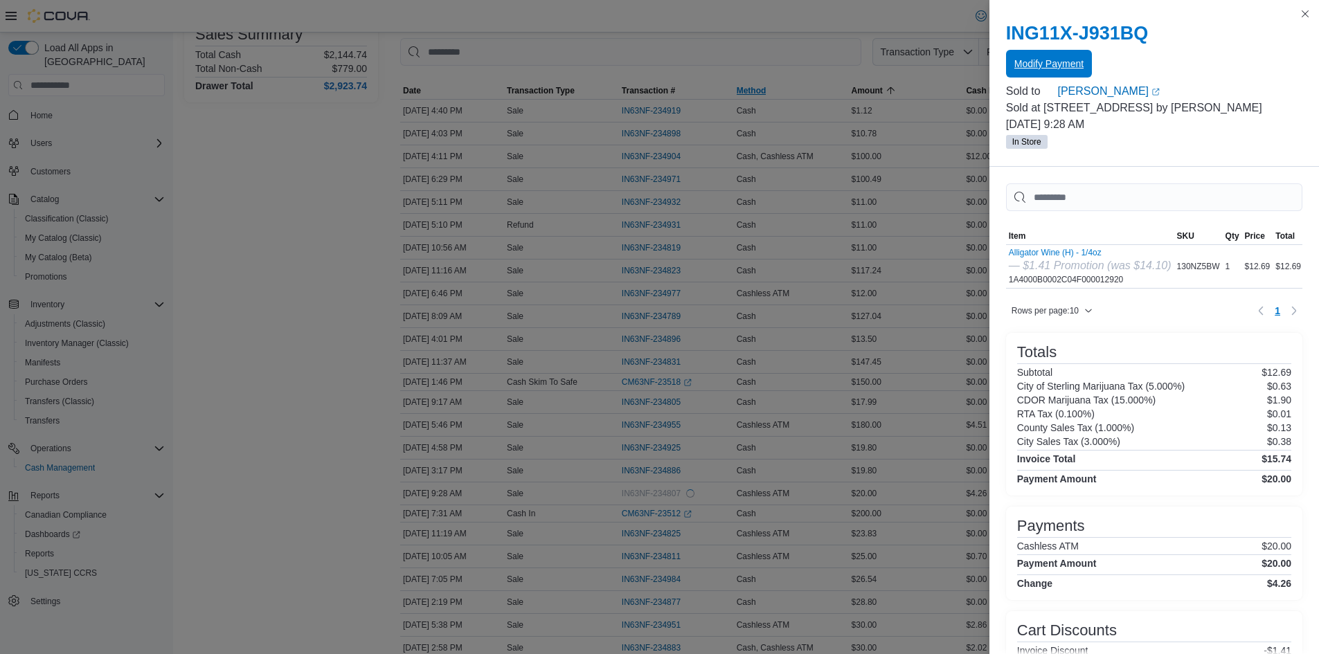
scroll to position [0, 0]
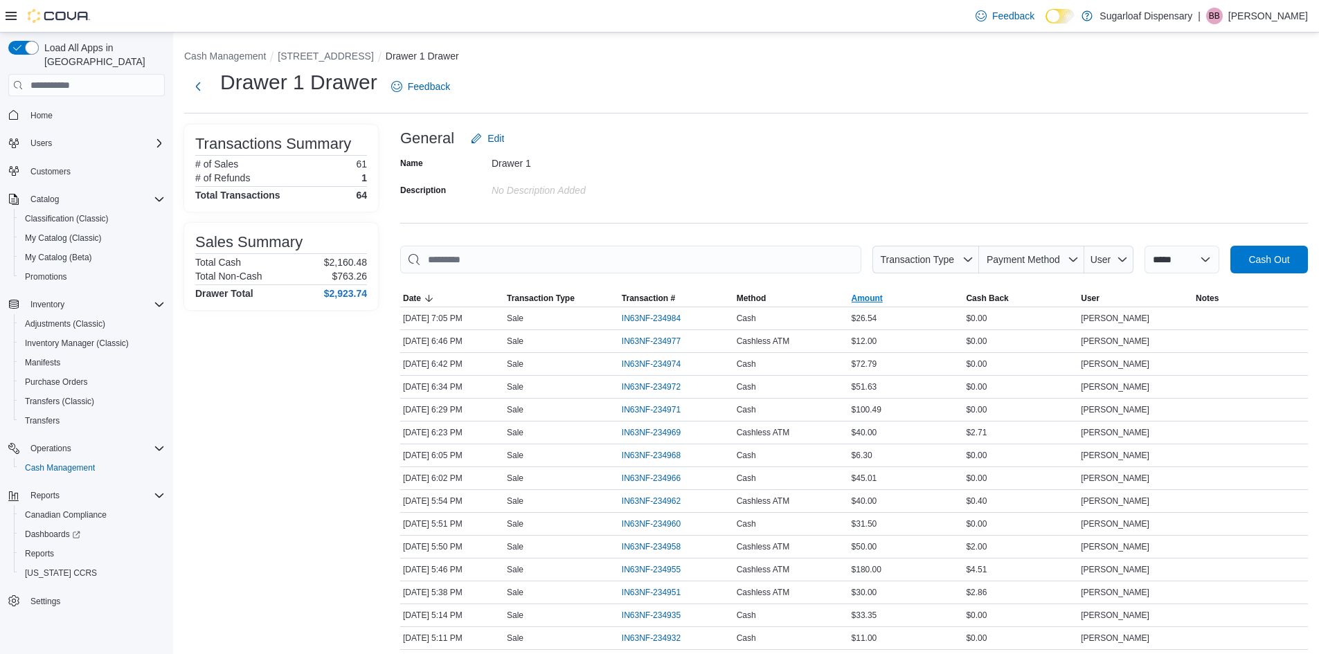
click at [910, 294] on span "Amount" at bounding box center [906, 298] width 115 height 17
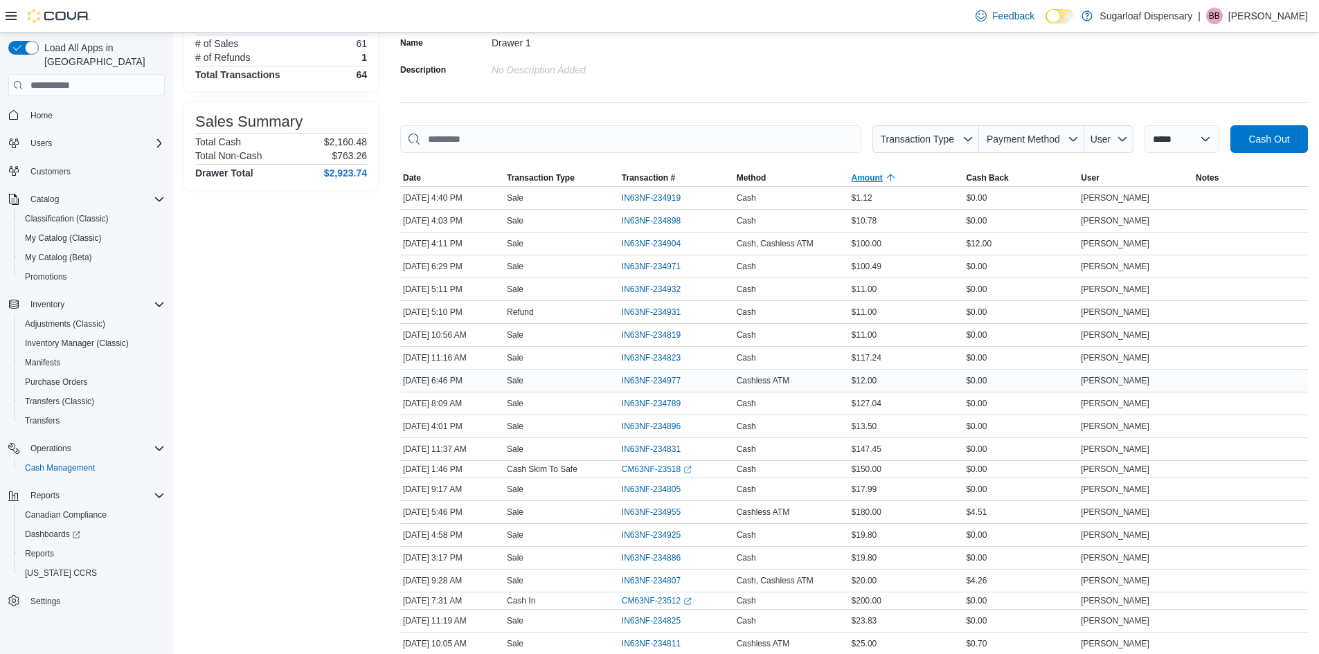
scroll to position [139, 0]
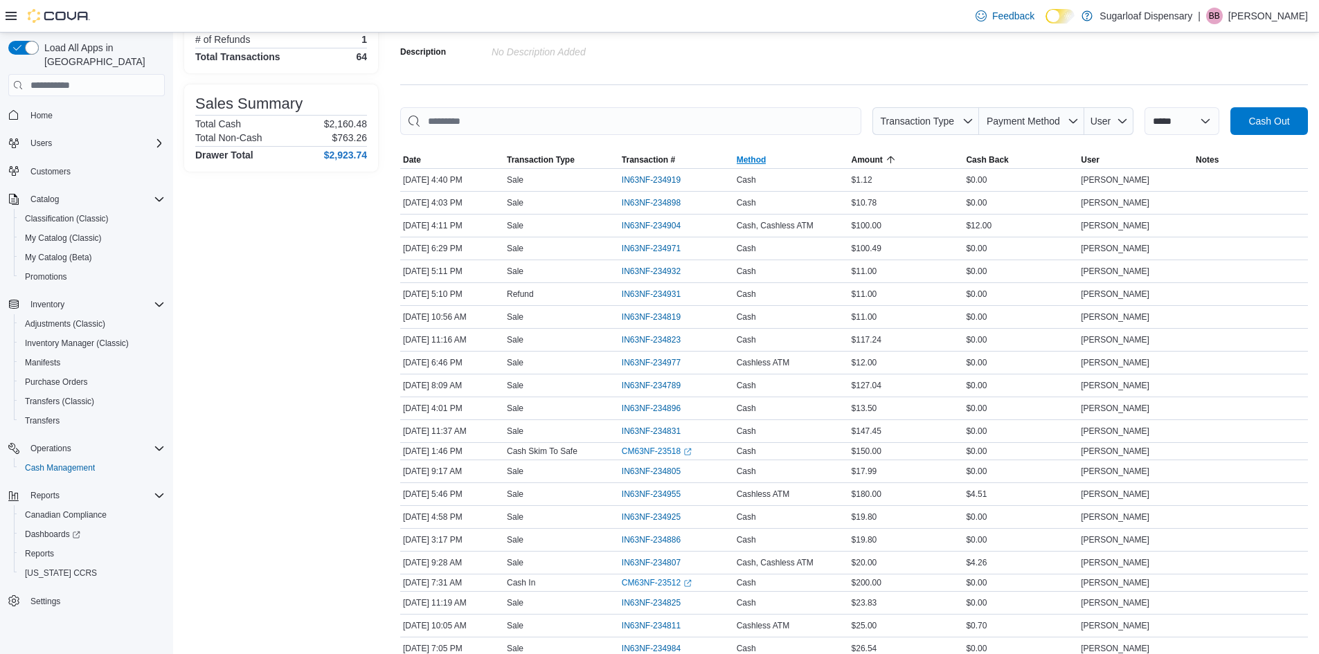
click at [785, 156] on span "Method" at bounding box center [791, 160] width 115 height 17
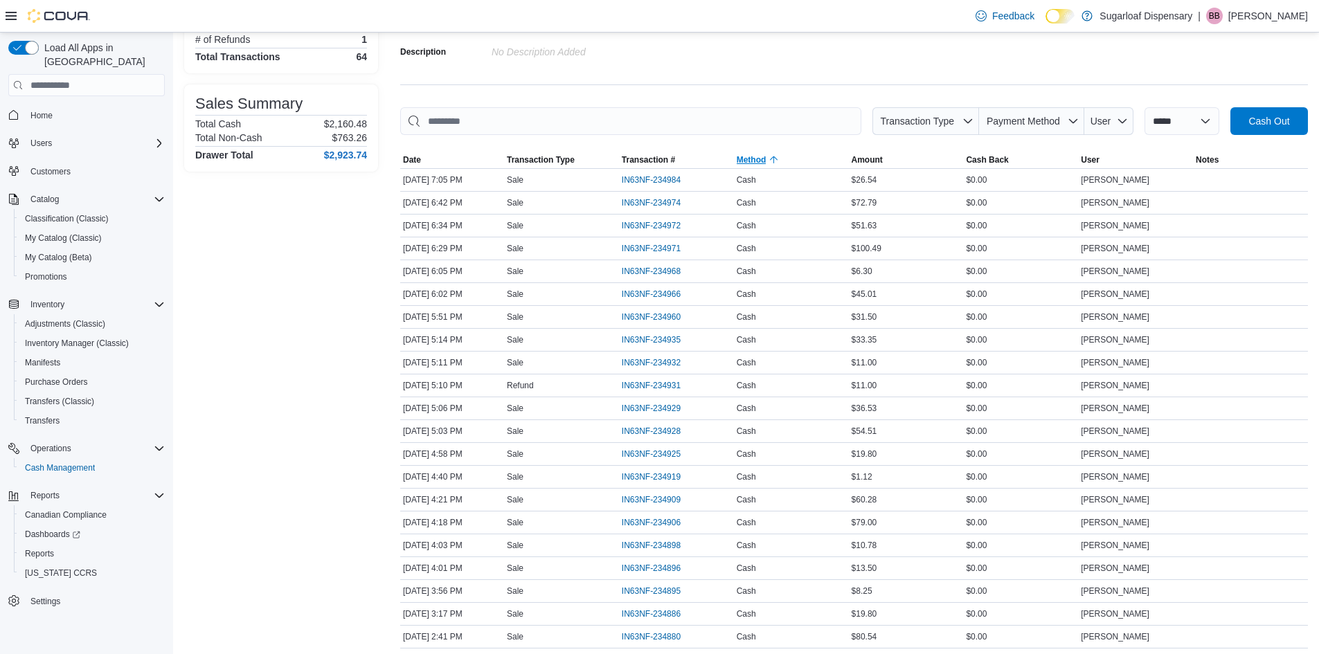
click at [785, 156] on span "Method" at bounding box center [791, 160] width 115 height 17
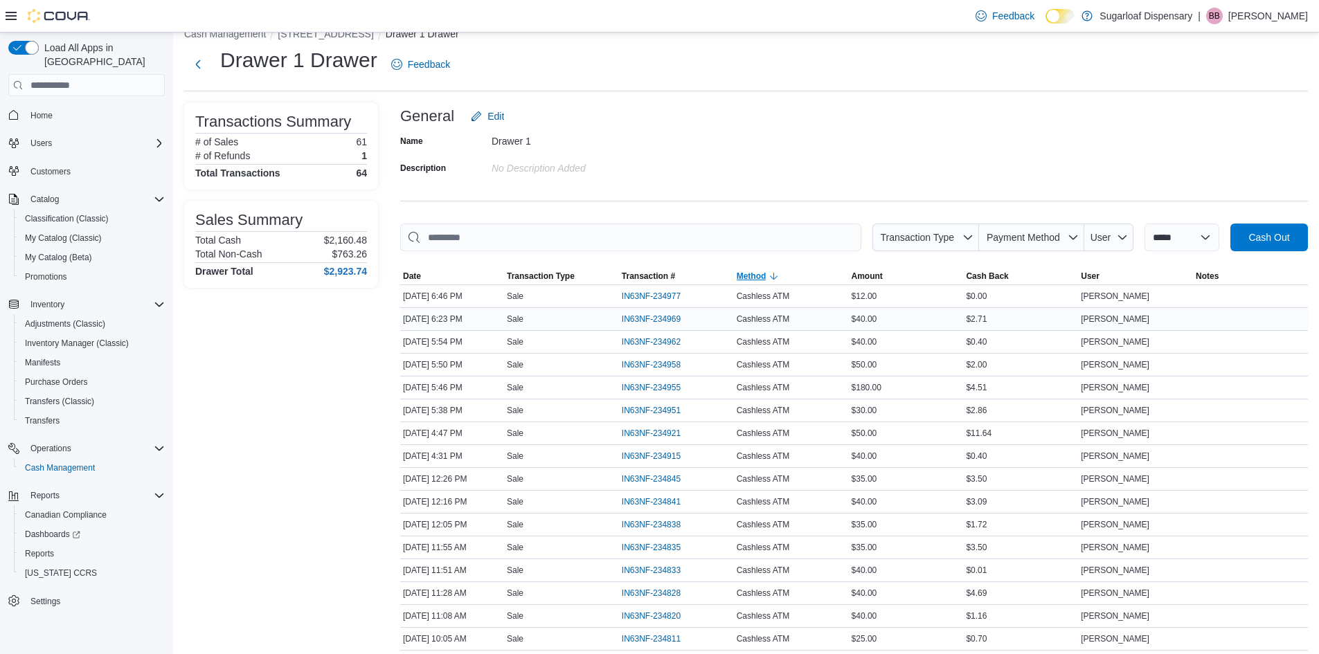
scroll to position [0, 0]
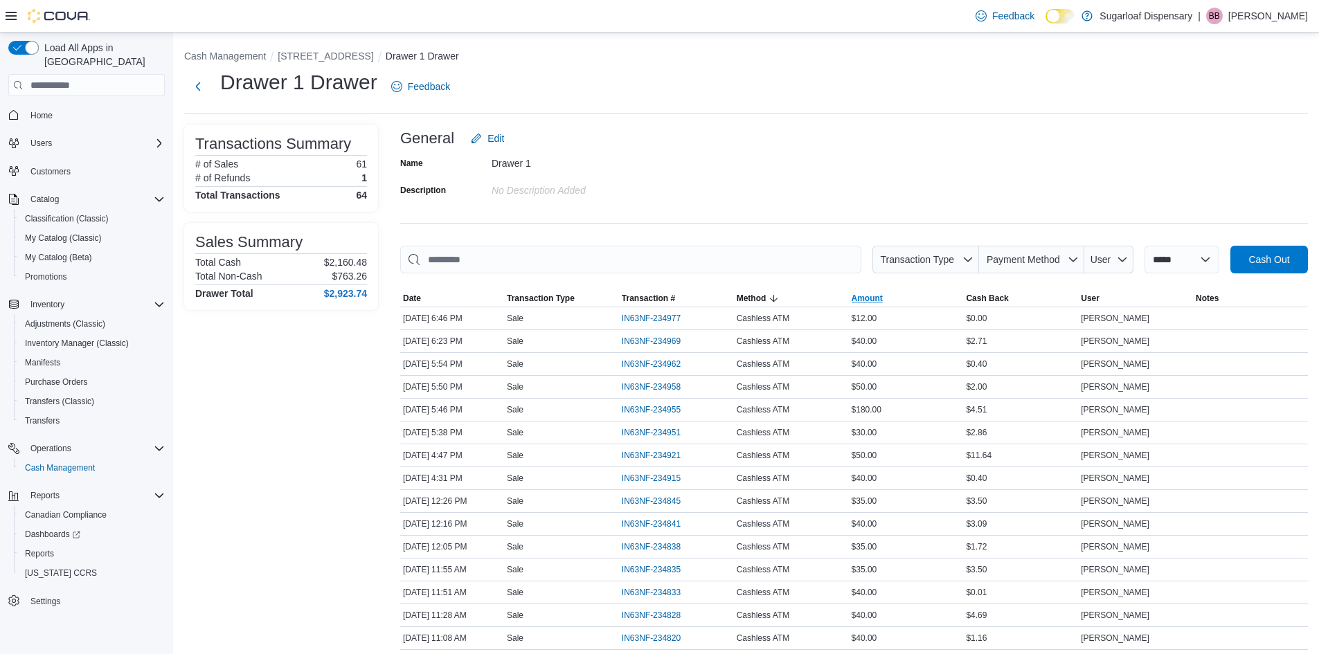
click at [897, 292] on span "Amount" at bounding box center [906, 298] width 115 height 17
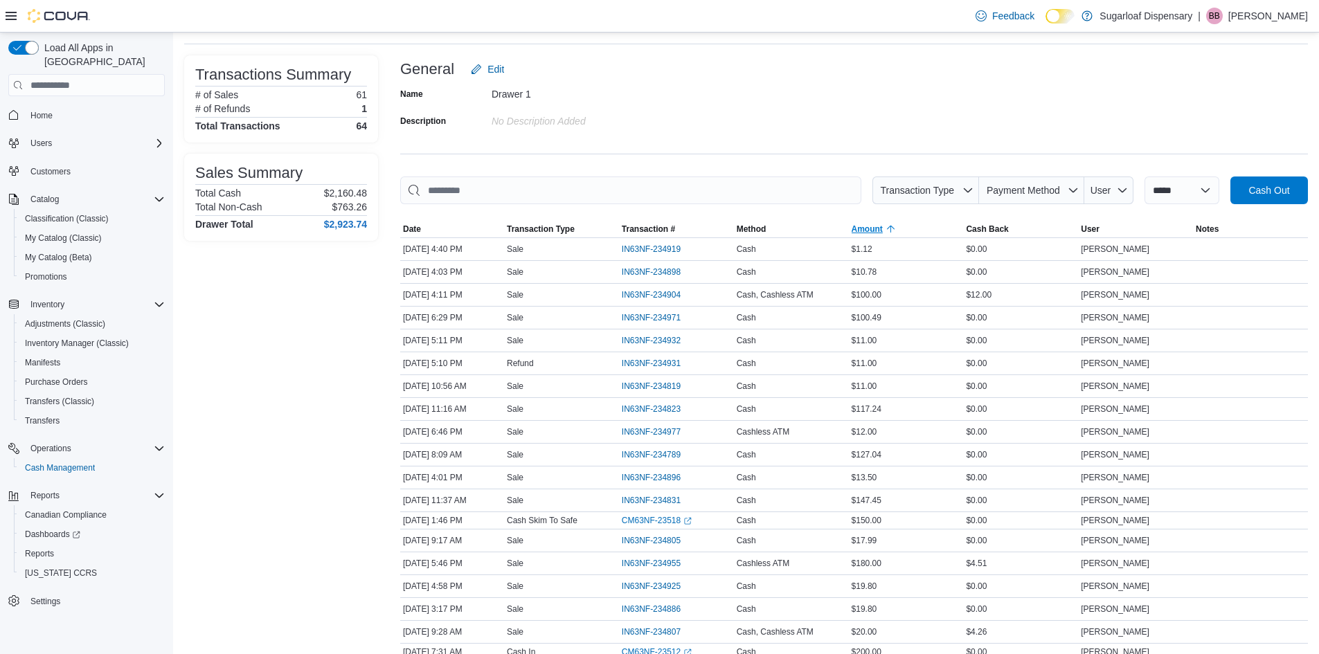
scroll to position [69, 0]
click at [800, 226] on span "Method" at bounding box center [791, 230] width 115 height 17
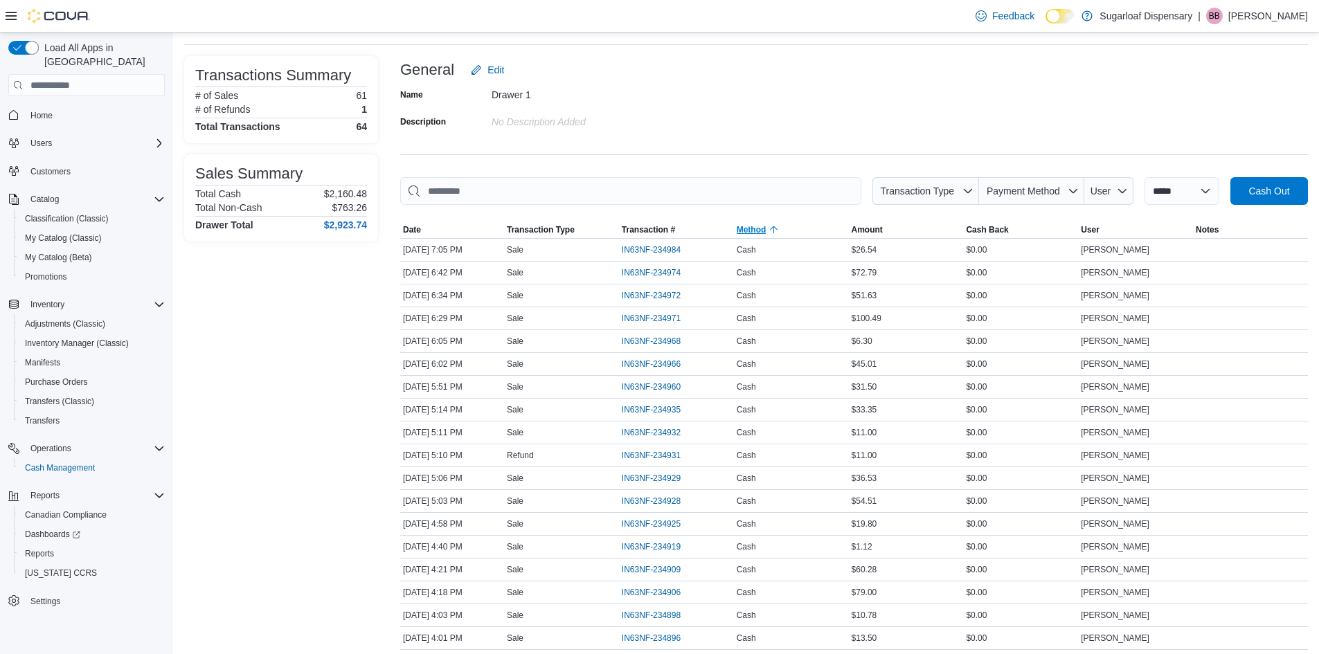
click at [800, 226] on span "Method" at bounding box center [791, 230] width 115 height 17
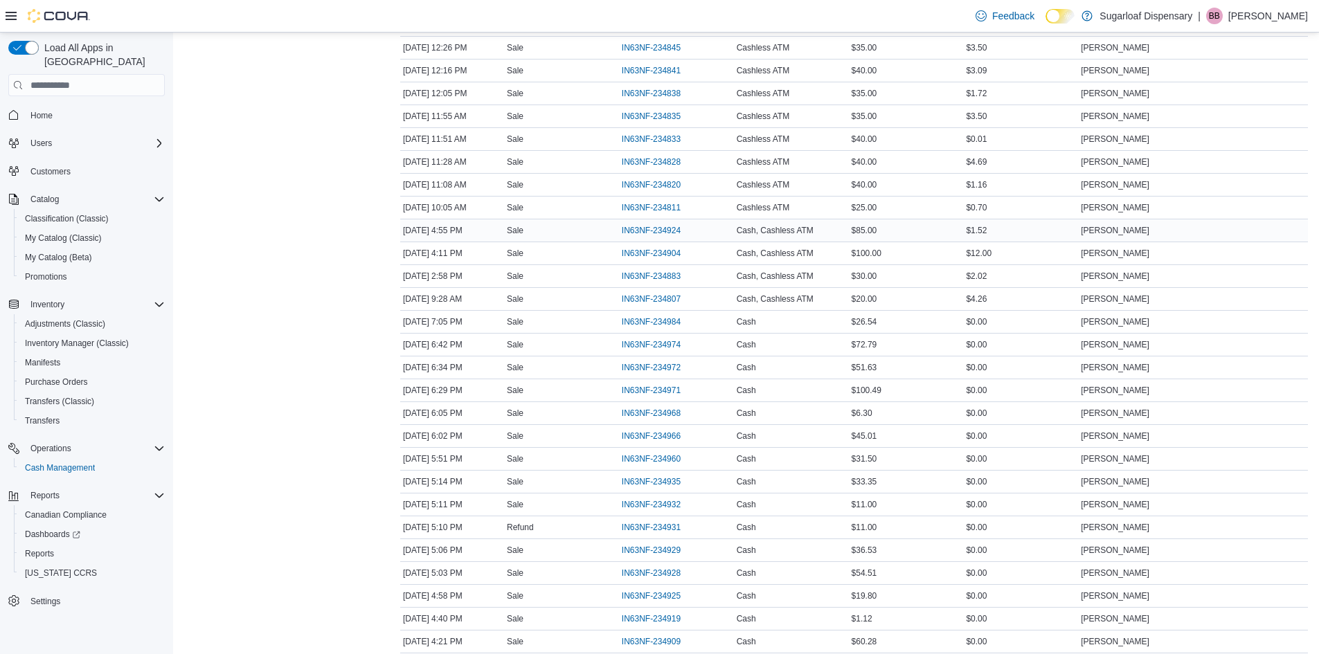
scroll to position [484, 0]
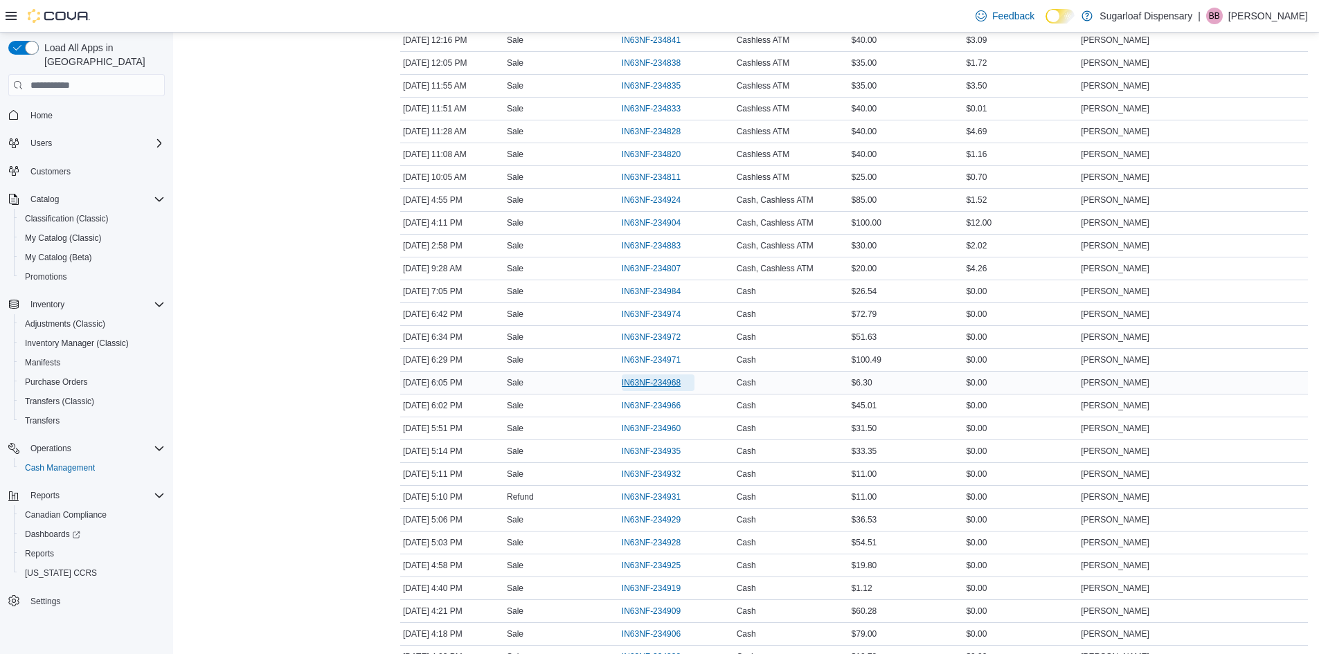
click at [663, 386] on span "IN63NF-234968" at bounding box center [651, 382] width 59 height 11
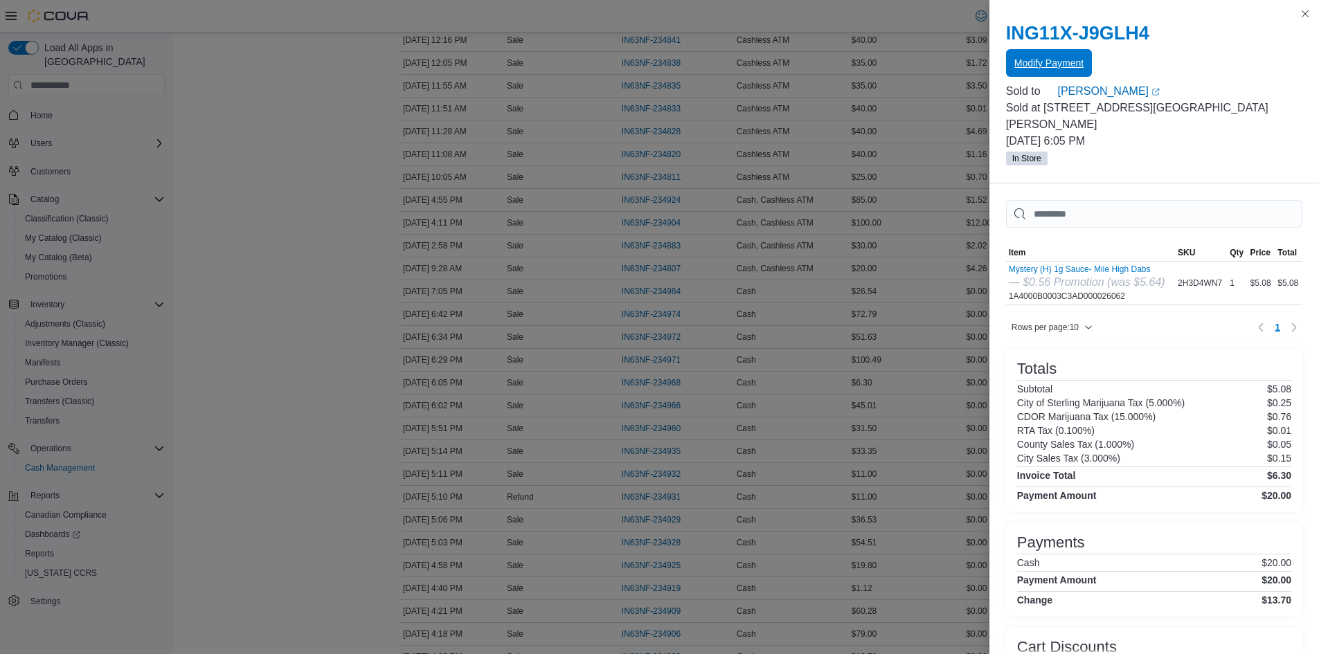
click at [1053, 62] on span "Modify Payment" at bounding box center [1049, 63] width 69 height 14
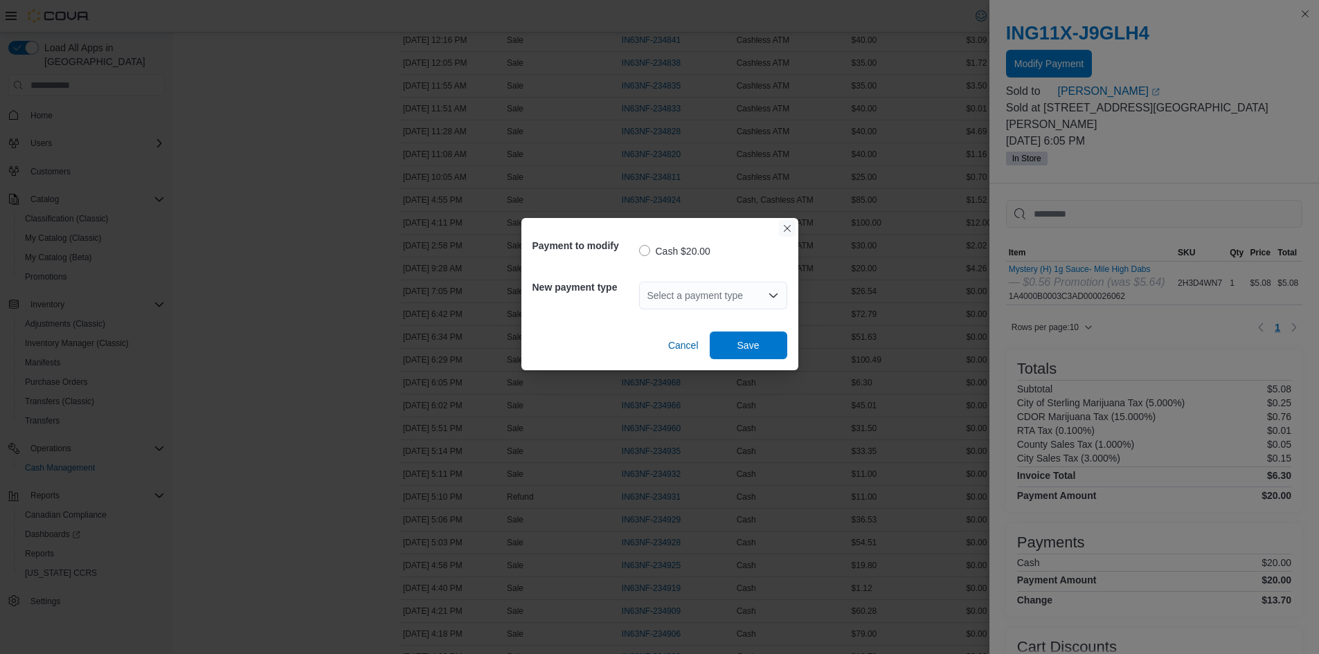
click at [789, 229] on button "Closes this modal window" at bounding box center [787, 228] width 17 height 17
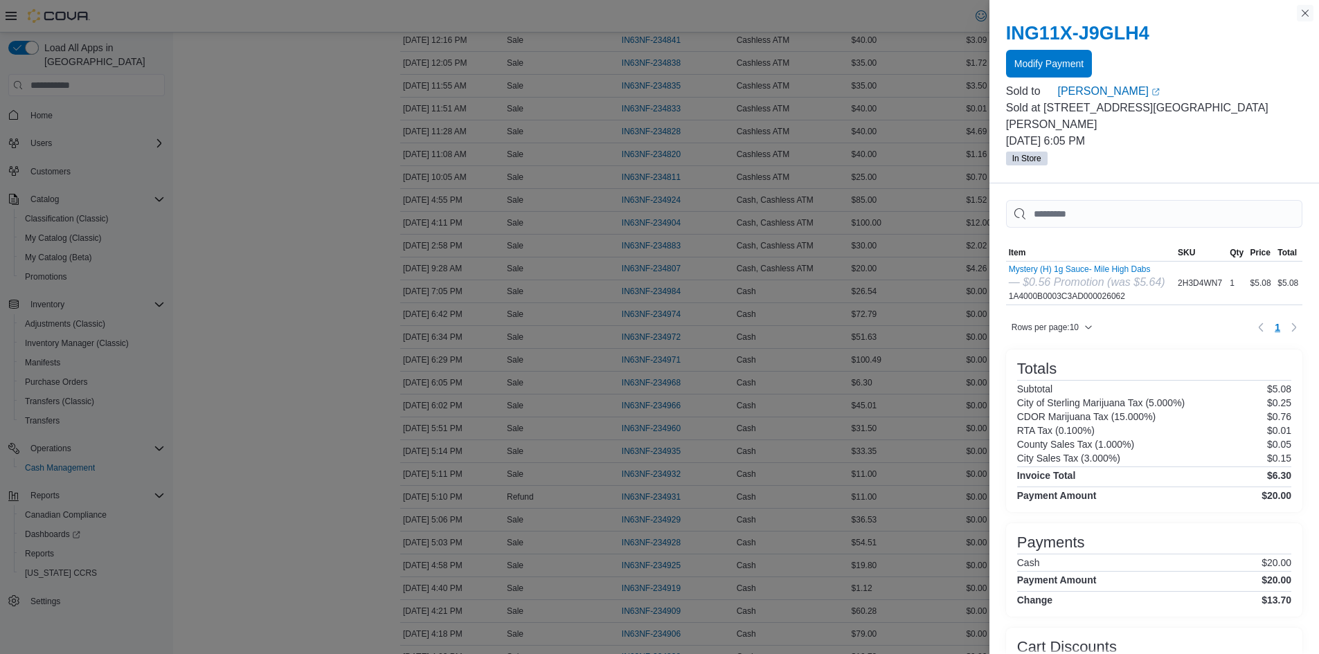
click at [1307, 17] on button "Close this dialog" at bounding box center [1305, 13] width 17 height 17
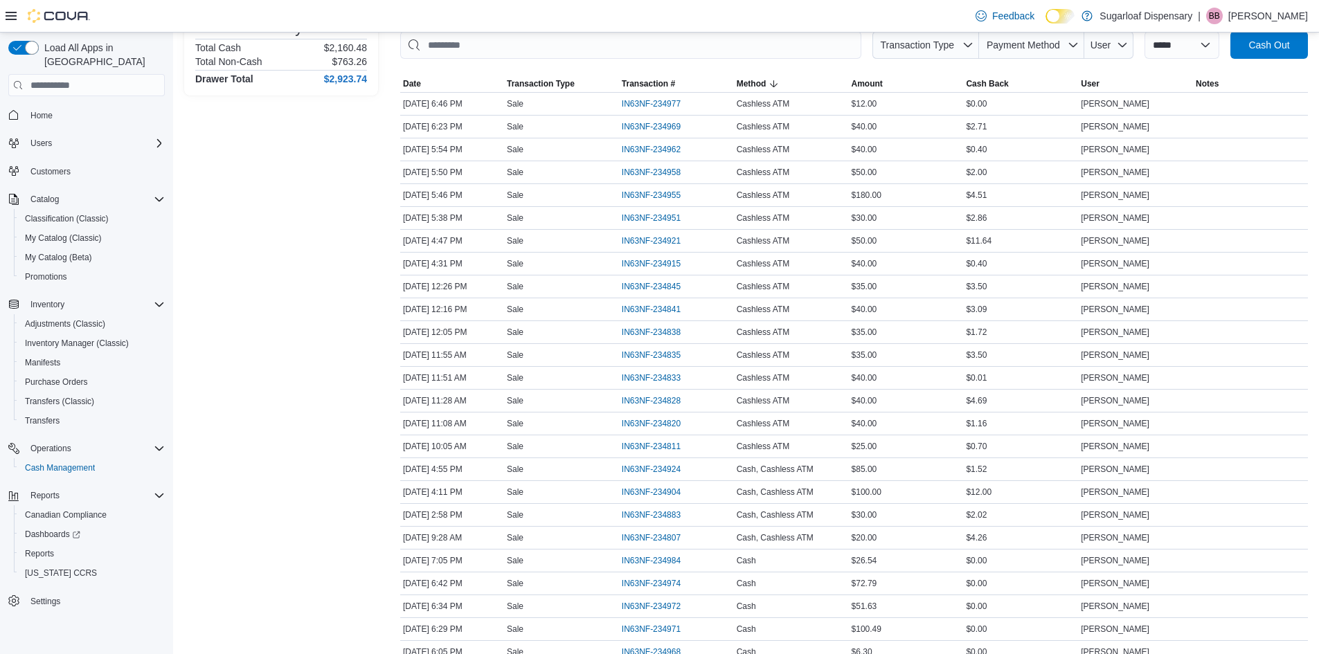
scroll to position [0, 0]
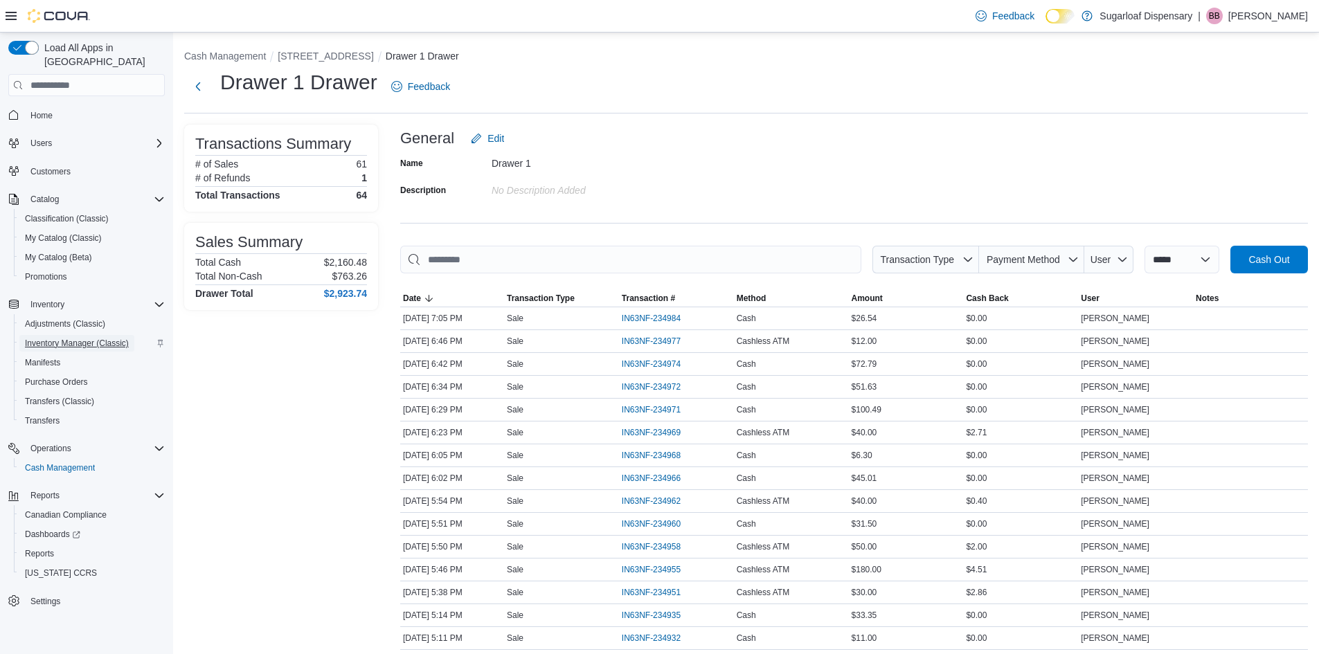
click at [105, 338] on span "Inventory Manager (Classic)" at bounding box center [77, 343] width 104 height 11
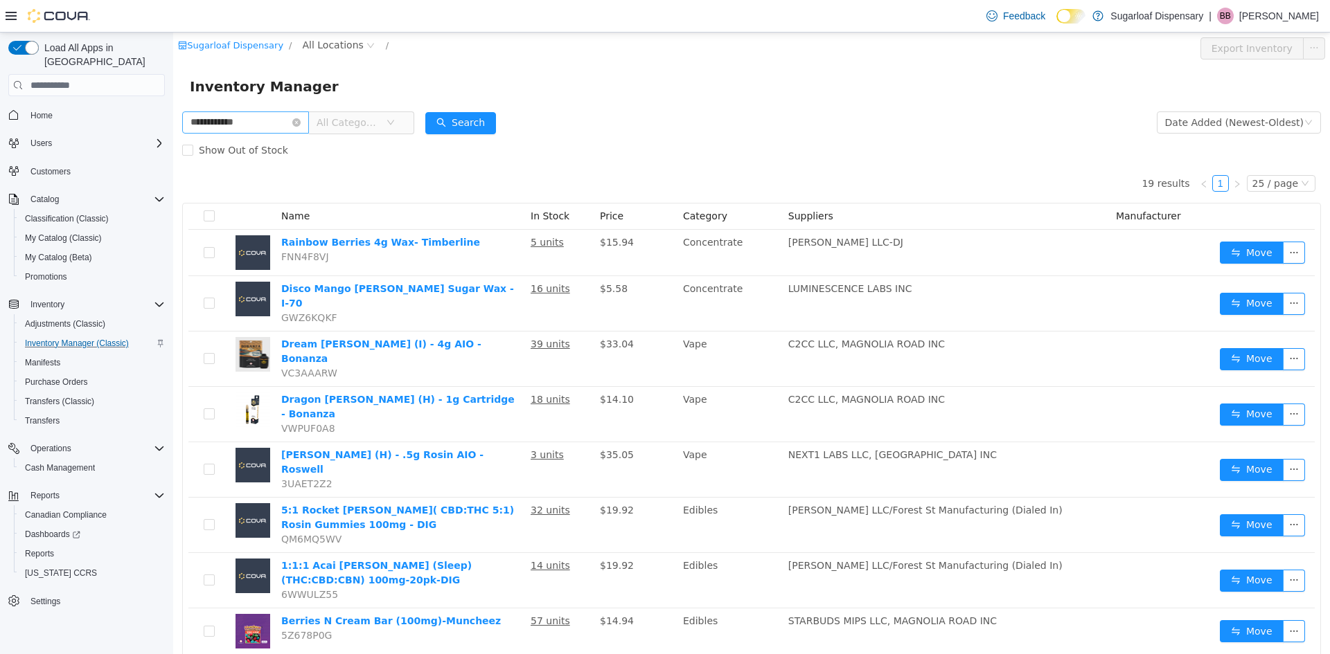
click at [222, 125] on input "**********" at bounding box center [245, 122] width 127 height 22
type input "**********"
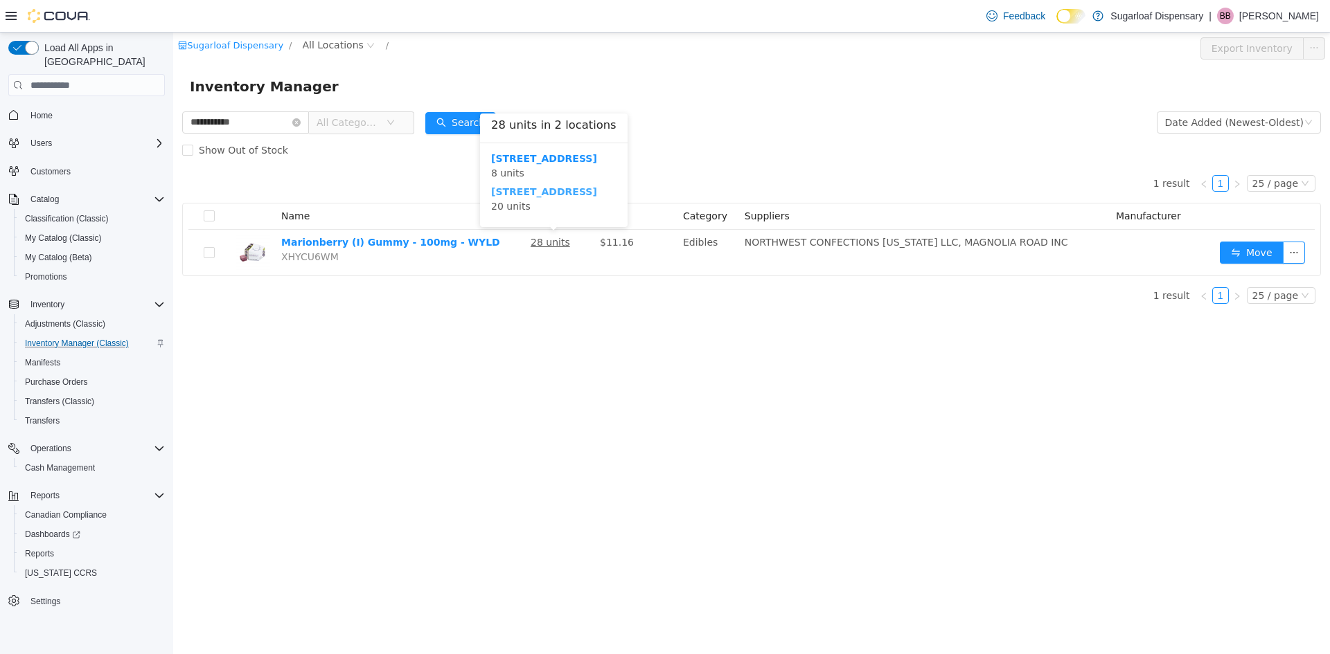
click at [549, 194] on b "[STREET_ADDRESS]" at bounding box center [544, 191] width 106 height 11
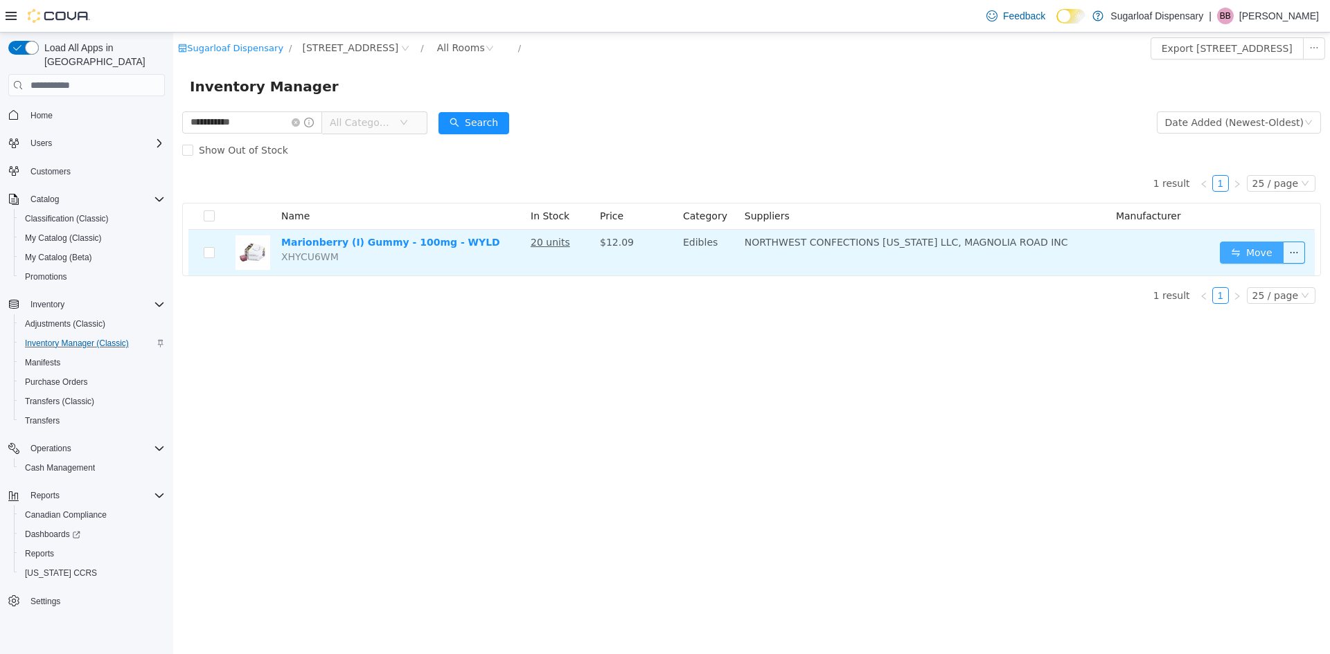
click at [1233, 252] on button "Move" at bounding box center [1252, 253] width 64 height 22
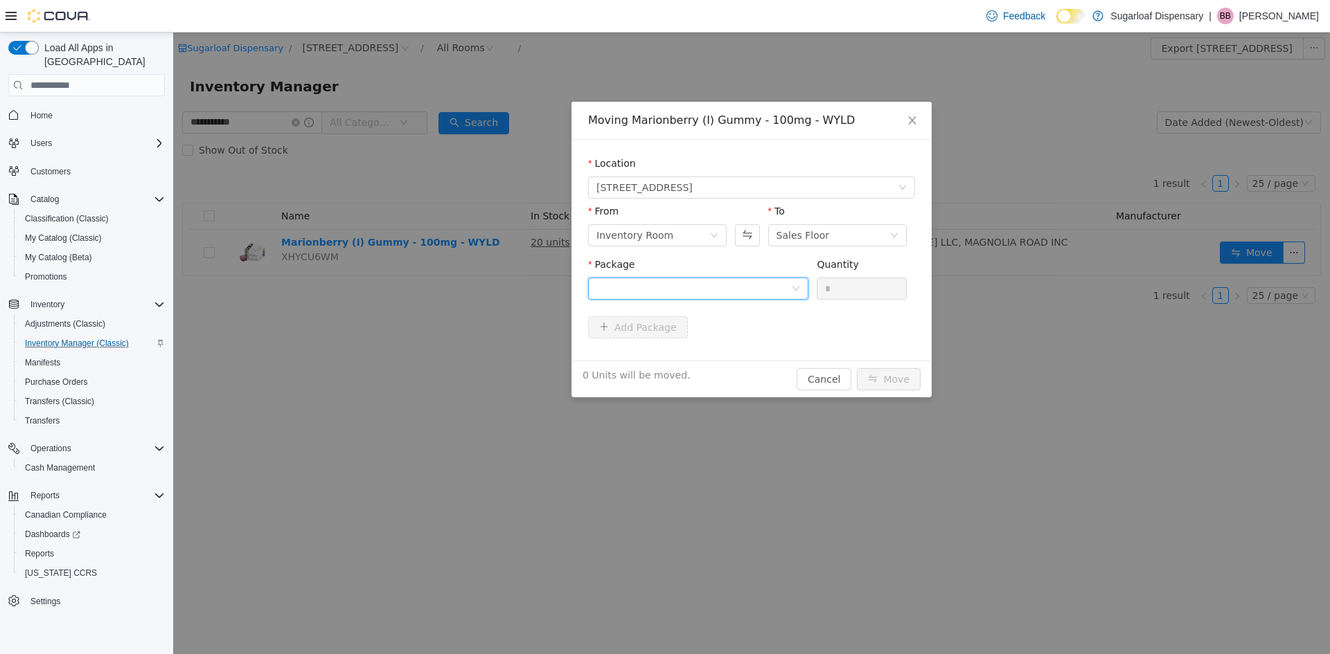
drag, startPoint x: 733, startPoint y: 296, endPoint x: 715, endPoint y: 301, distance: 18.5
click at [732, 296] on div at bounding box center [693, 288] width 195 height 21
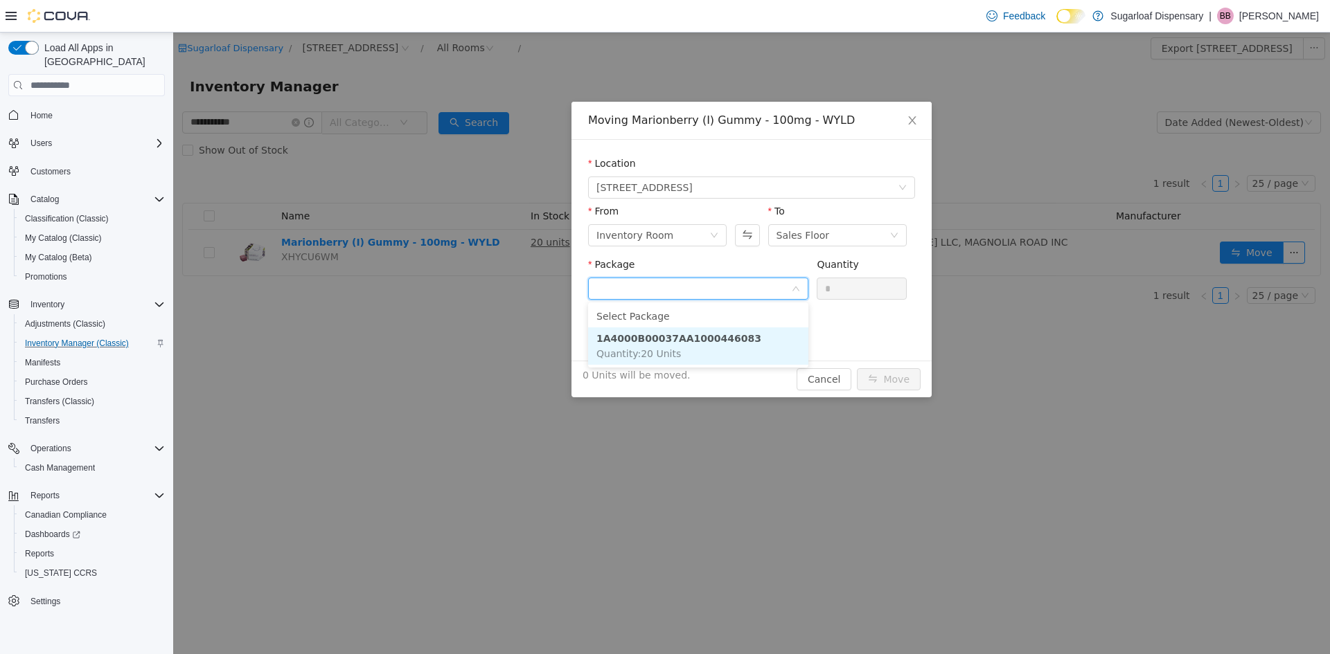
click at [677, 343] on strong "1A4000B00037AA1000446083" at bounding box center [678, 338] width 165 height 11
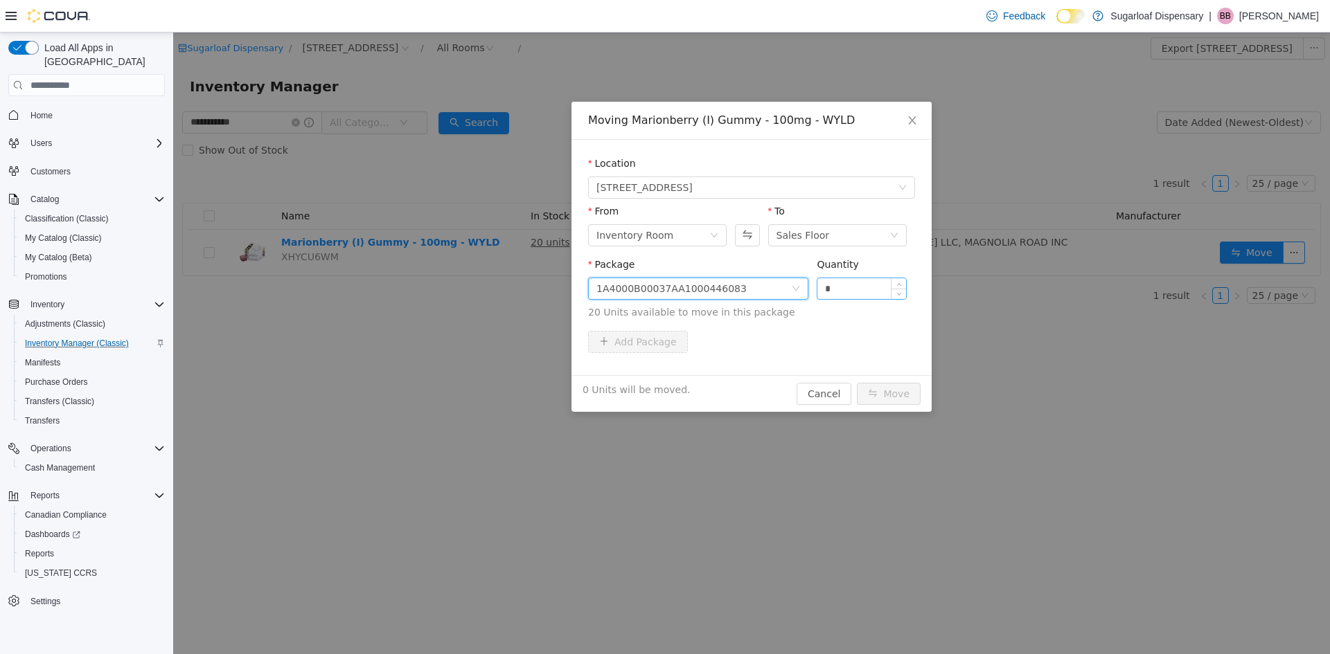
click at [866, 292] on input "*" at bounding box center [861, 288] width 89 height 21
type input "**"
click at [898, 397] on button "Move" at bounding box center [889, 394] width 64 height 22
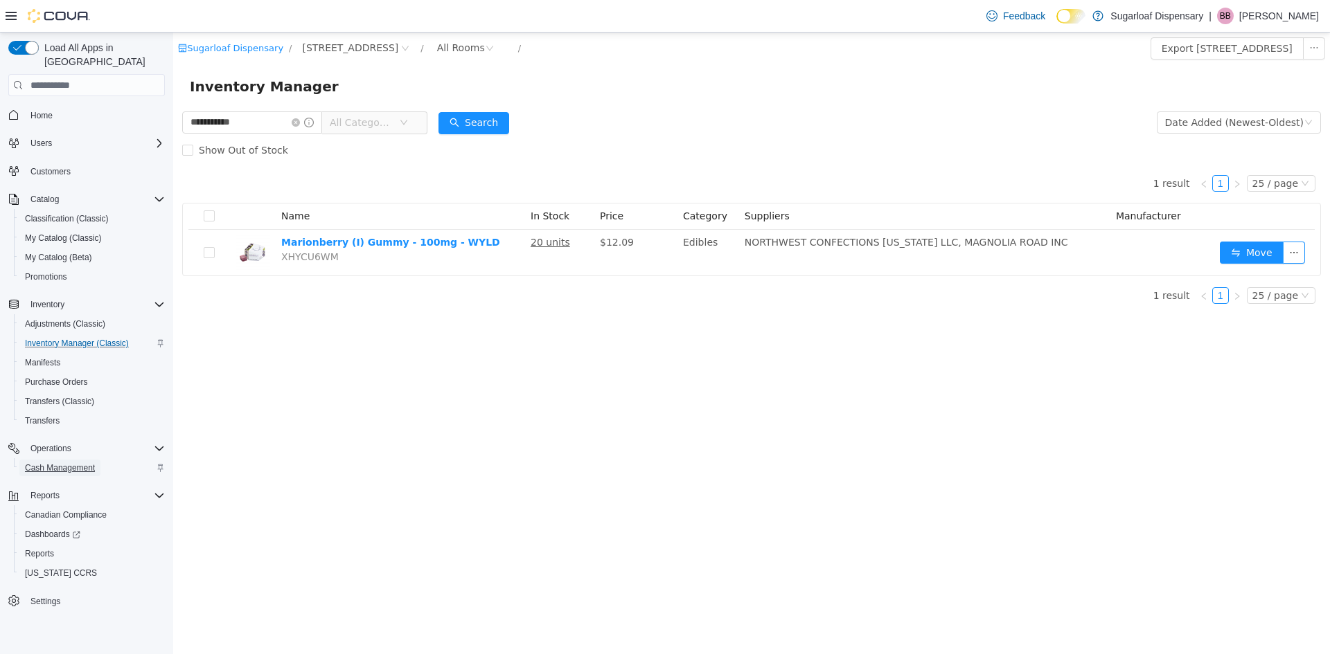
click at [82, 463] on span "Cash Management" at bounding box center [60, 468] width 70 height 11
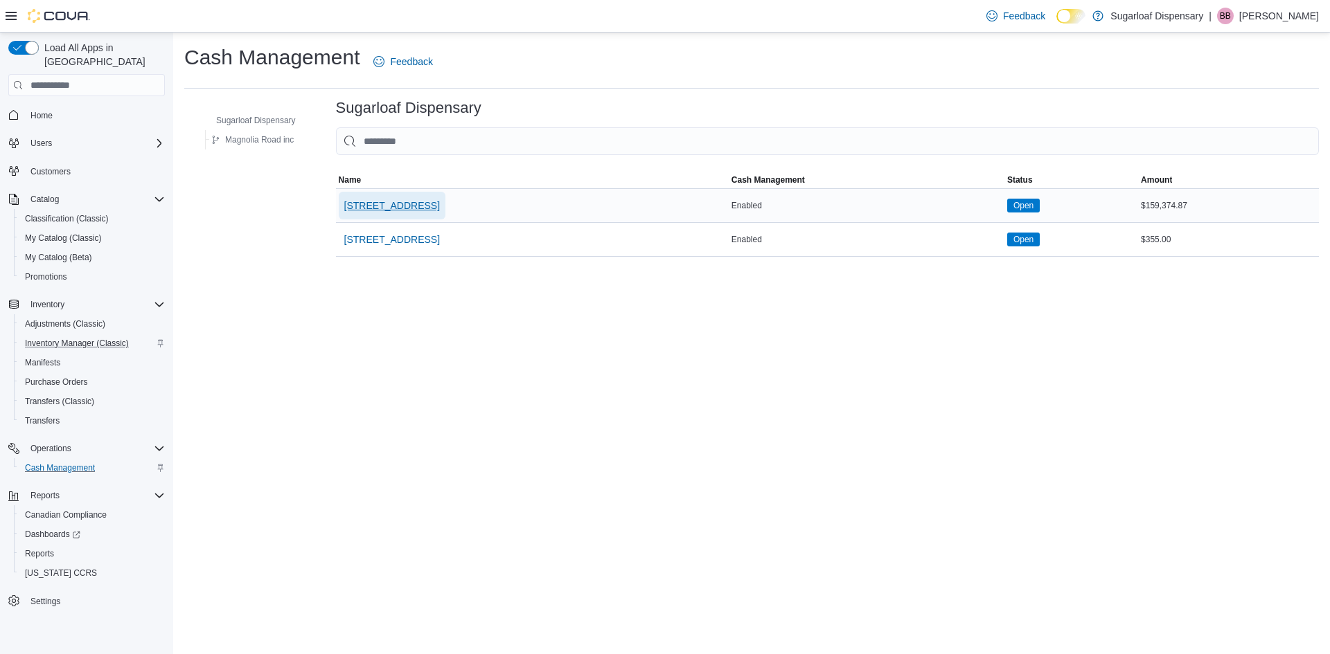
click at [410, 202] on span "[STREET_ADDRESS]" at bounding box center [392, 206] width 96 height 14
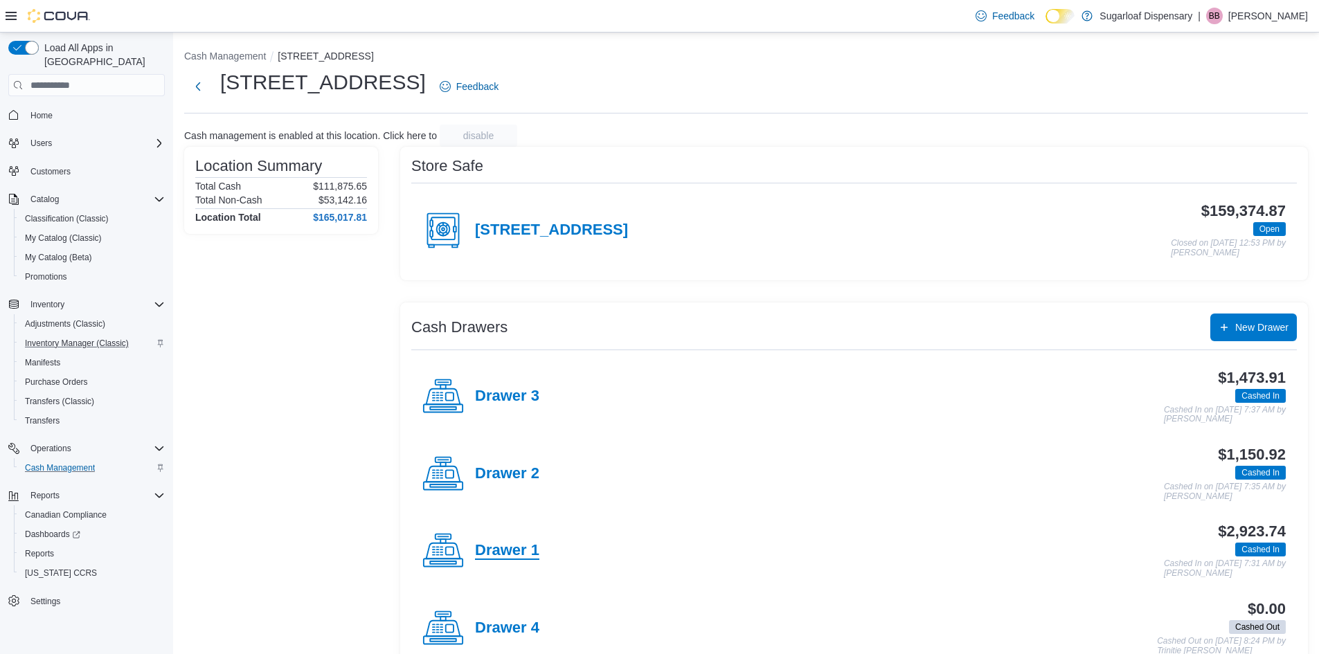
click at [529, 551] on h4 "Drawer 1" at bounding box center [507, 551] width 64 height 18
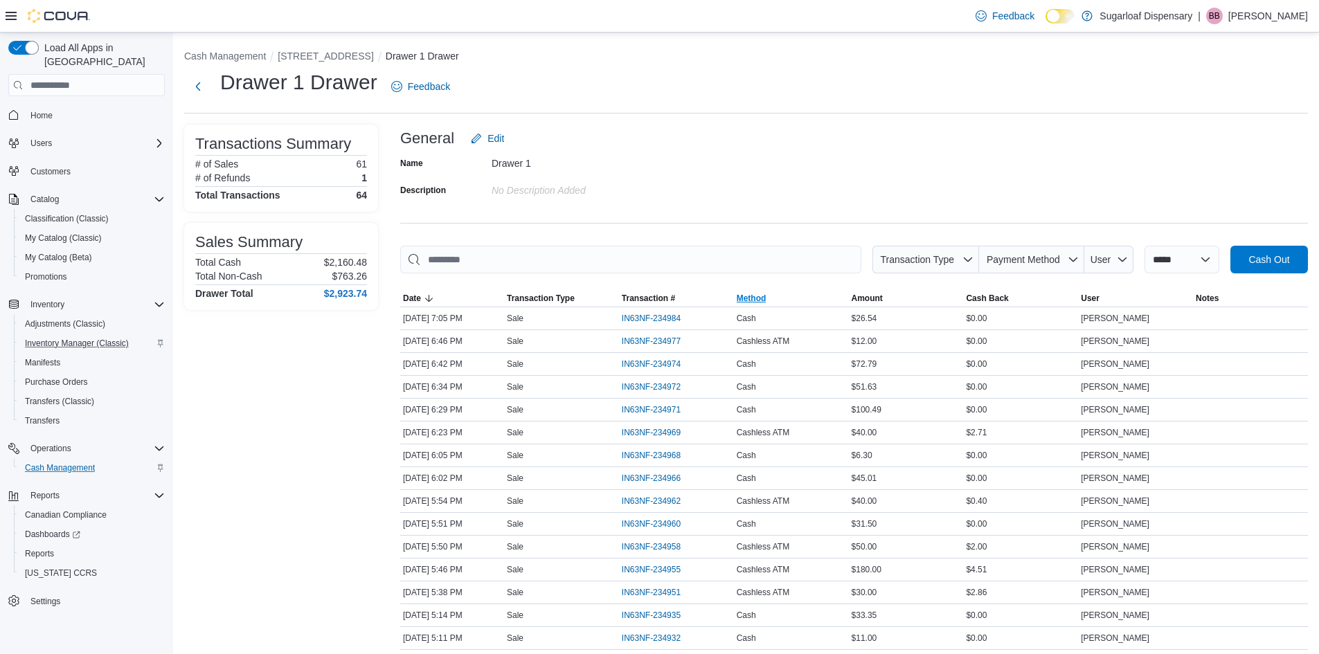
click at [794, 296] on span "Method" at bounding box center [791, 298] width 115 height 17
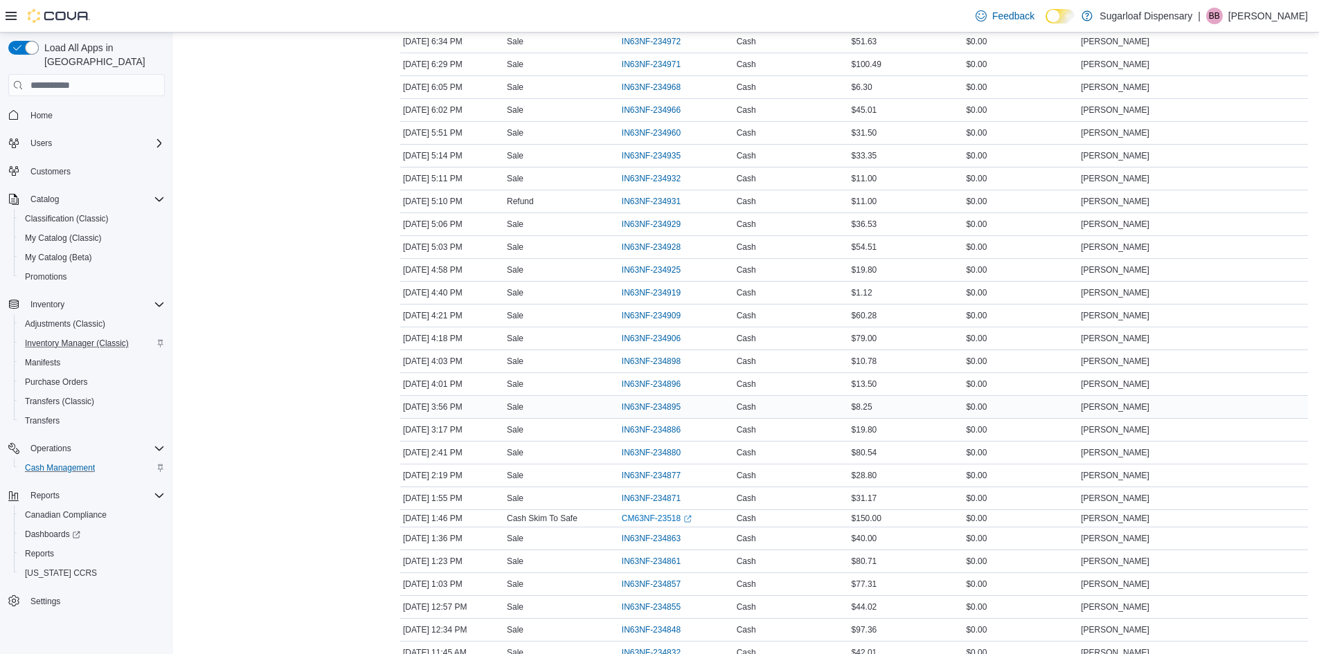
scroll to position [346, 0]
click at [637, 379] on span "IN63NF-234895" at bounding box center [651, 383] width 59 height 11
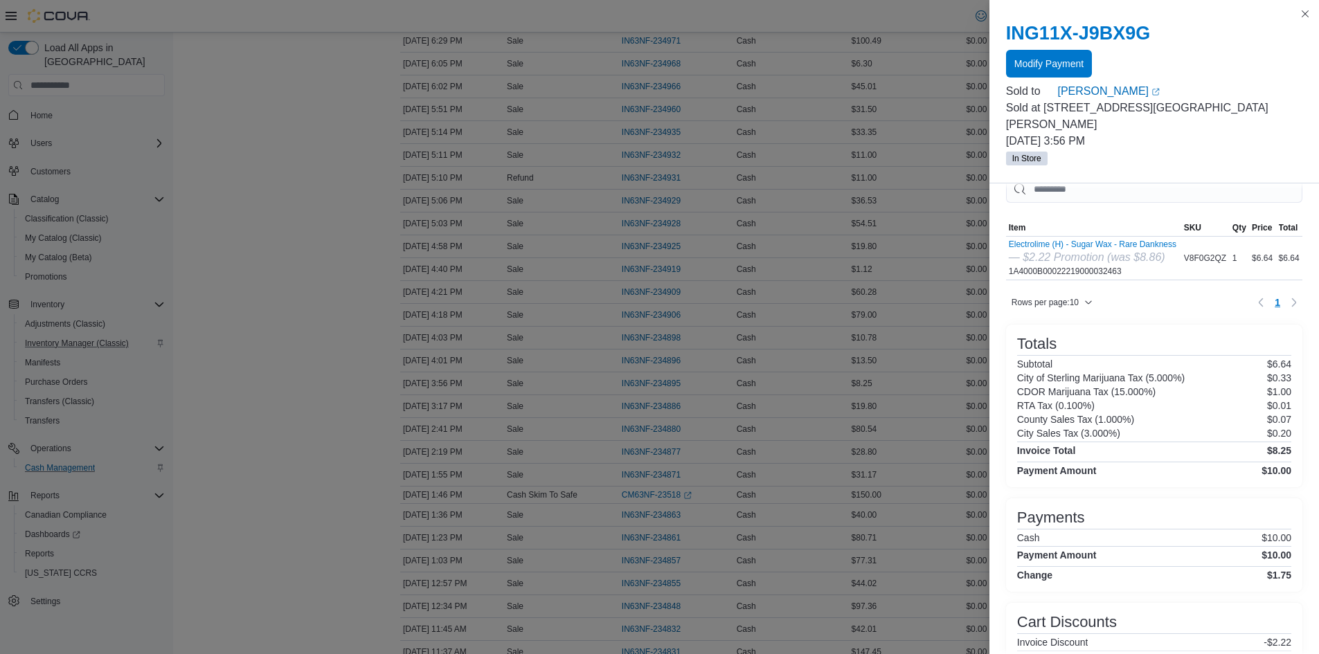
scroll to position [0, 0]
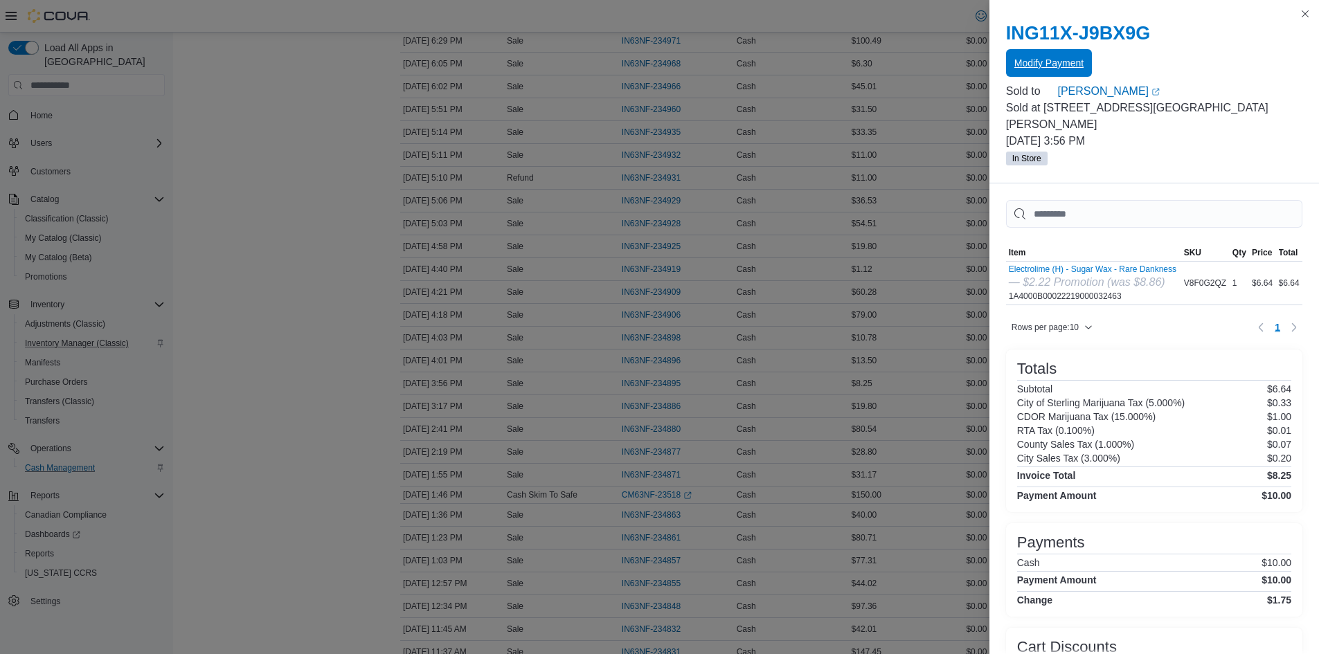
click at [1068, 59] on span "Modify Payment" at bounding box center [1049, 63] width 69 height 14
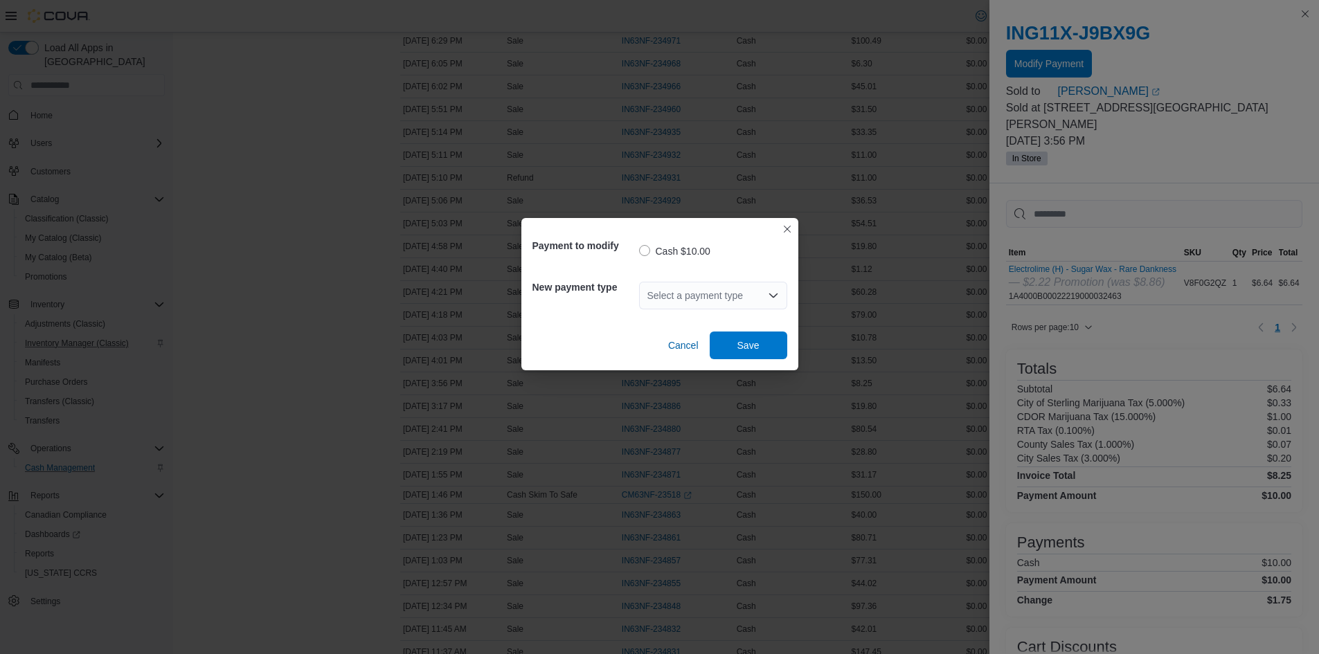
click at [762, 298] on div "Select a payment type" at bounding box center [713, 296] width 148 height 28
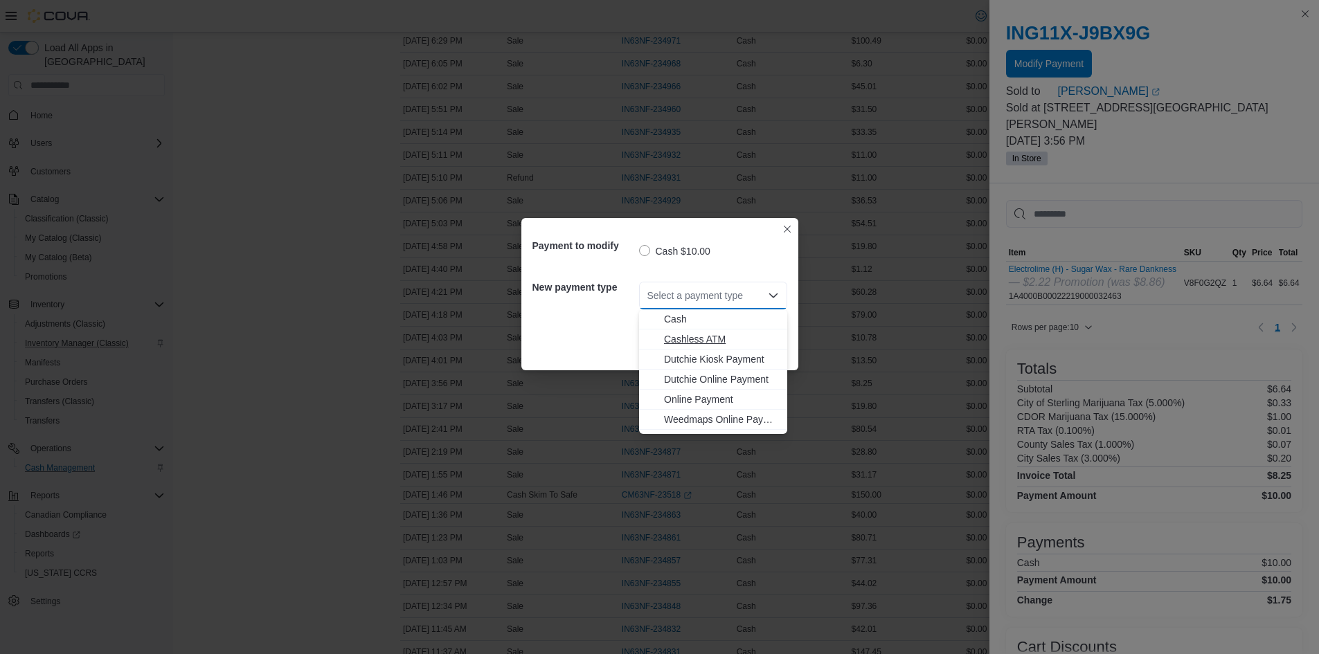
click at [710, 340] on span "Cashless ATM" at bounding box center [721, 339] width 115 height 14
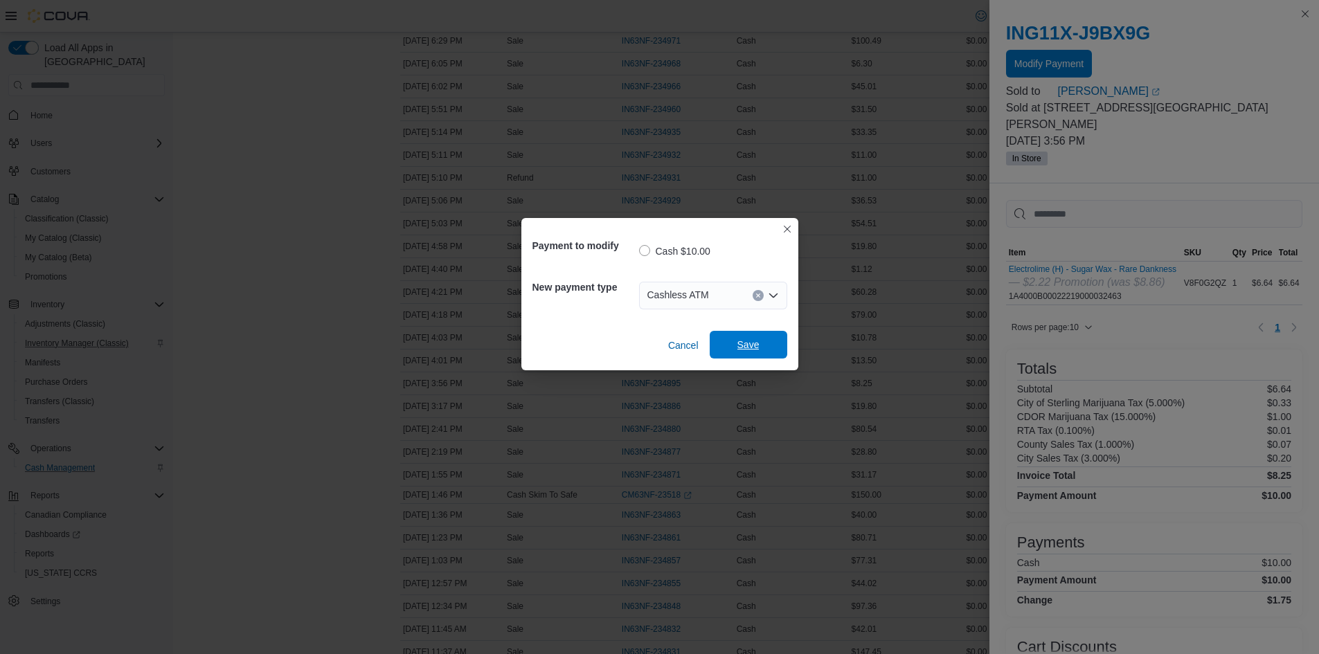
click at [740, 345] on span "Save" at bounding box center [749, 345] width 22 height 14
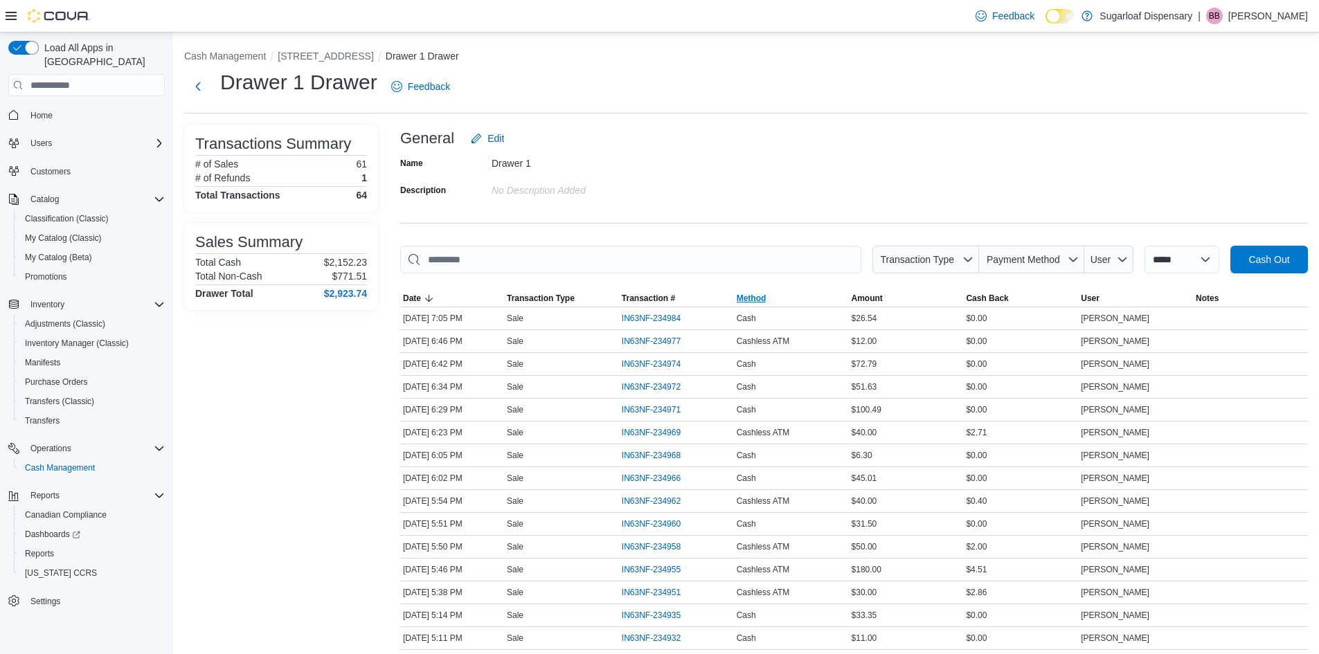
click at [778, 294] on span "Method" at bounding box center [791, 298] width 115 height 17
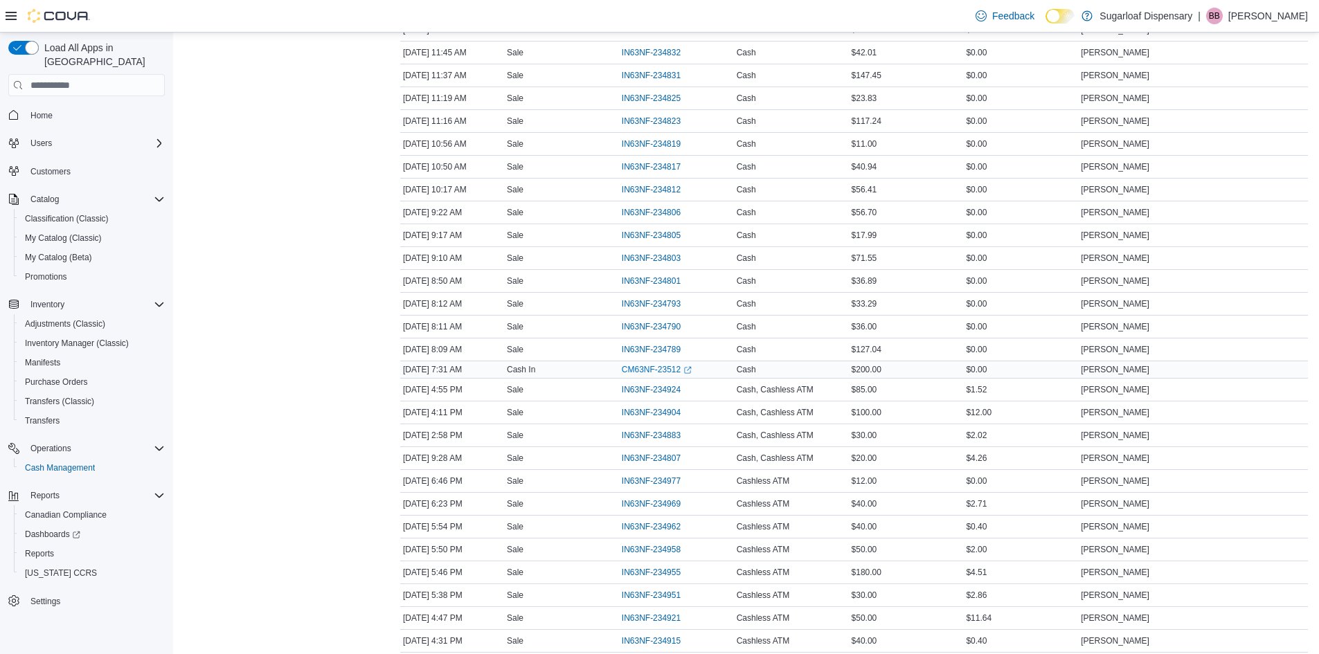
scroll to position [1177, 0]
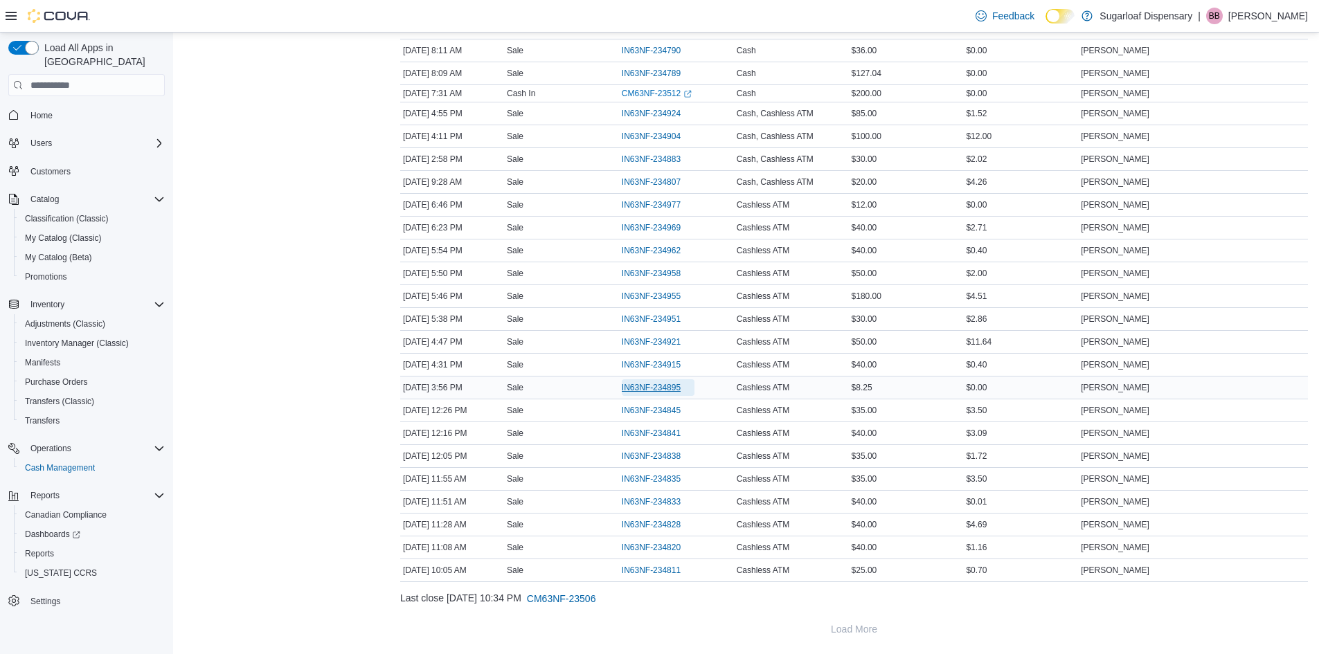
click at [646, 389] on span "IN63NF-234895" at bounding box center [651, 387] width 59 height 11
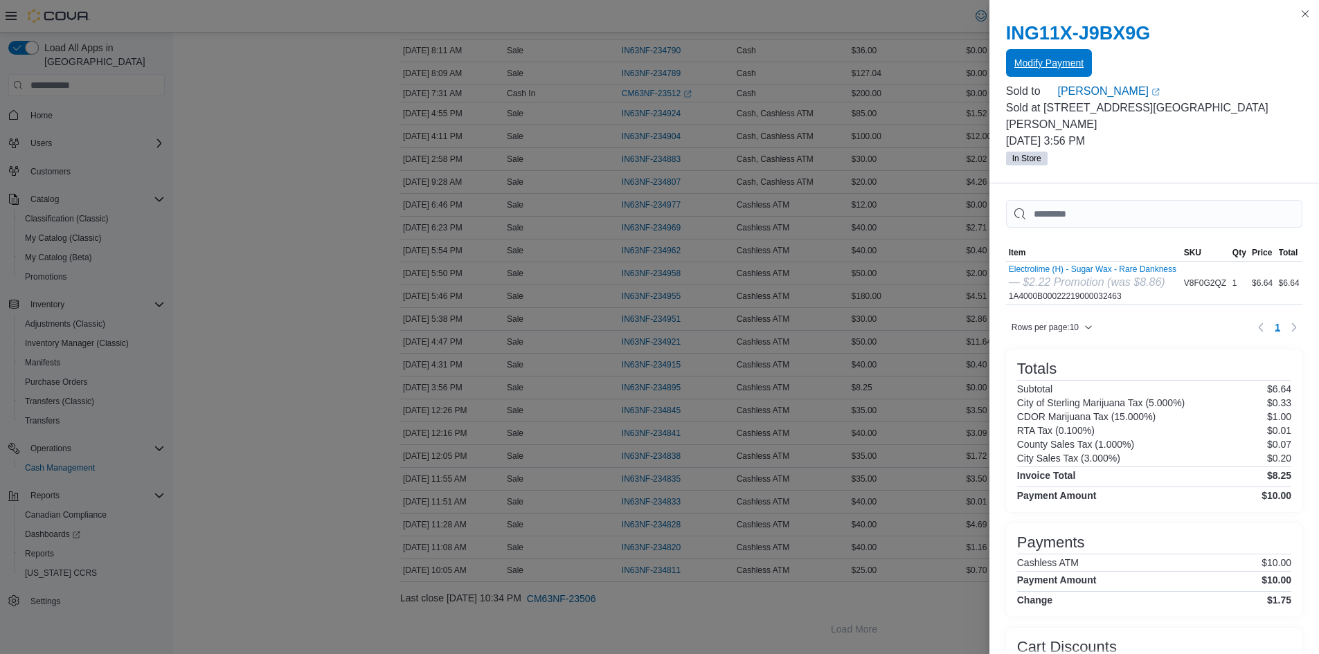
click at [1033, 53] on span "Modify Payment" at bounding box center [1049, 63] width 69 height 28
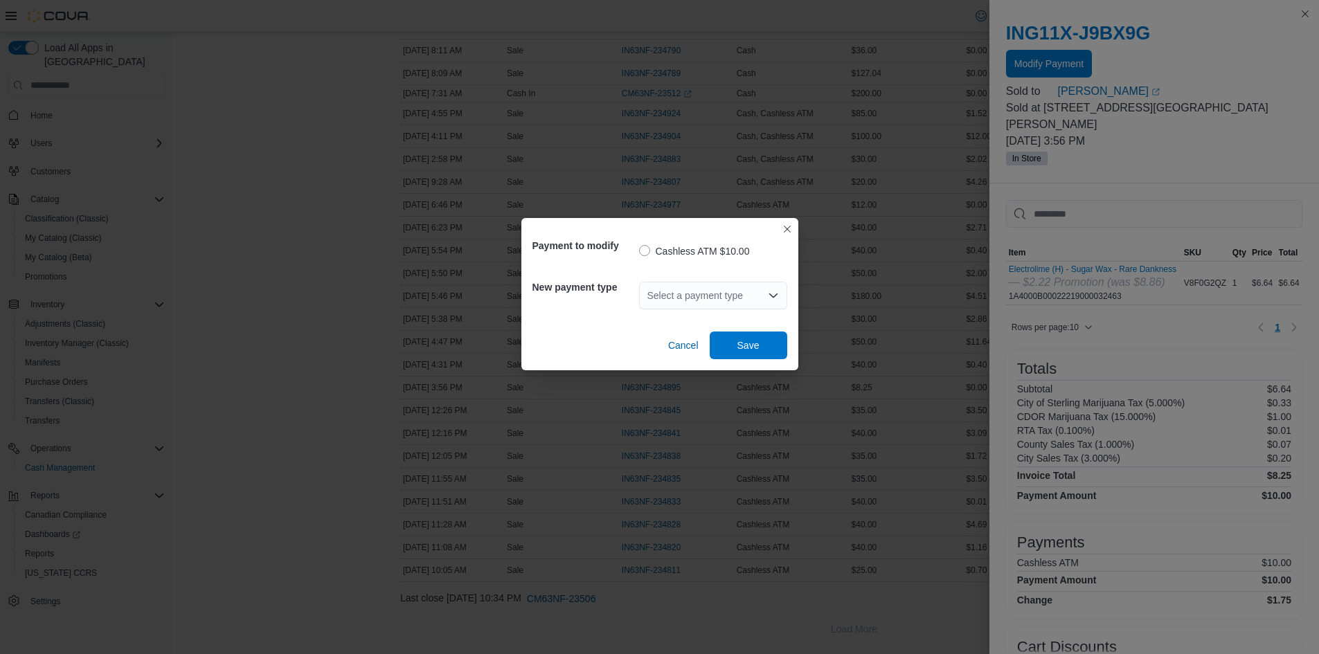
click at [744, 288] on div "Select a payment type" at bounding box center [713, 296] width 148 height 28
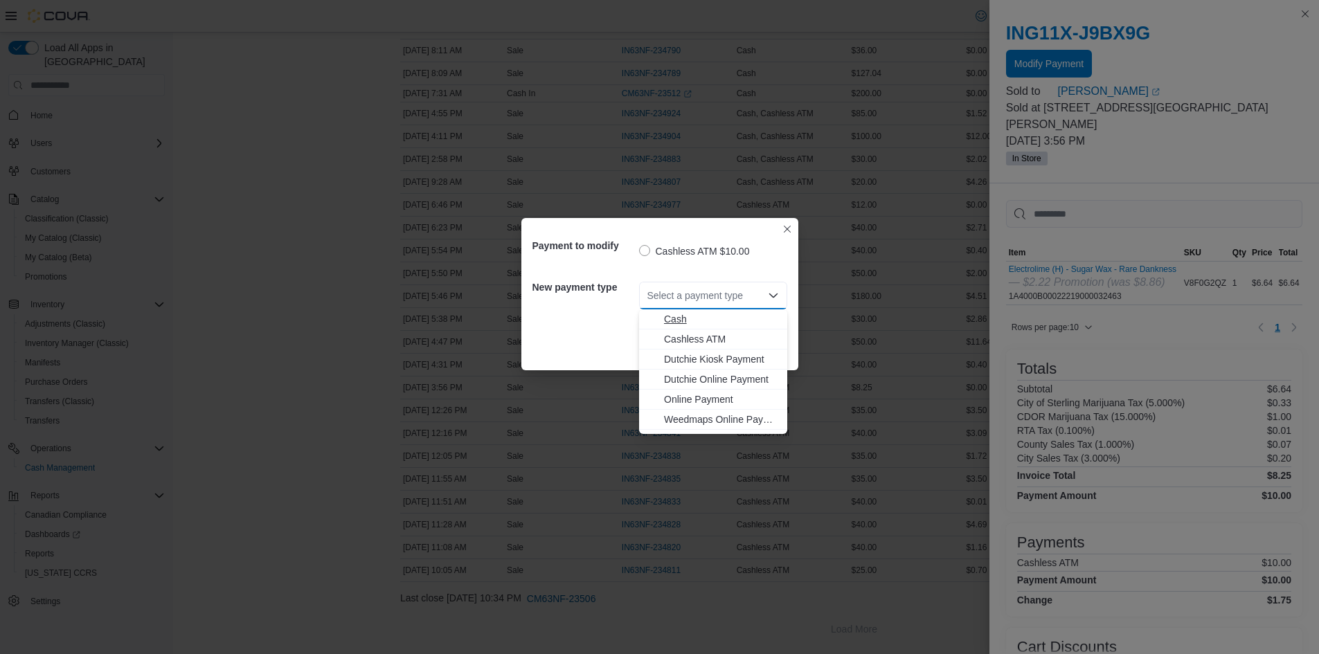
click at [704, 316] on span "Cash" at bounding box center [721, 319] width 115 height 14
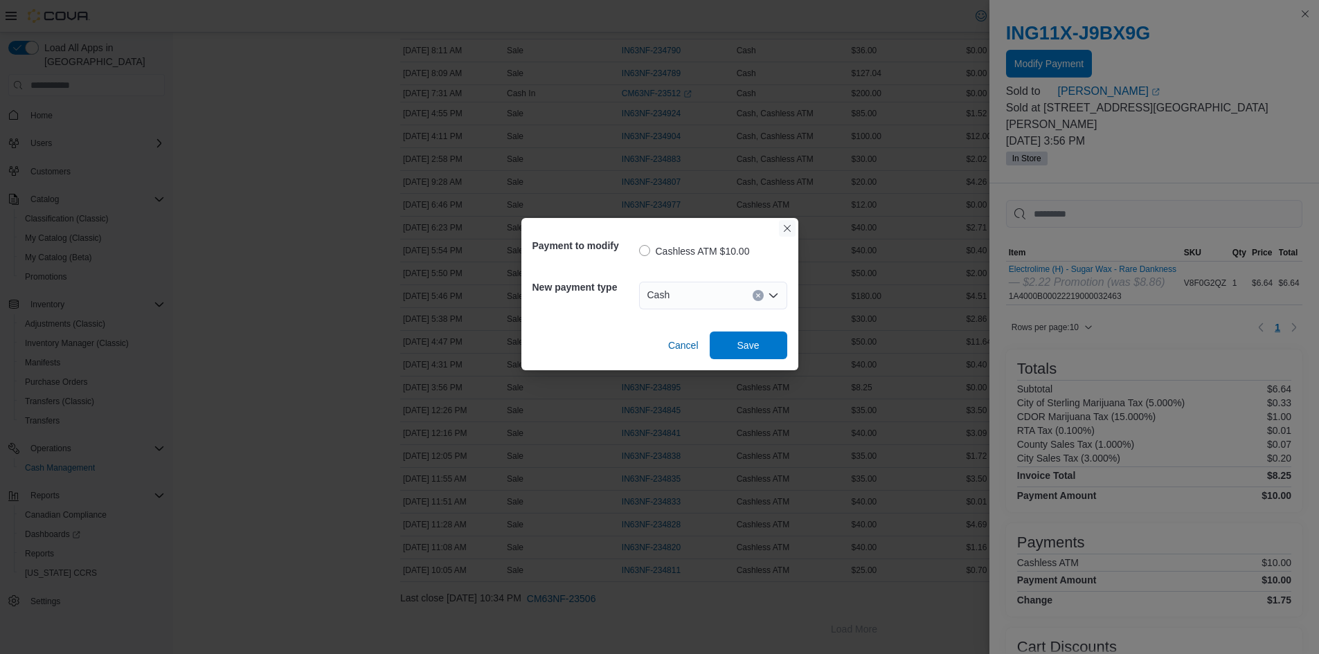
click at [783, 230] on button "Closes this modal window" at bounding box center [787, 228] width 17 height 17
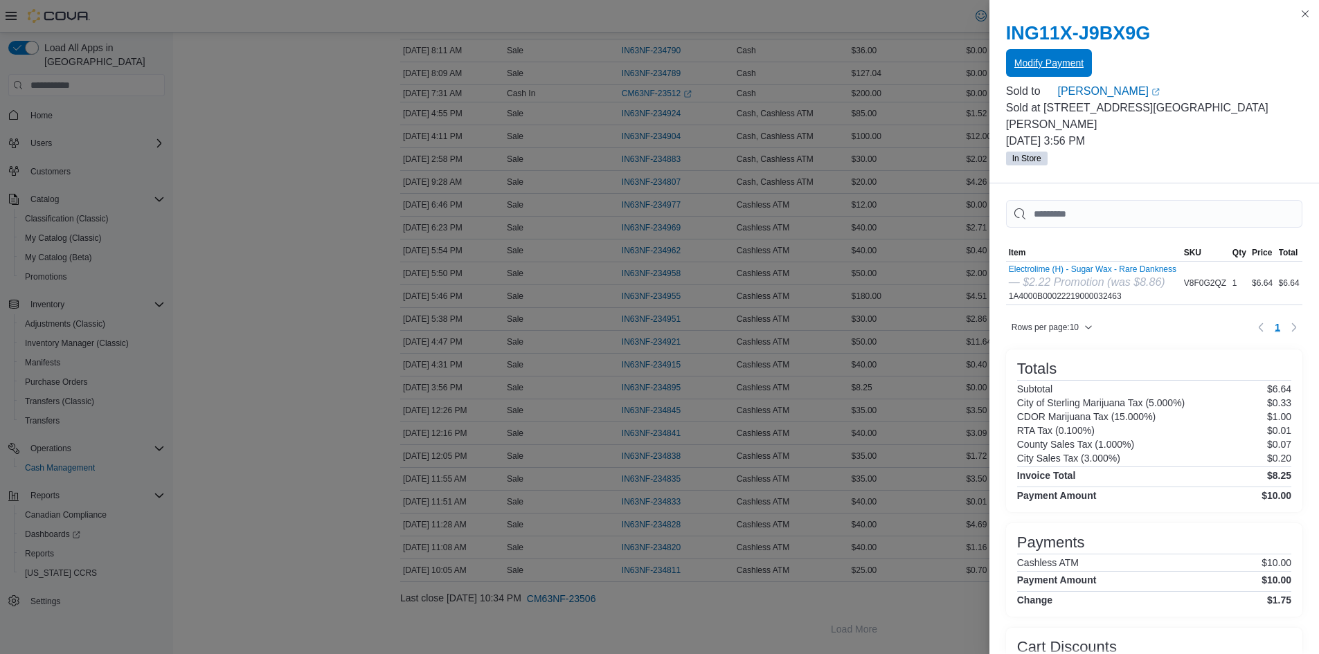
click at [1084, 61] on button "Modify Payment" at bounding box center [1049, 63] width 86 height 28
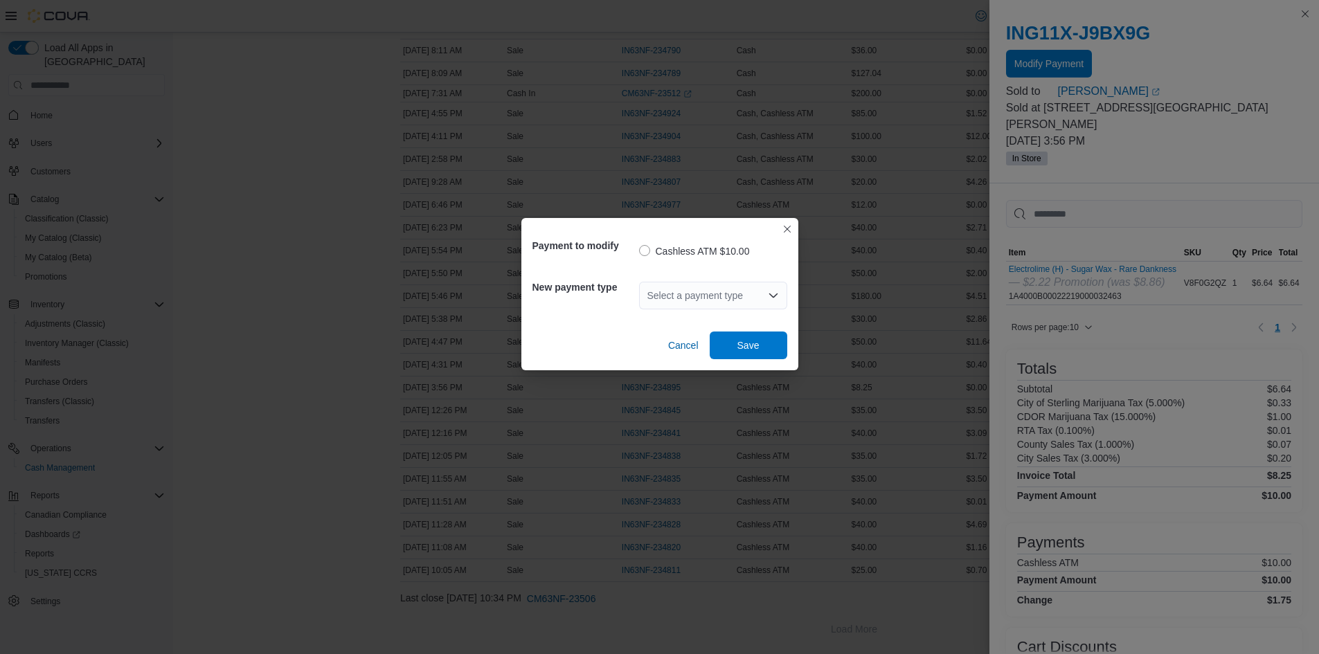
click at [774, 290] on icon "Open list of options" at bounding box center [773, 295] width 11 height 11
click at [1147, 116] on div "Payment to modify Cashless ATM $10.00 New payment type Select a payment type Ca…" at bounding box center [659, 327] width 1319 height 654
click at [789, 228] on button "Closes this modal window" at bounding box center [787, 228] width 17 height 17
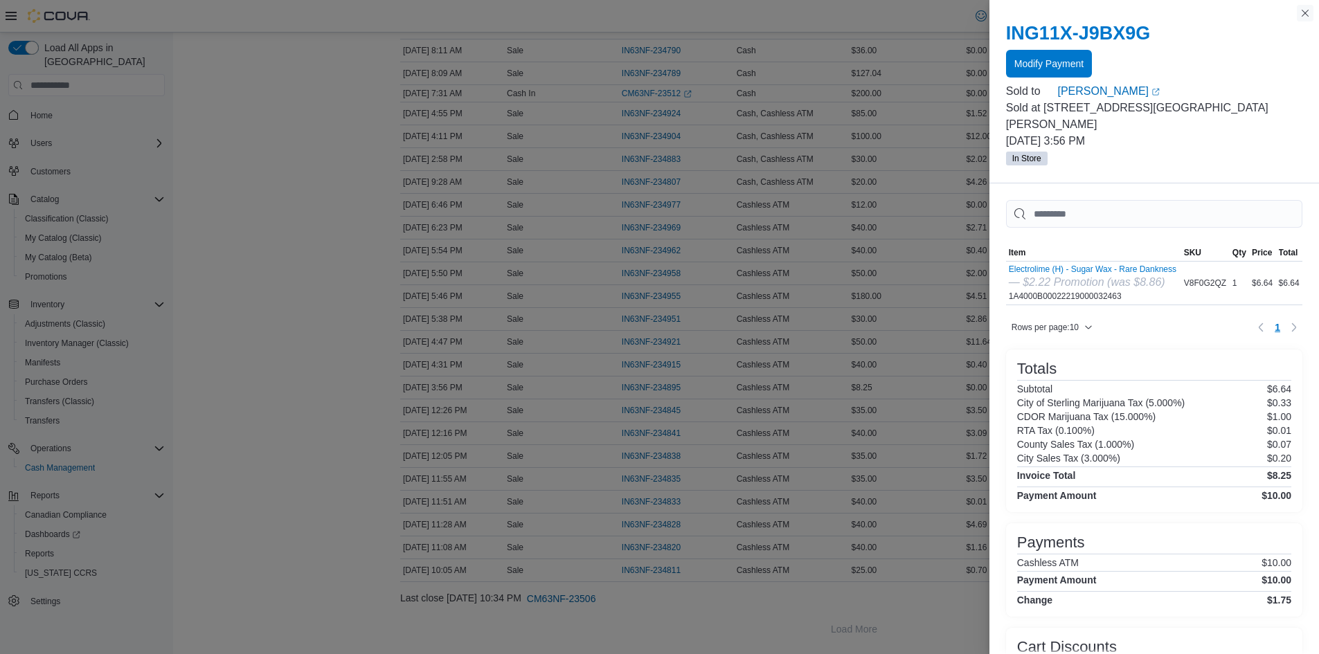
click at [1307, 8] on button "Close this dialog" at bounding box center [1305, 13] width 17 height 17
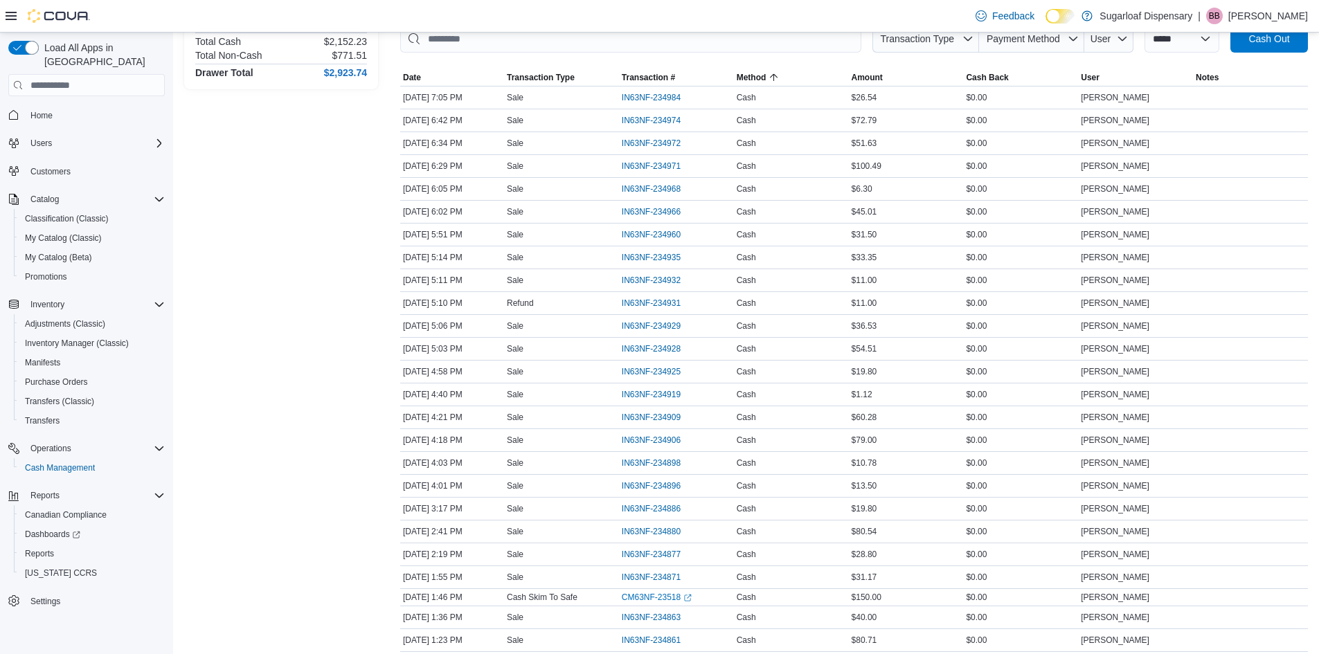
scroll to position [0, 0]
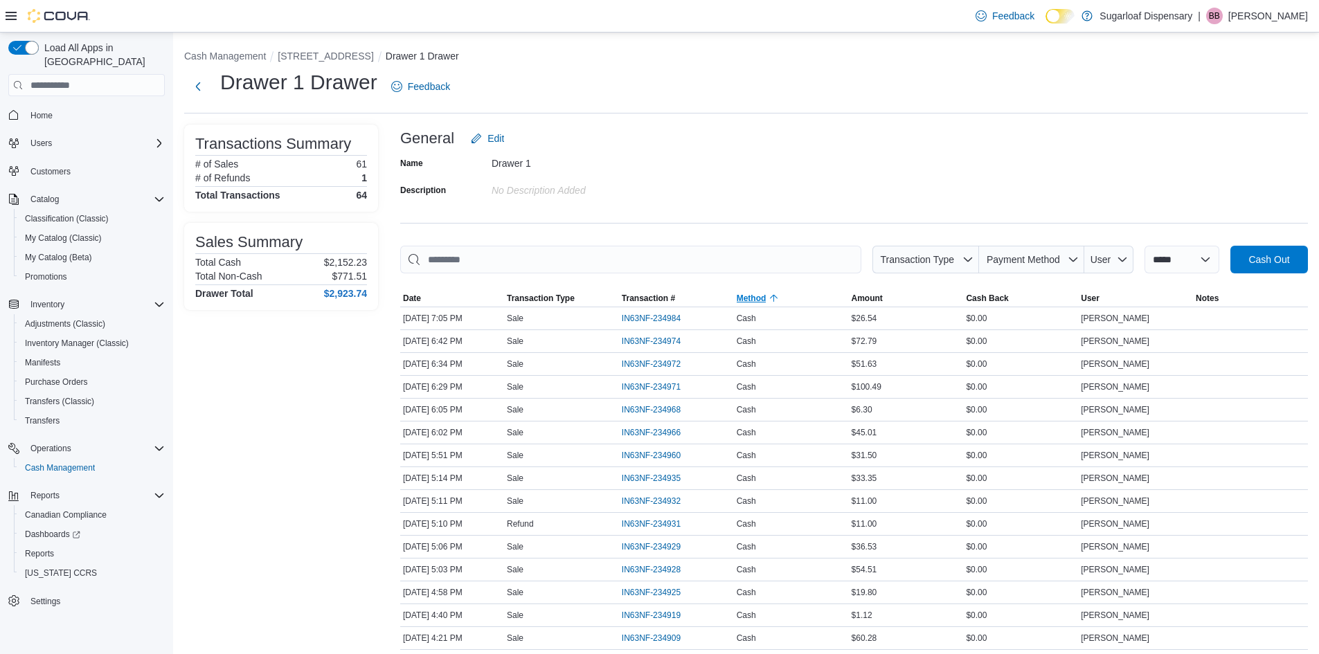
click at [791, 294] on span "Method" at bounding box center [791, 298] width 115 height 17
click at [780, 300] on span "Method" at bounding box center [791, 298] width 115 height 17
click at [780, 300] on icon "button" at bounding box center [774, 298] width 11 height 11
click at [802, 302] on span "Method" at bounding box center [791, 298] width 115 height 17
click at [912, 297] on span "Amount" at bounding box center [906, 298] width 115 height 17
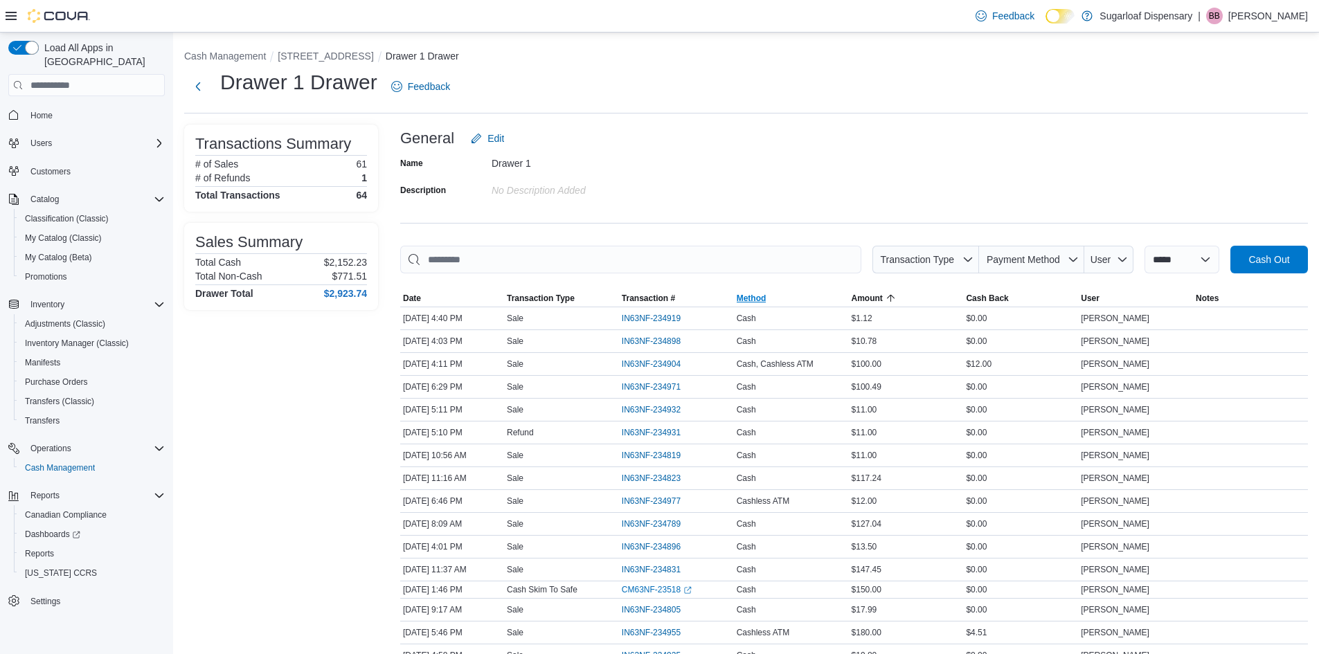
click at [783, 298] on span "Method" at bounding box center [791, 298] width 115 height 17
click at [783, 296] on span "Method" at bounding box center [791, 298] width 115 height 17
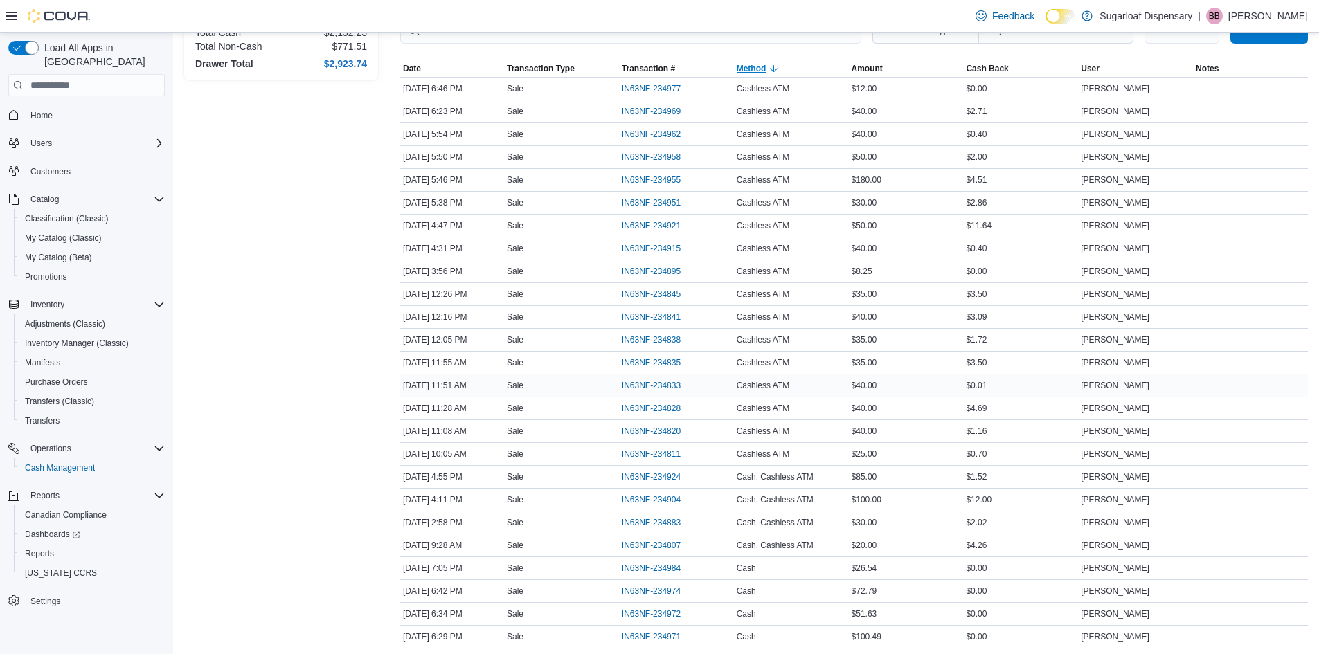
scroll to position [139, 0]
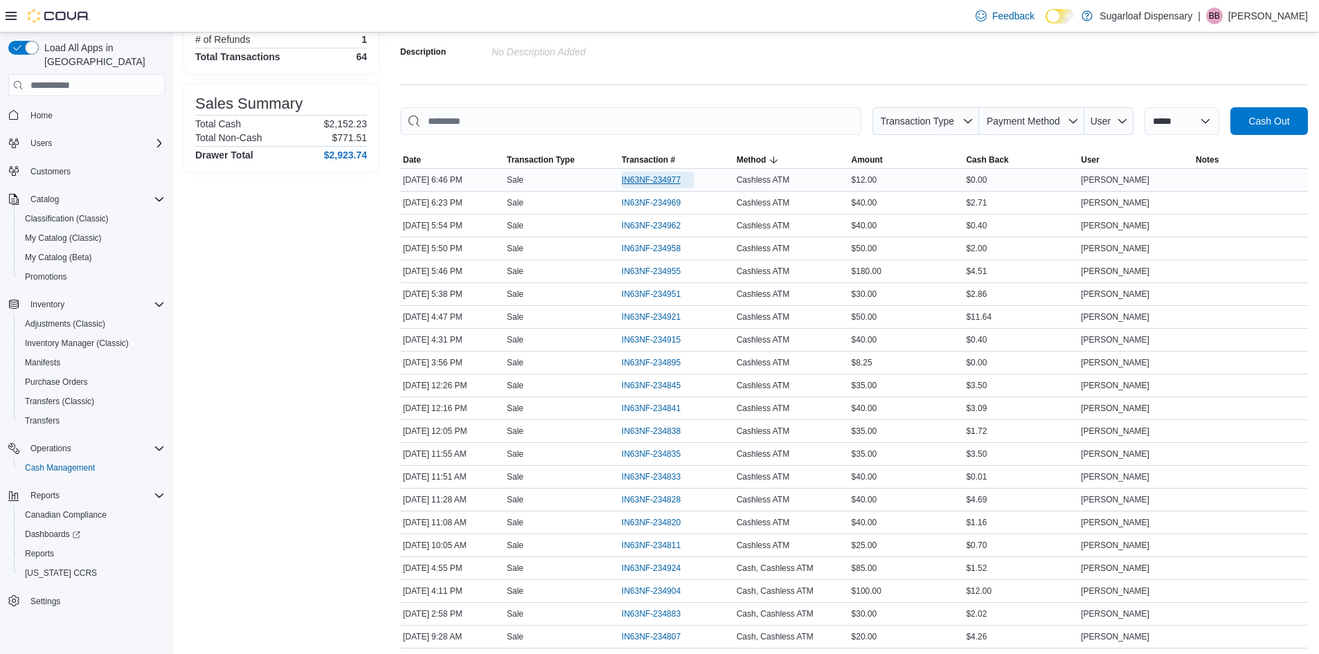
click at [645, 180] on span "IN63NF-234977" at bounding box center [651, 180] width 59 height 11
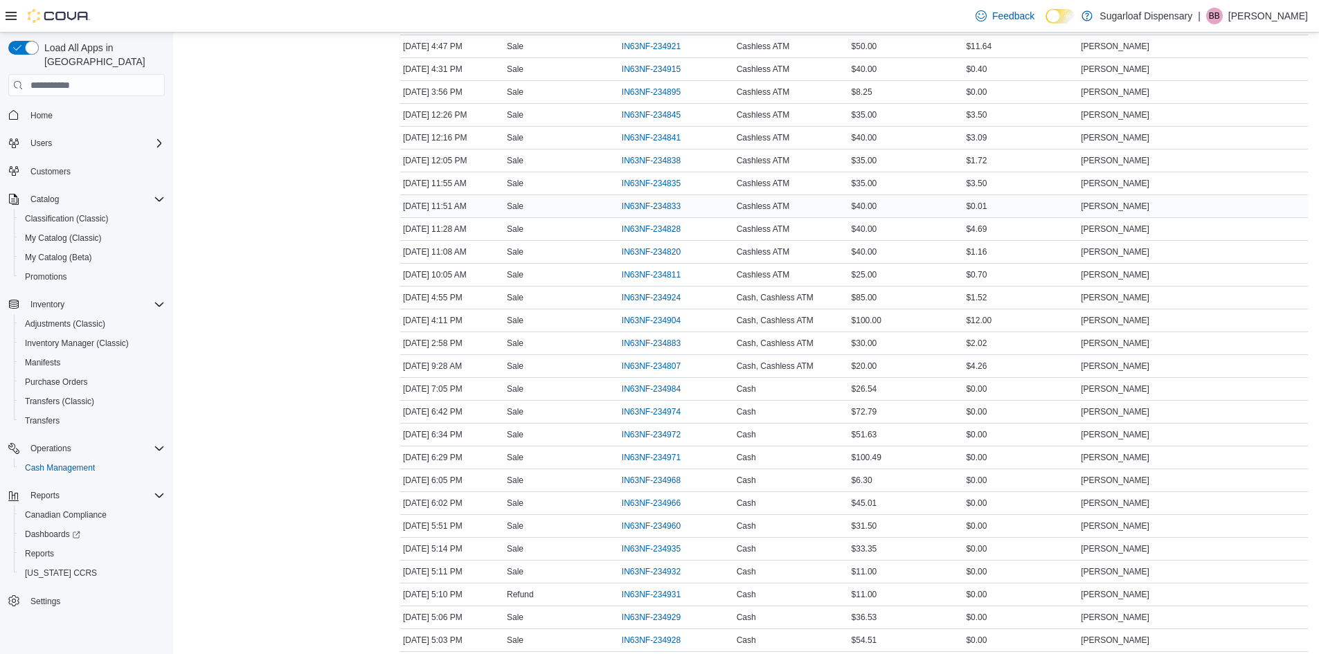
scroll to position [416, 0]
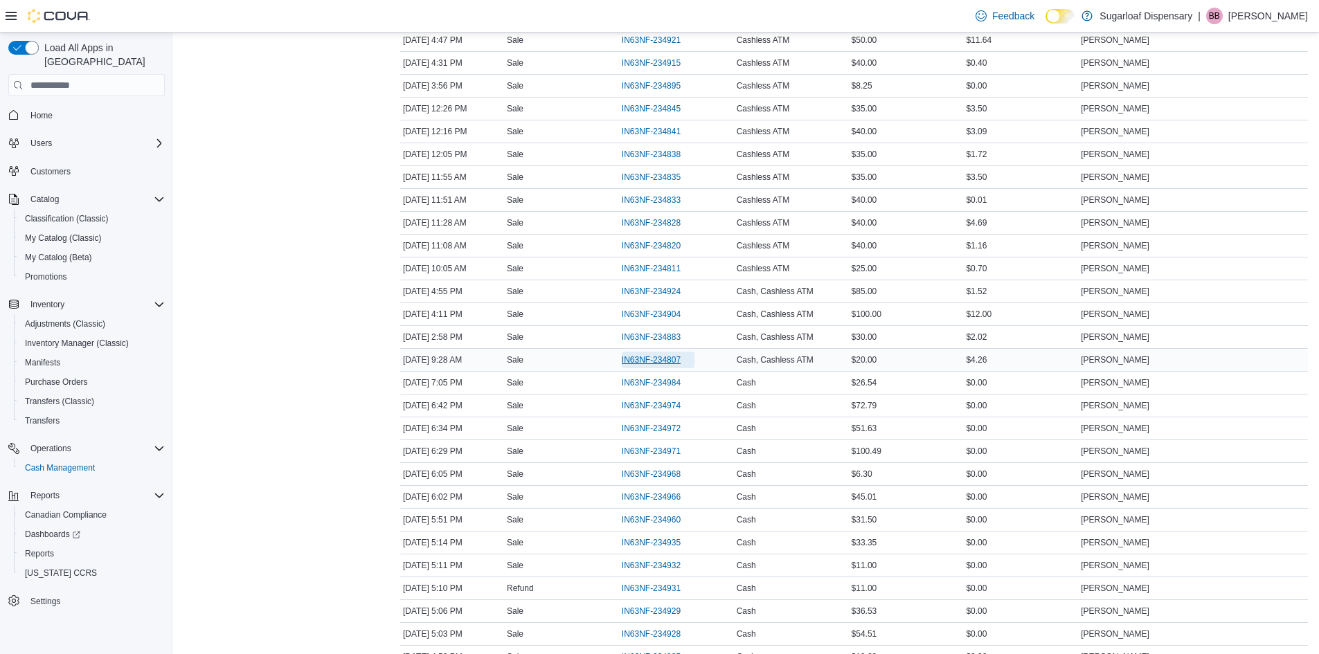
click at [681, 359] on span "IN63NF-234807" at bounding box center [651, 360] width 59 height 11
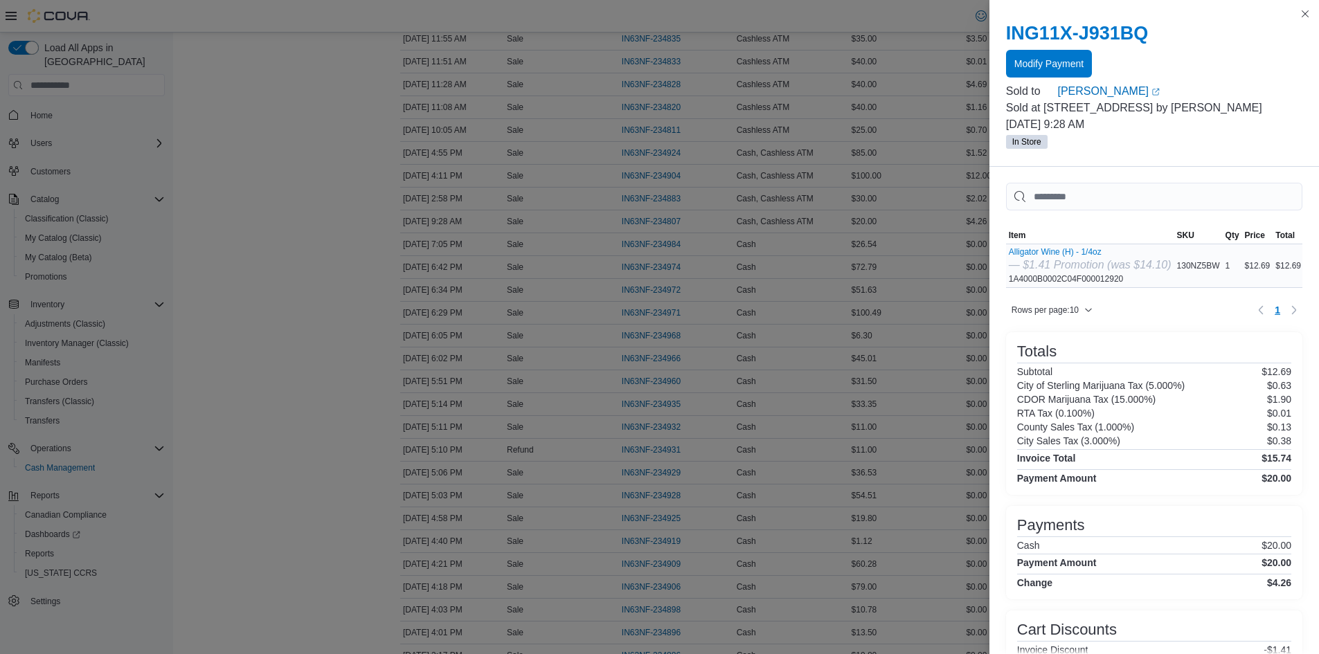
scroll to position [0, 0]
click at [1057, 58] on span "Modify Payment" at bounding box center [1049, 63] width 69 height 14
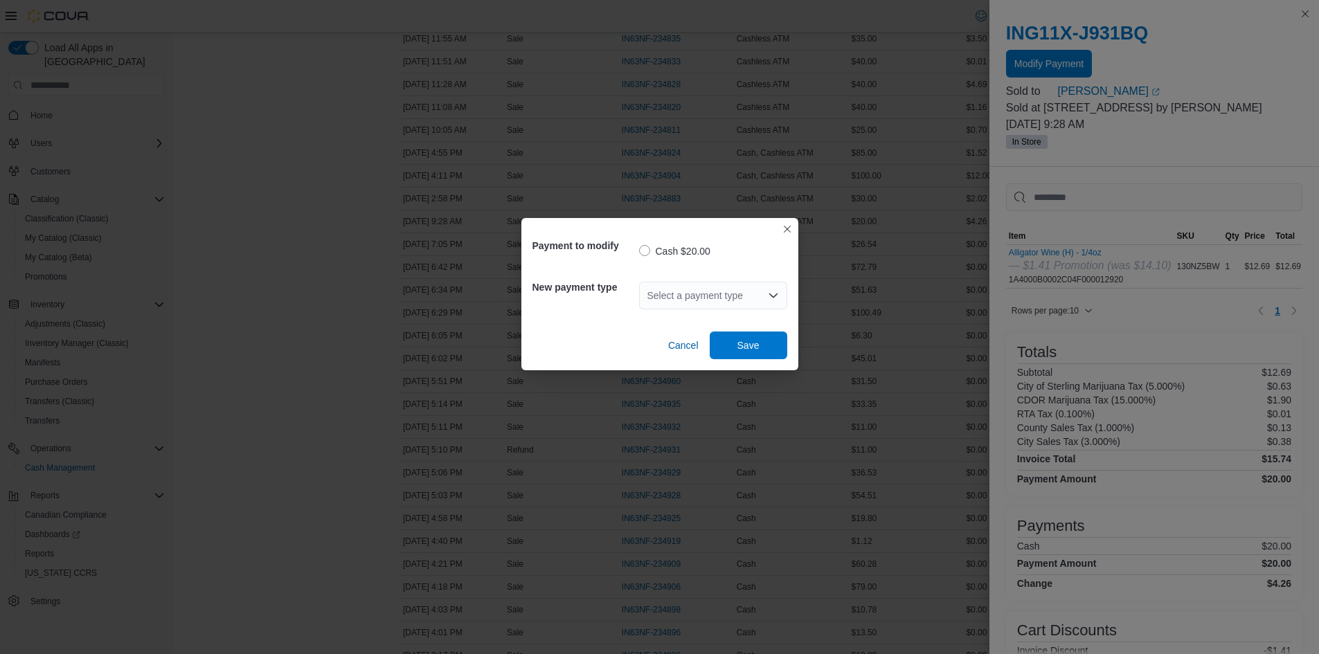
click at [735, 300] on div "Select a payment type" at bounding box center [713, 296] width 148 height 28
click at [791, 226] on button "Closes this modal window" at bounding box center [787, 228] width 17 height 17
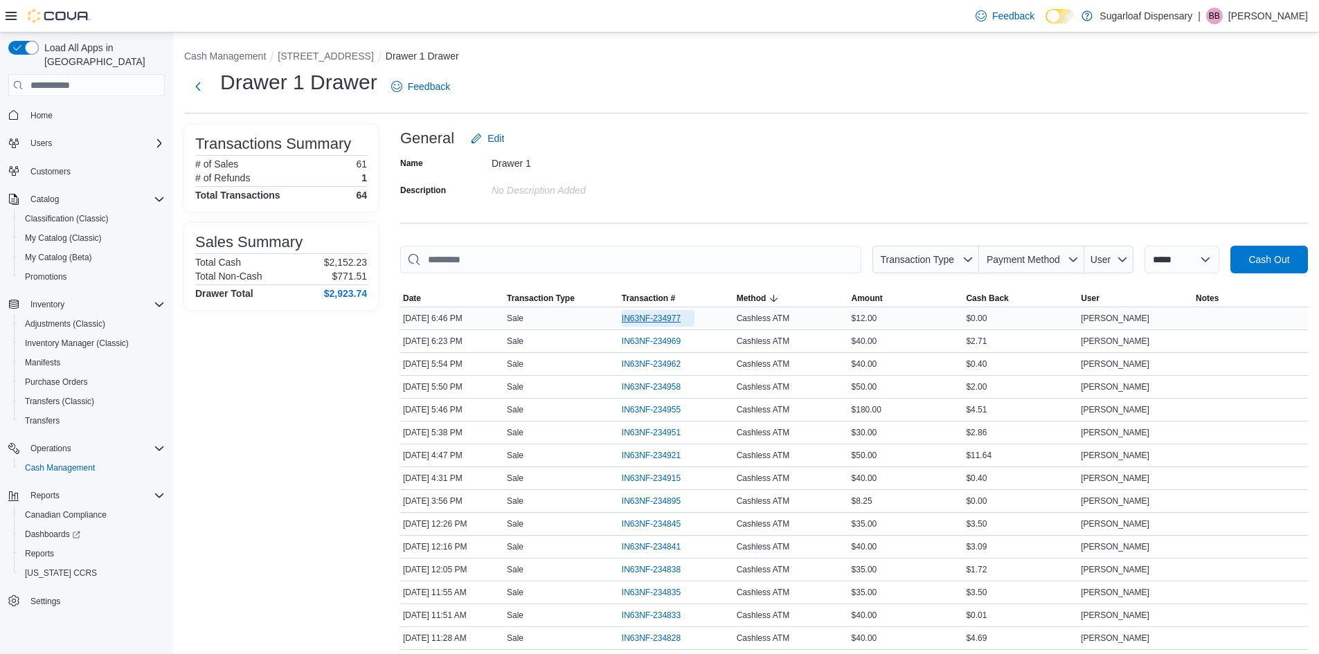
click at [645, 314] on span "IN63NF-234977" at bounding box center [651, 318] width 59 height 11
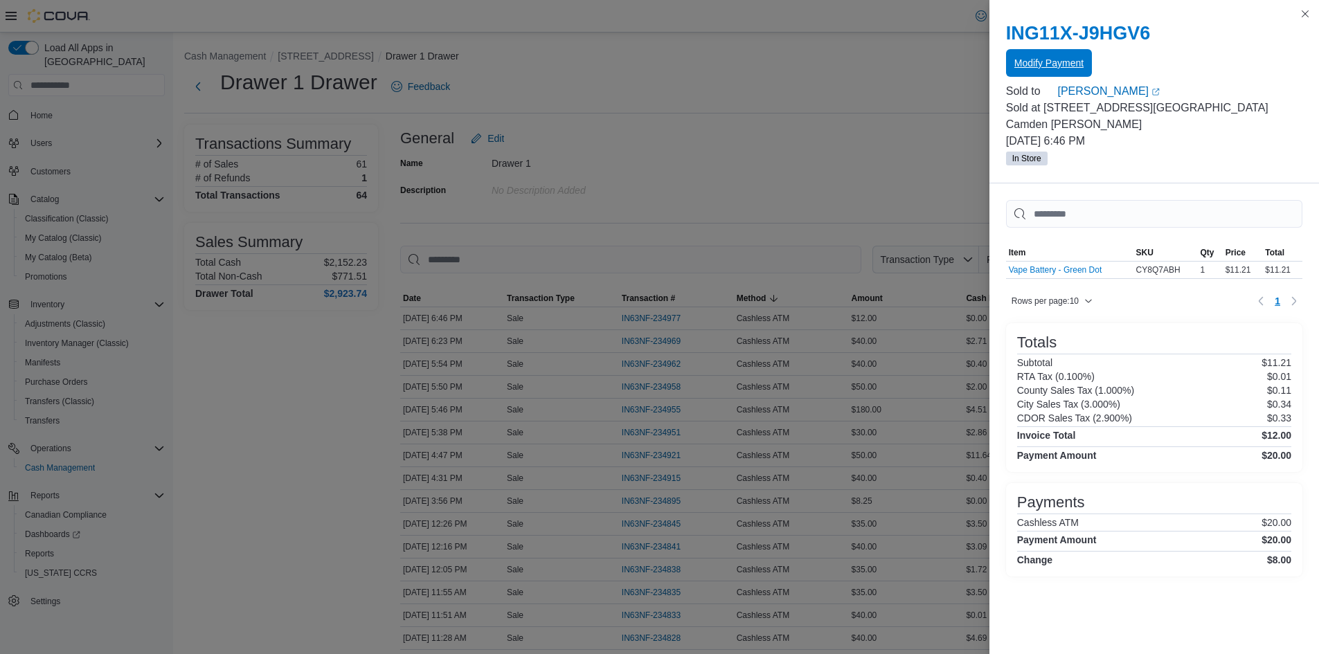
click at [1066, 62] on span "Modify Payment" at bounding box center [1049, 63] width 69 height 14
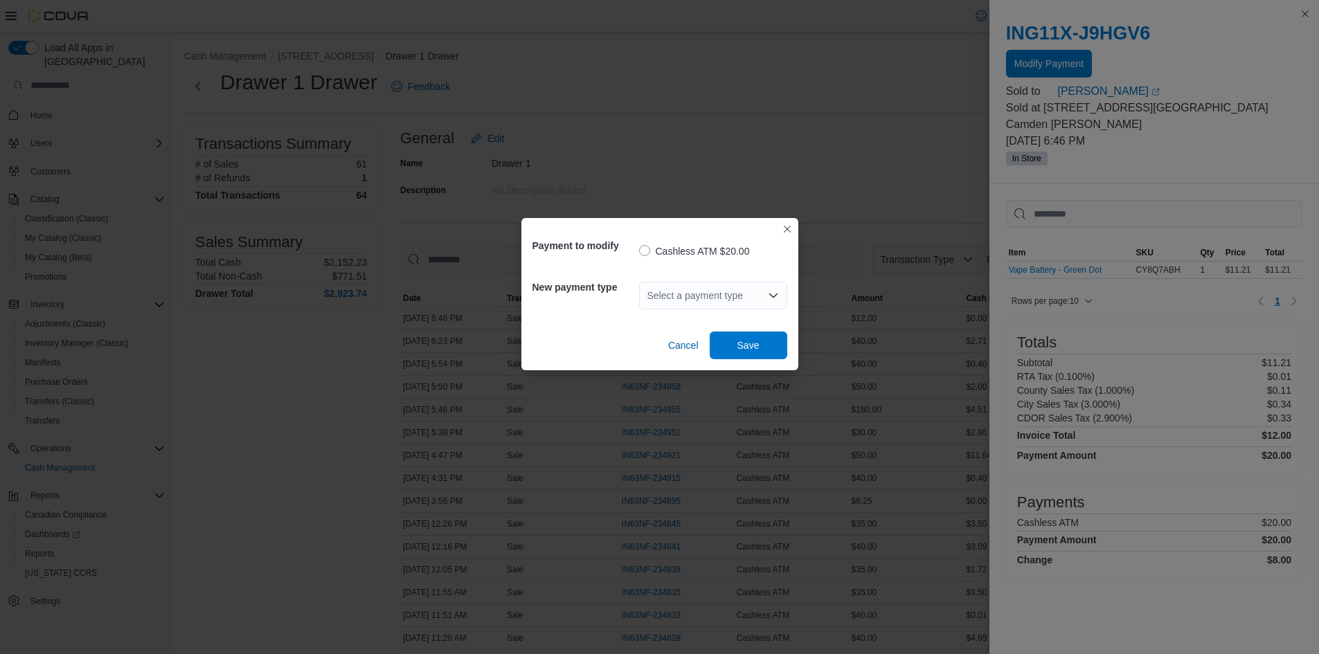
drag, startPoint x: 760, startPoint y: 292, endPoint x: 733, endPoint y: 303, distance: 29.2
click at [758, 297] on div "Select a payment type" at bounding box center [713, 296] width 148 height 28
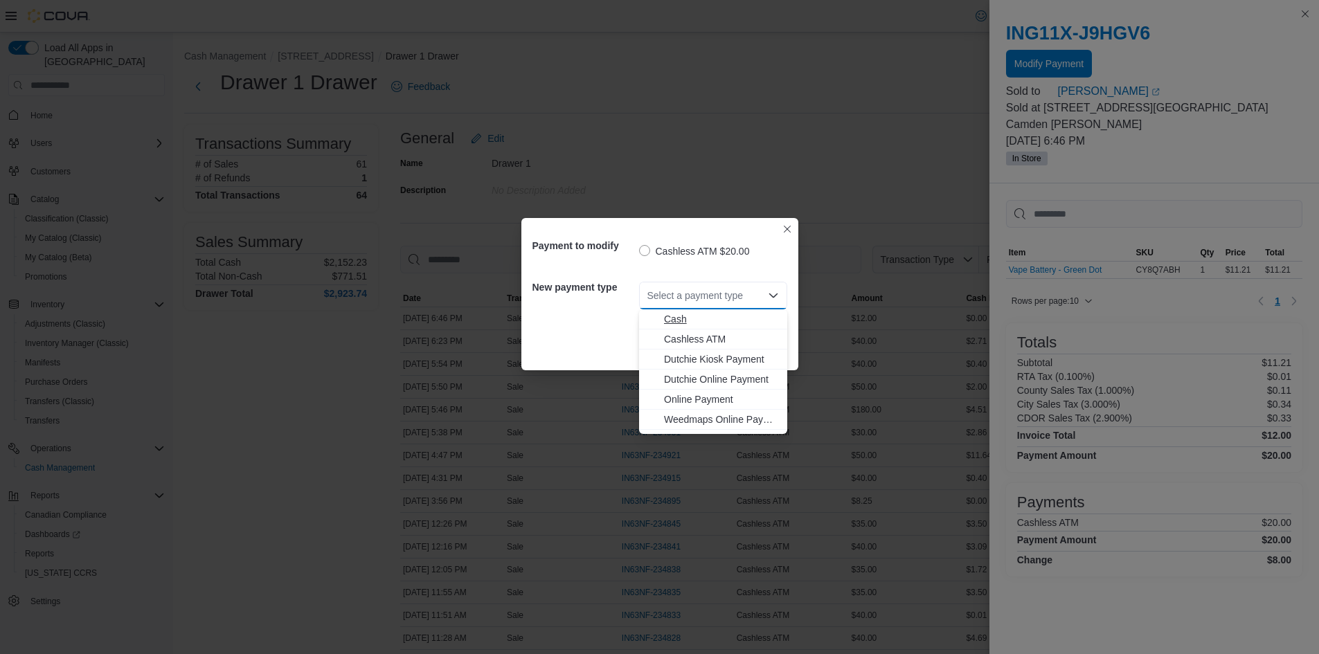
click at [688, 320] on span "Cash" at bounding box center [721, 319] width 115 height 14
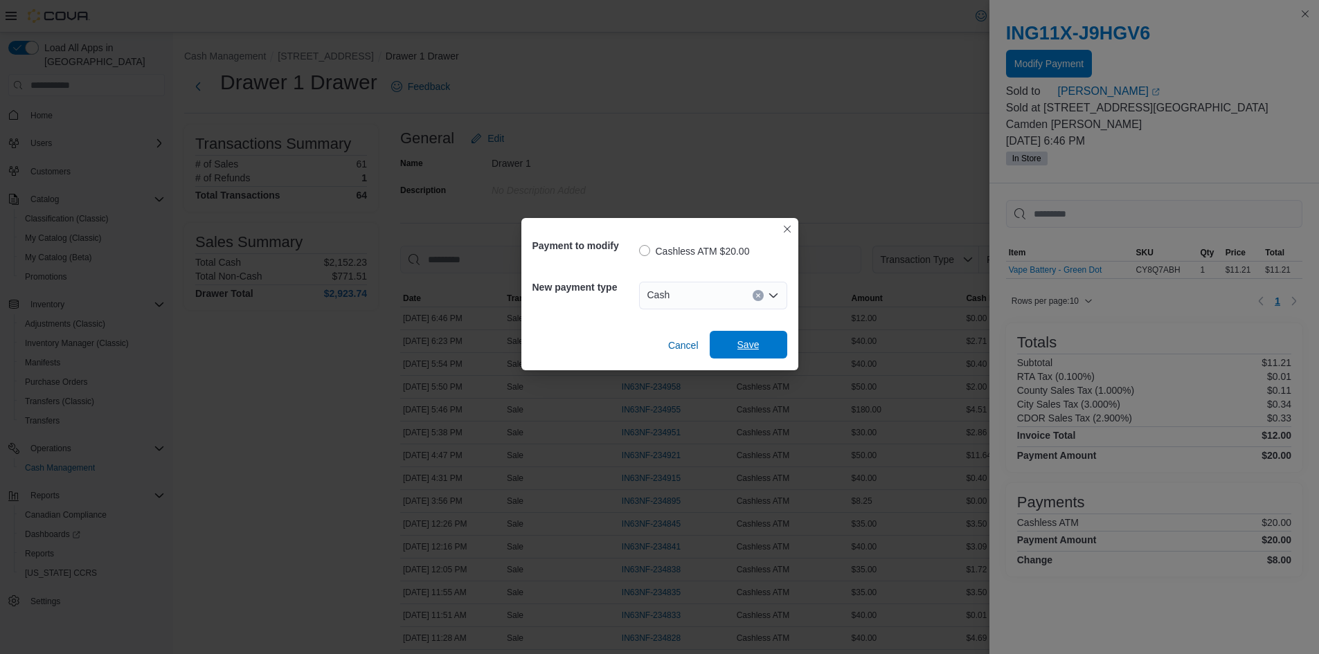
click at [747, 340] on span "Save" at bounding box center [749, 345] width 22 height 14
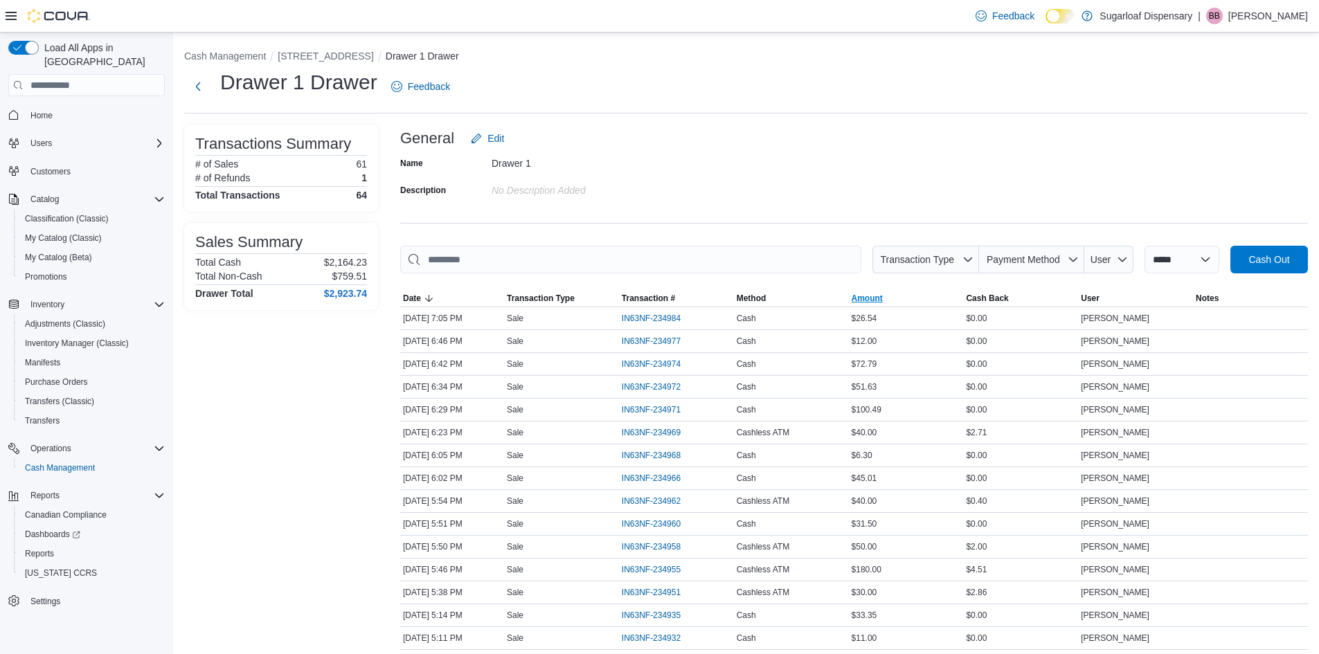
click at [895, 298] on span "Amount" at bounding box center [906, 298] width 115 height 17
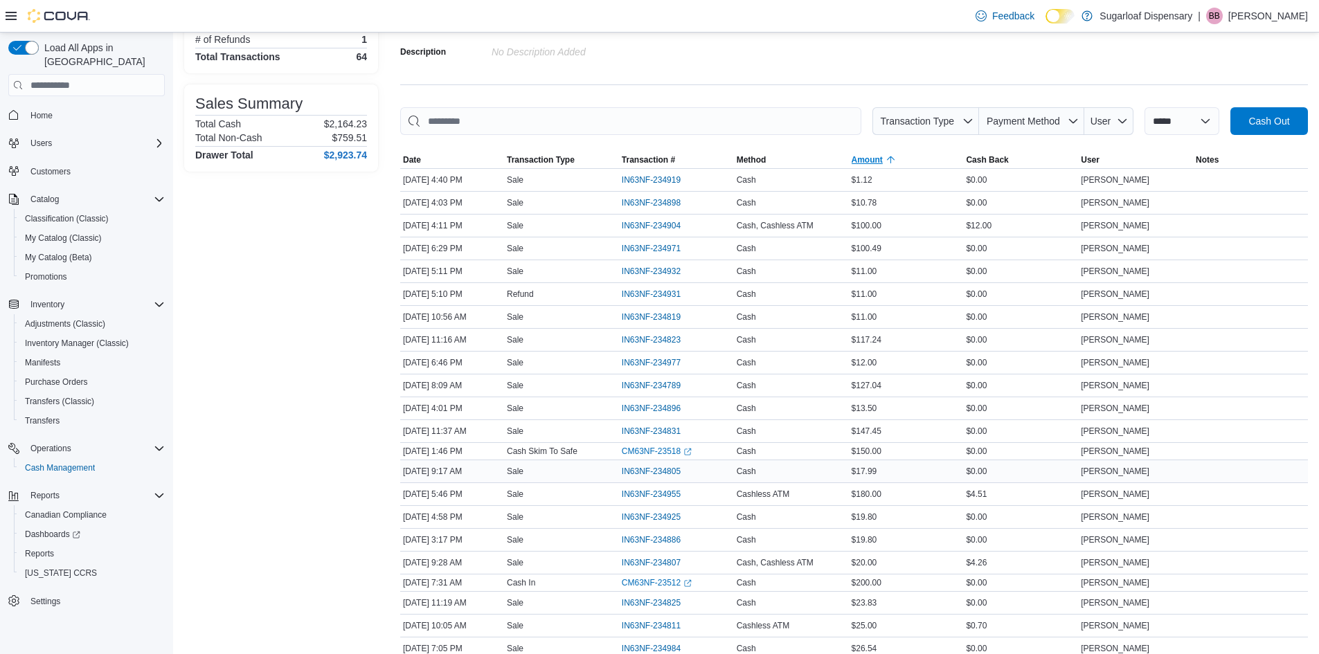
scroll to position [208, 0]
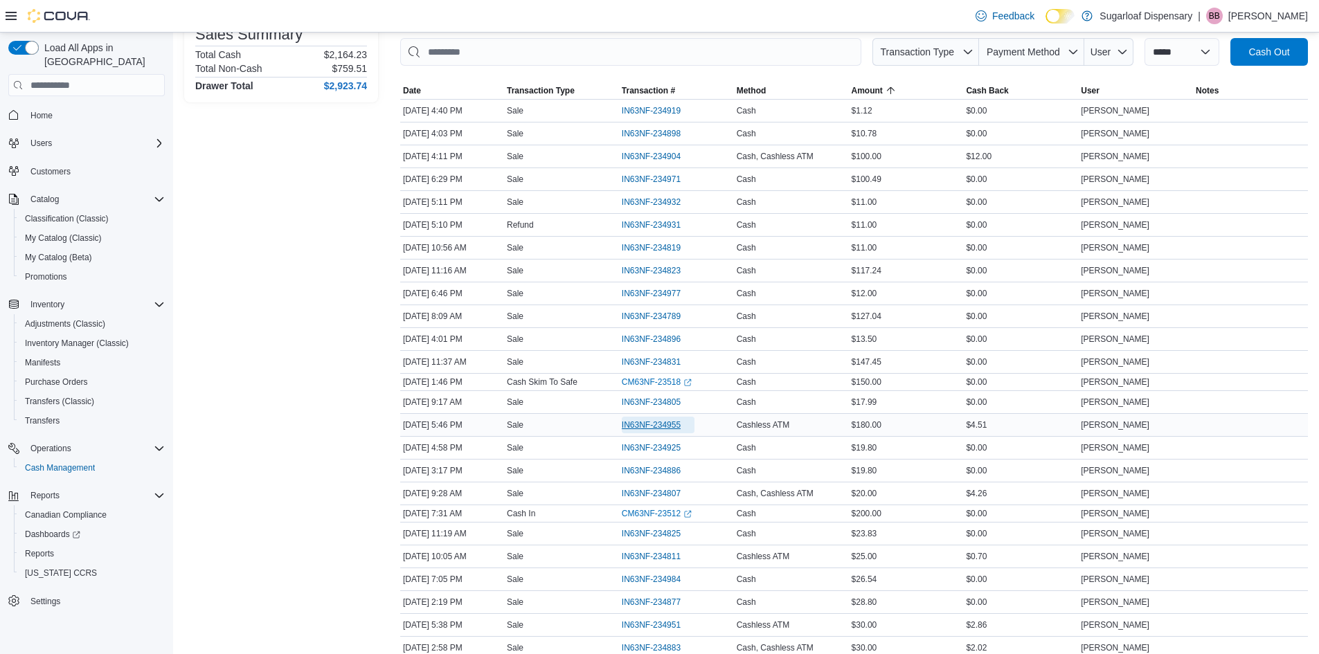
click at [677, 424] on span "IN63NF-234955" at bounding box center [651, 425] width 59 height 11
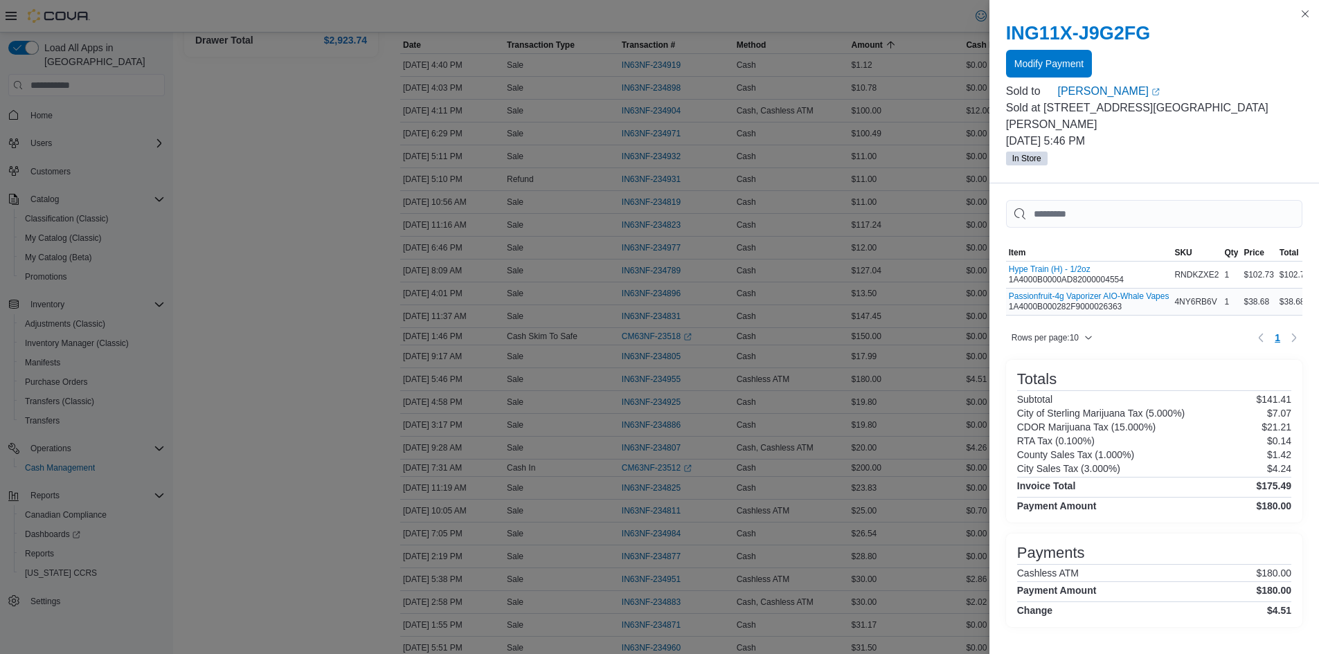
scroll to position [277, 0]
click at [1070, 67] on span "Modify Payment" at bounding box center [1049, 63] width 69 height 14
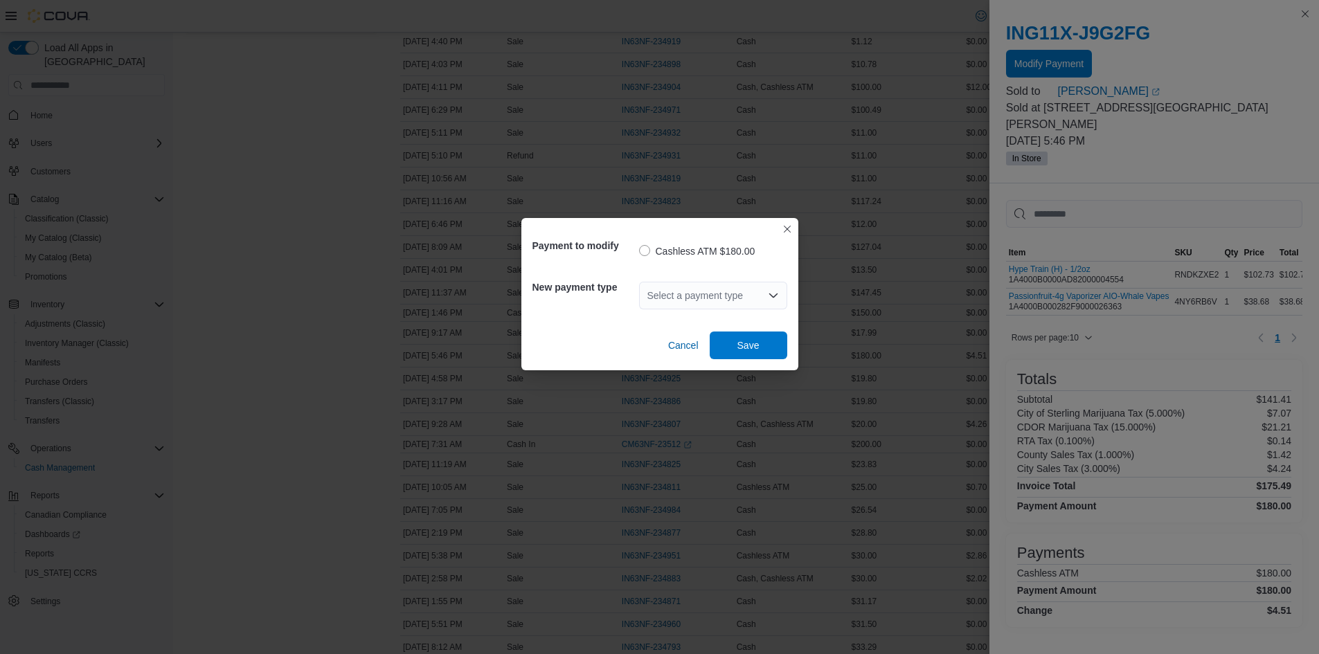
click at [699, 308] on div "Select a payment type" at bounding box center [713, 296] width 148 height 28
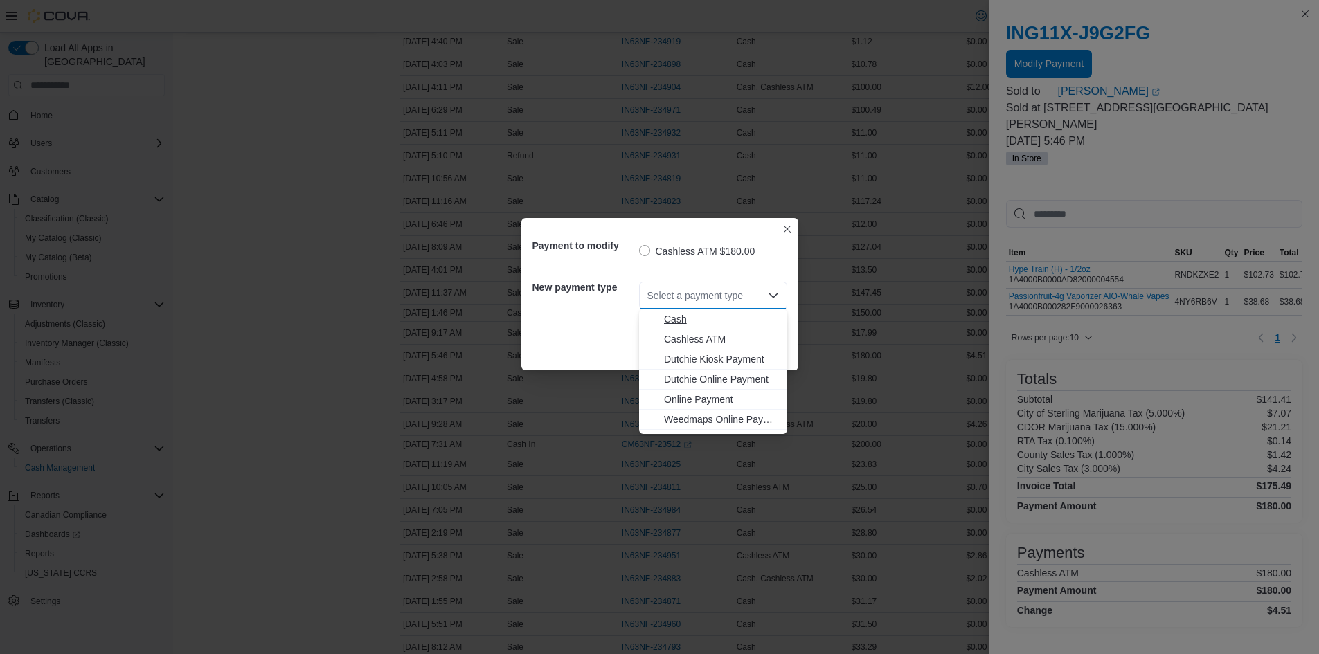
click at [690, 321] on span "Cash" at bounding box center [721, 319] width 115 height 14
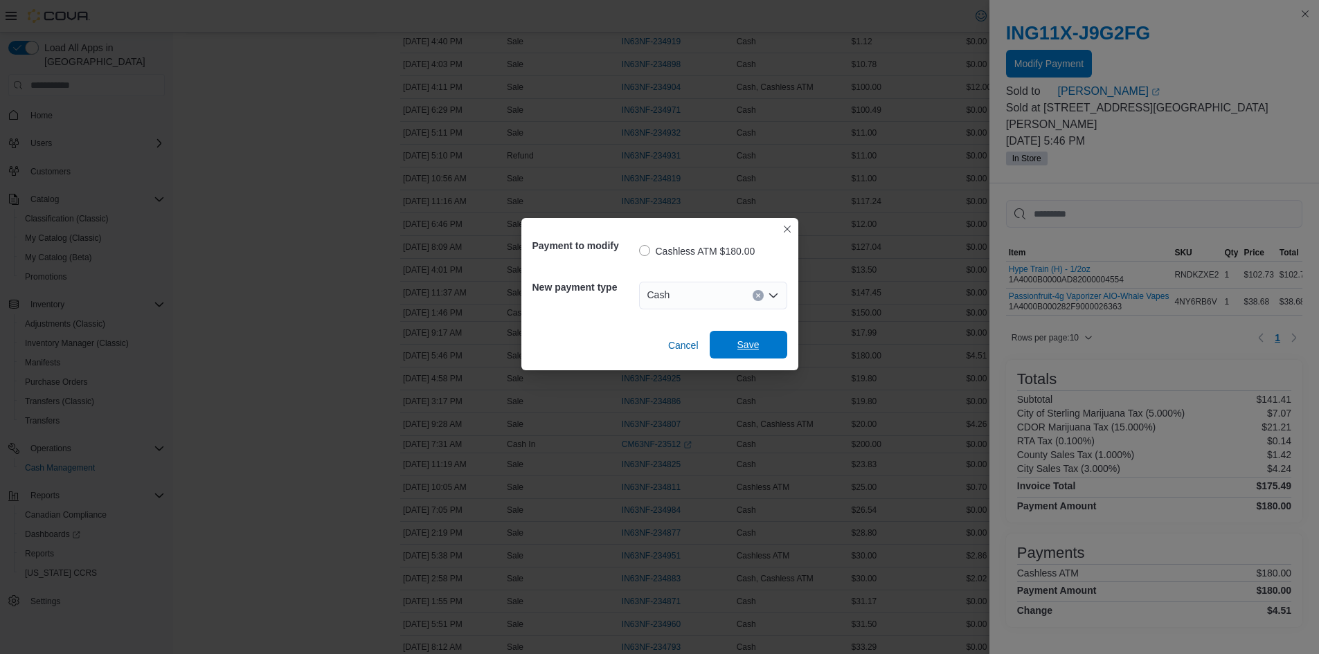
click at [750, 339] on span "Save" at bounding box center [749, 345] width 22 height 14
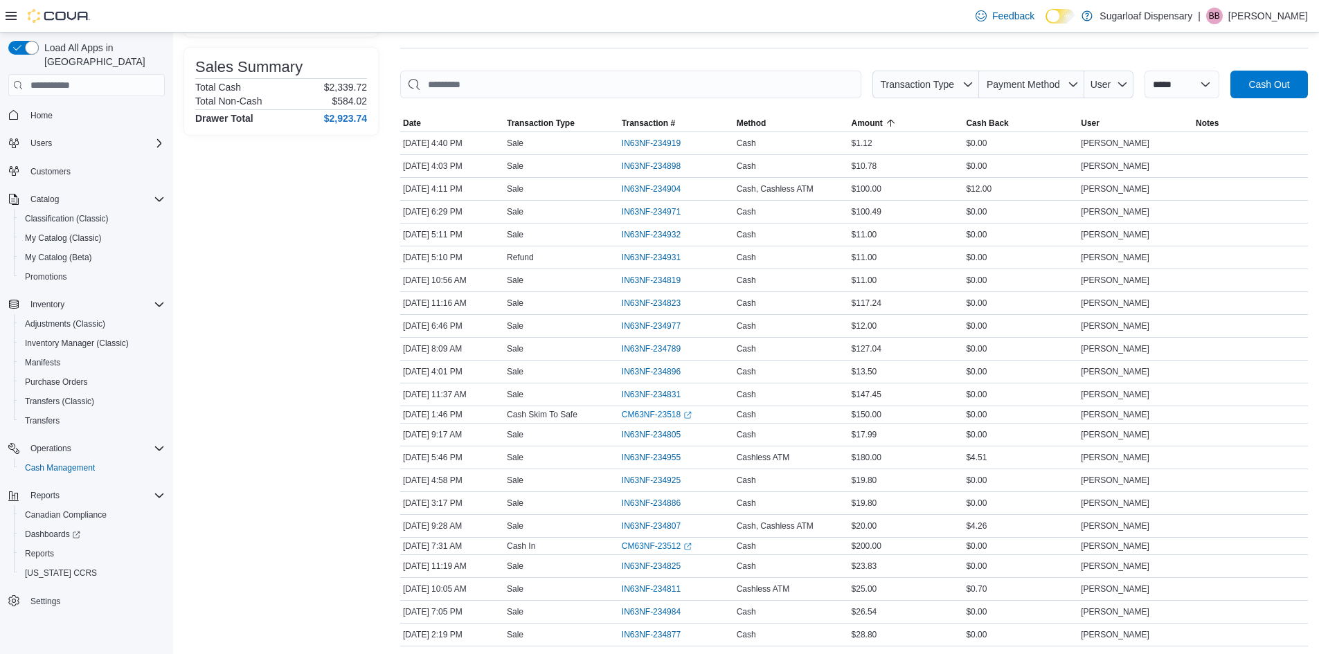
scroll to position [0, 0]
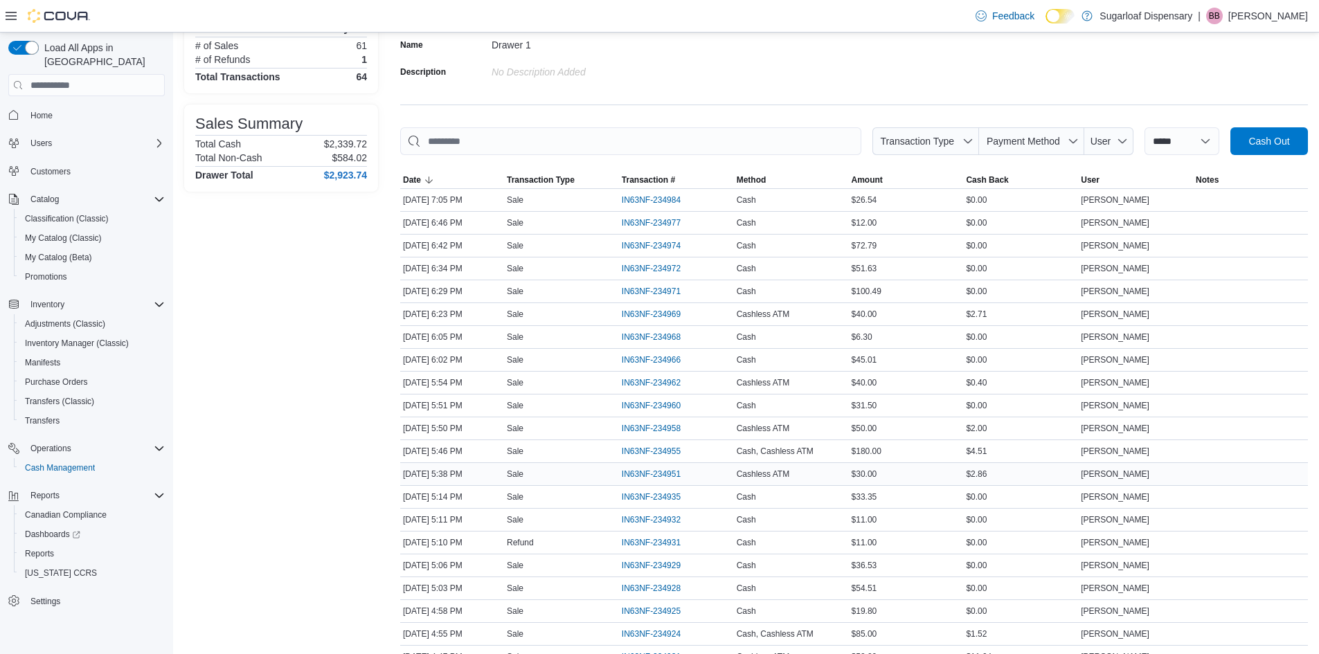
scroll to position [139, 0]
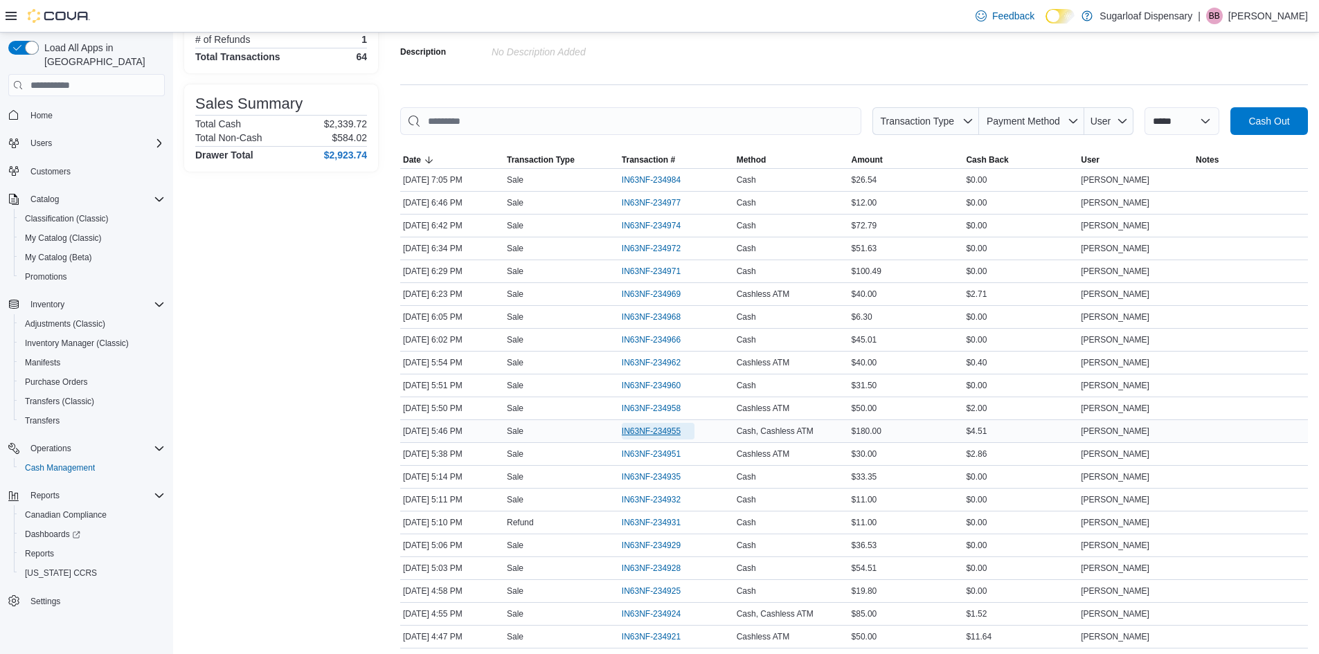
click at [670, 427] on span "IN63NF-234955" at bounding box center [651, 431] width 59 height 11
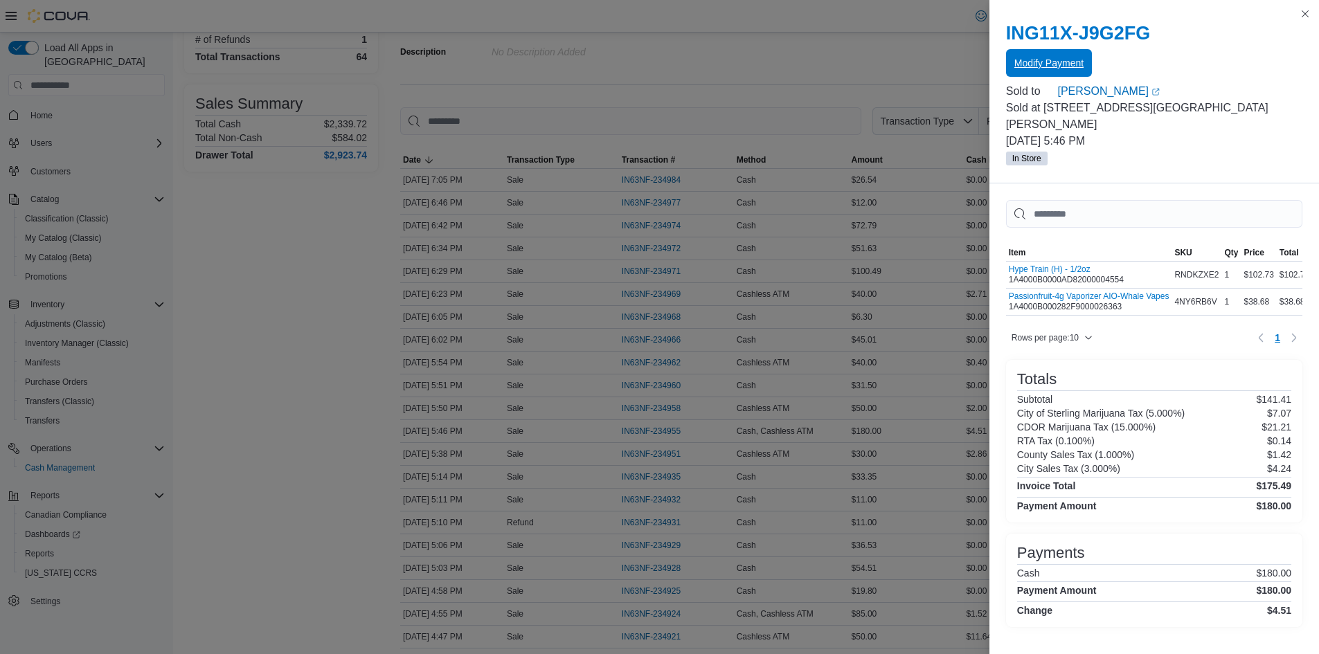
click at [1032, 62] on span "Modify Payment" at bounding box center [1049, 63] width 69 height 14
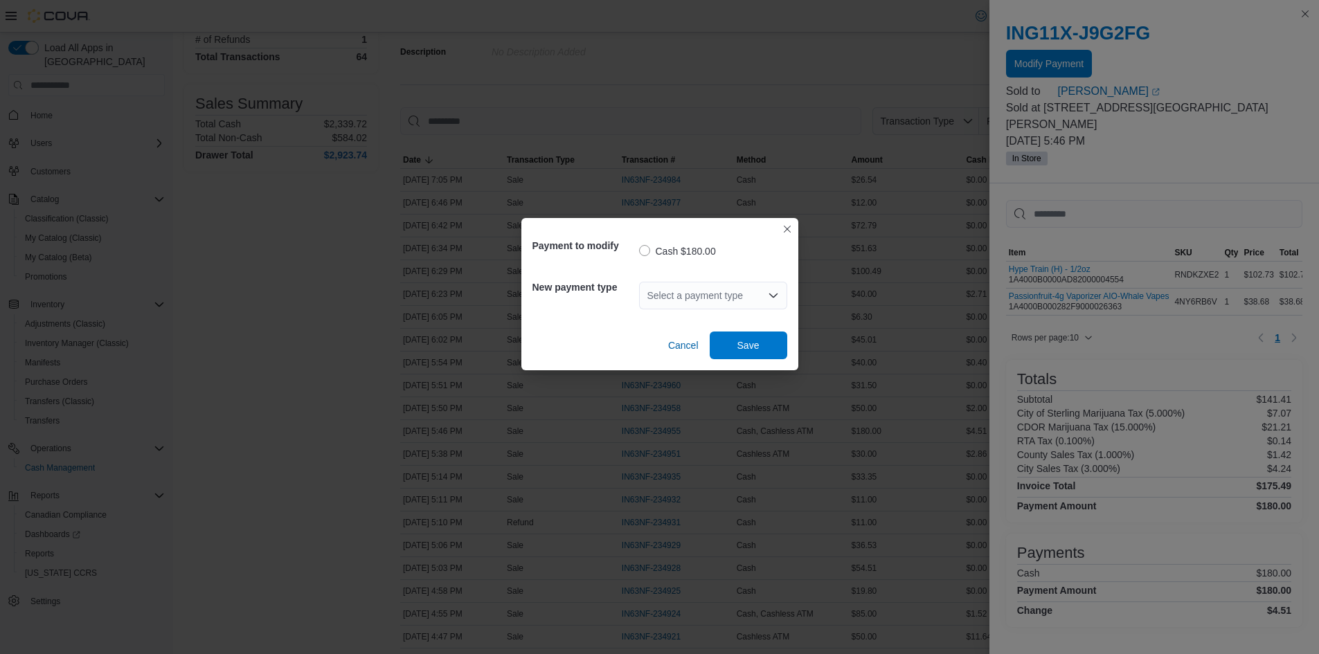
click at [752, 290] on div "Select a payment type" at bounding box center [713, 296] width 148 height 28
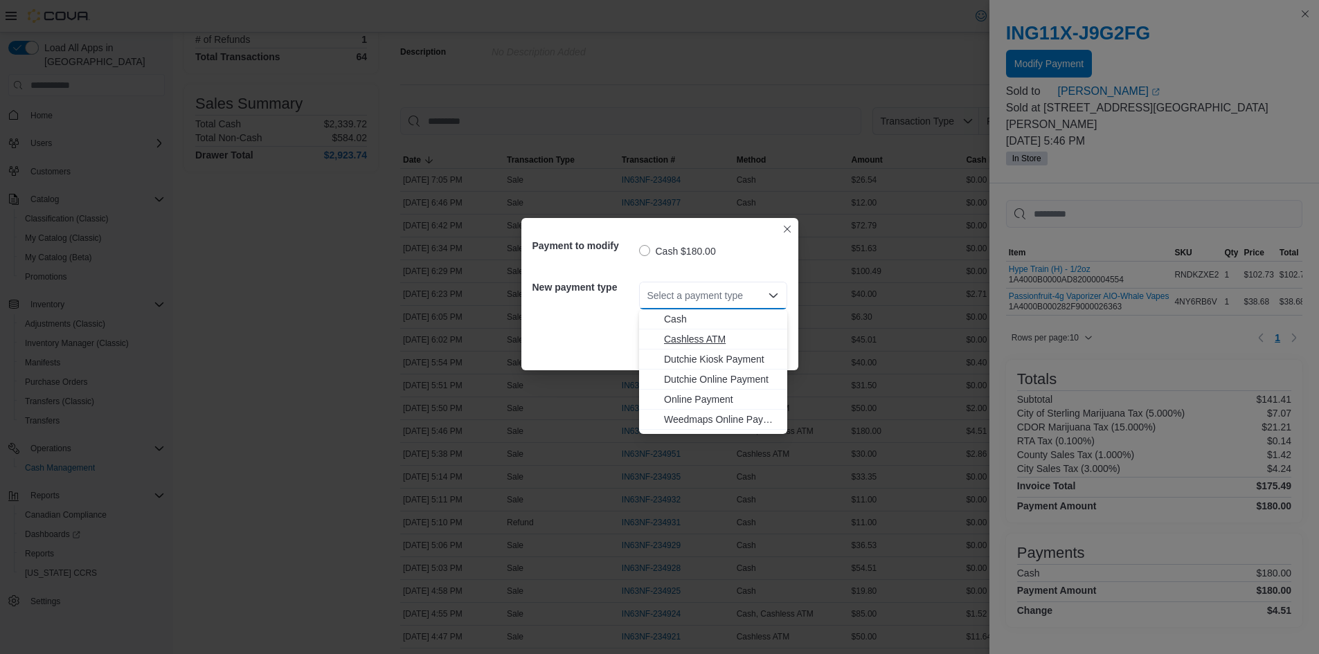
drag, startPoint x: 729, startPoint y: 336, endPoint x: 665, endPoint y: 361, distance: 68.4
click at [729, 337] on span "Cashless ATM" at bounding box center [721, 339] width 115 height 14
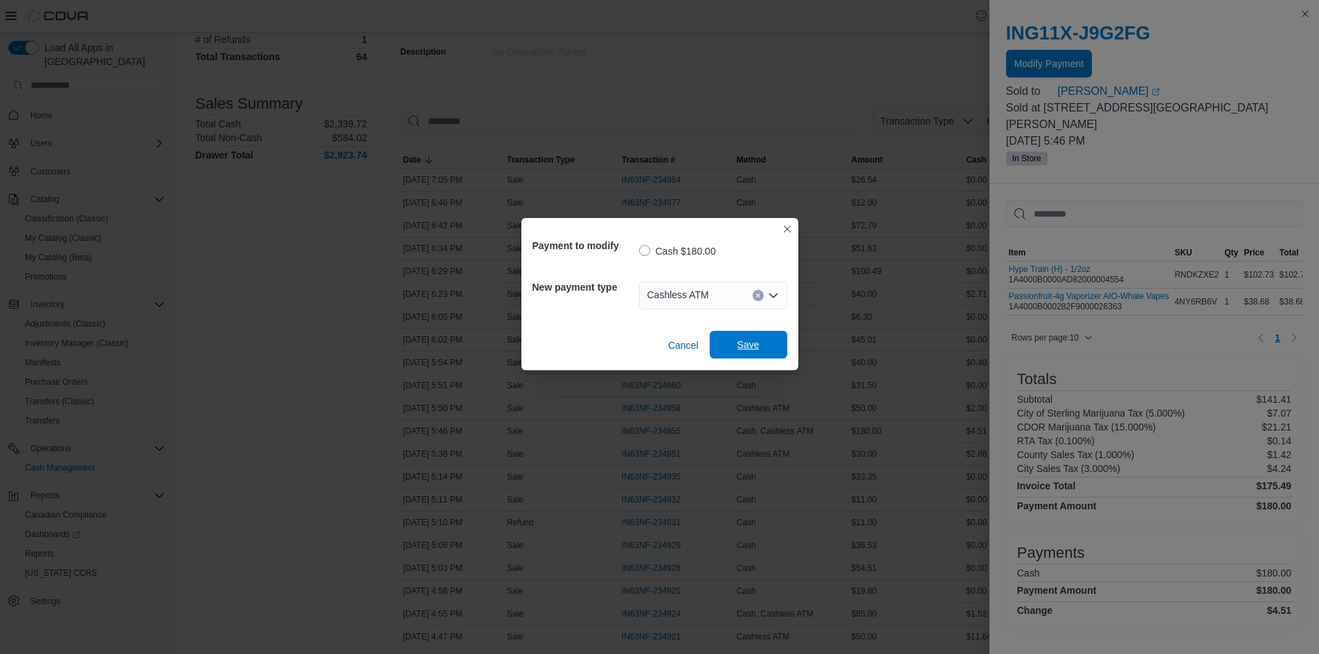
click at [758, 352] on span "Save" at bounding box center [749, 345] width 22 height 14
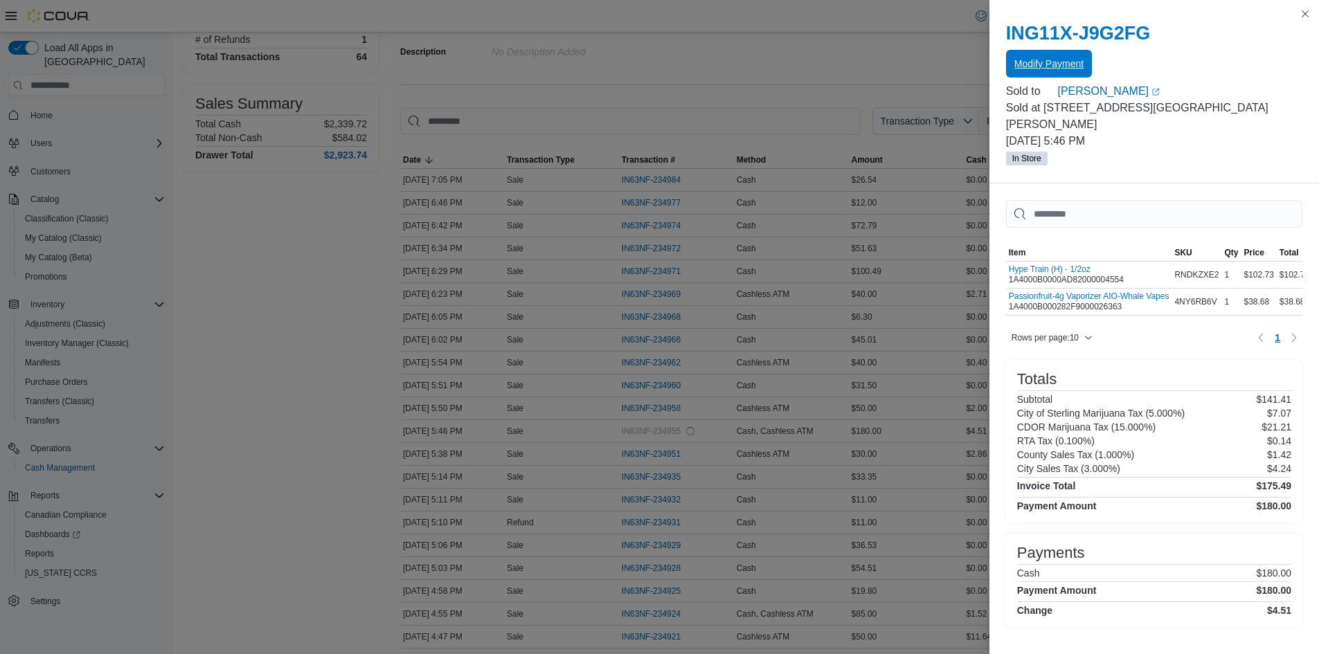
scroll to position [0, 0]
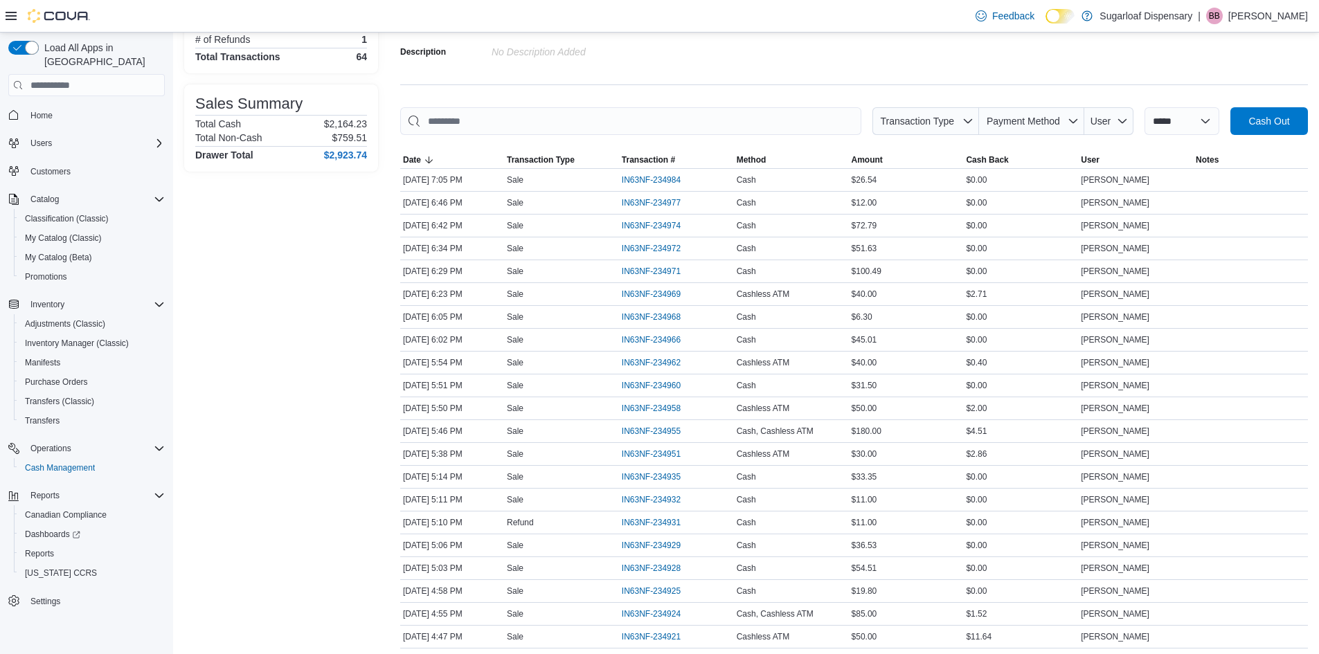
click at [778, 150] on div at bounding box center [854, 143] width 908 height 17
click at [776, 157] on span "Method" at bounding box center [791, 160] width 115 height 17
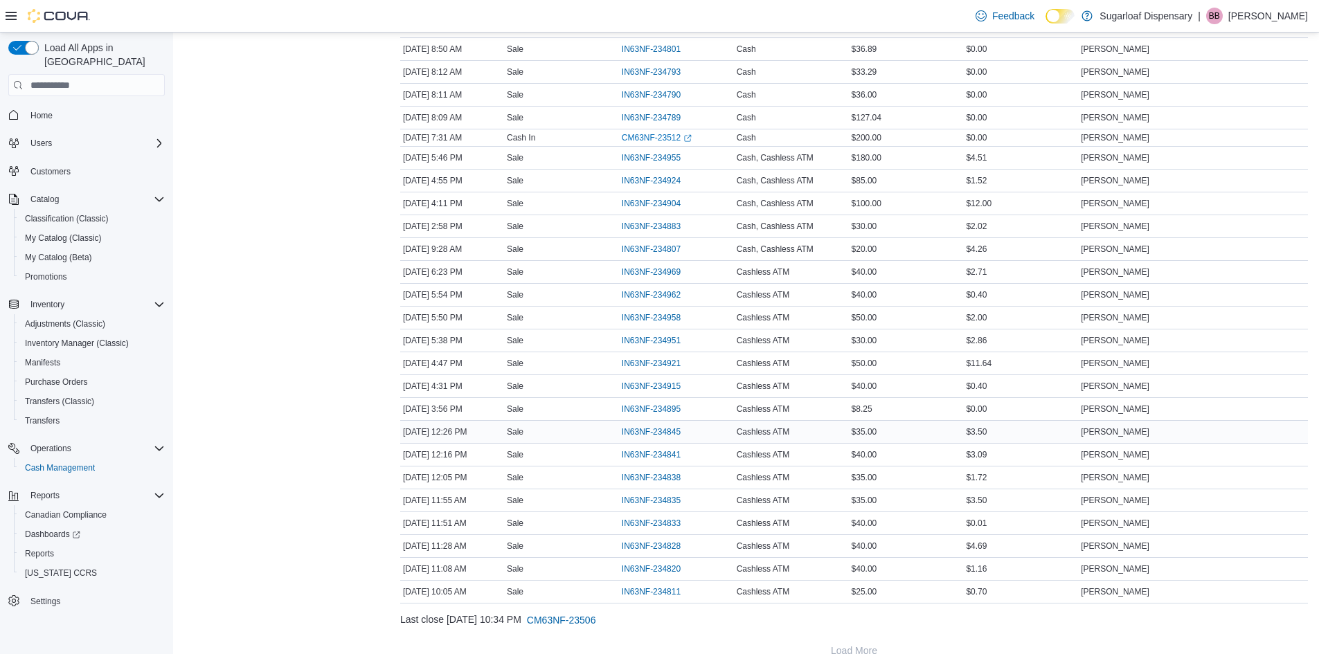
scroll to position [1177, 0]
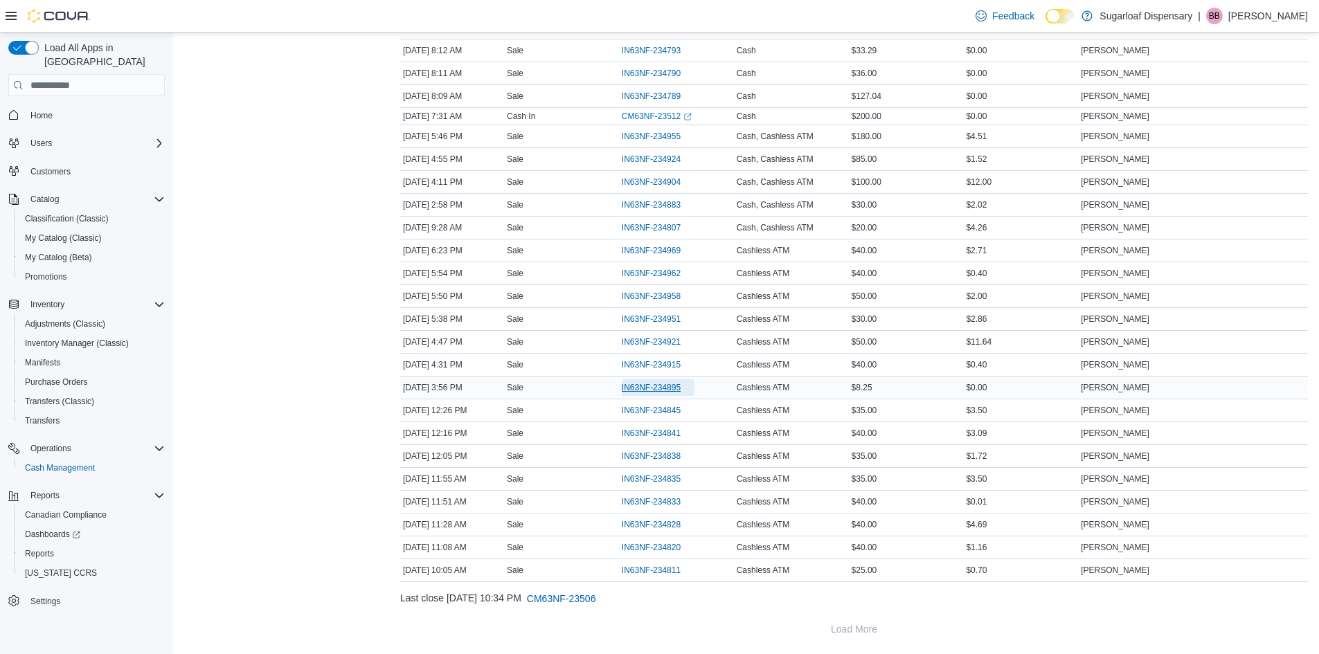
click at [668, 381] on span "IN63NF-234895" at bounding box center [658, 387] width 73 height 17
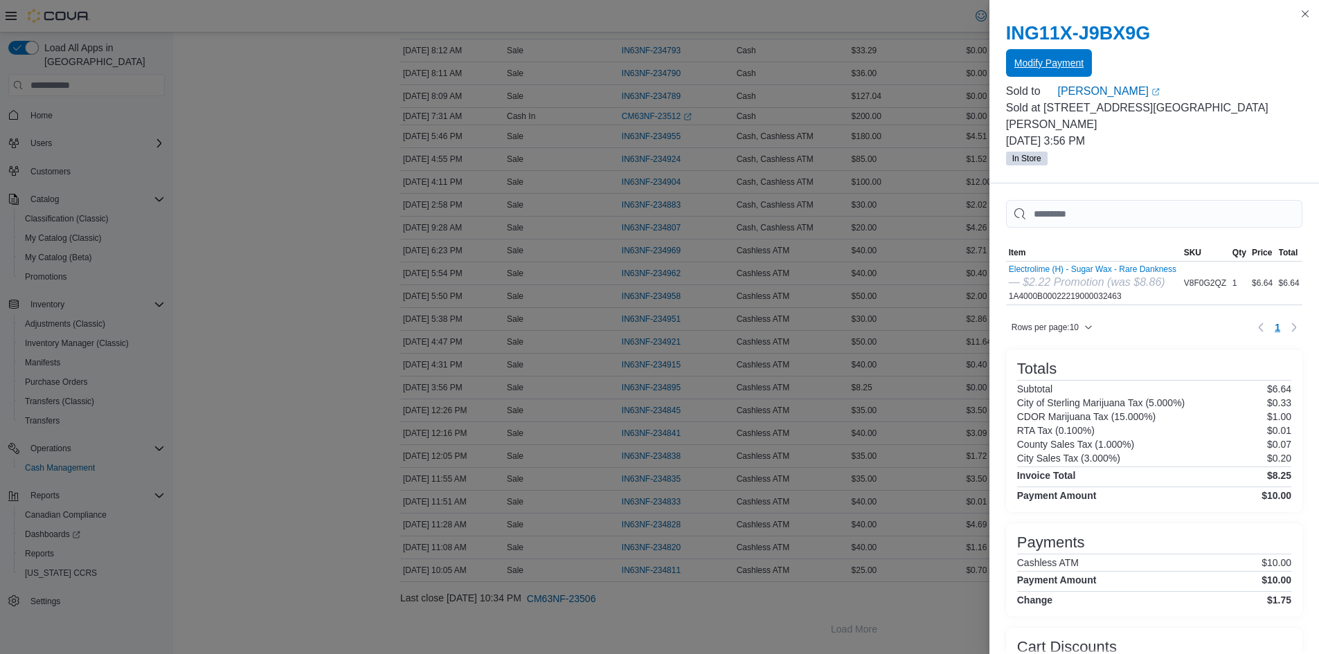
click at [1067, 60] on span "Modify Payment" at bounding box center [1049, 63] width 69 height 14
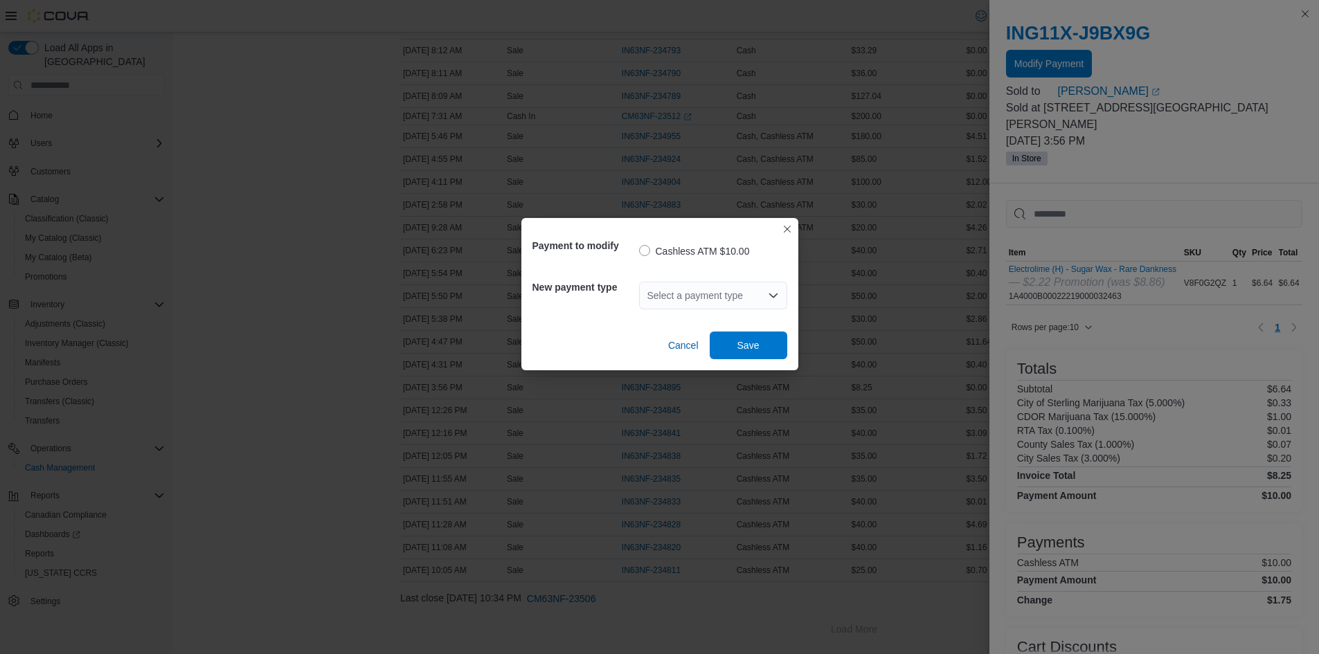
click at [729, 300] on div "Select a payment type" at bounding box center [713, 296] width 148 height 28
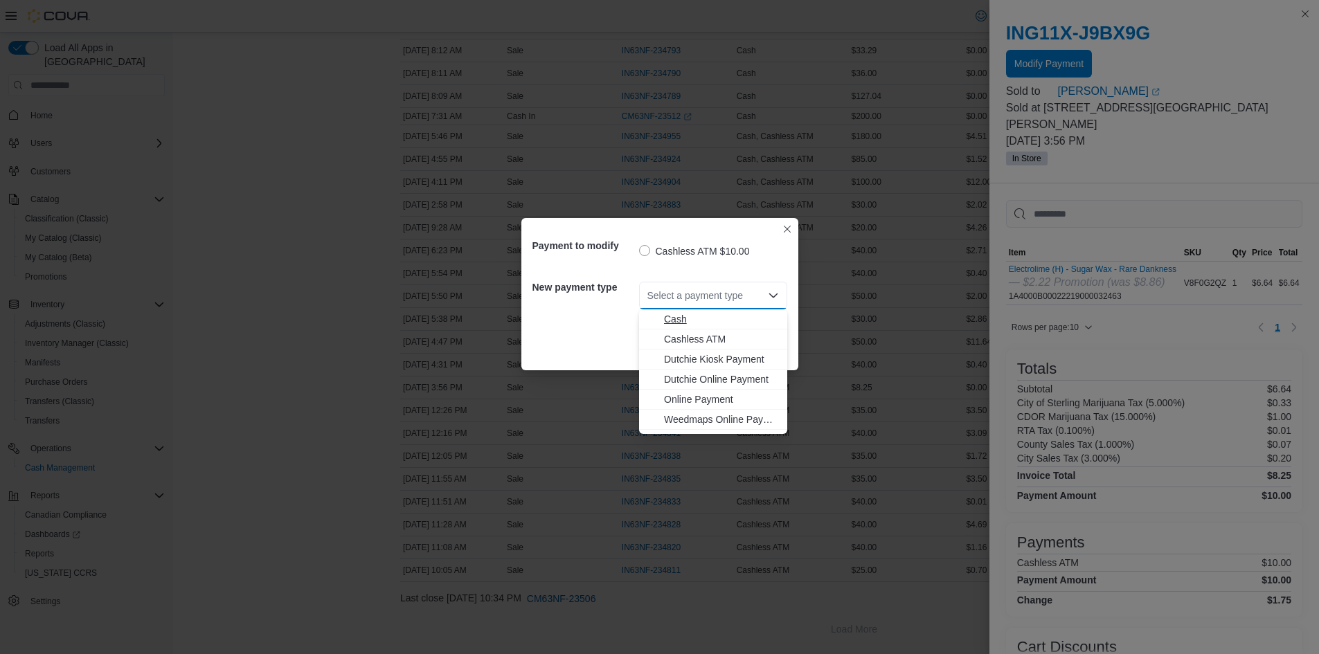
click at [689, 316] on span "Cash" at bounding box center [721, 319] width 115 height 14
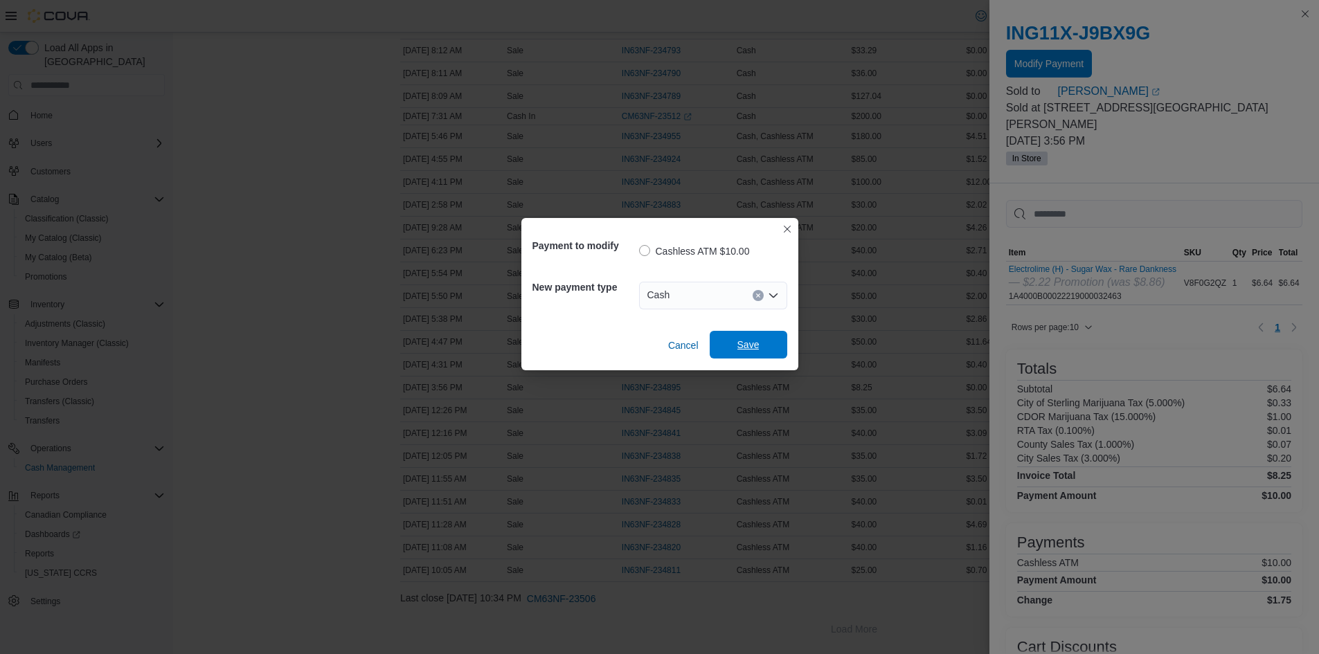
click at [744, 341] on span "Save" at bounding box center [749, 345] width 22 height 14
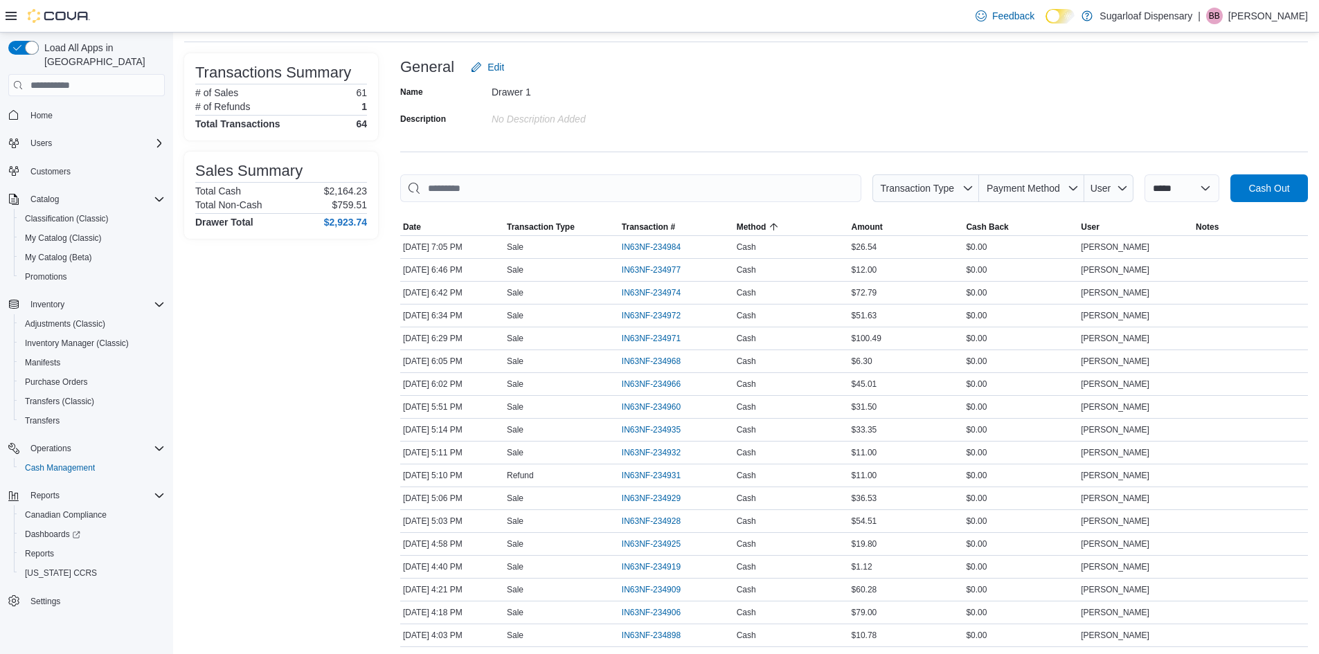
scroll to position [0, 0]
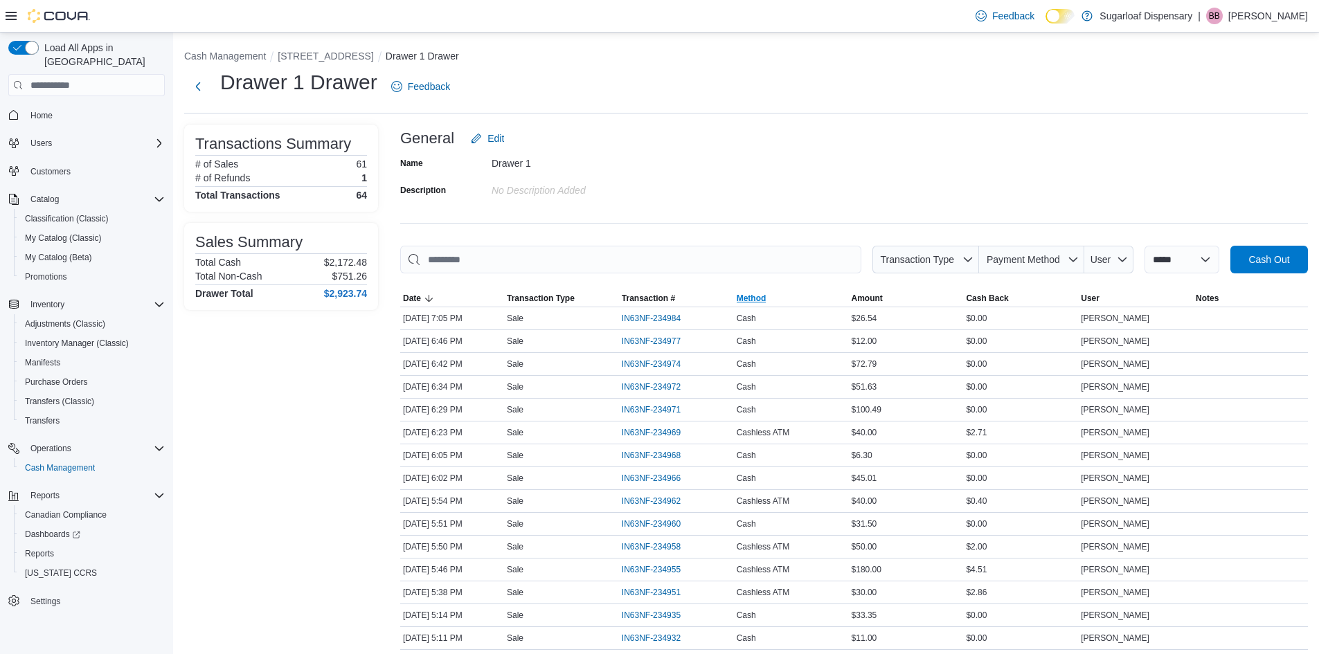
click at [801, 299] on span "Method" at bounding box center [791, 298] width 115 height 17
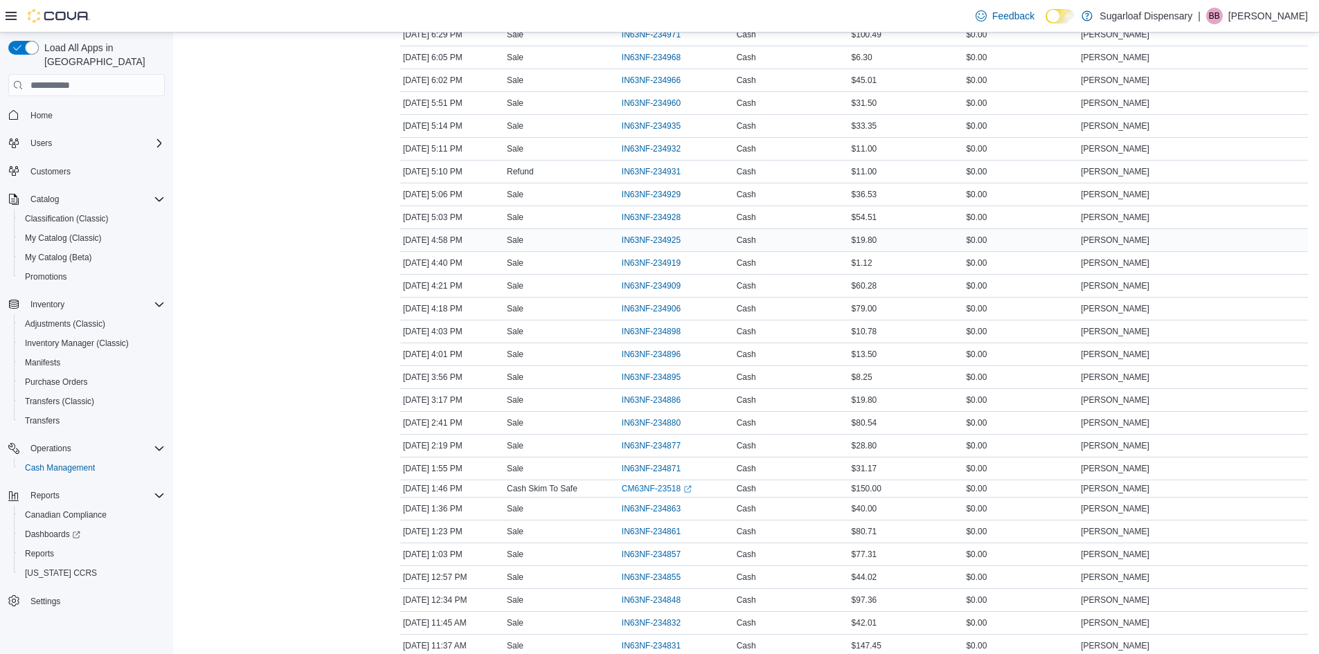
scroll to position [831, 0]
click at [658, 350] on span "IN63NF-234895" at bounding box center [651, 355] width 59 height 11
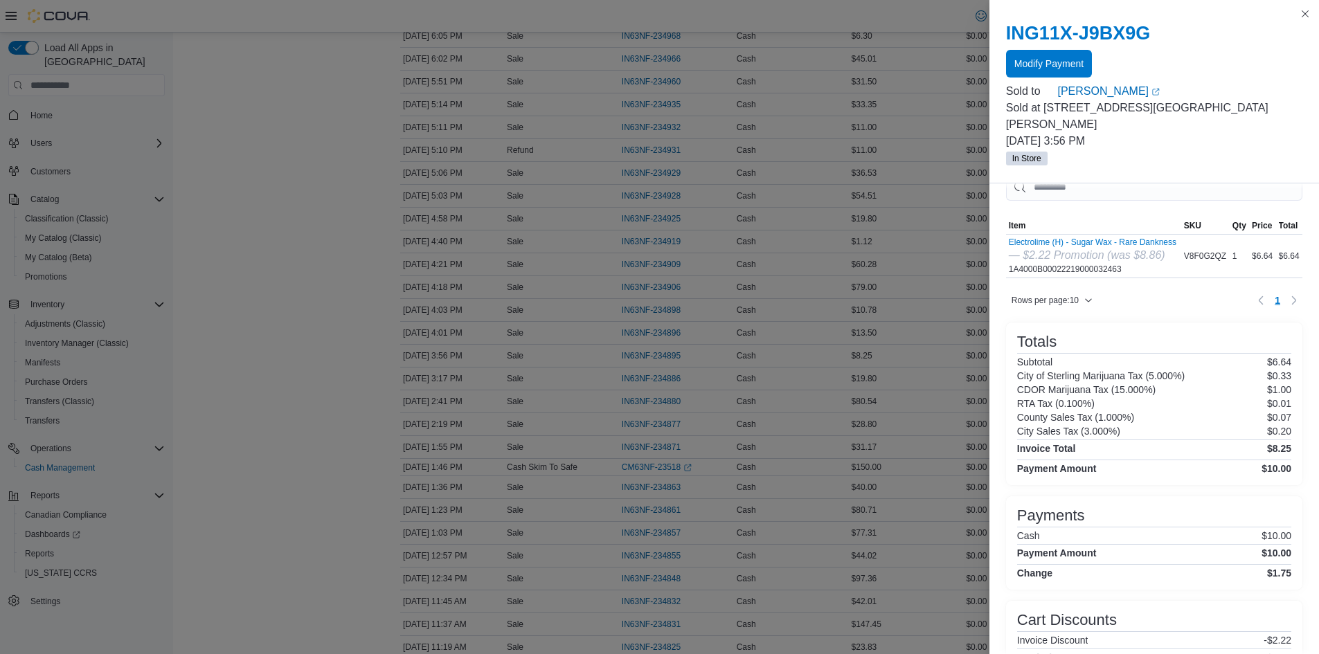
scroll to position [0, 0]
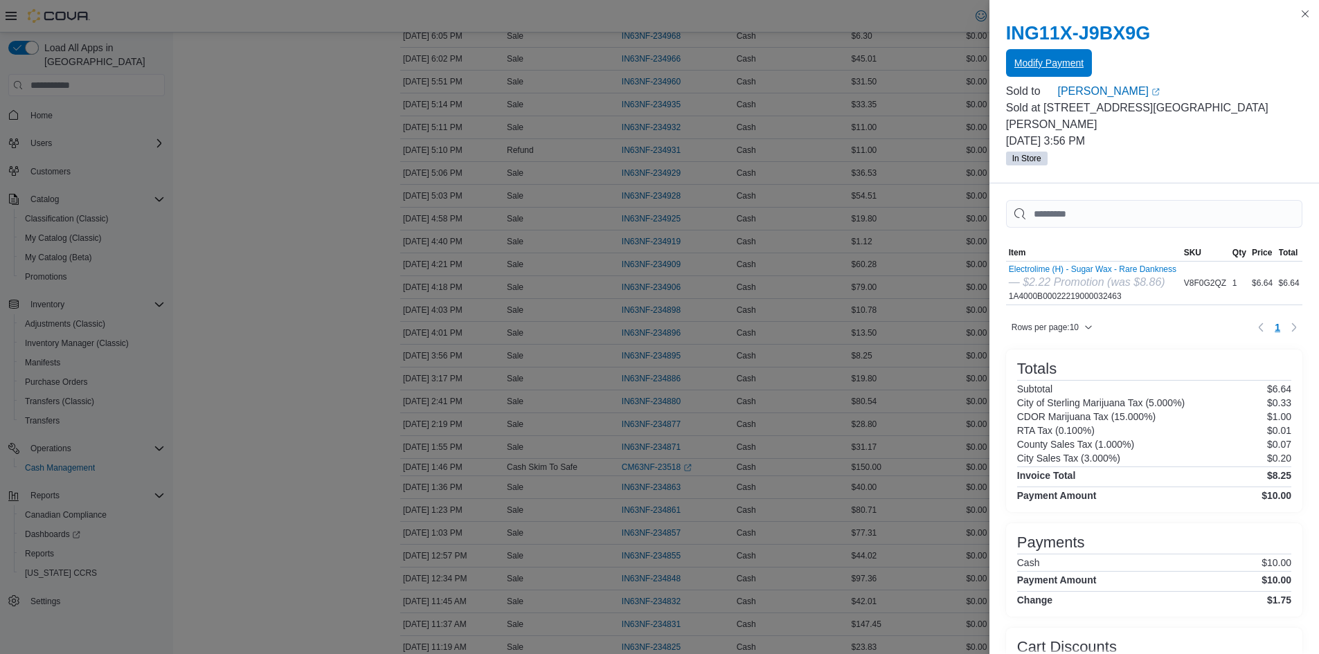
click at [1051, 68] on span "Modify Payment" at bounding box center [1049, 63] width 69 height 14
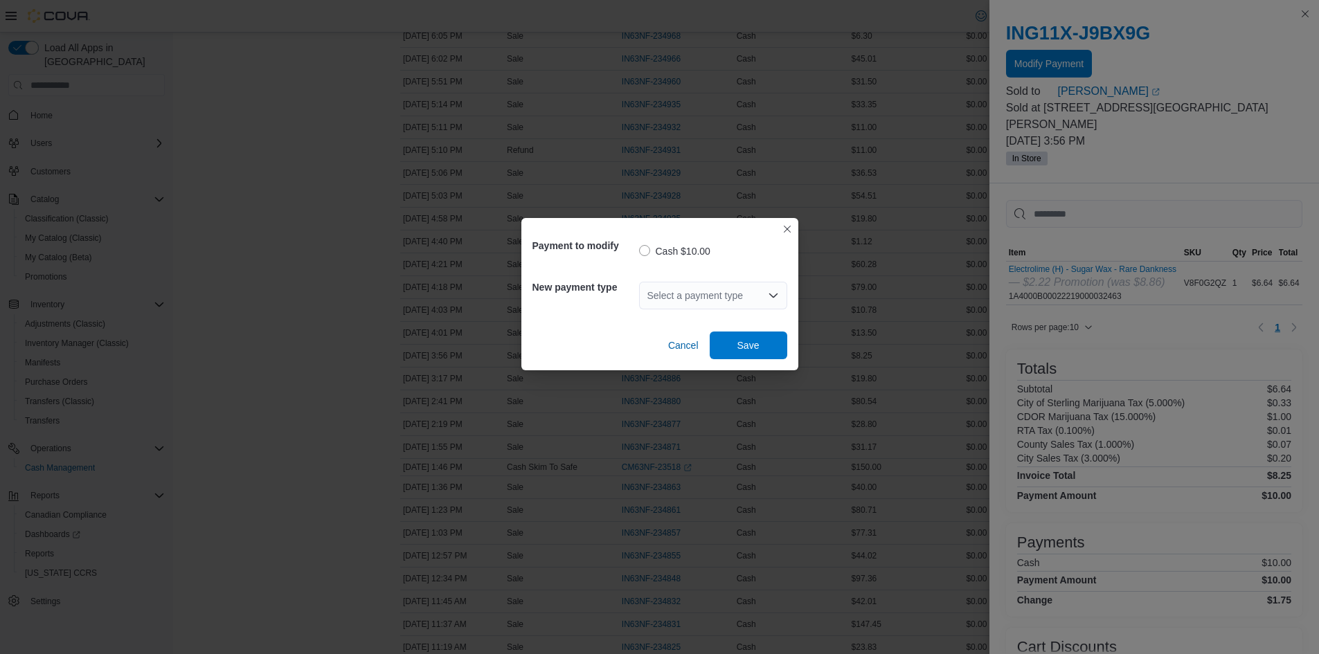
click at [738, 295] on div "Select a payment type" at bounding box center [713, 296] width 148 height 28
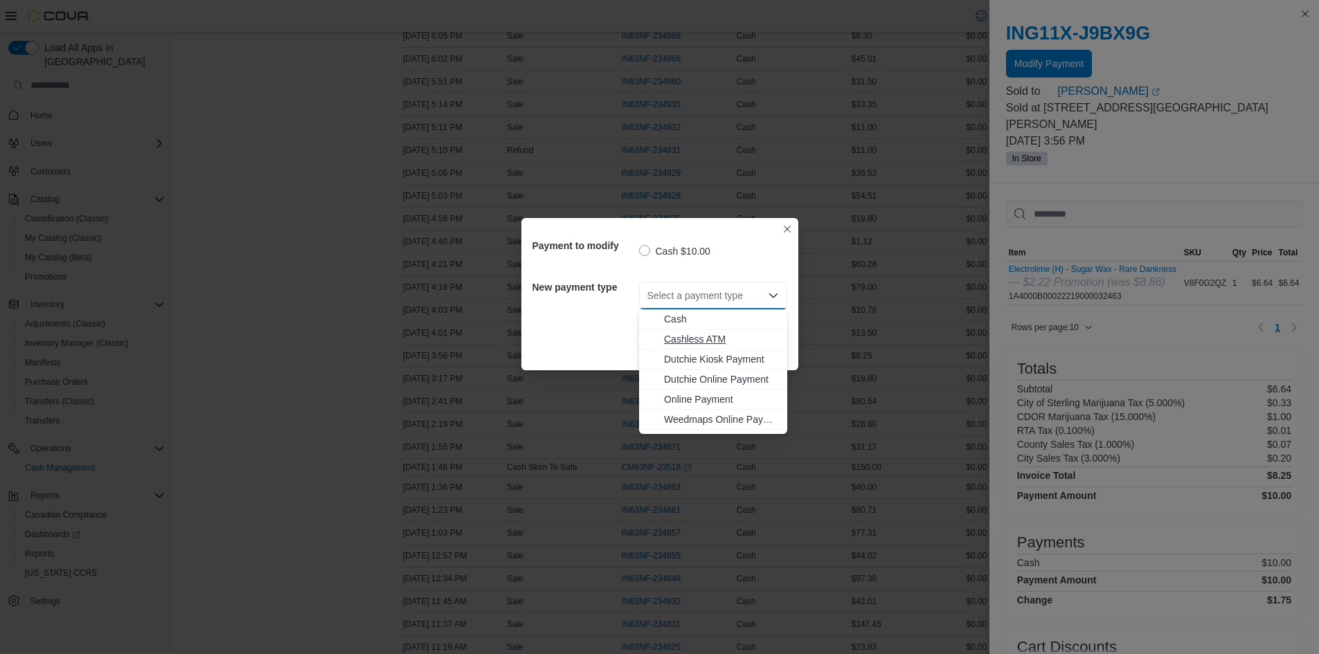
click at [719, 337] on span "Cashless ATM" at bounding box center [721, 339] width 115 height 14
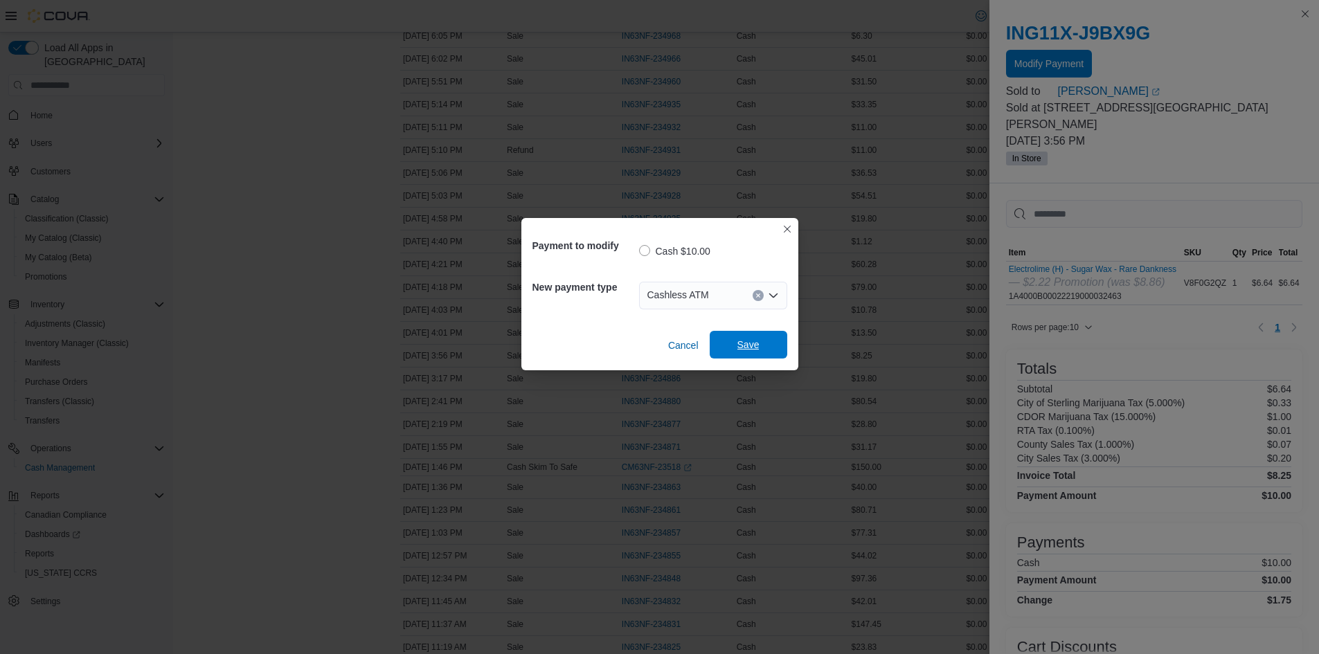
click at [749, 345] on span "Save" at bounding box center [749, 345] width 22 height 14
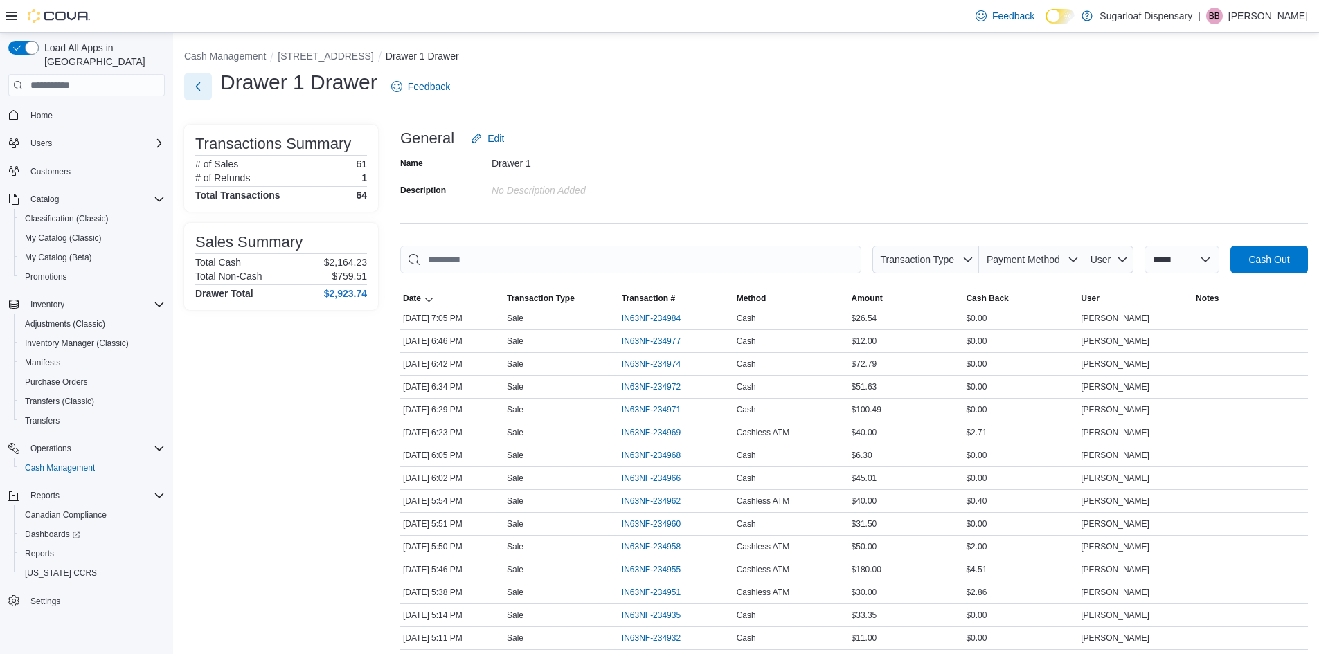
click at [206, 91] on button "Next" at bounding box center [198, 87] width 28 height 28
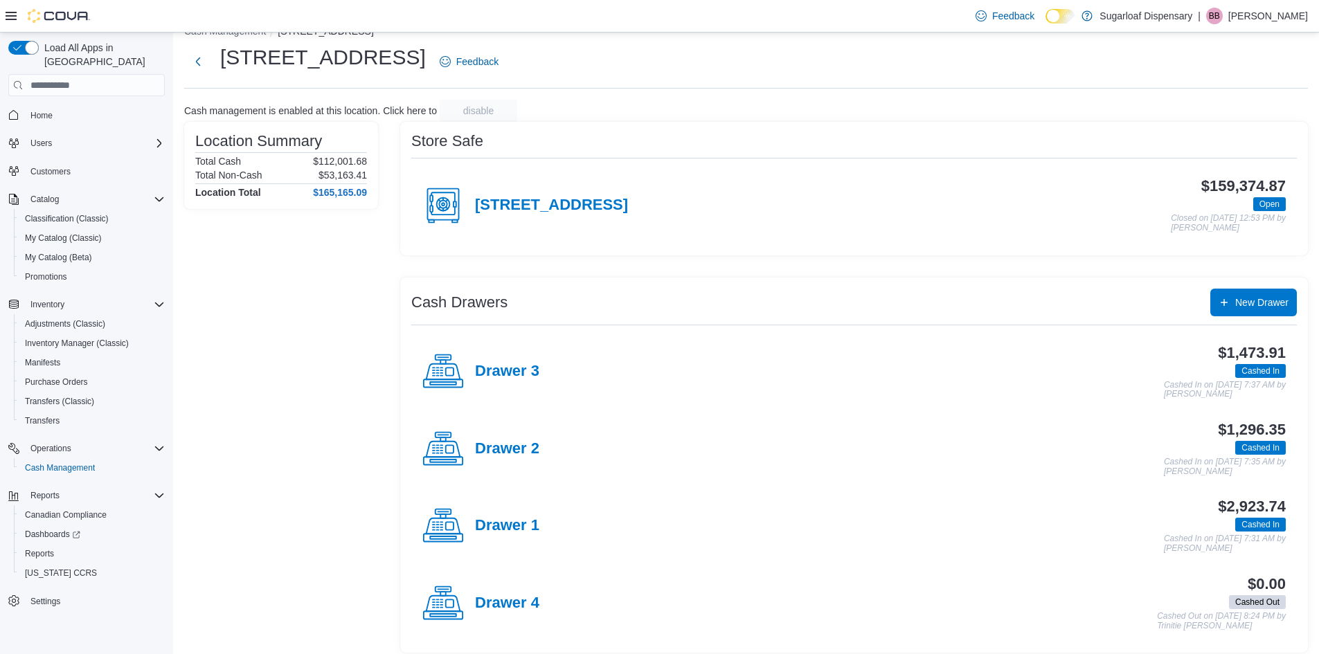
scroll to position [35, 0]
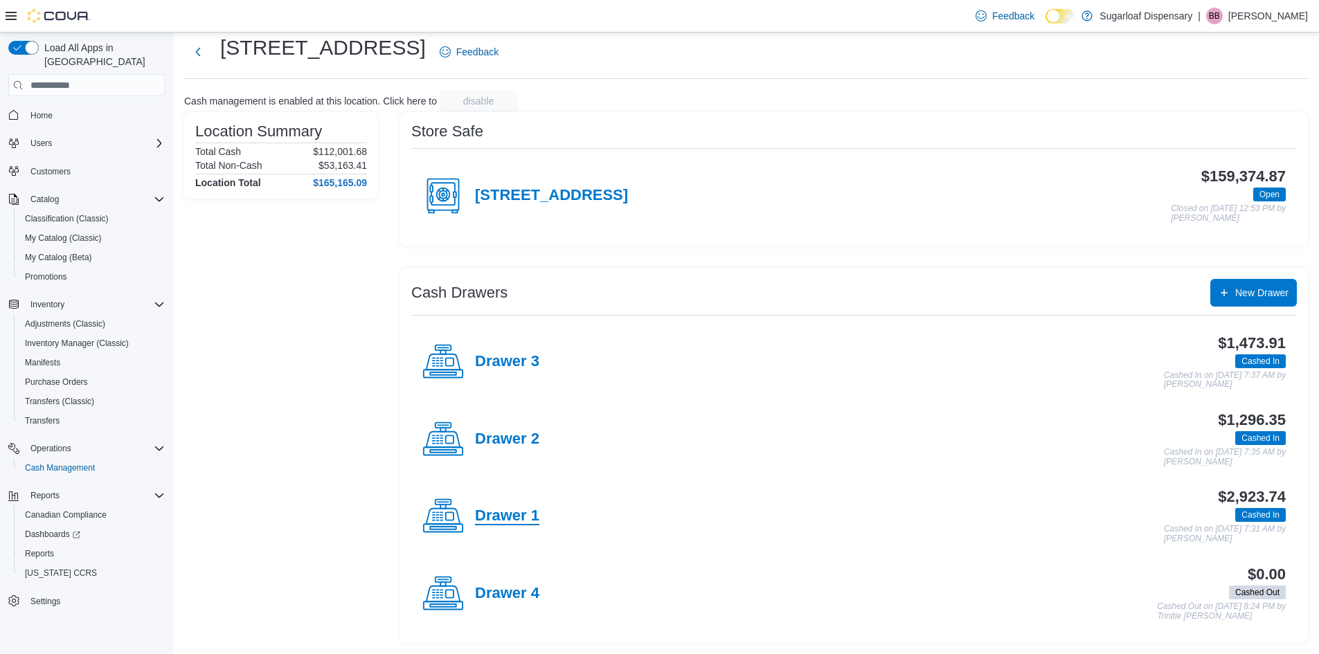
click at [512, 515] on h4 "Drawer 1" at bounding box center [507, 517] width 64 height 18
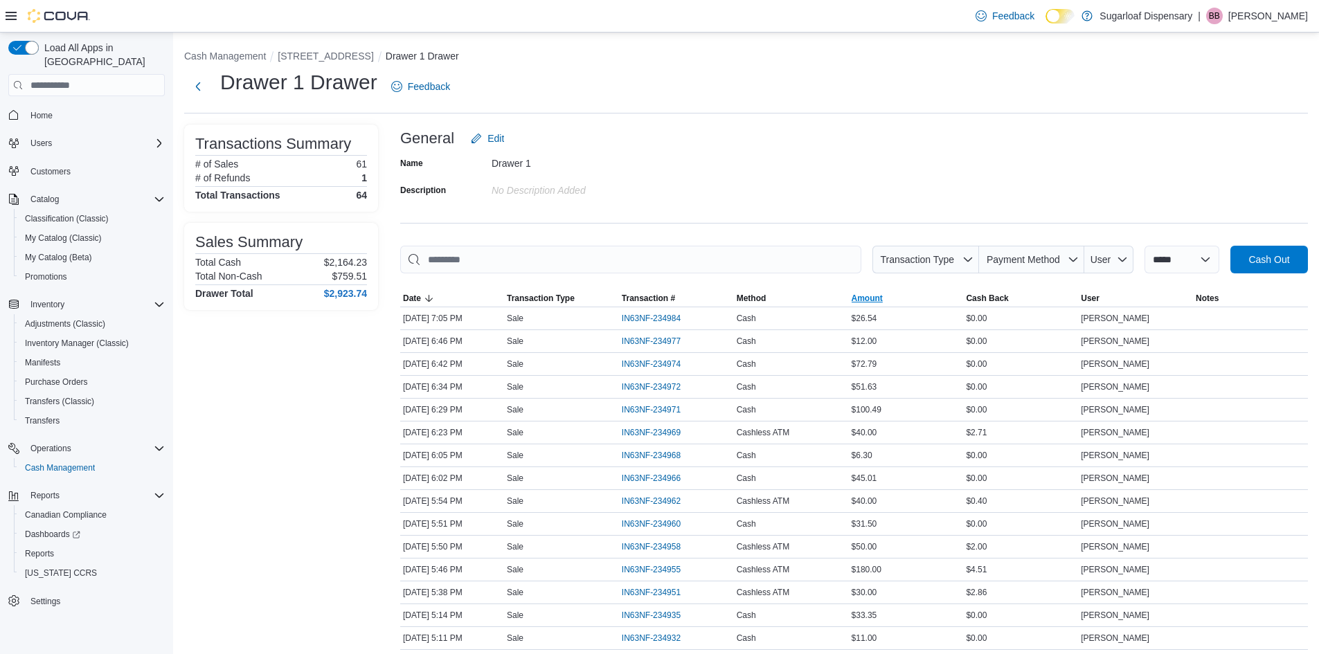
click at [906, 294] on span "Amount" at bounding box center [906, 298] width 115 height 17
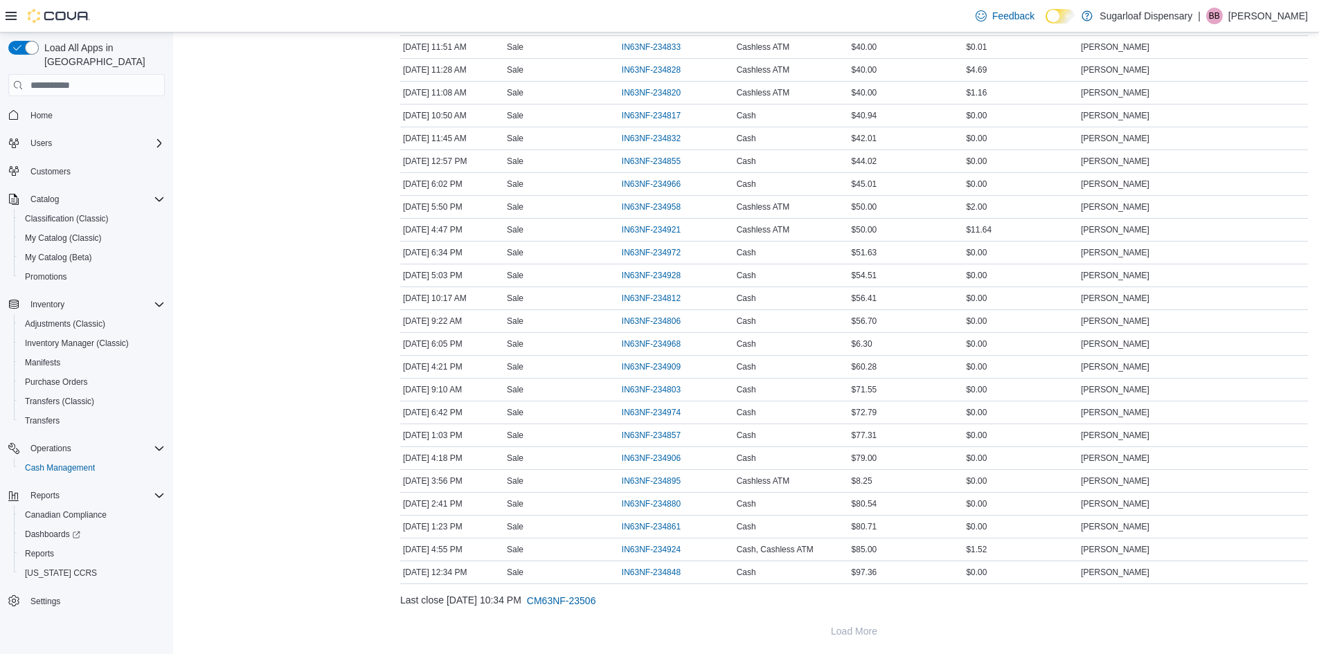
scroll to position [1177, 0]
click at [655, 337] on span "IN63NF-234968" at bounding box center [651, 342] width 59 height 11
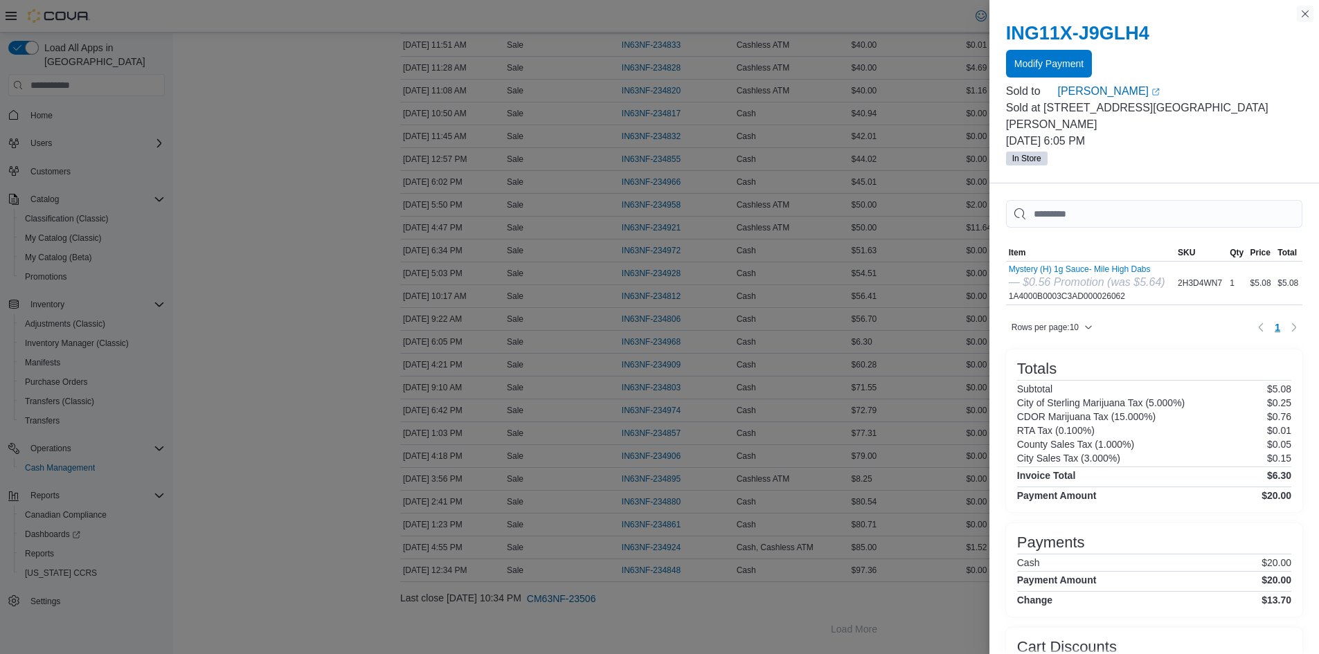
drag, startPoint x: 1310, startPoint y: 10, endPoint x: 1269, endPoint y: 33, distance: 47.4
click at [1310, 10] on button "Close this dialog" at bounding box center [1305, 14] width 17 height 17
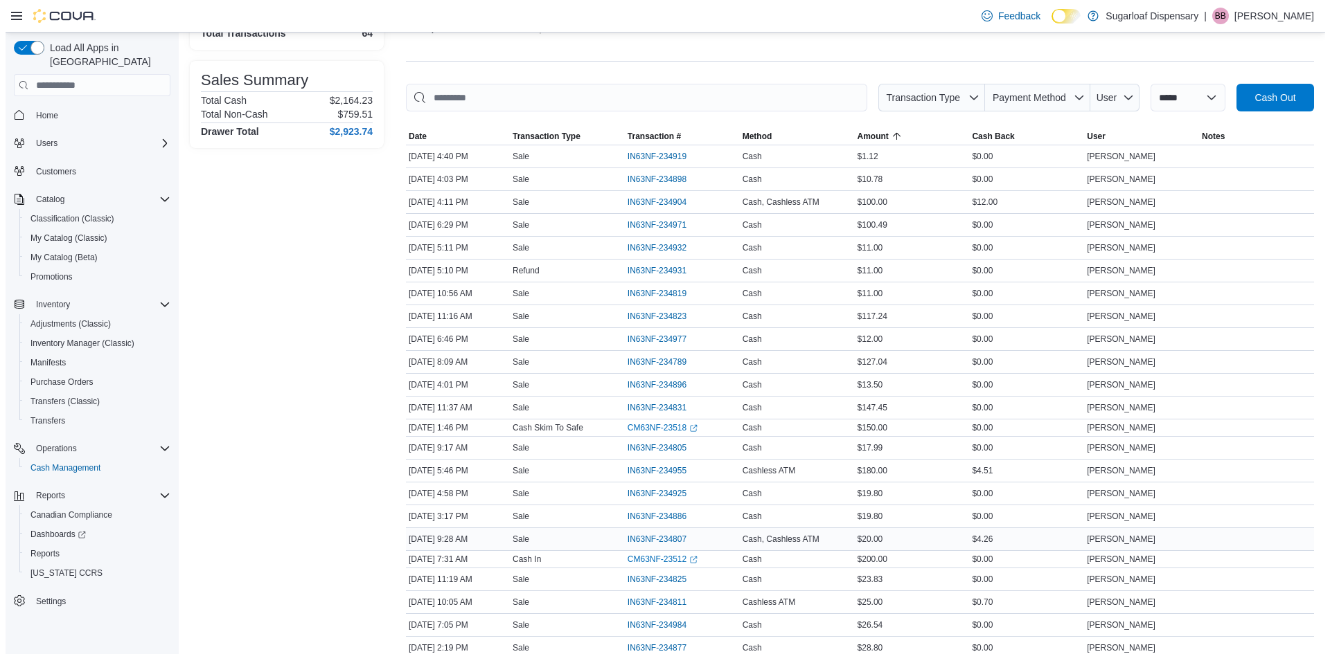
scroll to position [0, 0]
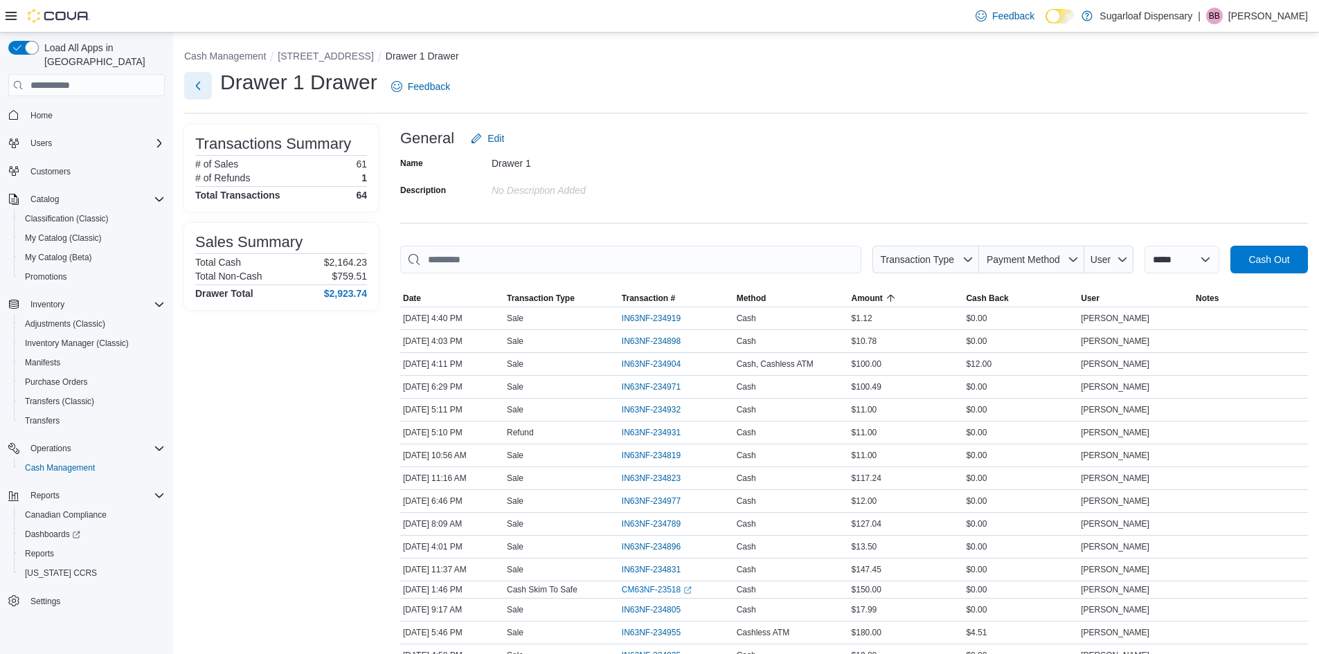
click at [205, 84] on button "Next" at bounding box center [198, 86] width 28 height 28
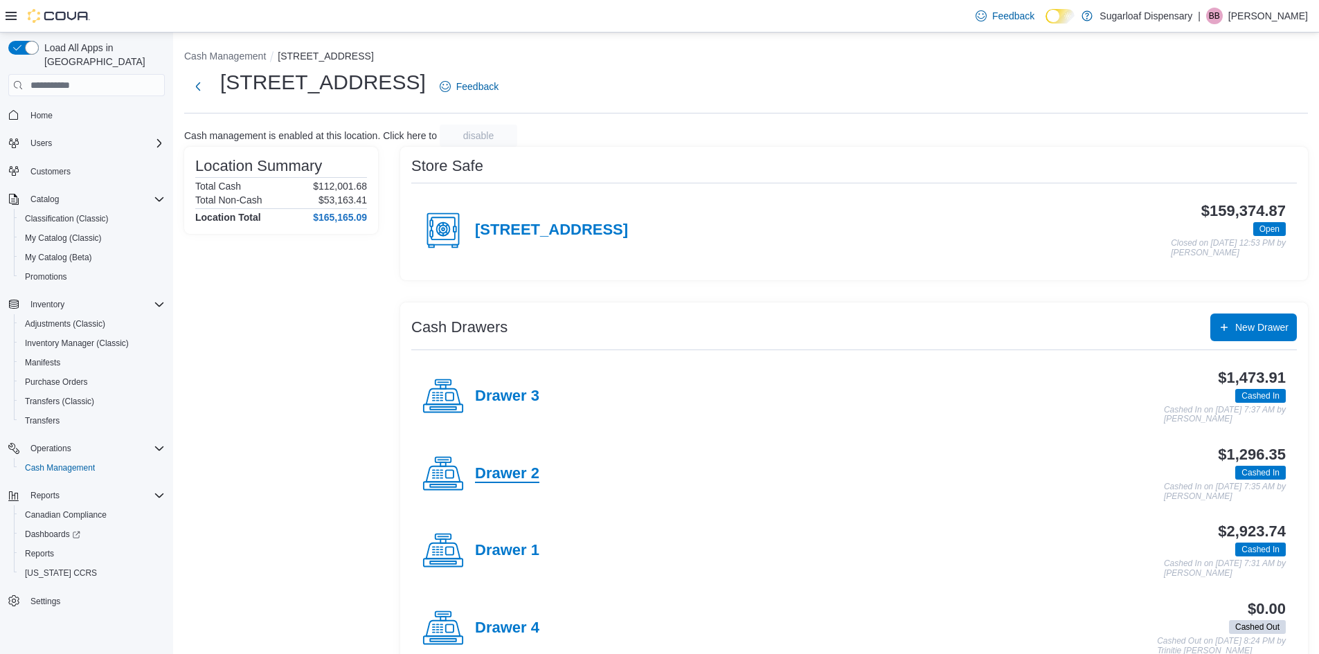
click at [519, 474] on h4 "Drawer 2" at bounding box center [507, 474] width 64 height 18
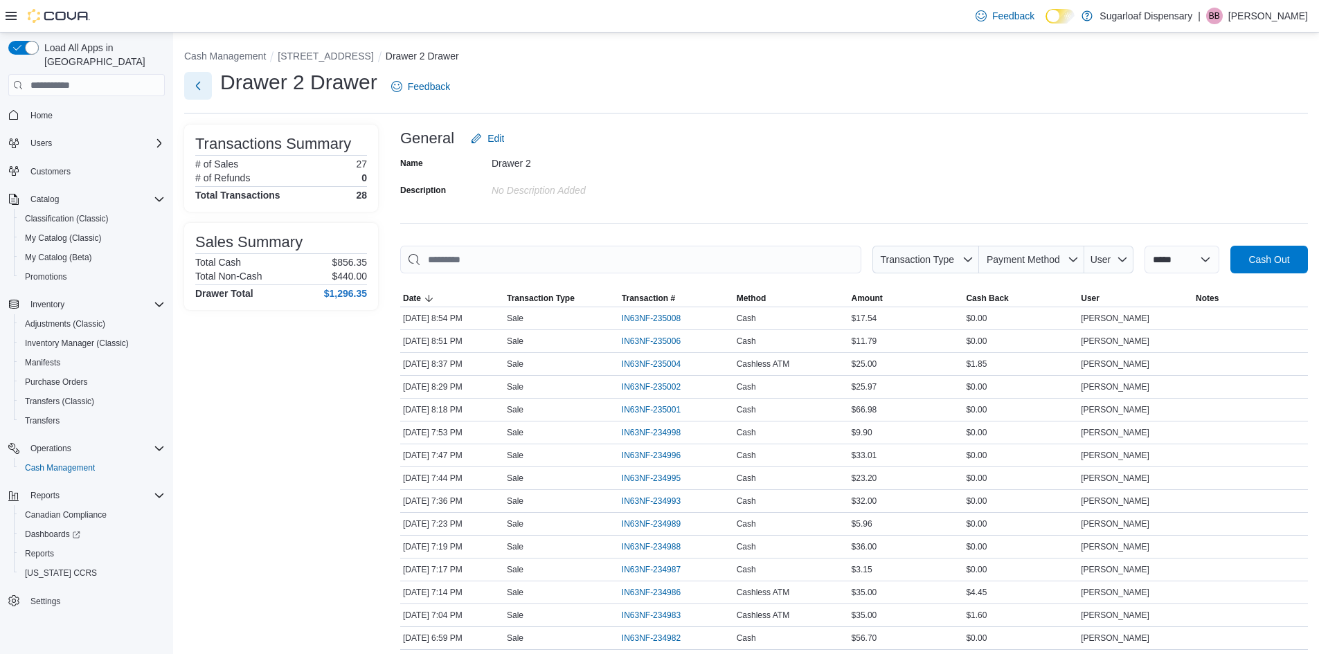
click at [195, 88] on button "Next" at bounding box center [198, 86] width 28 height 28
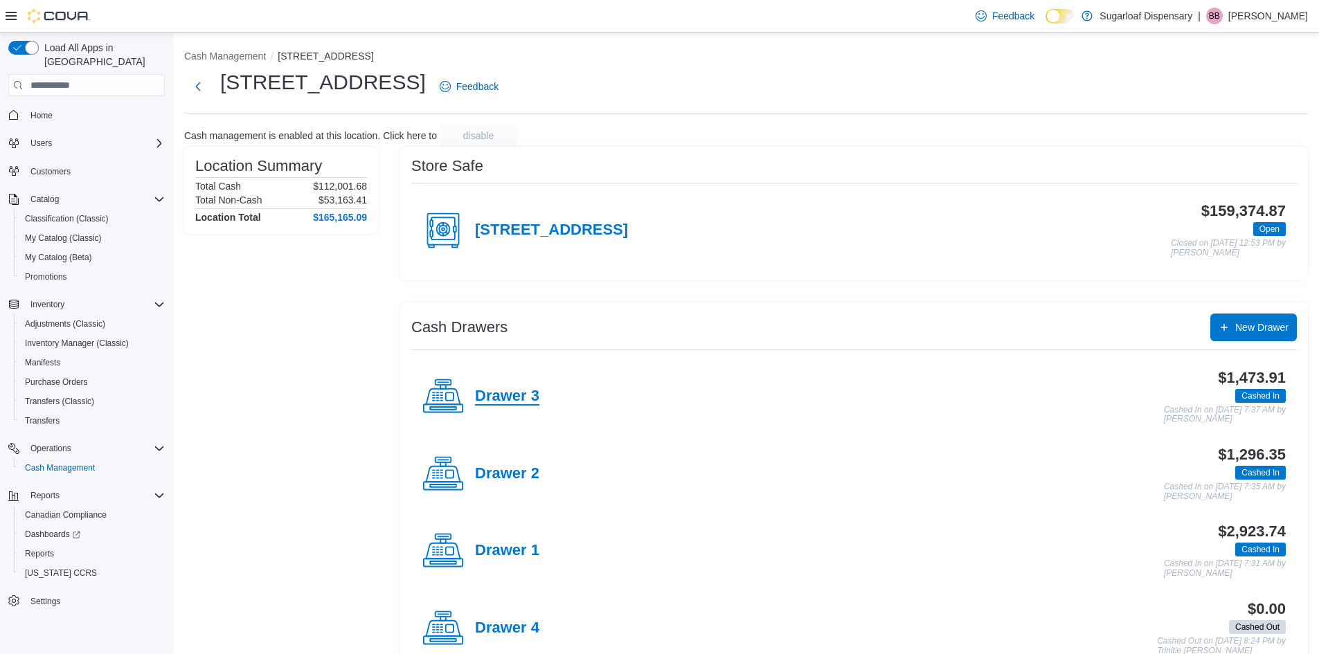
click at [508, 393] on h4 "Drawer 3" at bounding box center [507, 397] width 64 height 18
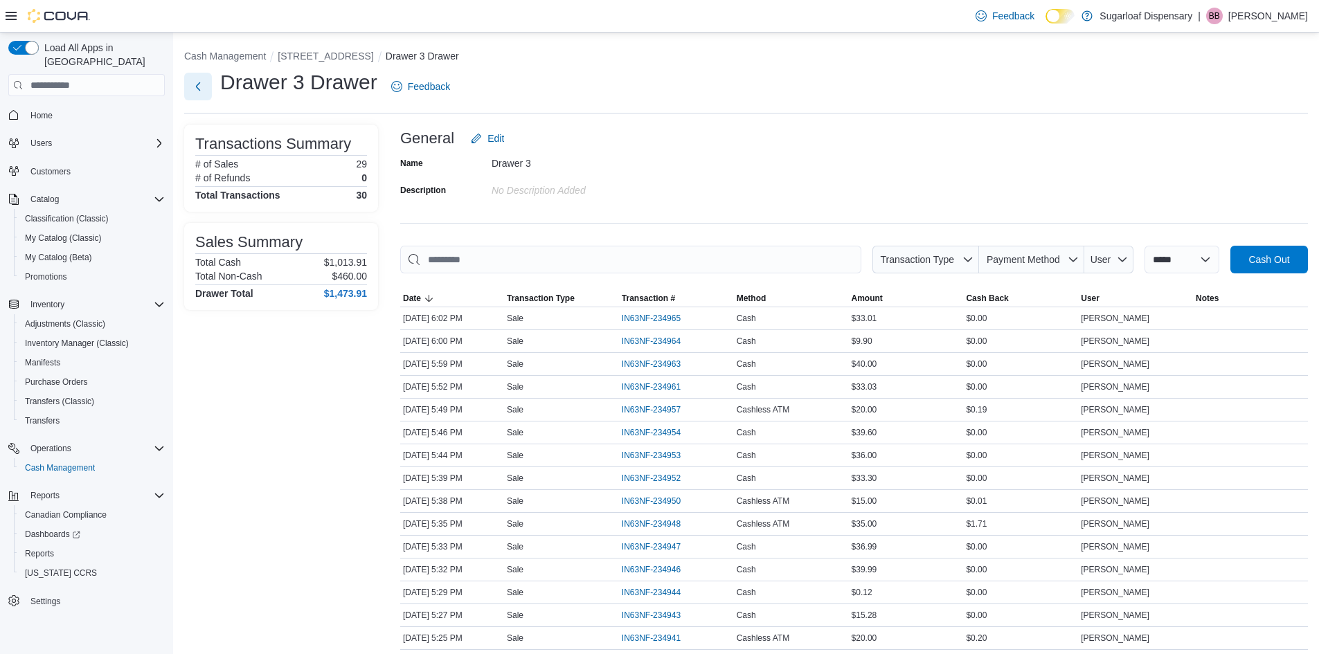
click at [203, 91] on button "Next" at bounding box center [198, 87] width 28 height 28
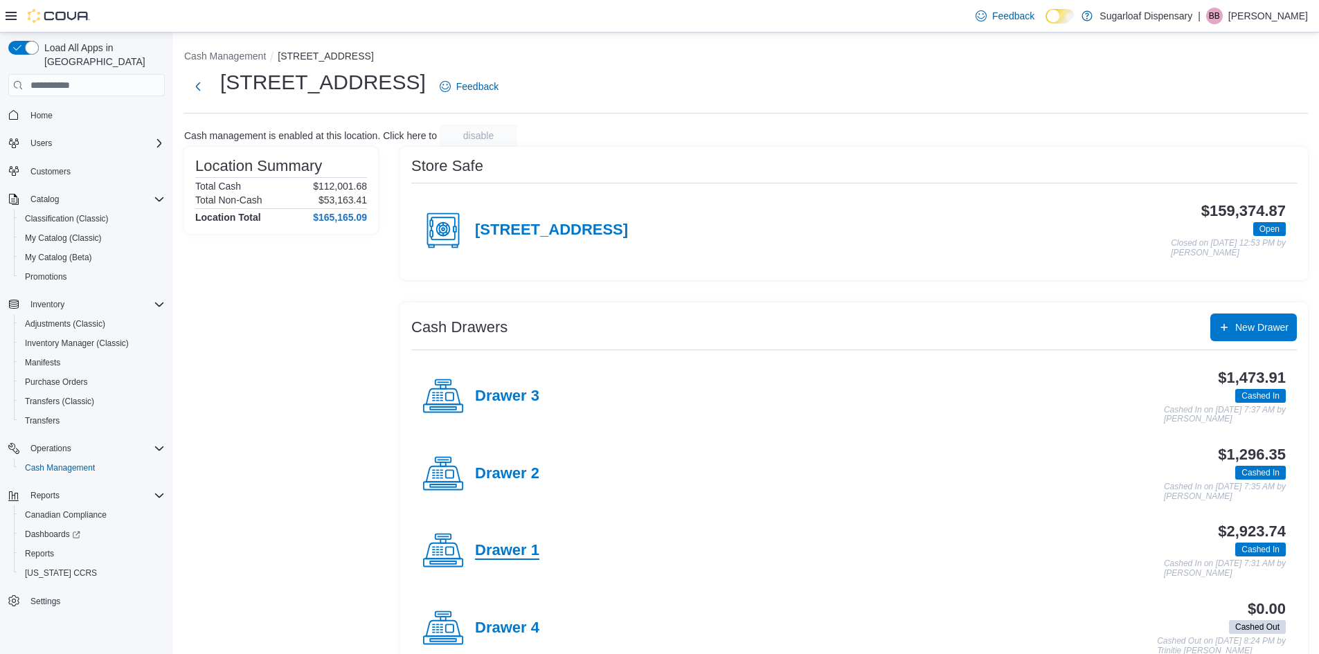
click at [524, 546] on h4 "Drawer 1" at bounding box center [507, 551] width 64 height 18
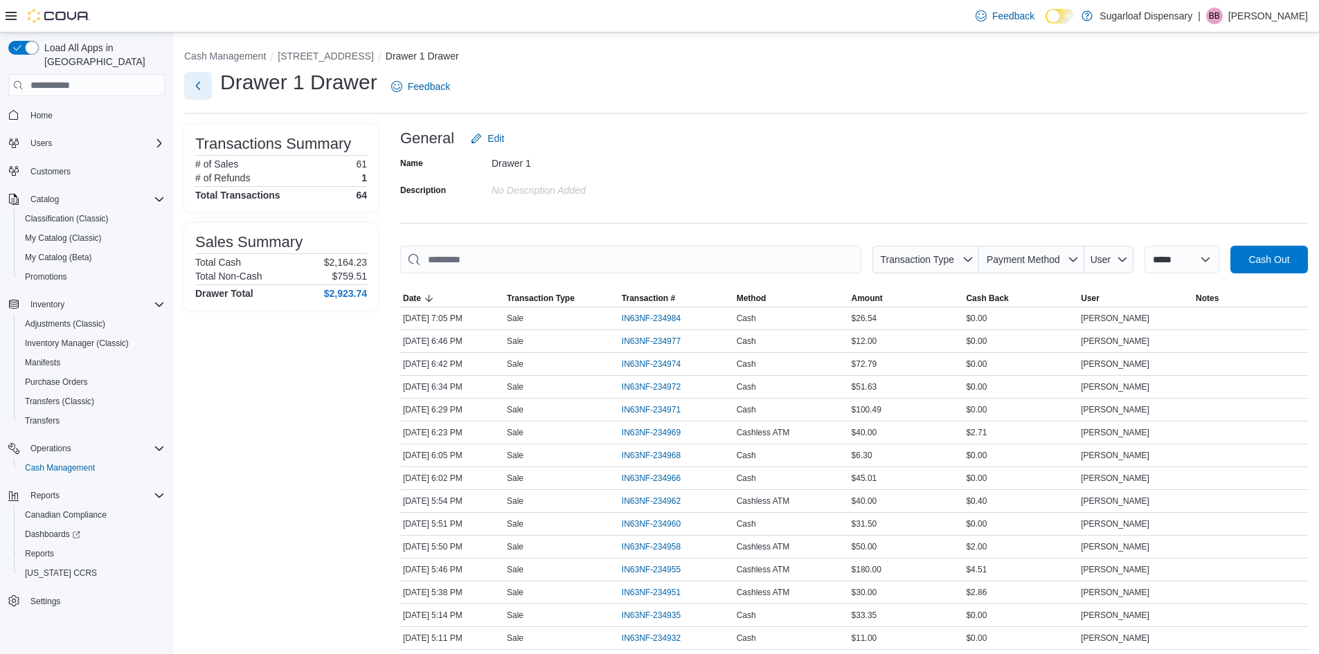
click at [199, 86] on button "Next" at bounding box center [198, 86] width 28 height 28
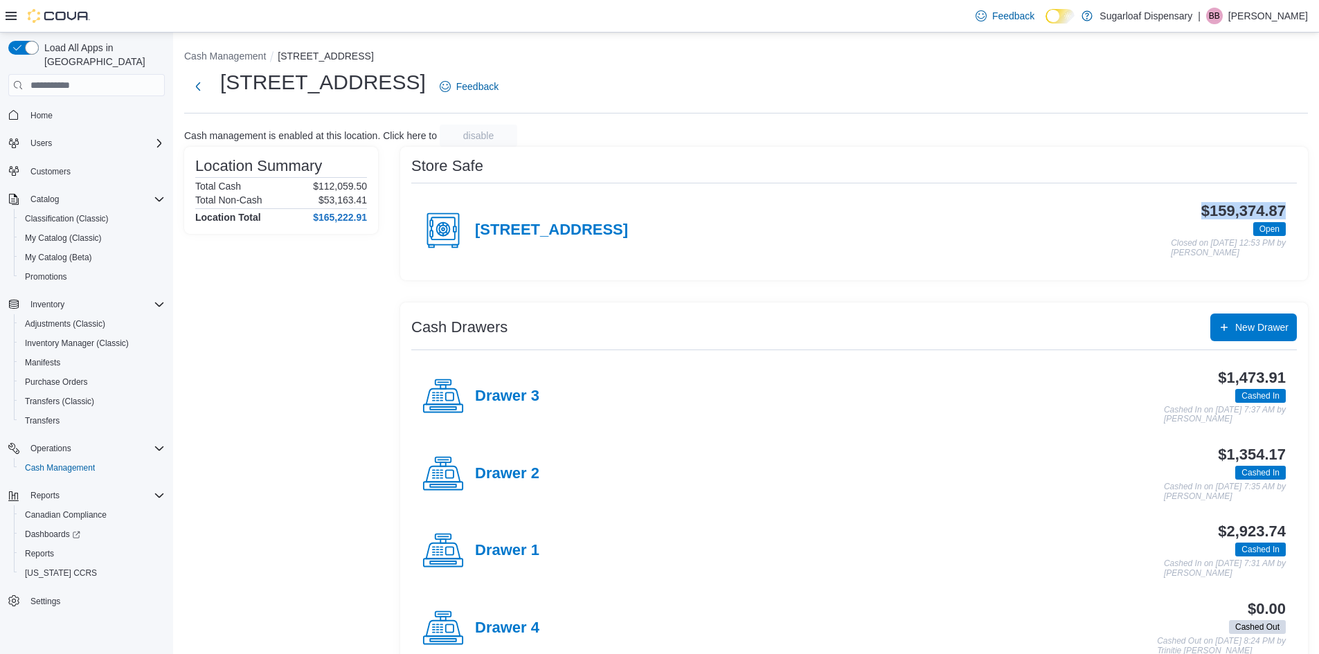
drag, startPoint x: 1203, startPoint y: 213, endPoint x: 1308, endPoint y: 204, distance: 105.7
click at [1308, 203] on div "Store Safe [STREET_ADDRESS] $159,374.87 Open Closed on [DATE] 12:53 PM by [PERS…" at bounding box center [854, 213] width 908 height 133
click at [942, 335] on div "Cash Drawers New Drawer" at bounding box center [854, 328] width 886 height 28
drag, startPoint x: 1201, startPoint y: 209, endPoint x: 1314, endPoint y: 206, distance: 112.2
click at [1308, 206] on div "Store Safe [STREET_ADDRESS] $159,374.87 Open Closed on [DATE] 12:53 PM by [PERS…" at bounding box center [854, 213] width 908 height 133
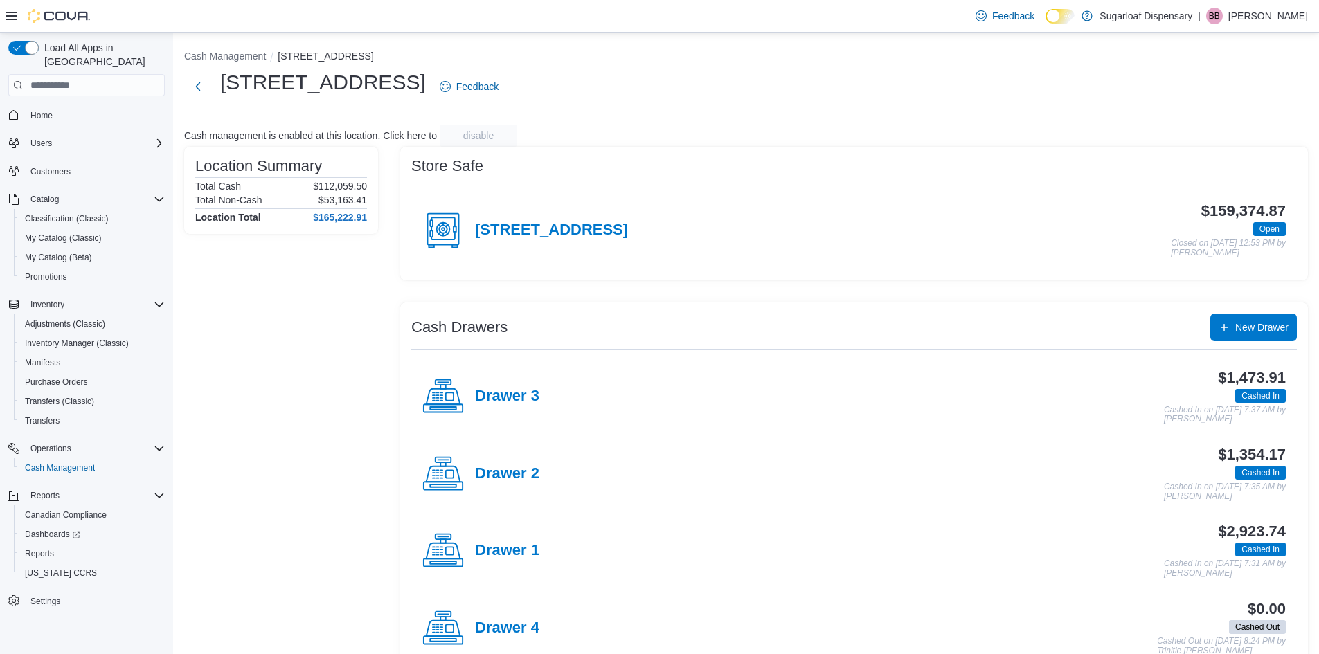
click at [1021, 120] on div "Cash Management [STREET_ADDRESS][GEOGRAPHIC_DATA] Cash management is enabled at…" at bounding box center [746, 361] width 1146 height 656
drag, startPoint x: 1203, startPoint y: 210, endPoint x: 1100, endPoint y: 204, distance: 102.6
click at [1100, 204] on div "$159,374.87 Open Closed on [DATE] 12:53 PM by [PERSON_NAME]" at bounding box center [957, 230] width 658 height 55
click at [1134, 178] on div "Store Safe [STREET_ADDRESS] $159,374.87 Open Closed on [DATE] 12:53 PM by [PERS…" at bounding box center [854, 213] width 908 height 133
drag, startPoint x: 110, startPoint y: 328, endPoint x: 97, endPoint y: 321, distance: 15.2
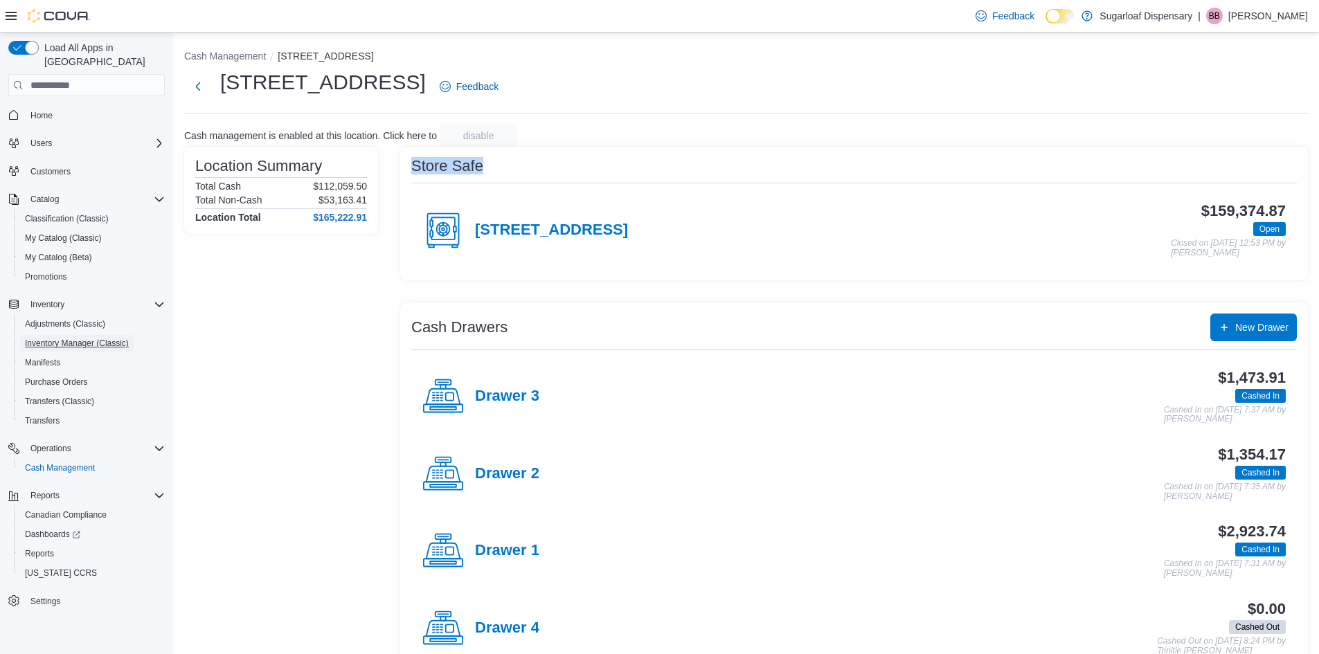
click at [109, 338] on span "Inventory Manager (Classic)" at bounding box center [77, 343] width 104 height 11
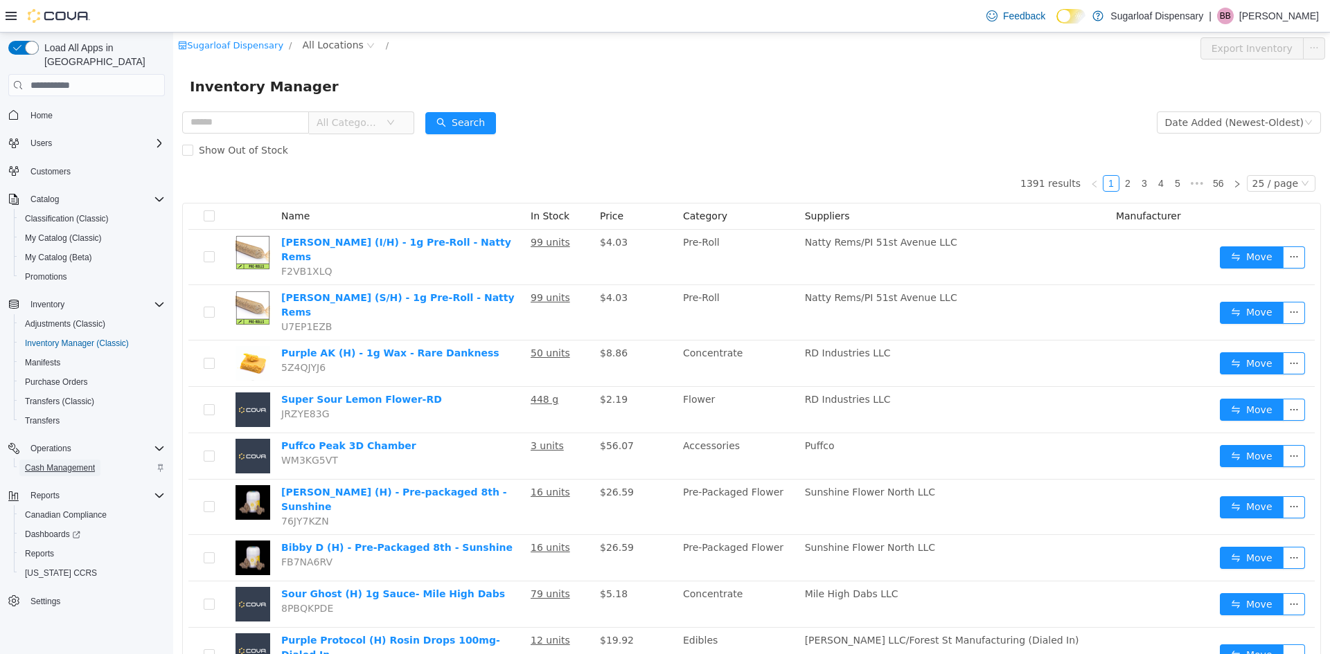
click at [76, 463] on span "Cash Management" at bounding box center [60, 468] width 70 height 11
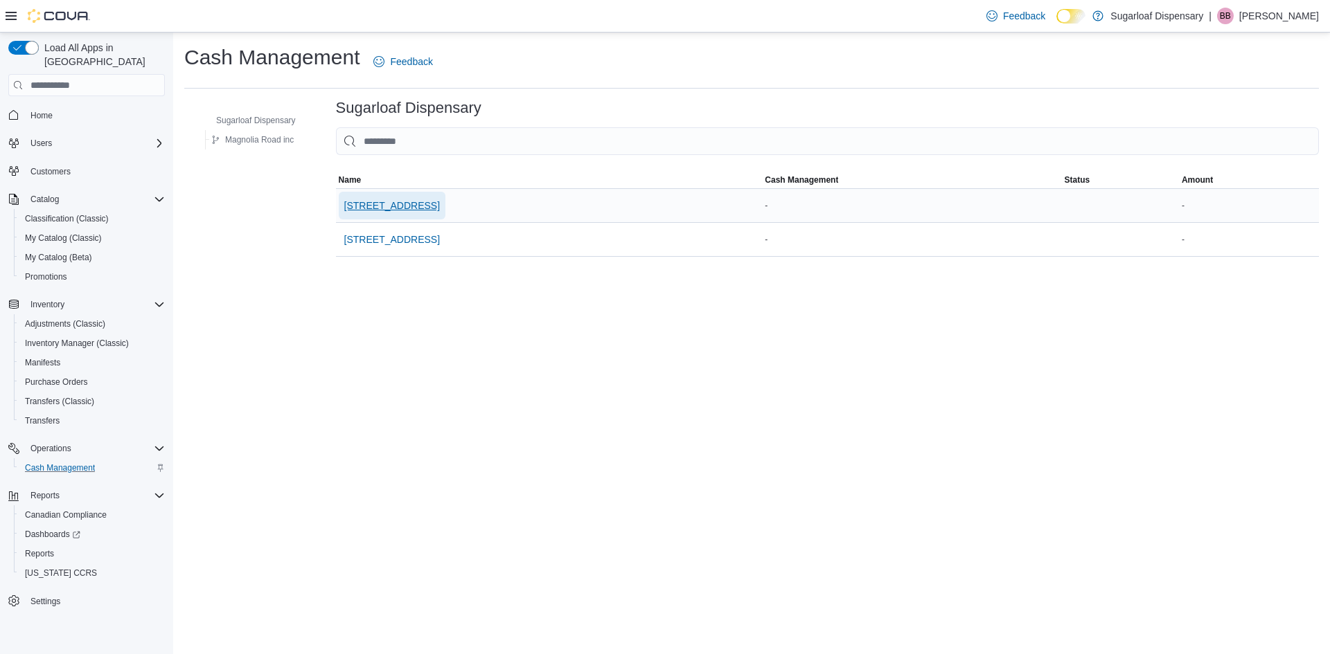
click at [384, 206] on span "[STREET_ADDRESS]" at bounding box center [392, 206] width 96 height 14
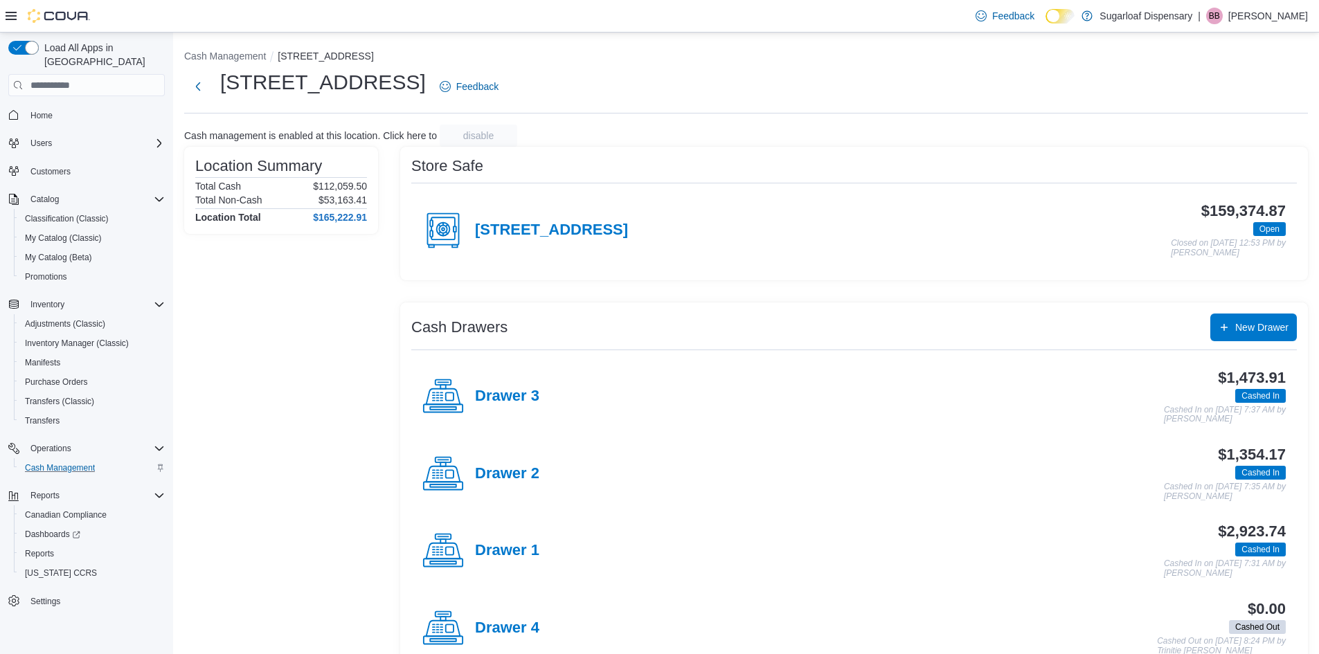
click at [512, 551] on h4 "Drawer 1" at bounding box center [507, 551] width 64 height 18
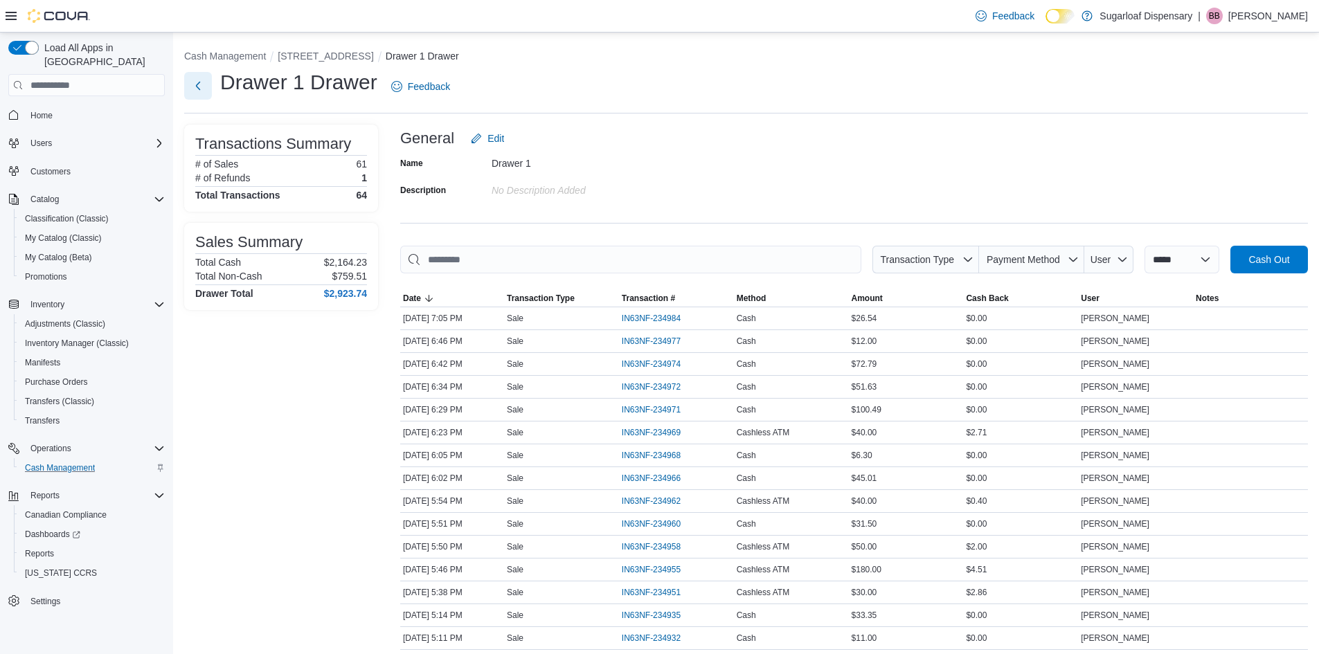
click at [206, 80] on button "Next" at bounding box center [198, 86] width 28 height 28
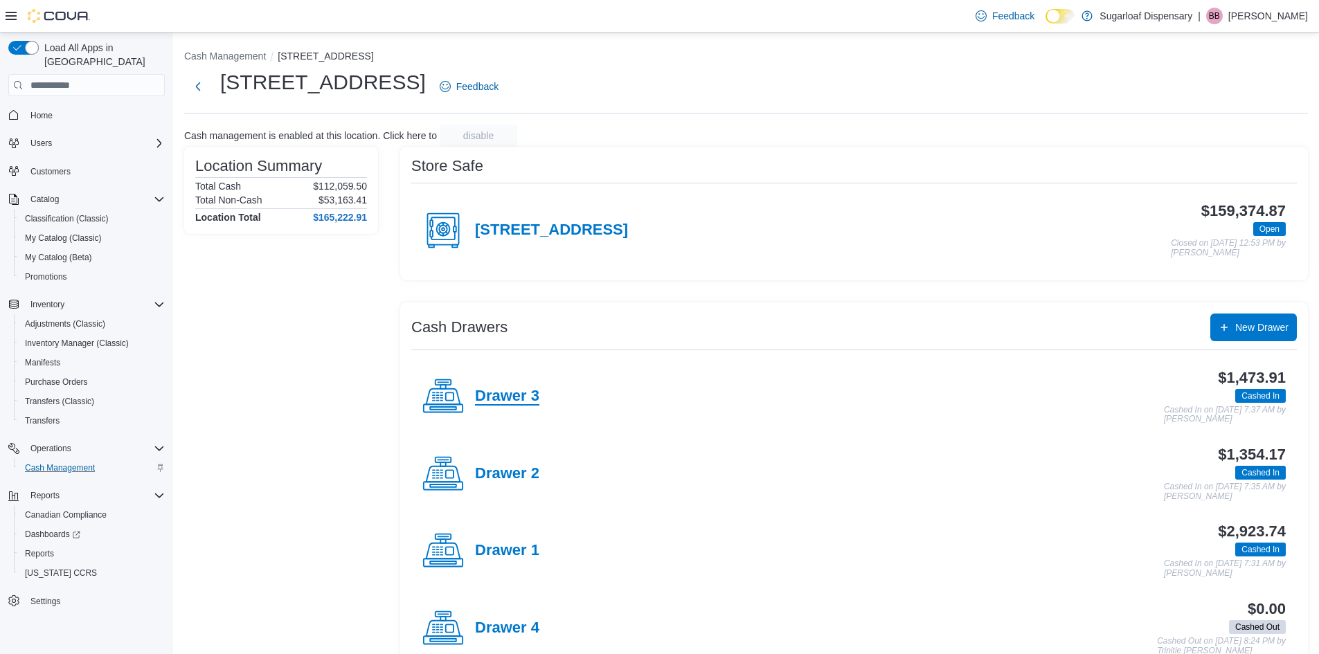
click at [517, 399] on h4 "Drawer 3" at bounding box center [507, 397] width 64 height 18
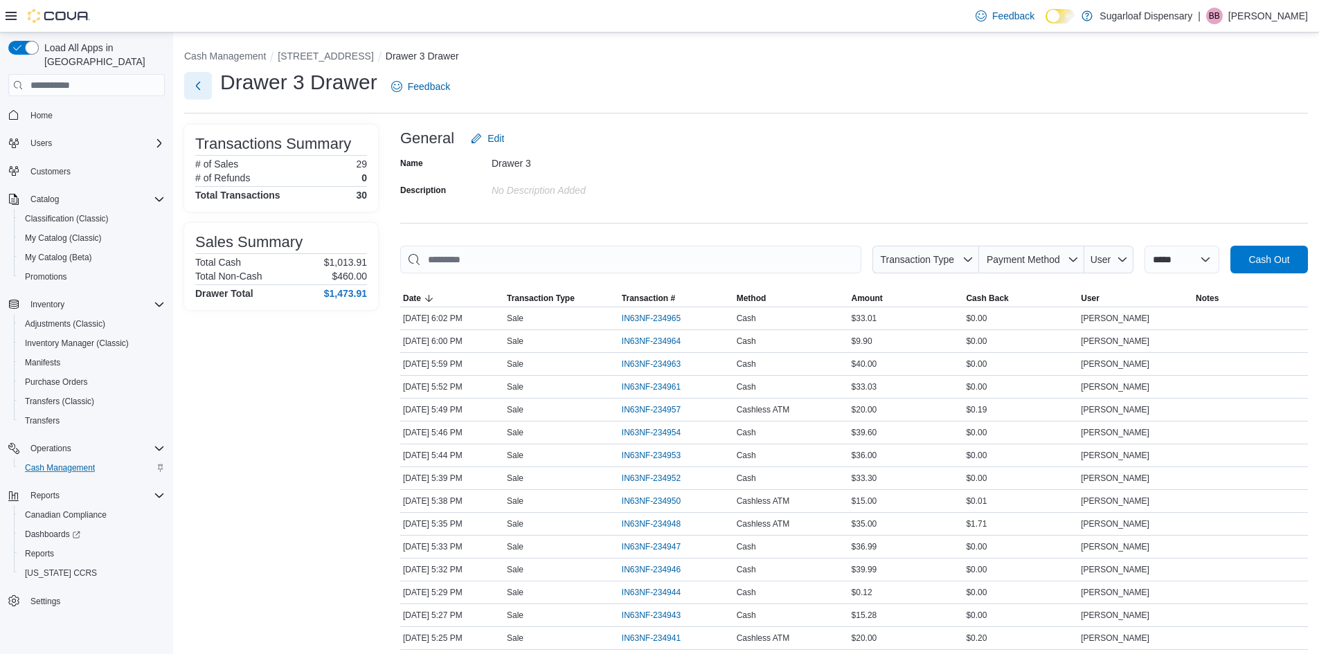
click at [200, 80] on button "Next" at bounding box center [198, 86] width 28 height 28
